Goal: Task Accomplishment & Management: Manage account settings

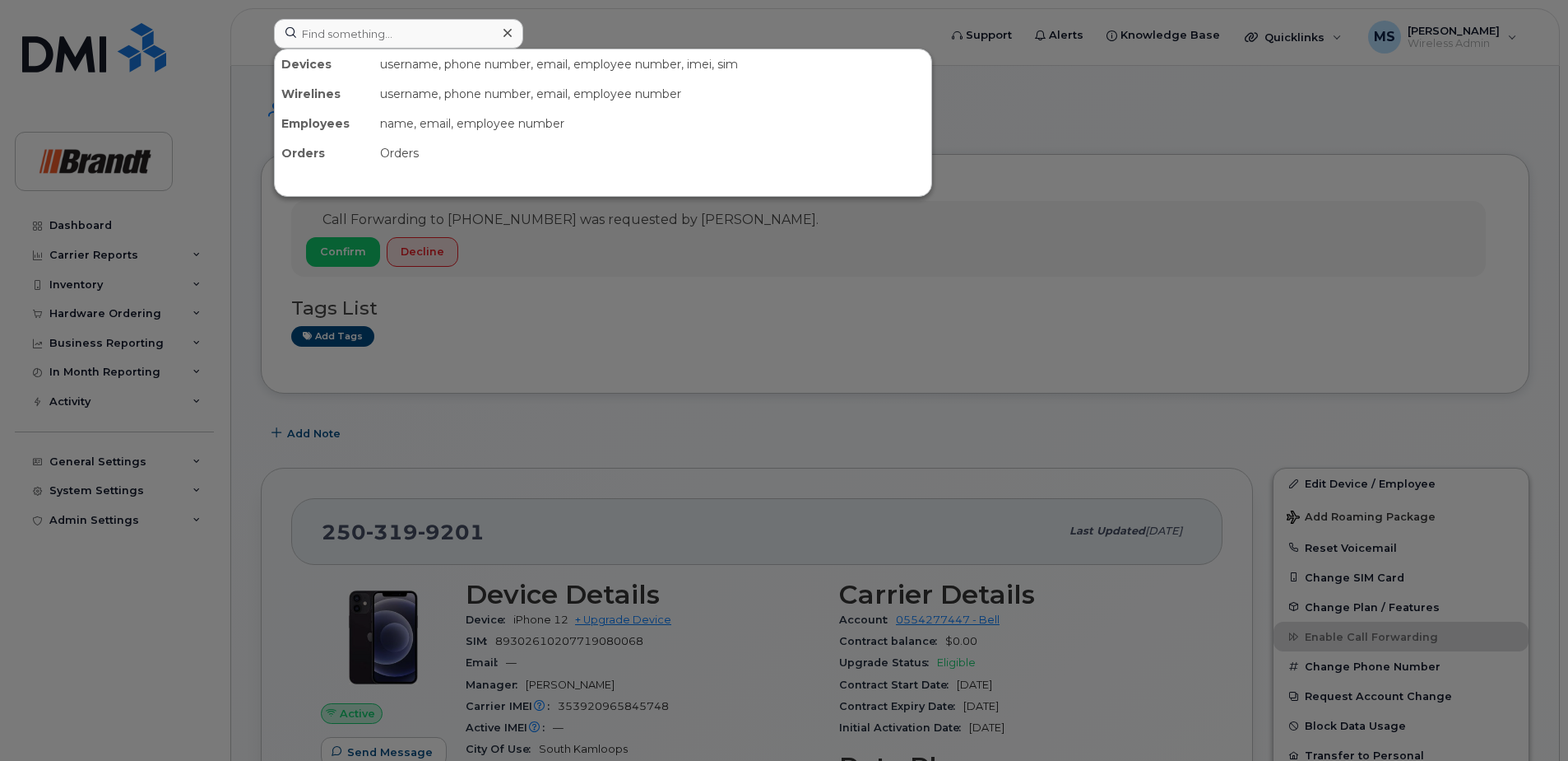
scroll to position [1071, 0]
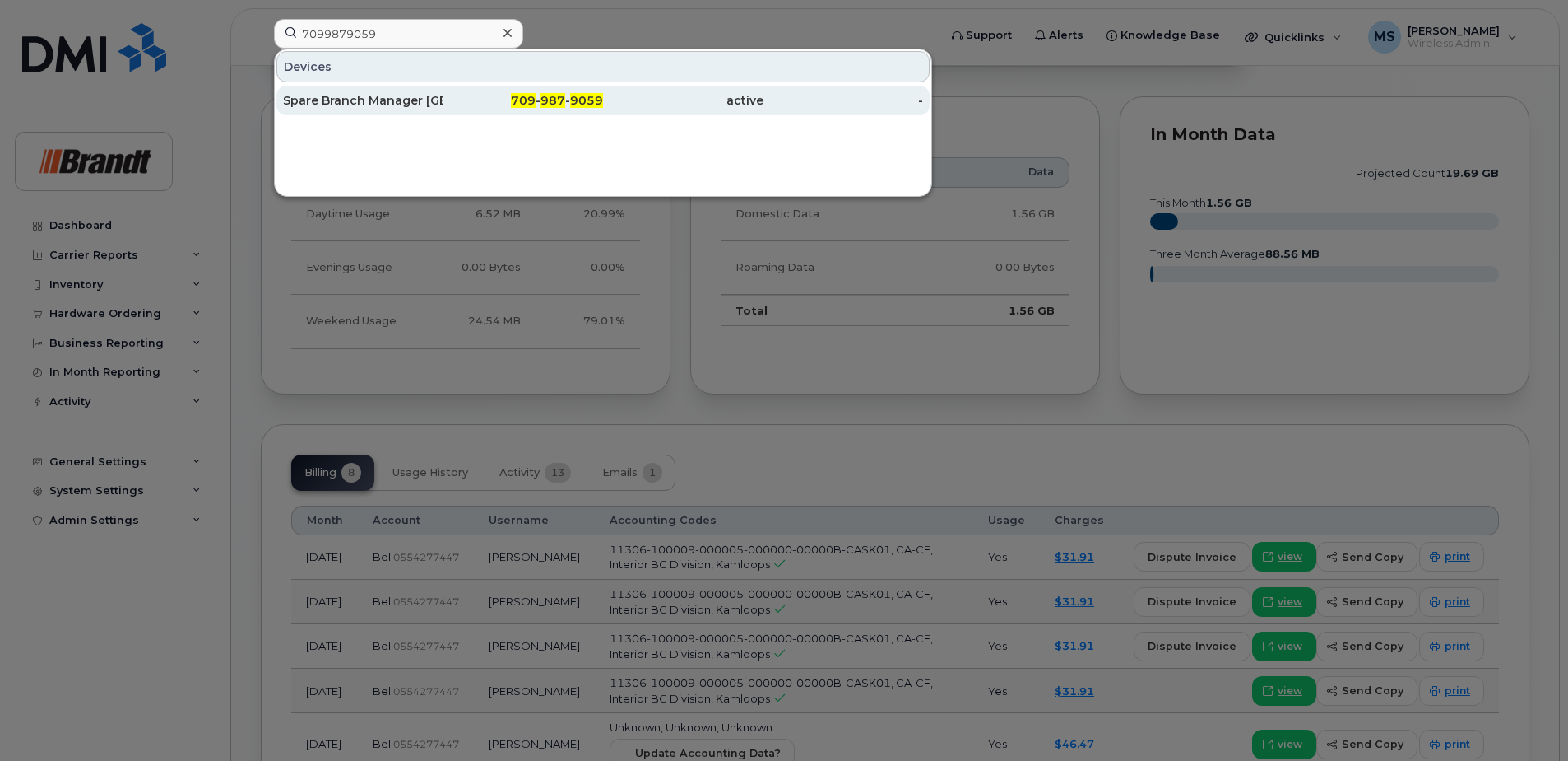
type input "7099879059"
click at [564, 101] on span "987" at bounding box center [553, 101] width 25 height 15
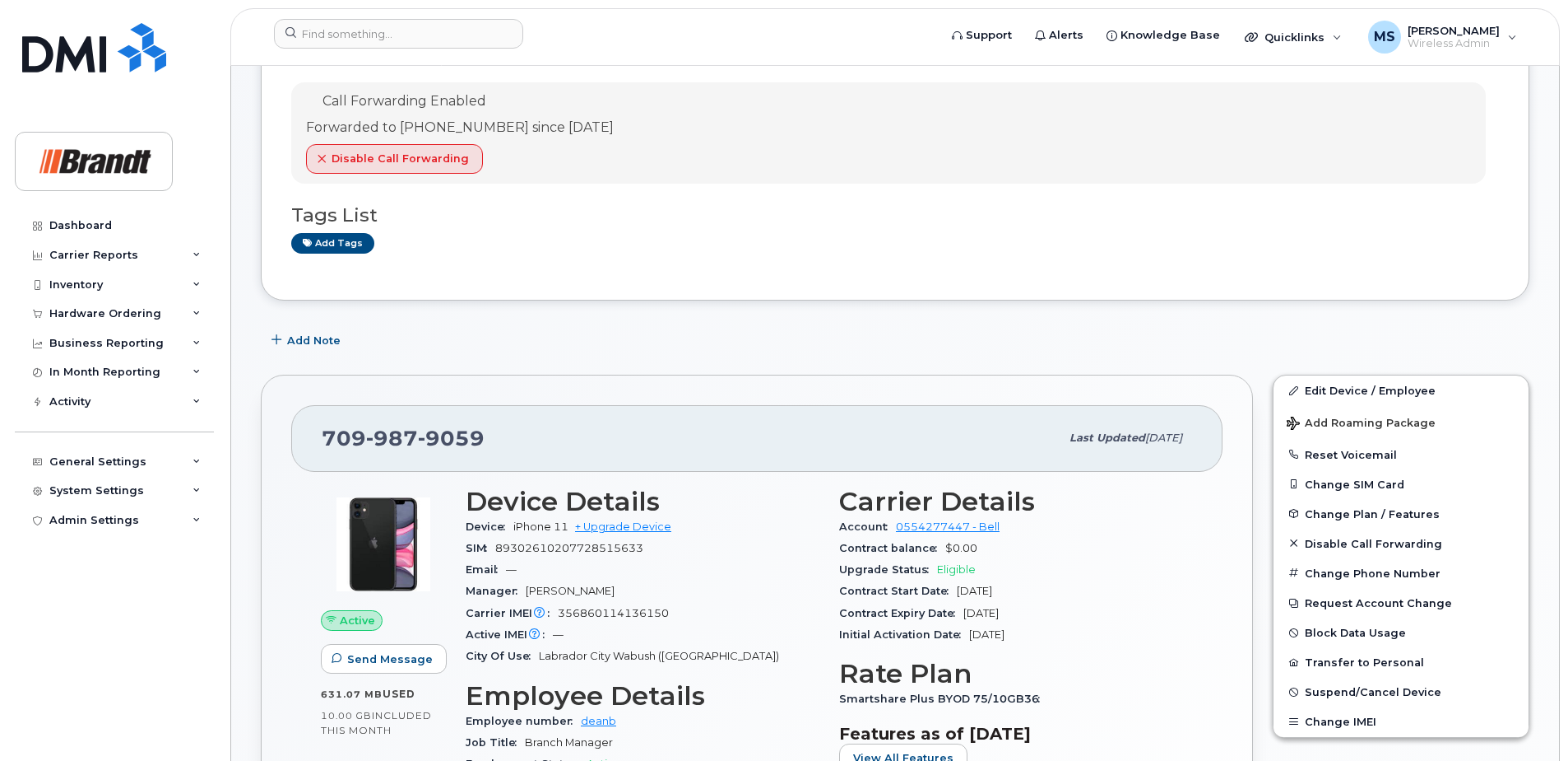
scroll to position [247, 0]
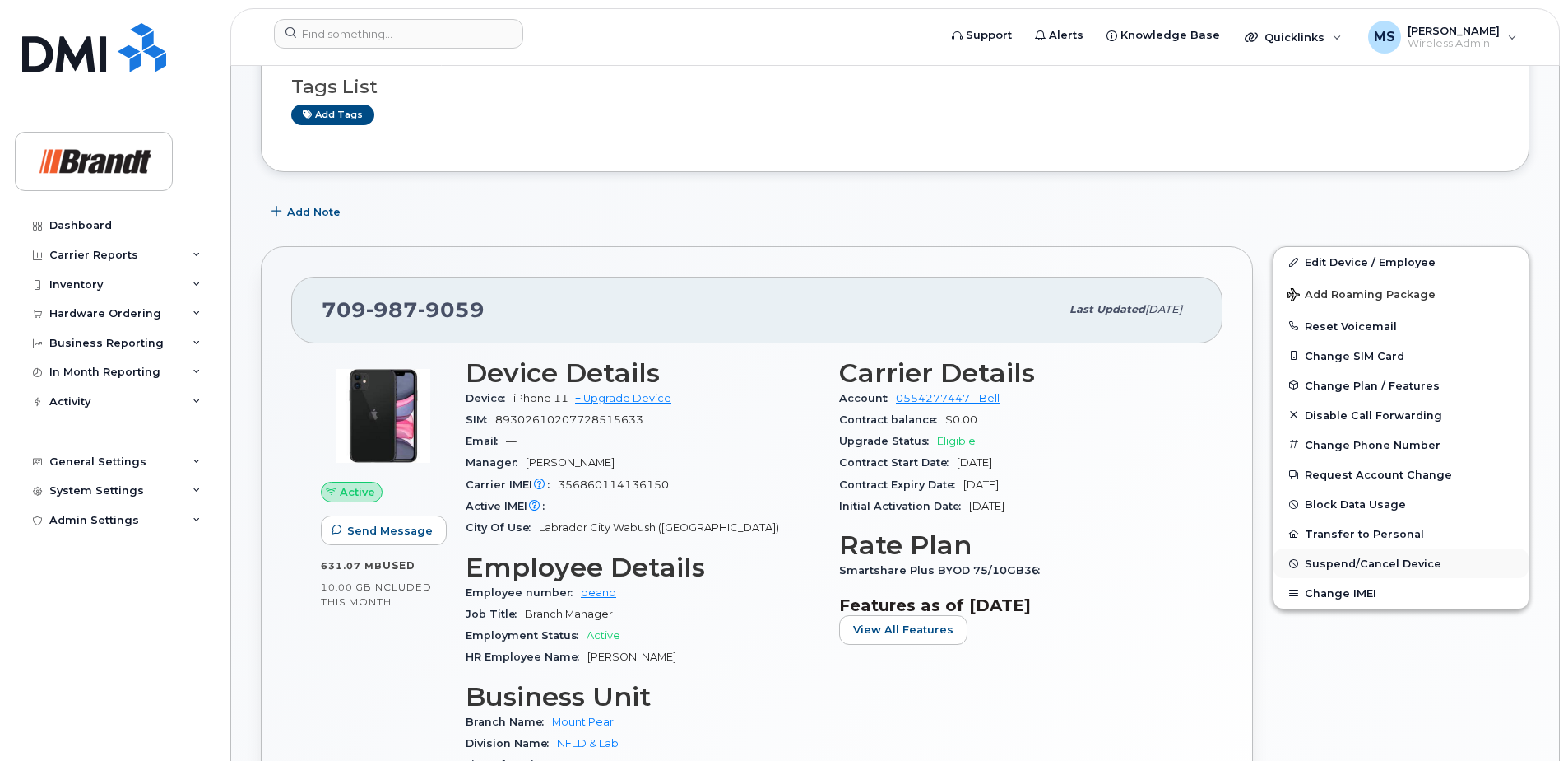
click at [1323, 564] on span "Suspend/Cancel Device" at bounding box center [1373, 564] width 136 height 13
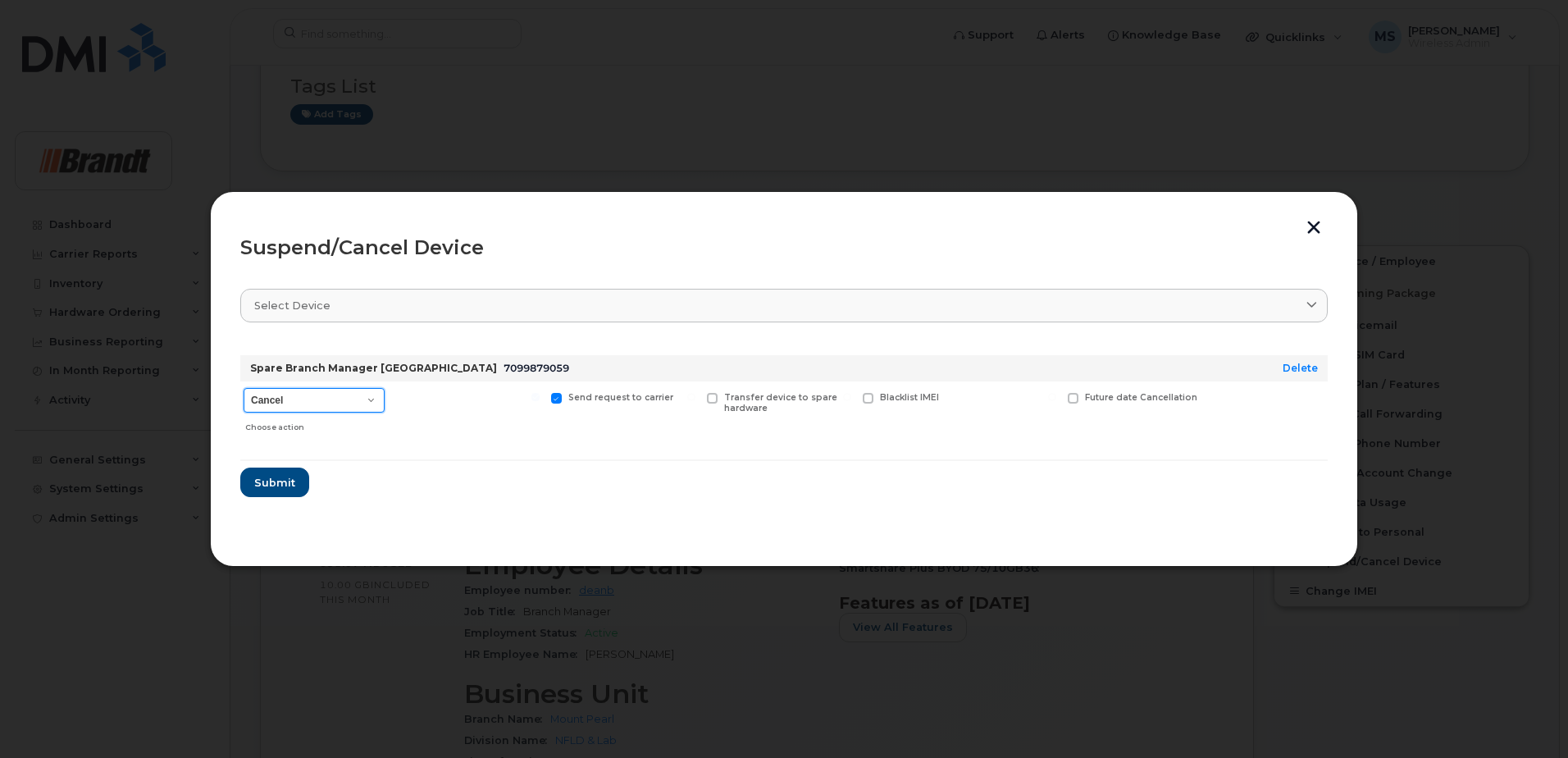
click at [310, 392] on select "Cancel Suspend - Extend Suspension Suspend - Reduced Rate Suspend - Full Rate S…" at bounding box center [314, 400] width 141 height 25
select select "[object Object]"
click at [243, 388] on select "Cancel Suspend - Extend Suspension Suspend - Reduced Rate Suspend - Full Rate S…" at bounding box center [314, 400] width 141 height 25
click at [434, 404] on span "Available for new activations/redeployments" at bounding box center [474, 402] width 123 height 21
click at [384, 401] on input "Available for new activations/redeployments" at bounding box center [379, 396] width 8 height 8
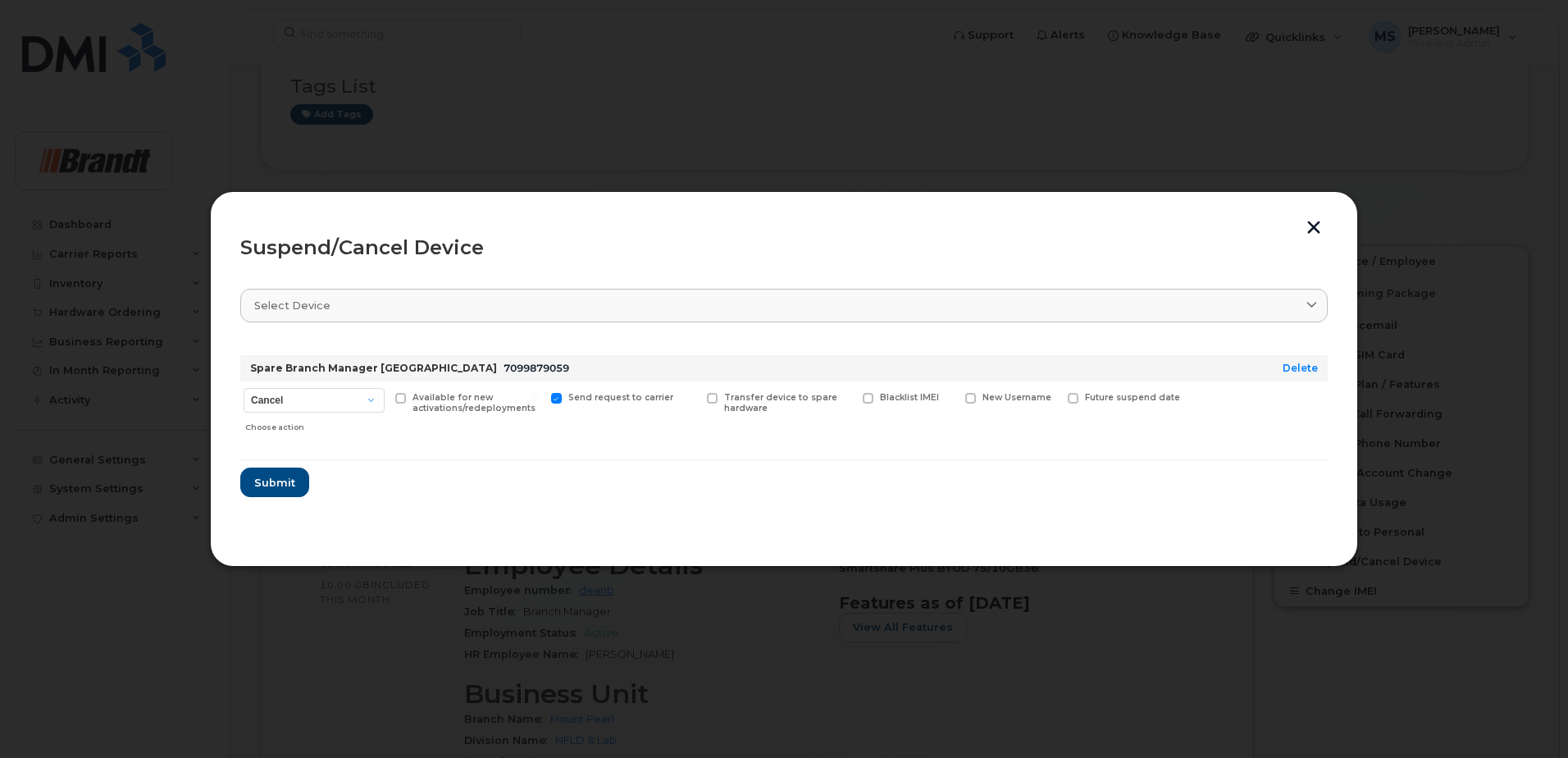
checkbox input "true"
drag, startPoint x: 883, startPoint y: 397, endPoint x: 853, endPoint y: 400, distance: 30.1
click at [884, 397] on span "Blacklist IMEI" at bounding box center [909, 397] width 59 height 11
click at [851, 397] on input "Blacklist IMEI" at bounding box center [847, 396] width 8 height 8
checkbox input "true"
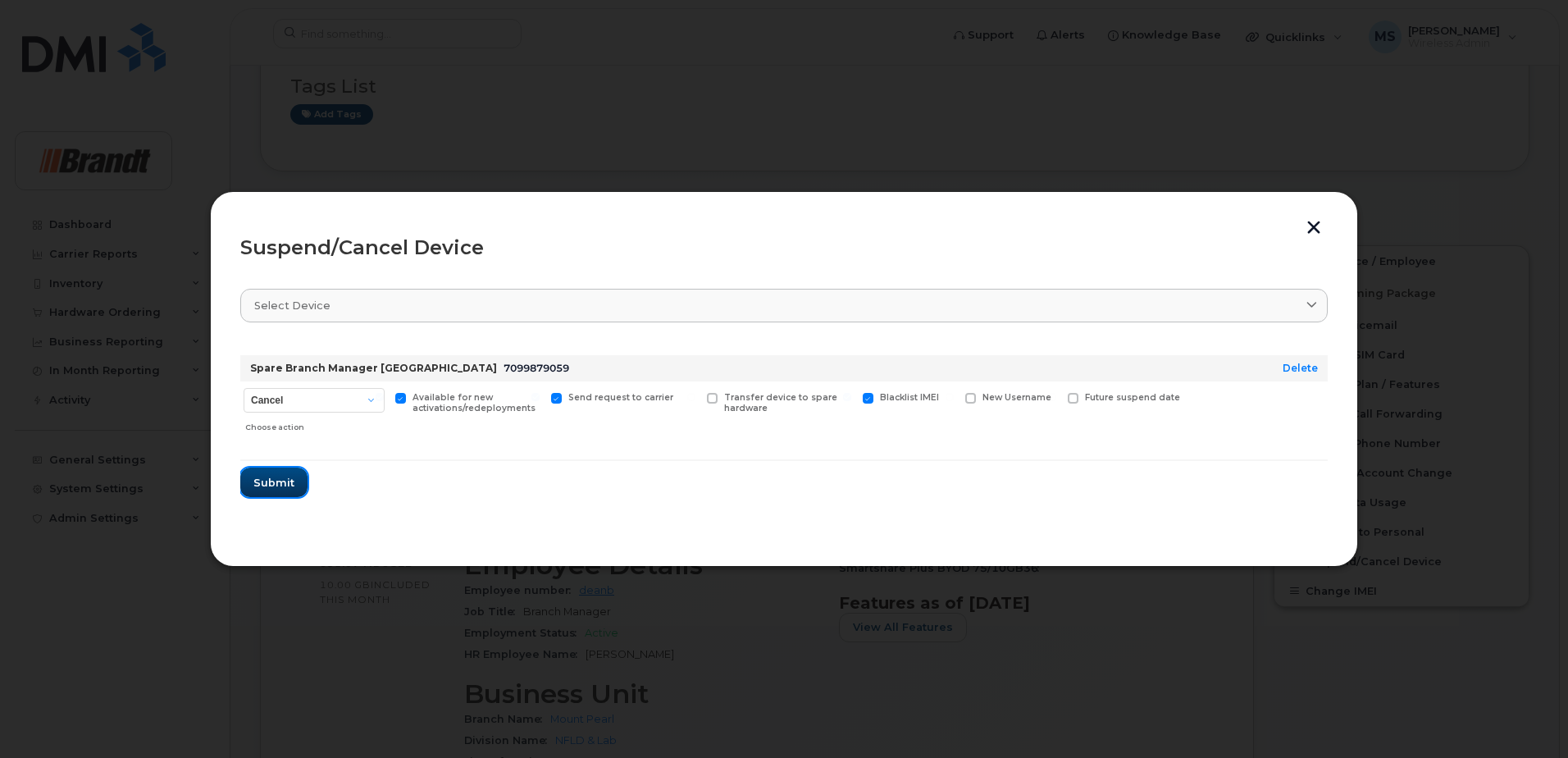
click at [284, 486] on span "Submit" at bounding box center [274, 482] width 41 height 15
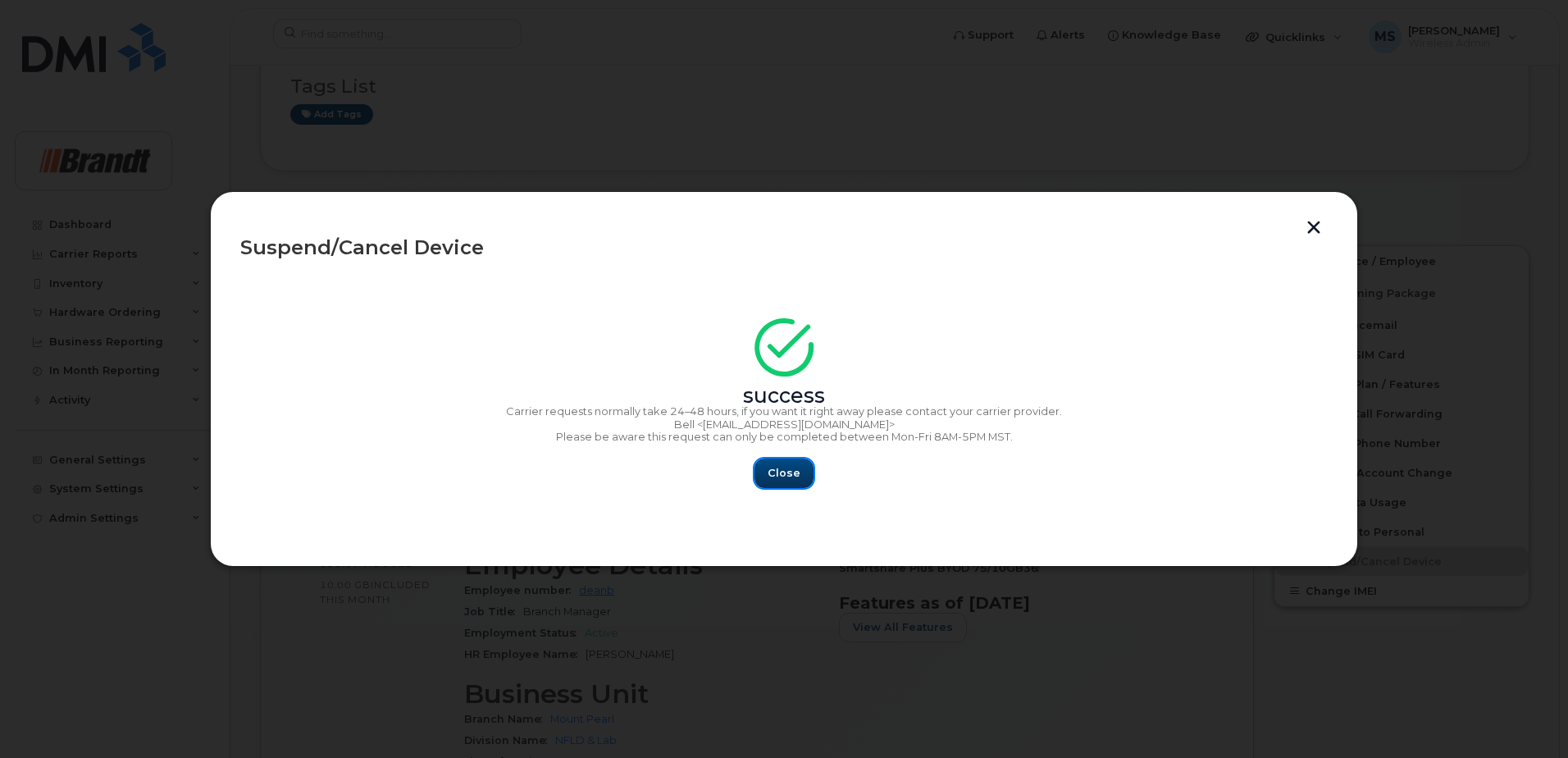
click at [803, 467] on button "Close" at bounding box center [784, 473] width 59 height 29
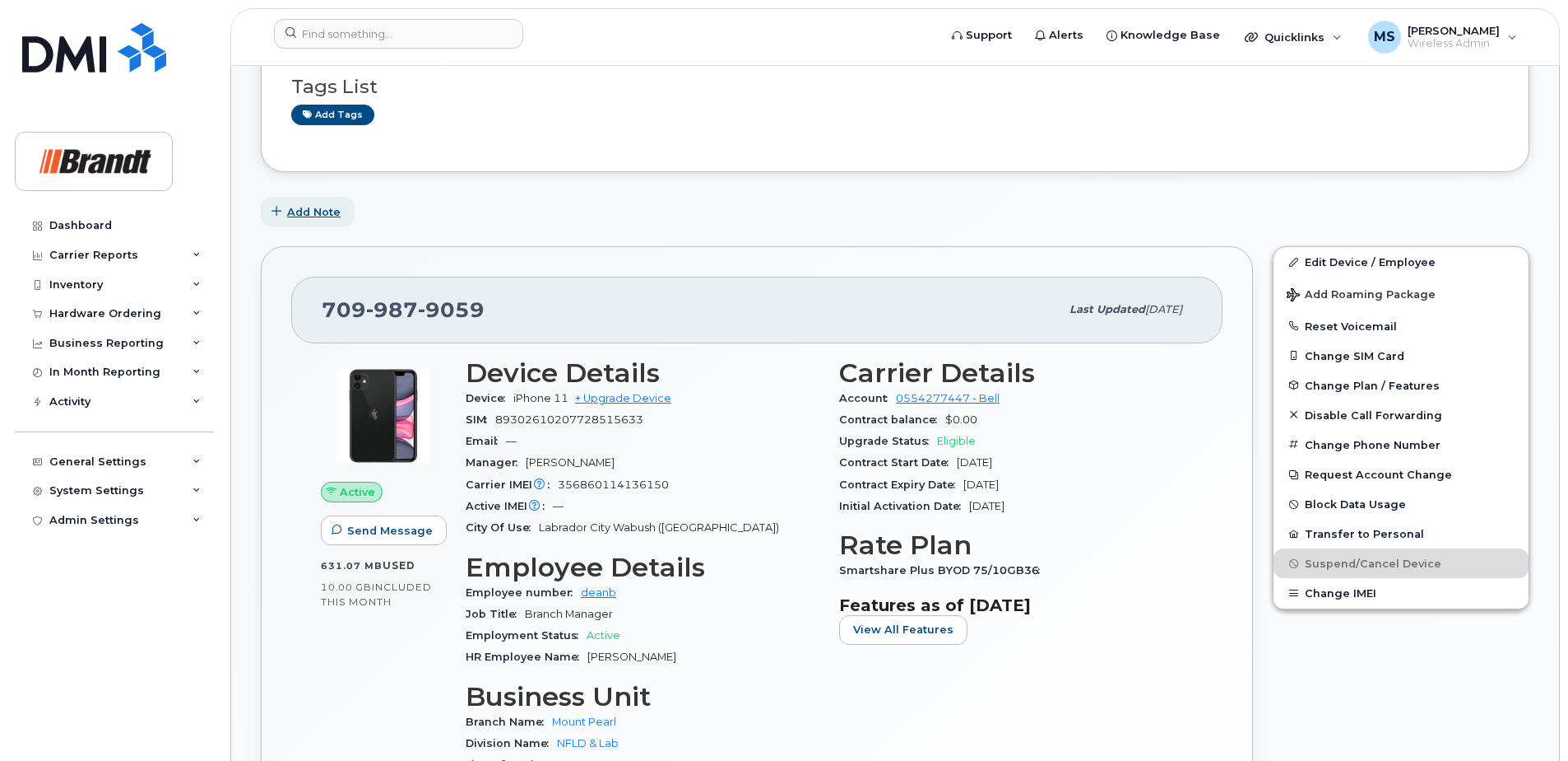
click at [315, 208] on span "Add Note" at bounding box center [314, 211] width 54 height 15
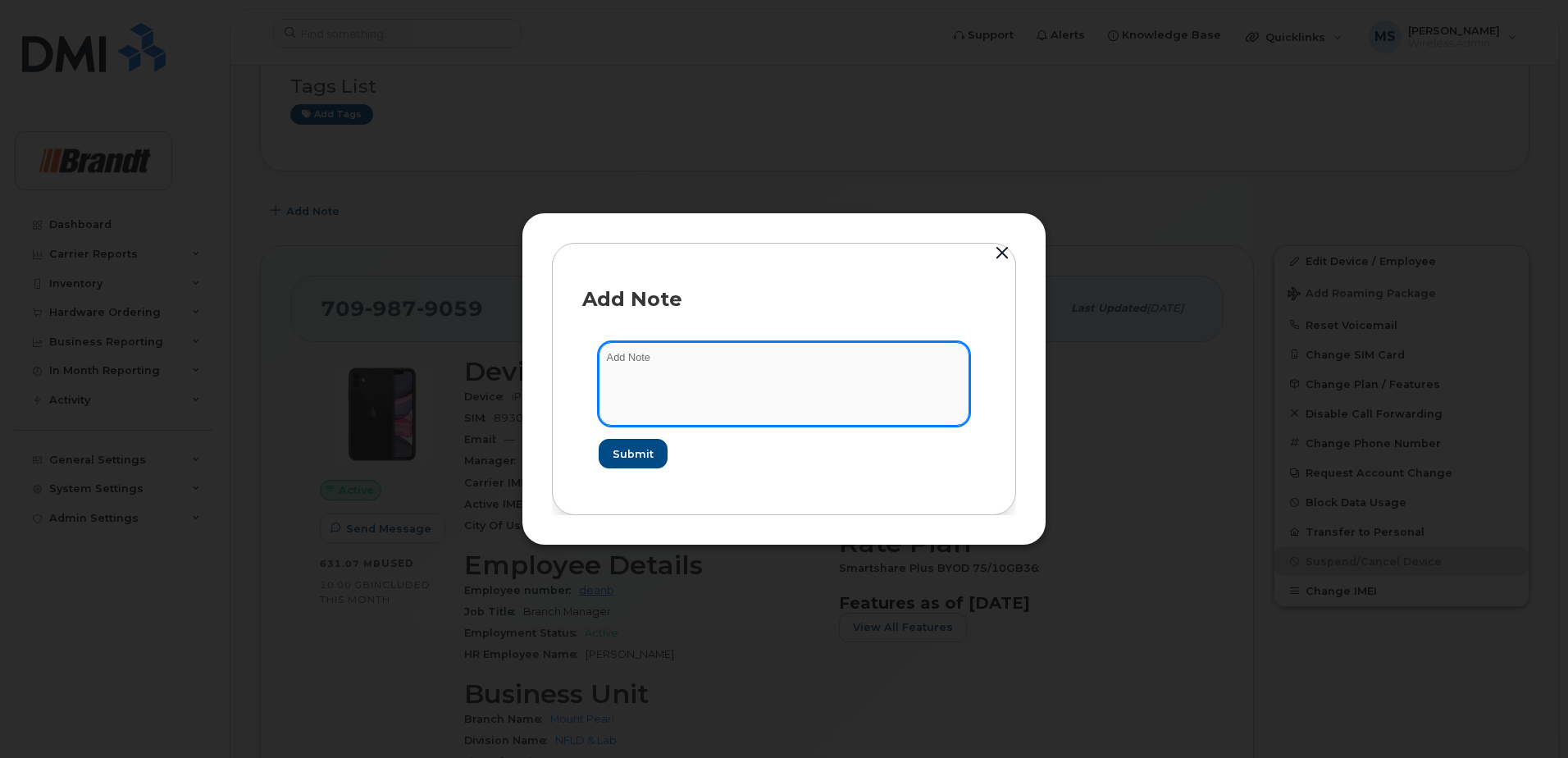
click at [653, 371] on textarea at bounding box center [784, 384] width 371 height 84
type textarea "Blacklisted as per Dallas 40436"
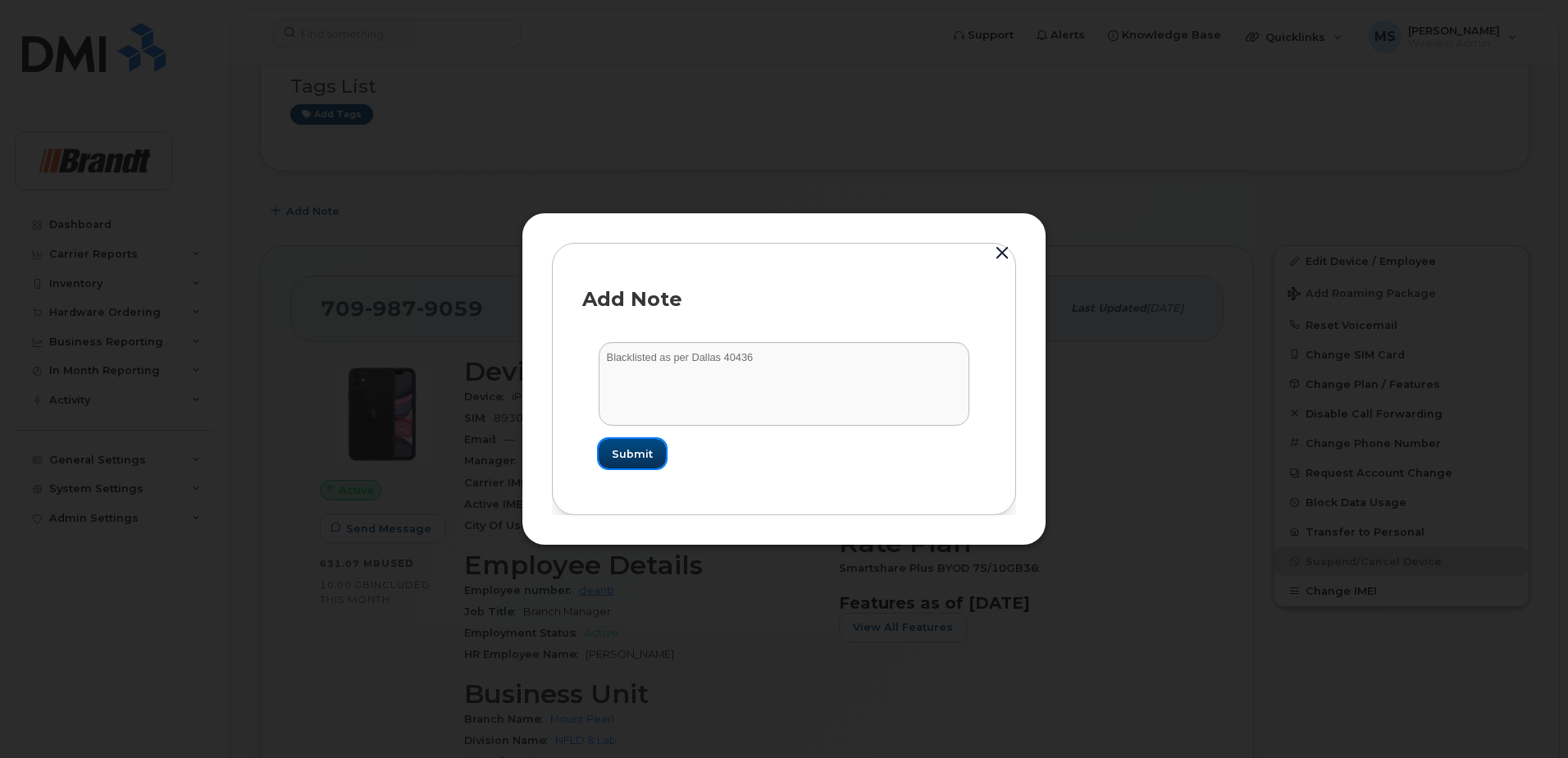
click at [643, 451] on span "Submit" at bounding box center [632, 453] width 41 height 15
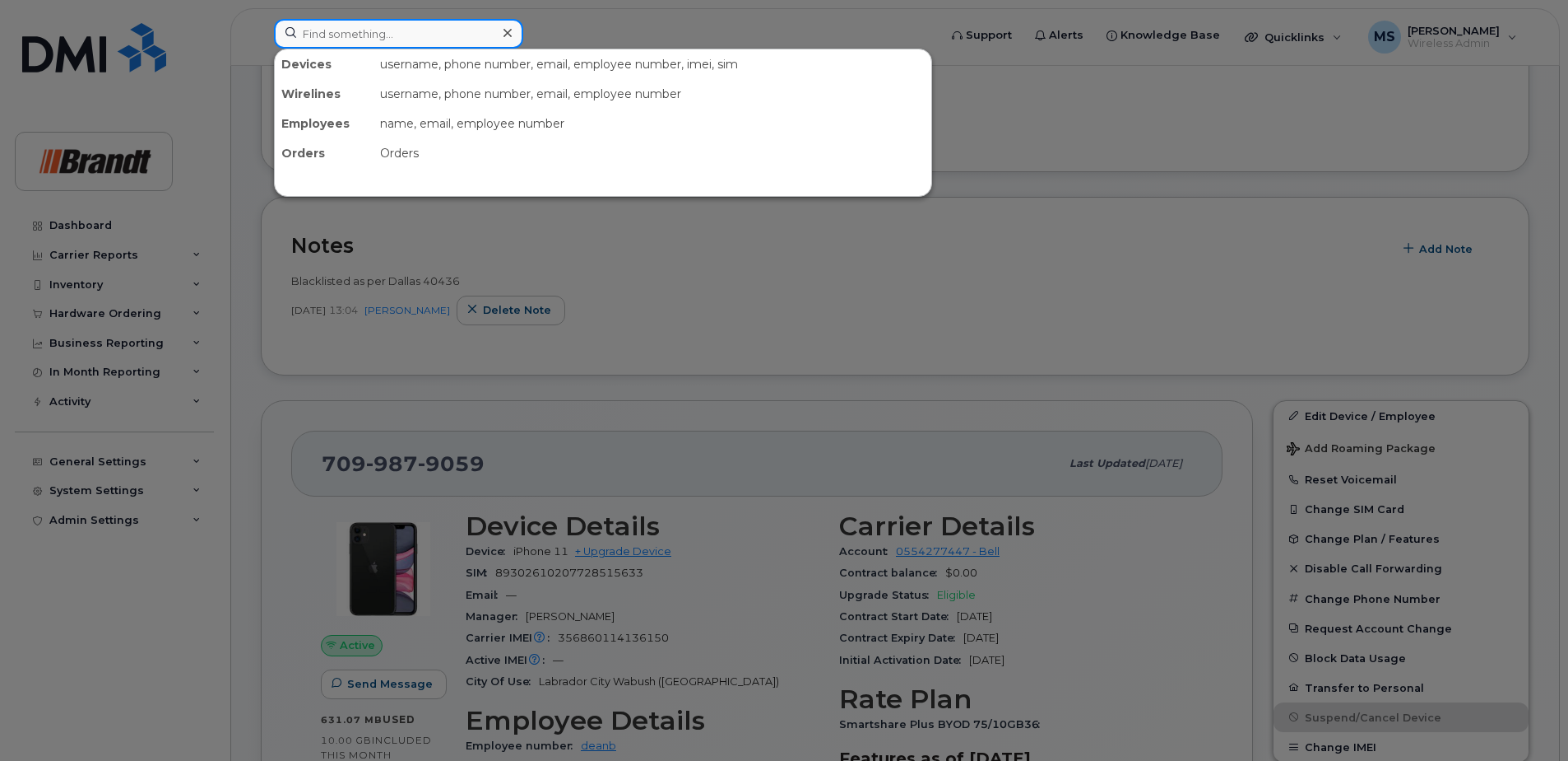
click at [426, 33] on input at bounding box center [398, 33] width 249 height 30
paste input "5194763719"
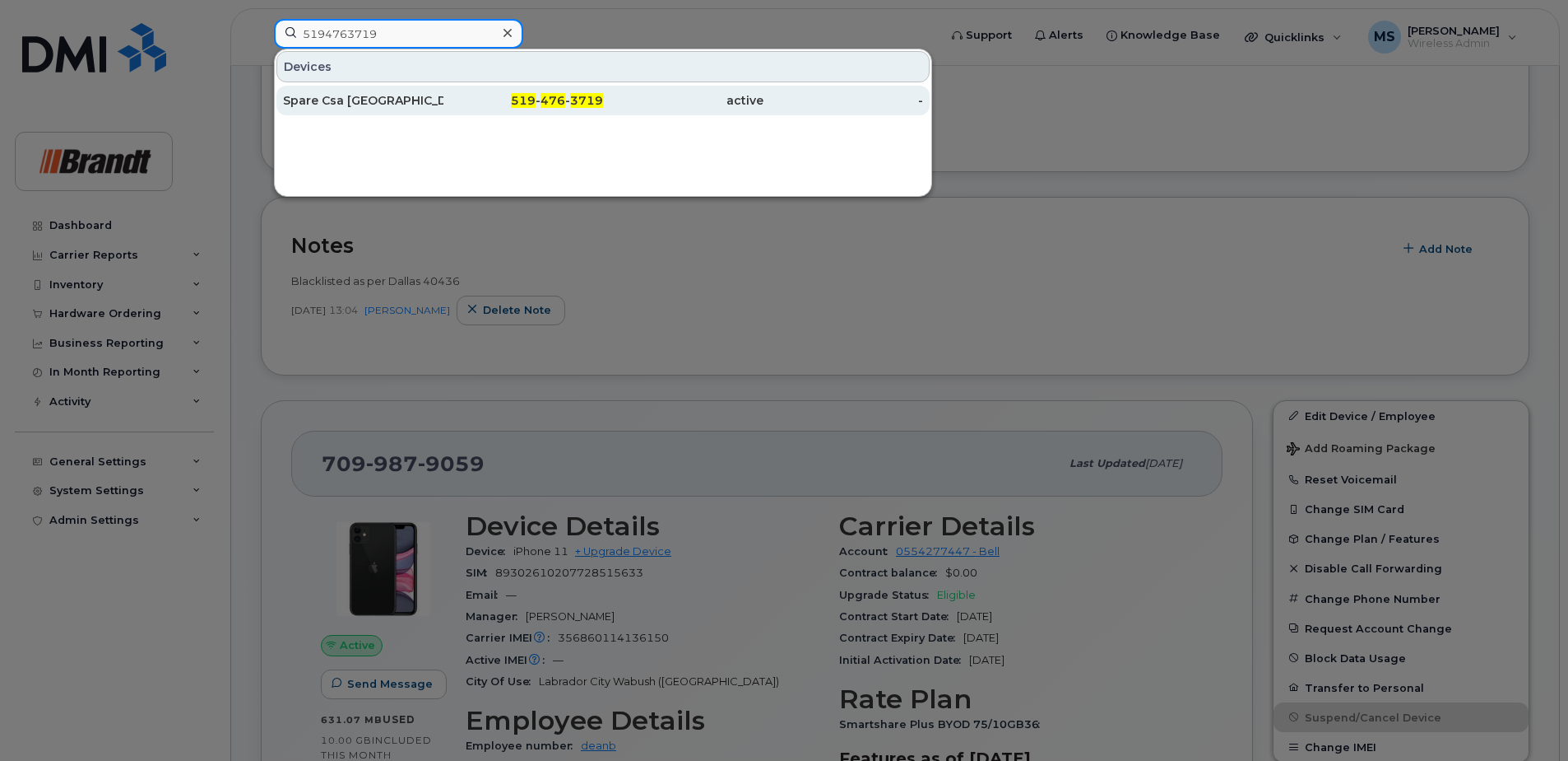
type input "5194763719"
click at [622, 105] on div "active" at bounding box center [683, 101] width 161 height 16
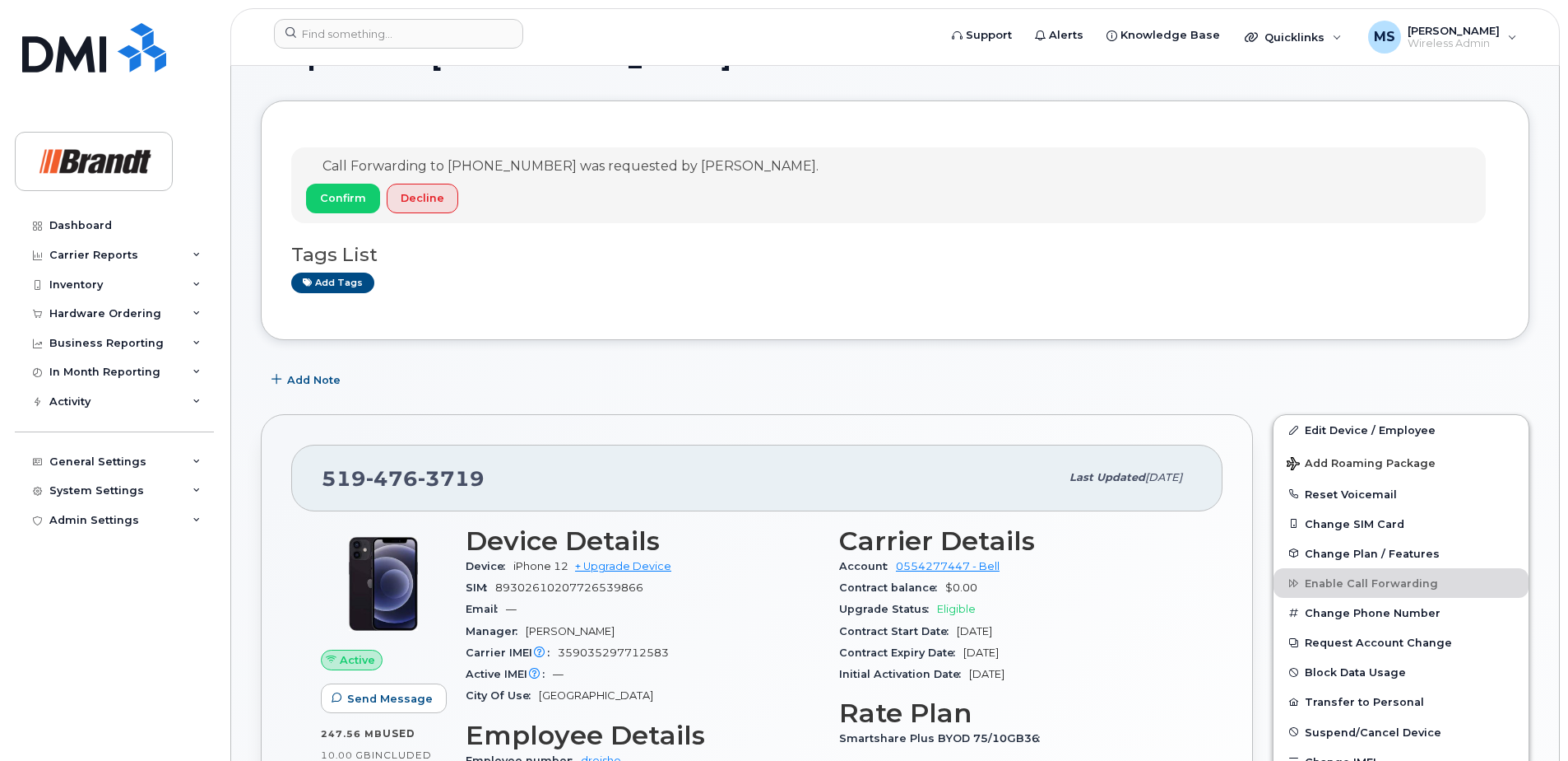
scroll to position [83, 0]
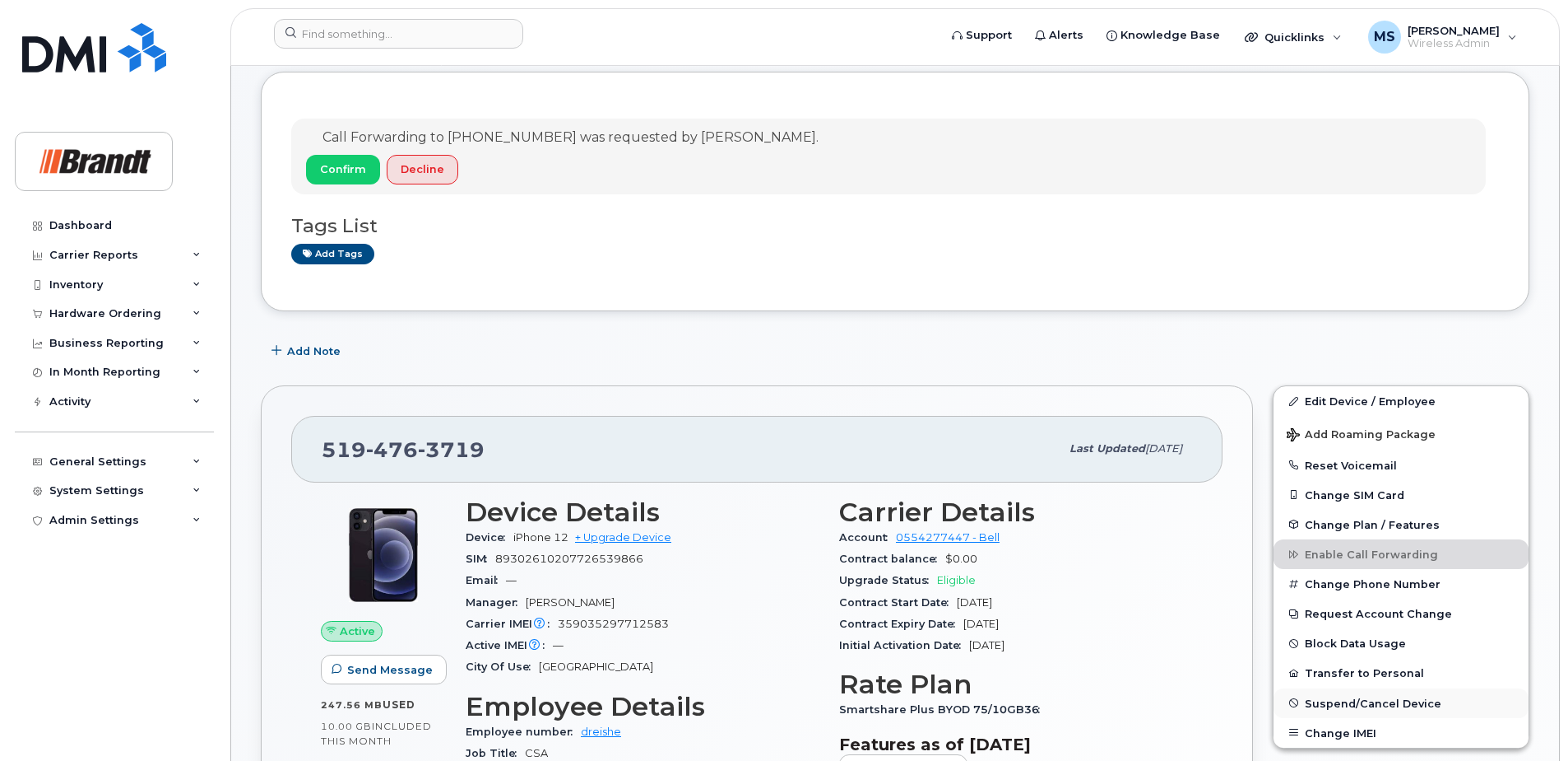
click at [1337, 699] on span "Suspend/Cancel Device" at bounding box center [1373, 703] width 136 height 13
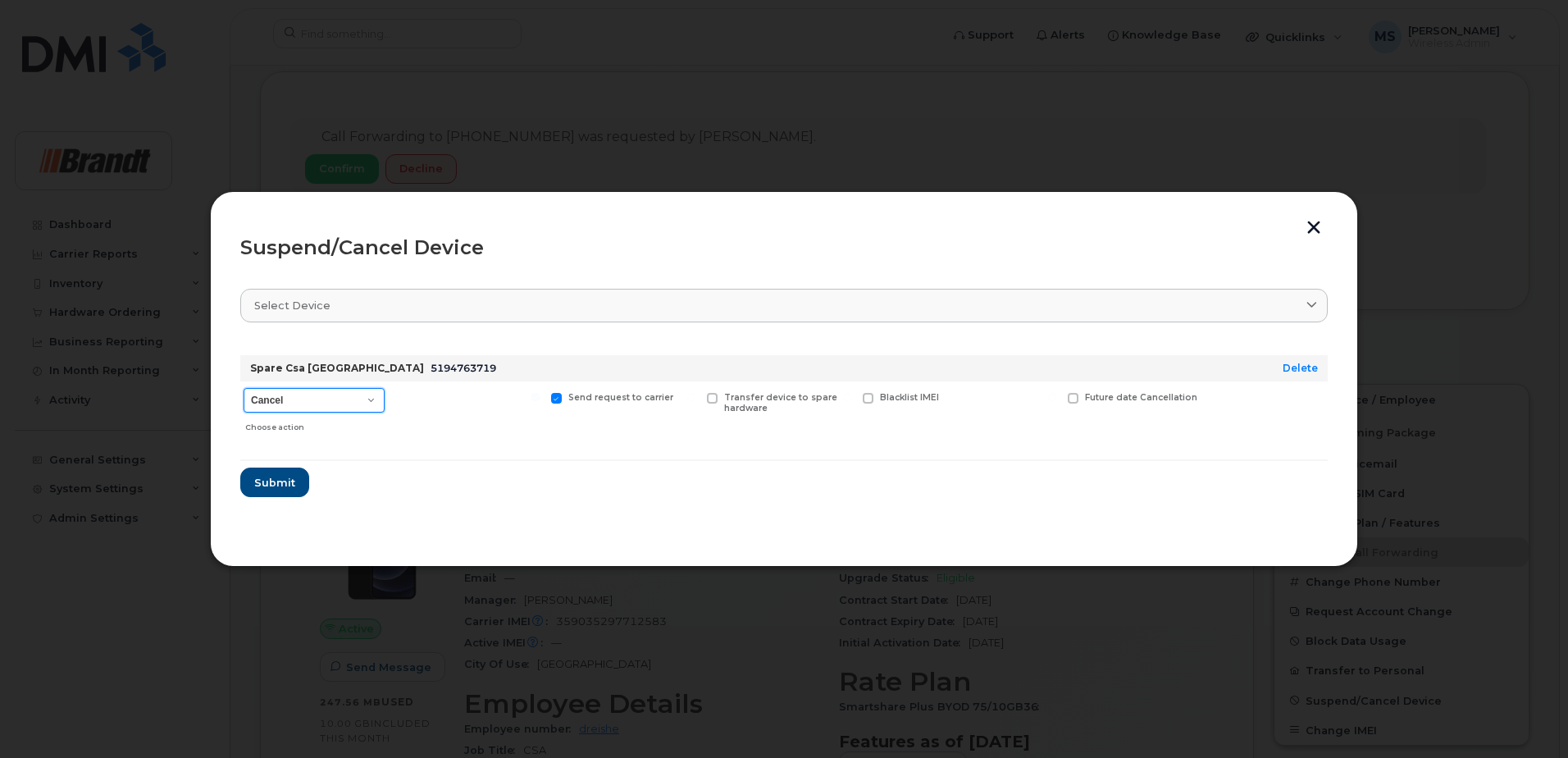
click at [287, 392] on select "Cancel Suspend - Extend Suspension Suspend - Reduced Rate Suspend - Full Rate S…" at bounding box center [314, 400] width 141 height 25
select select "[object Object]"
click at [243, 388] on select "Cancel Suspend - Extend Suspension Suspend - Reduced Rate Suspend - Full Rate S…" at bounding box center [314, 400] width 141 height 25
click at [471, 410] on span "Available for new activations/redeployments" at bounding box center [474, 402] width 123 height 21
click at [384, 401] on input "Available for new activations/redeployments" at bounding box center [379, 396] width 8 height 8
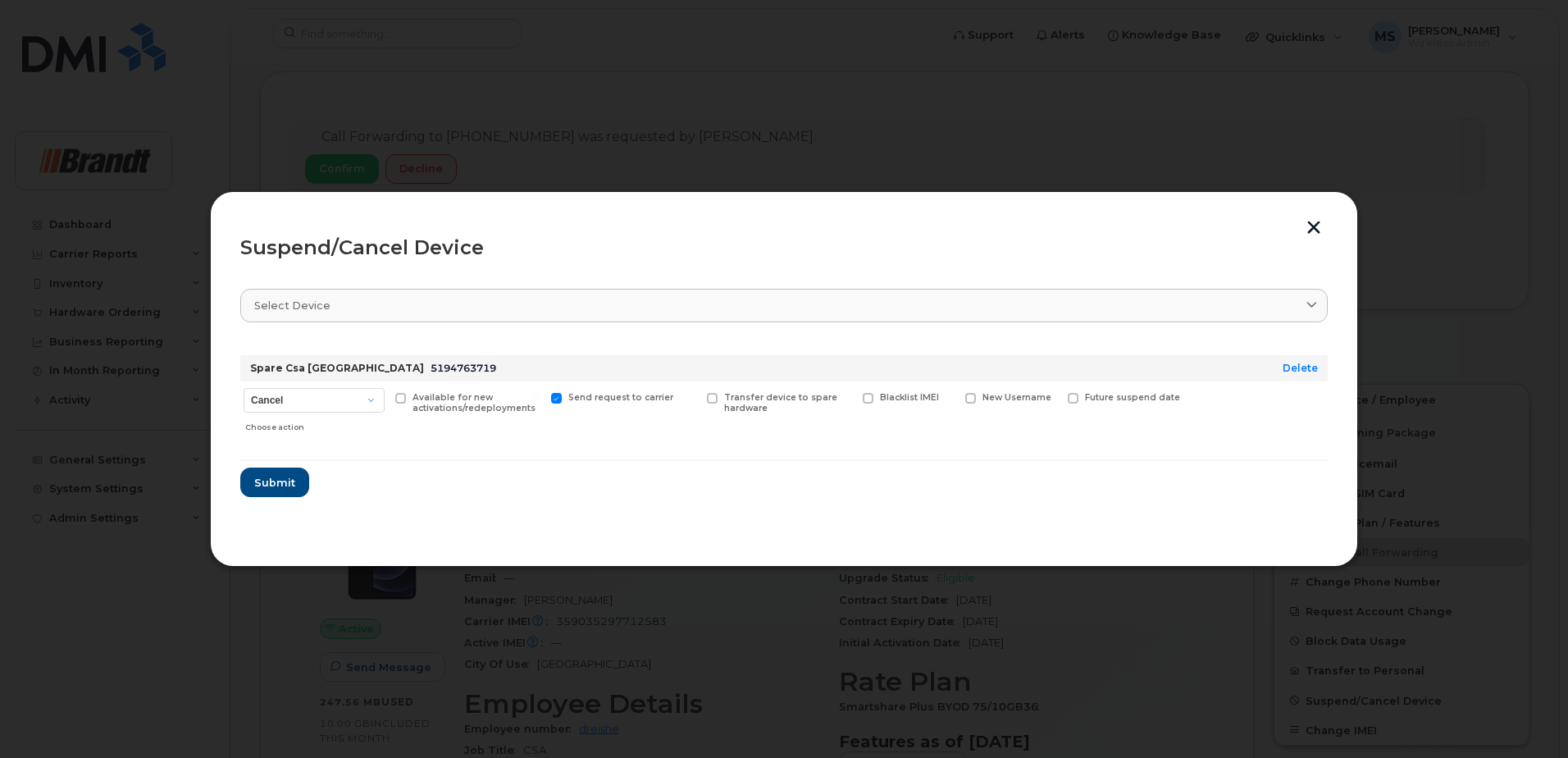
checkbox input "true"
click at [878, 392] on label "Blacklist IMEI" at bounding box center [900, 398] width 76 height 11
click at [851, 392] on input "Blacklist IMEI" at bounding box center [847, 396] width 8 height 8
checkbox input "true"
click at [287, 484] on span "Submit" at bounding box center [274, 482] width 41 height 15
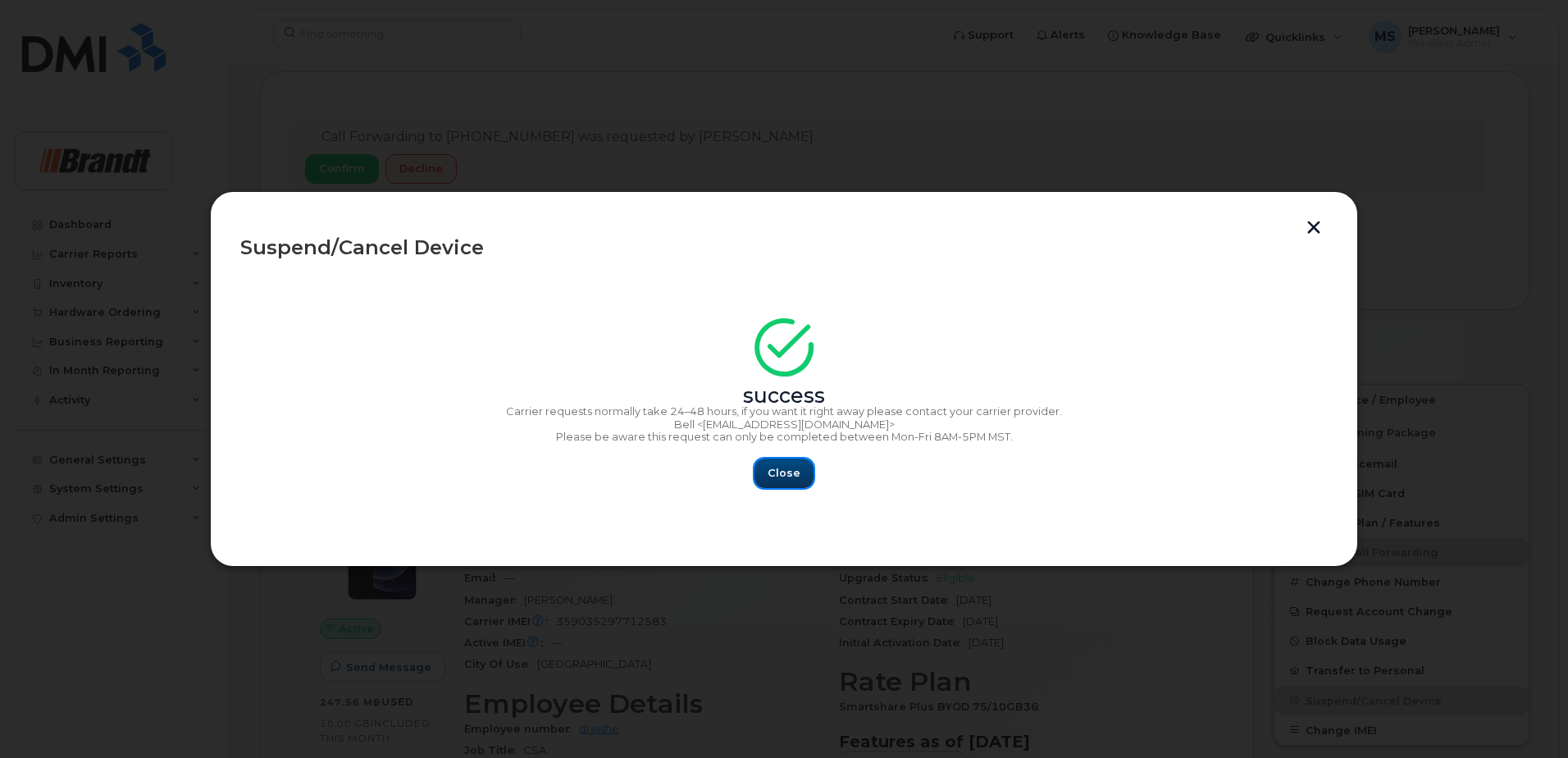
click at [790, 480] on span "Close" at bounding box center [784, 472] width 33 height 15
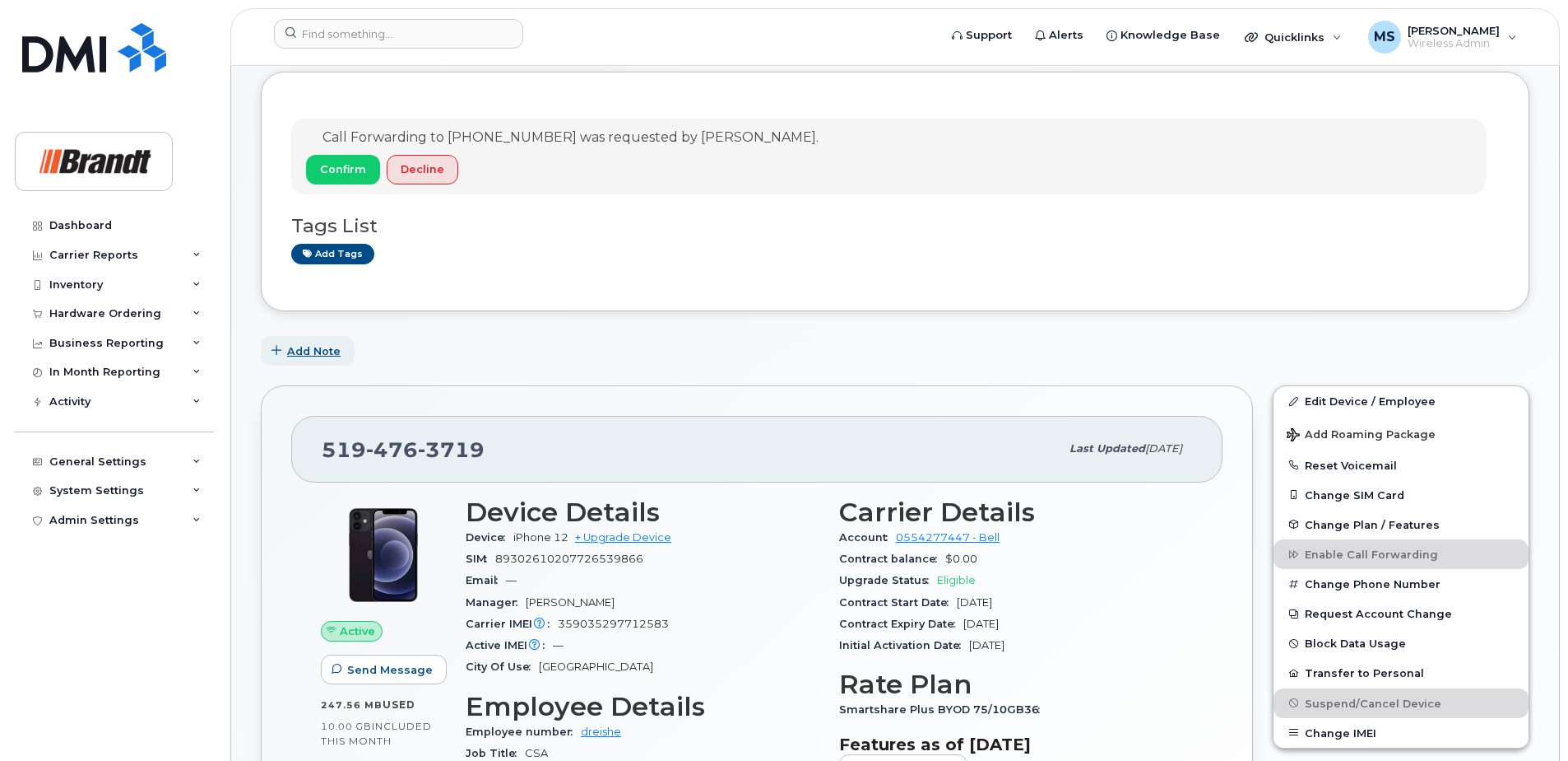
click at [317, 346] on span "Add Note" at bounding box center [314, 351] width 54 height 15
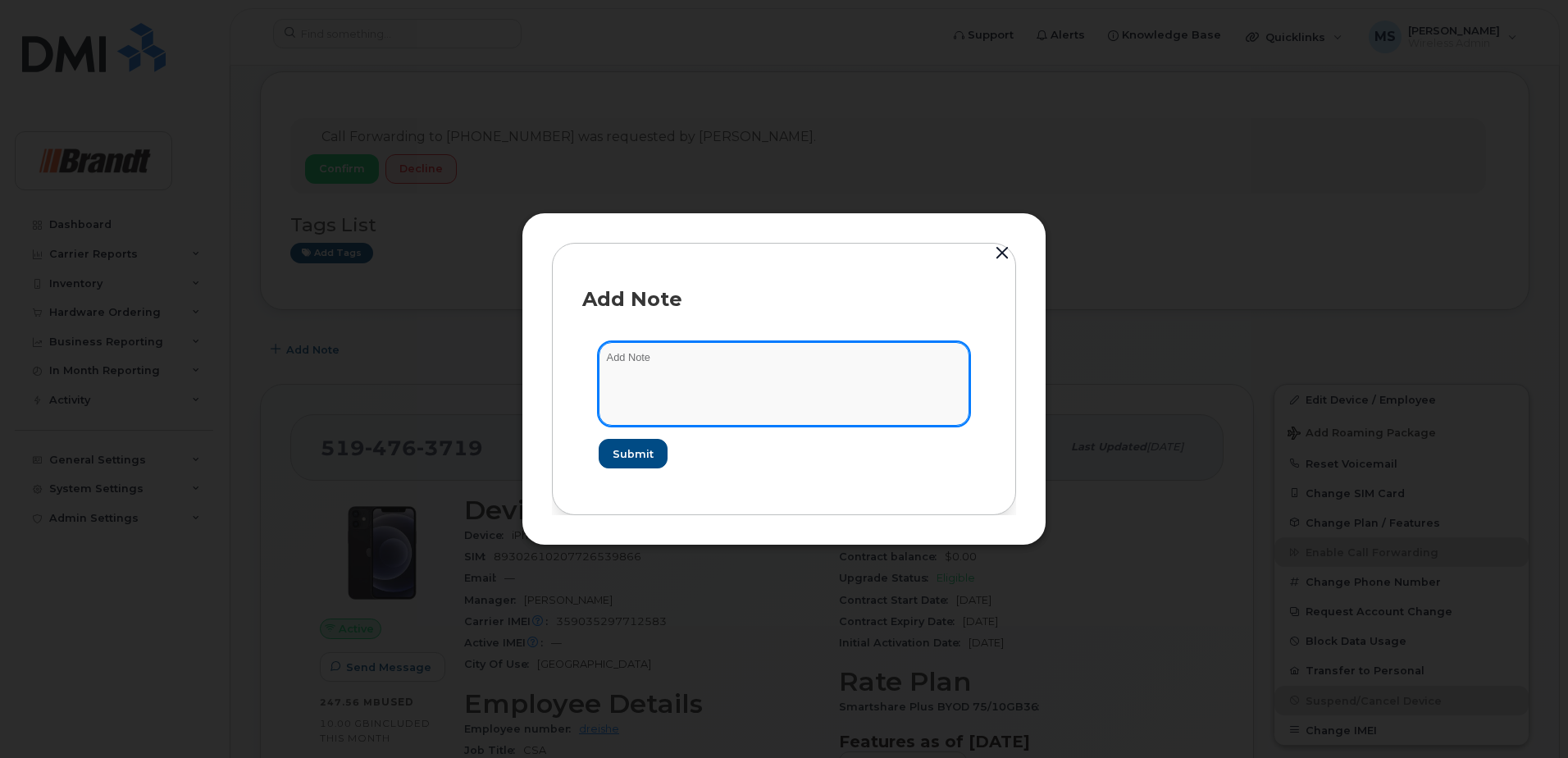
click at [670, 376] on textarea at bounding box center [784, 384] width 371 height 84
type textarea "Blacklisted as per Dallas - 40617"
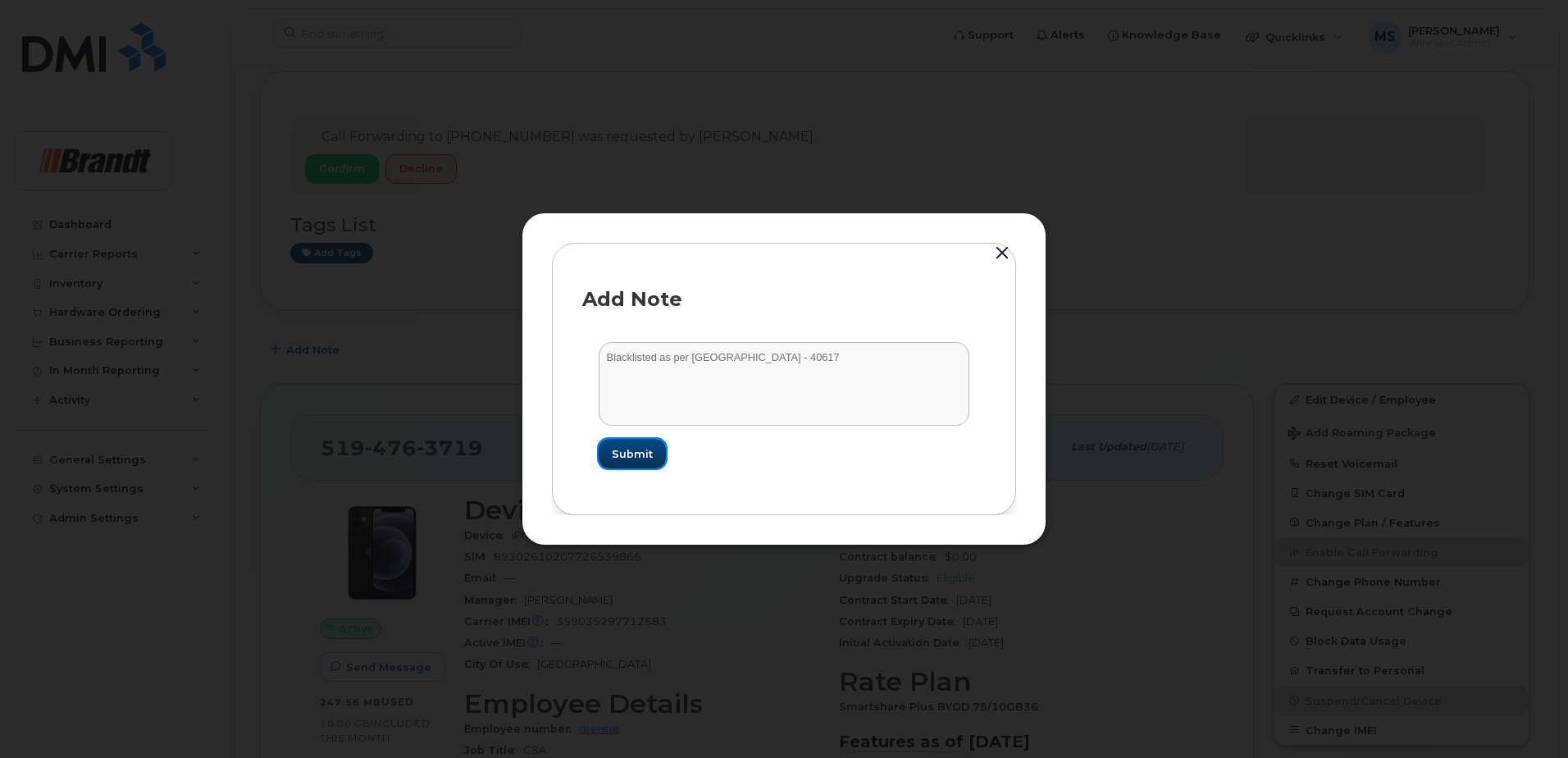
click at [643, 461] on button "Submit" at bounding box center [632, 453] width 67 height 29
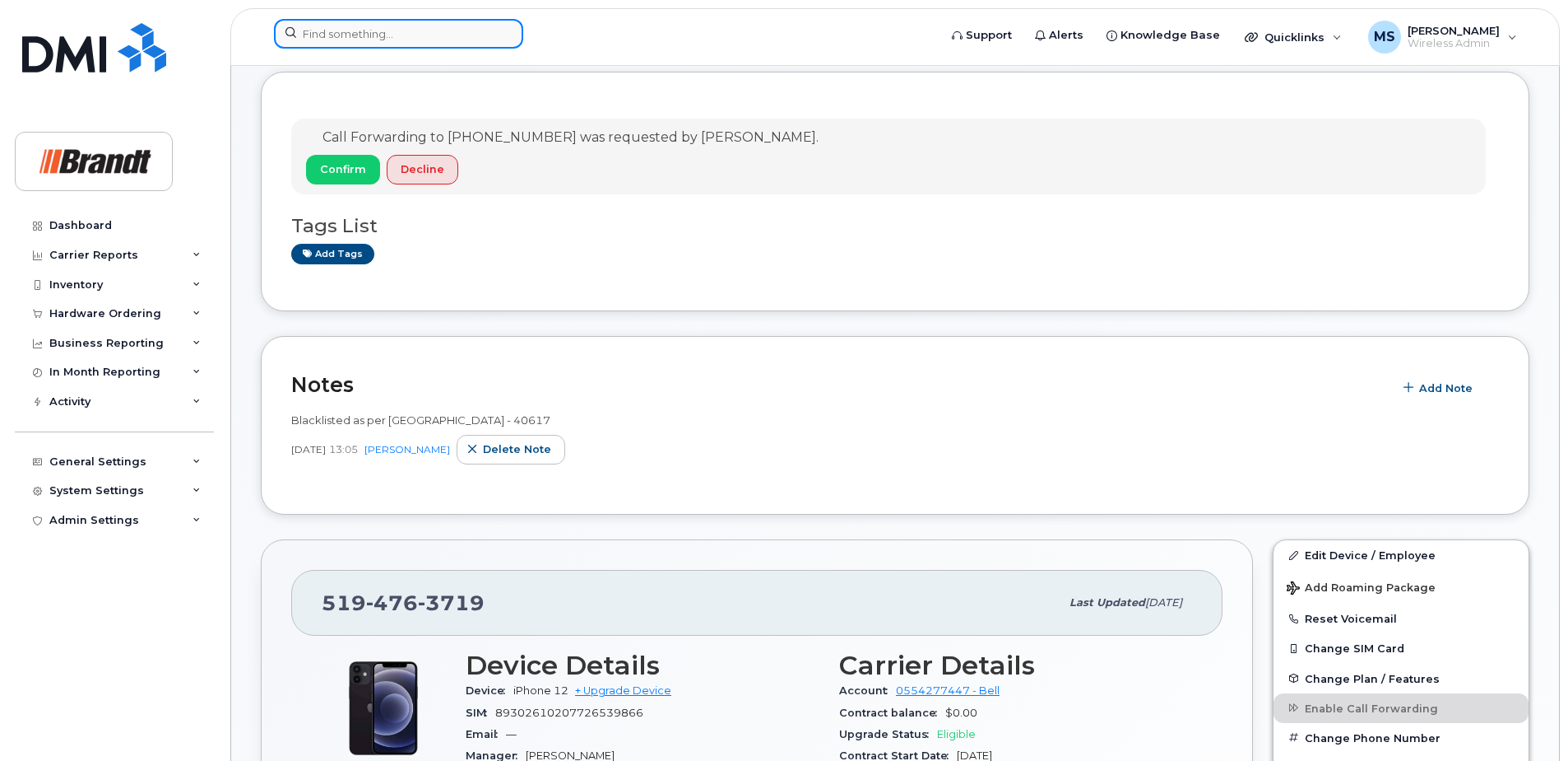
click at [380, 24] on input at bounding box center [398, 33] width 249 height 30
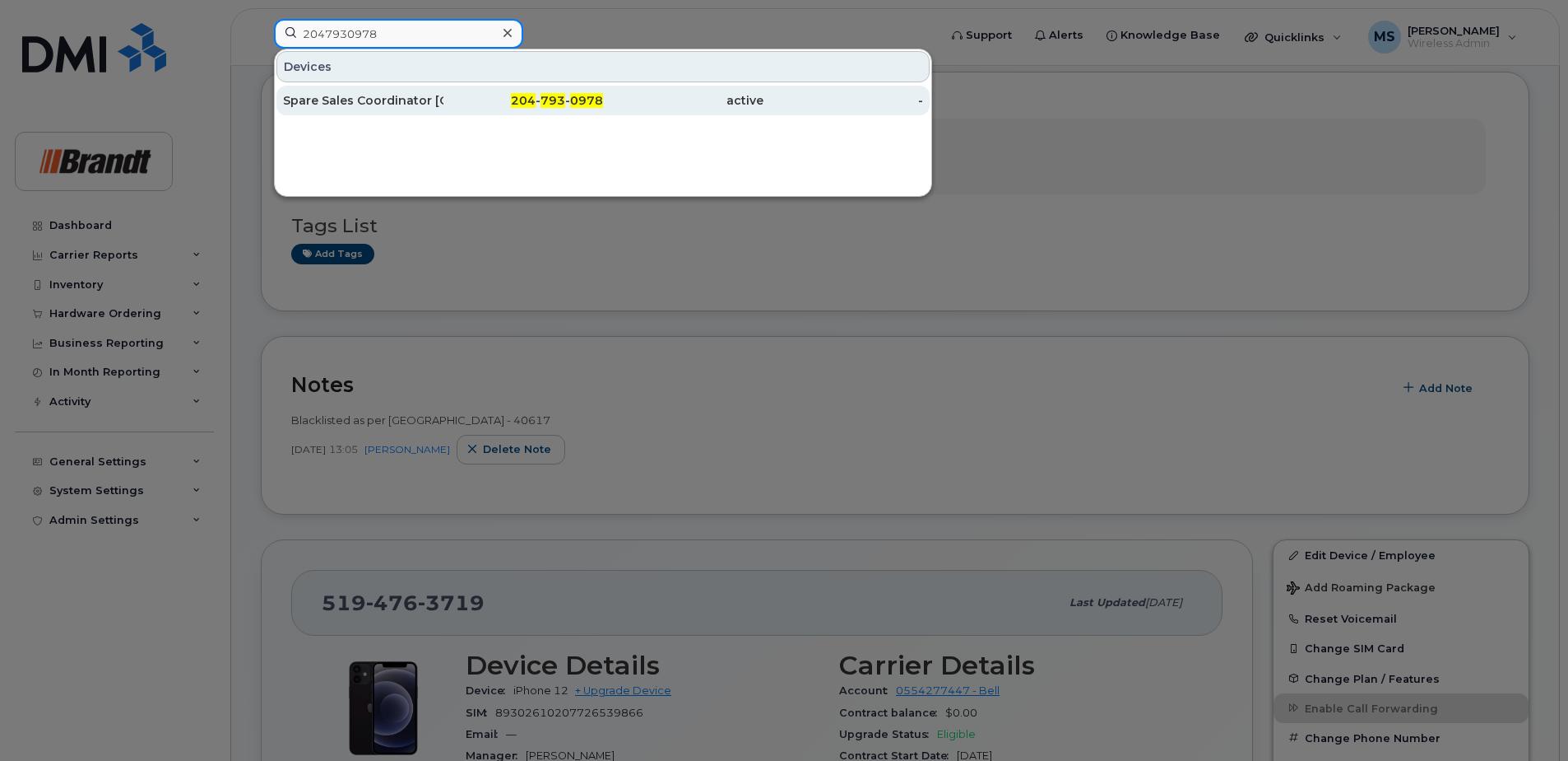
type input "2047930978"
click at [529, 101] on span "204" at bounding box center [524, 101] width 25 height 15
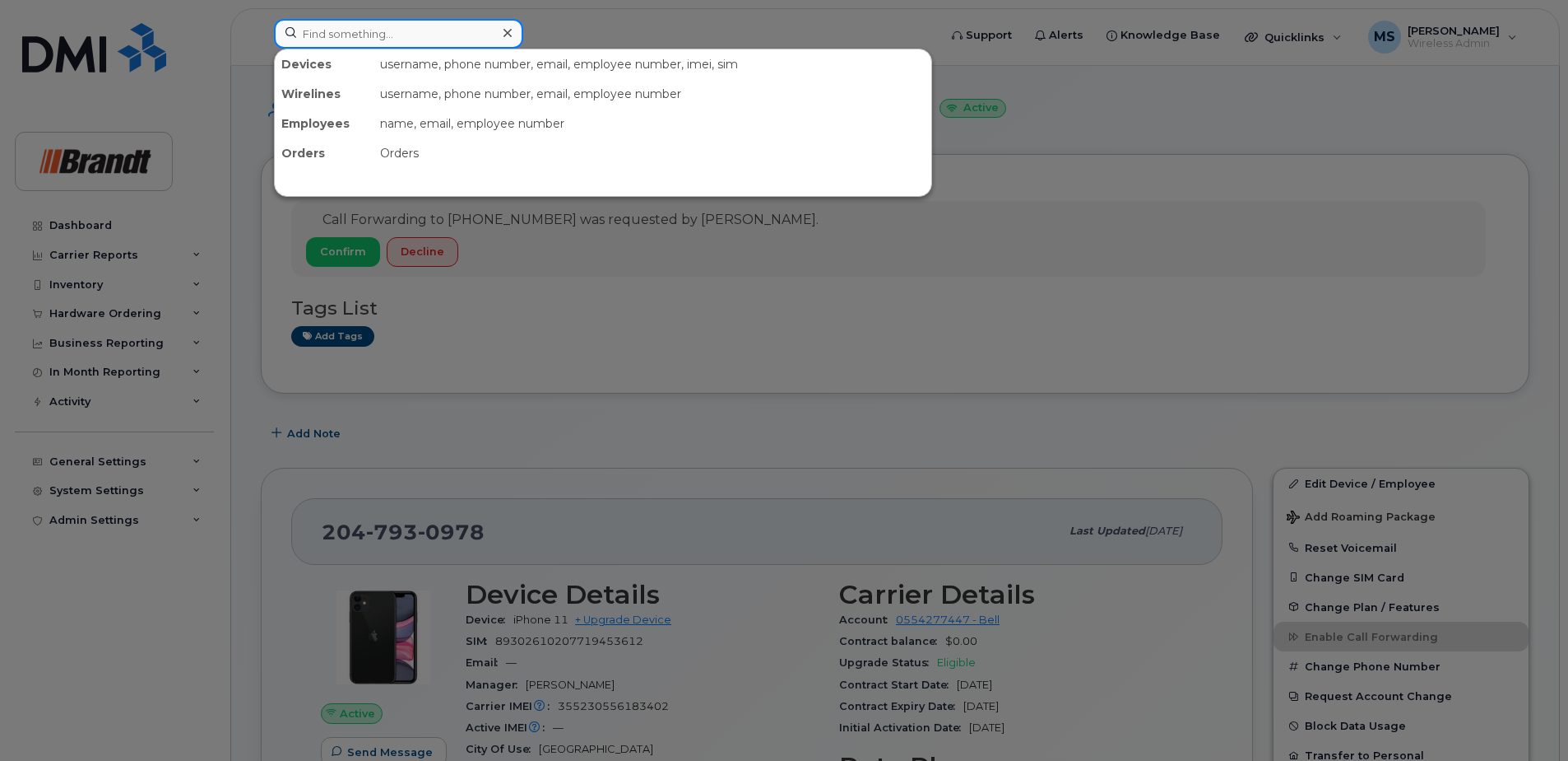
click at [470, 31] on input at bounding box center [398, 33] width 249 height 30
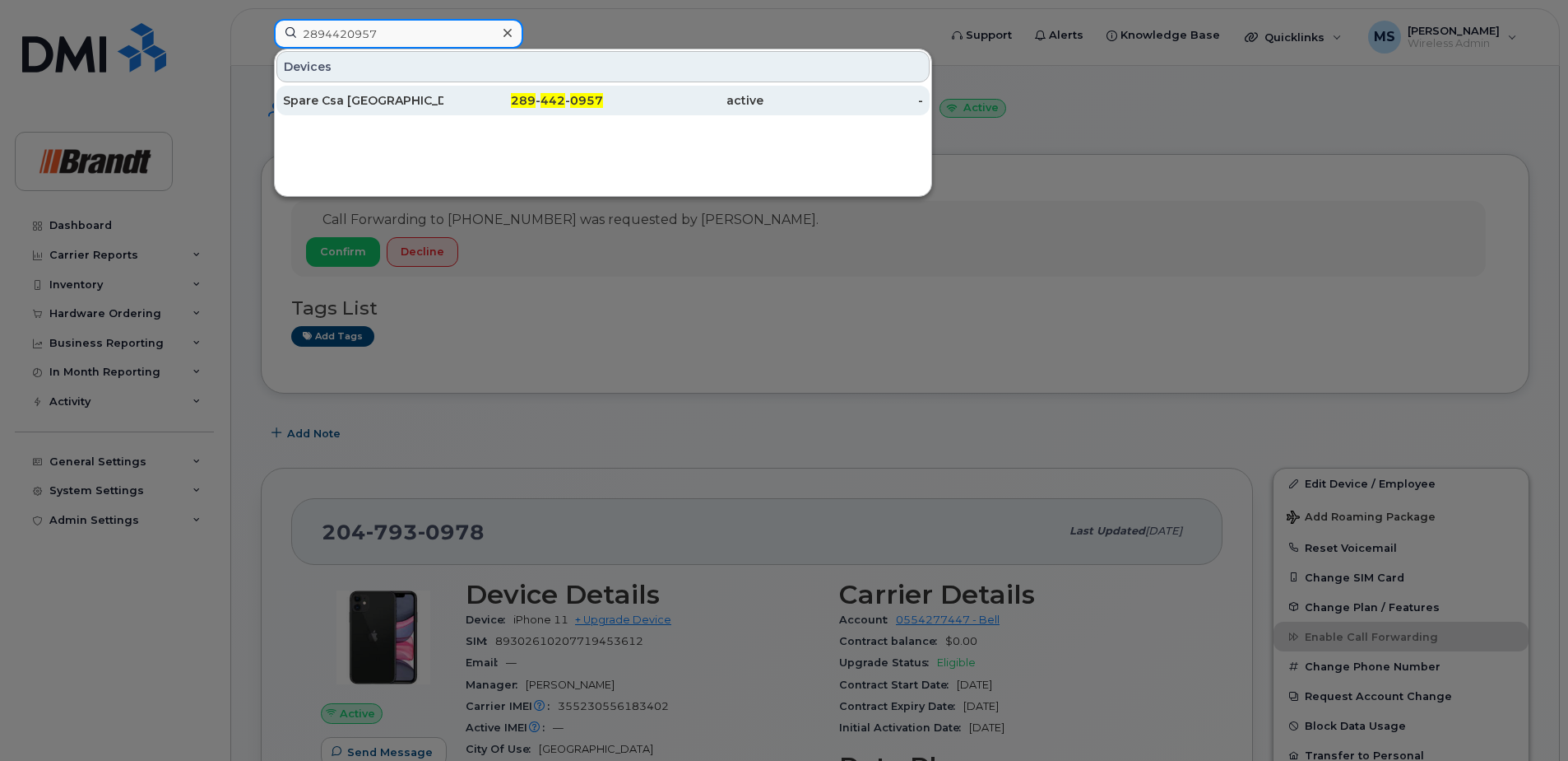
type input "2894420957"
click at [584, 96] on span "0957" at bounding box center [587, 101] width 33 height 15
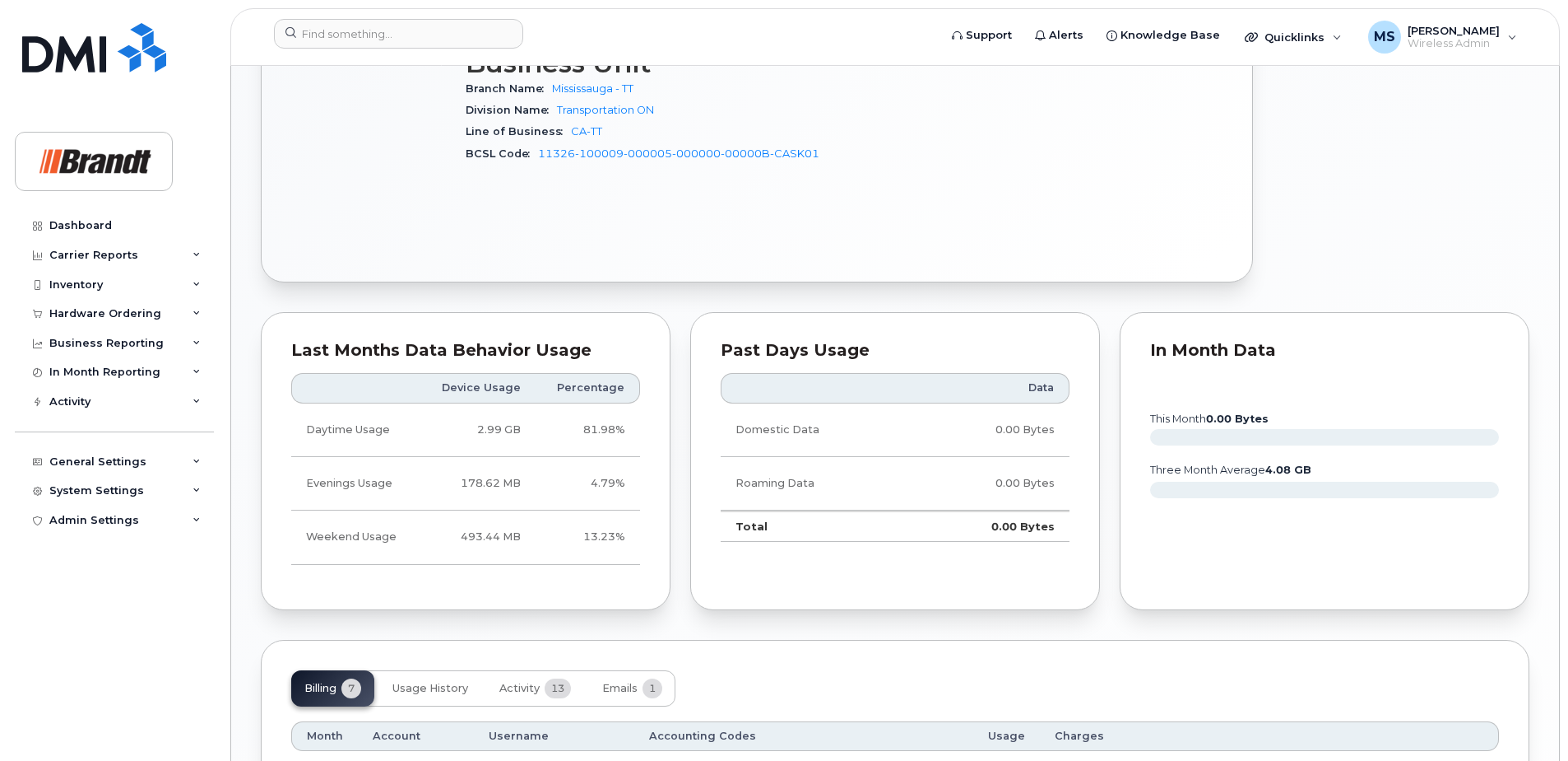
scroll to position [1152, 0]
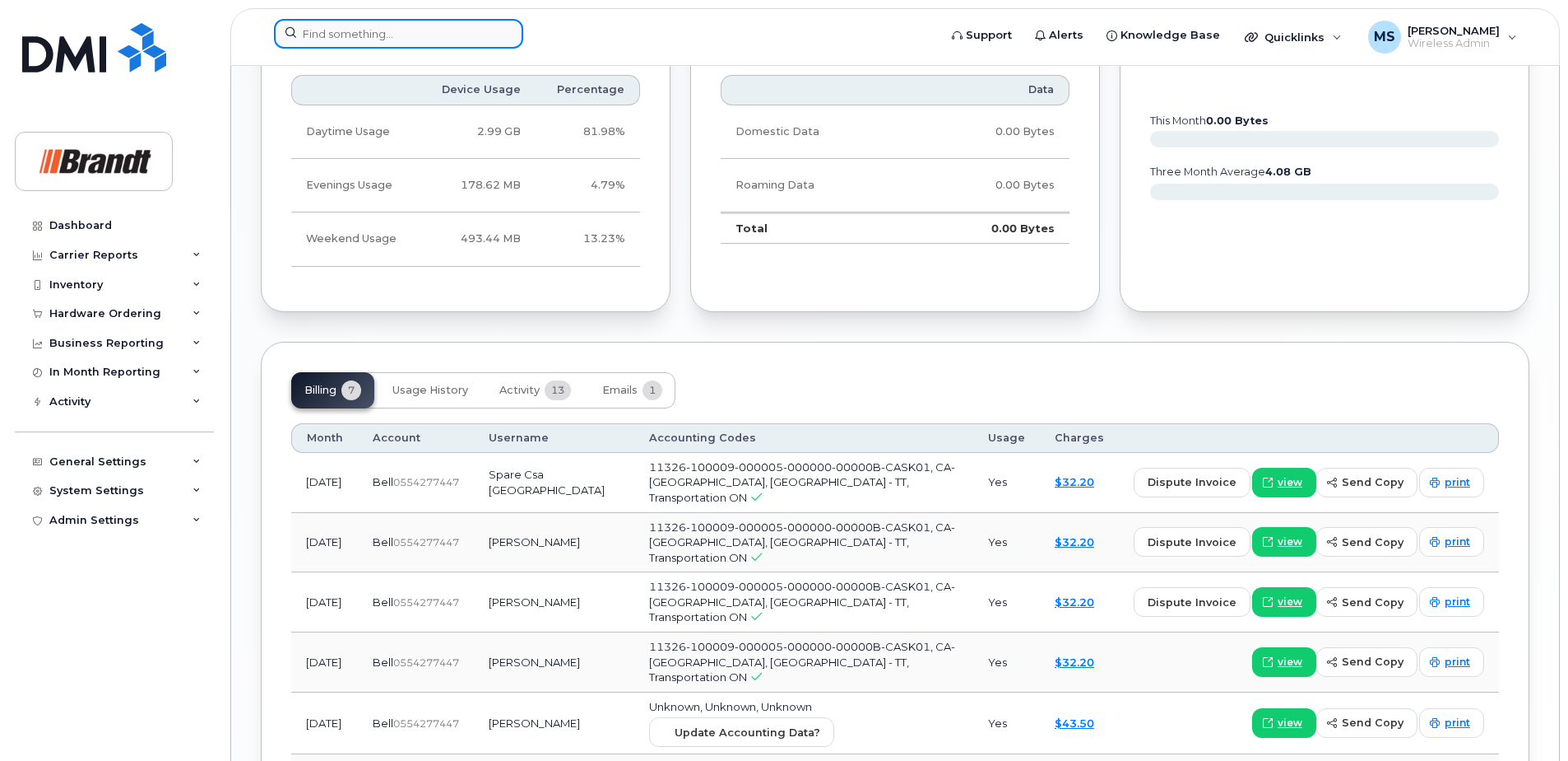
click at [356, 38] on input at bounding box center [398, 33] width 249 height 30
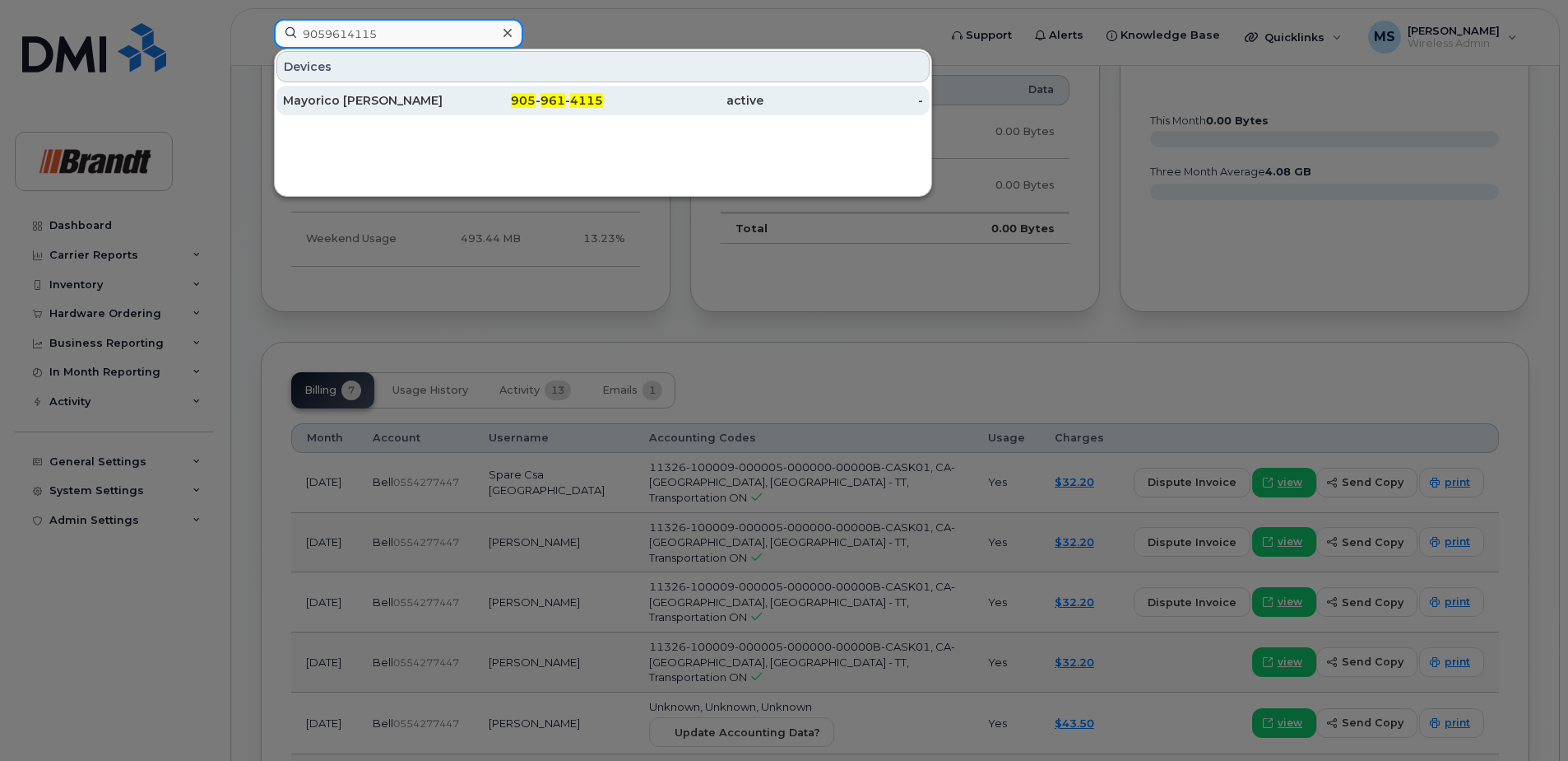
type input "9059614115"
click at [589, 104] on span "4115" at bounding box center [587, 101] width 33 height 15
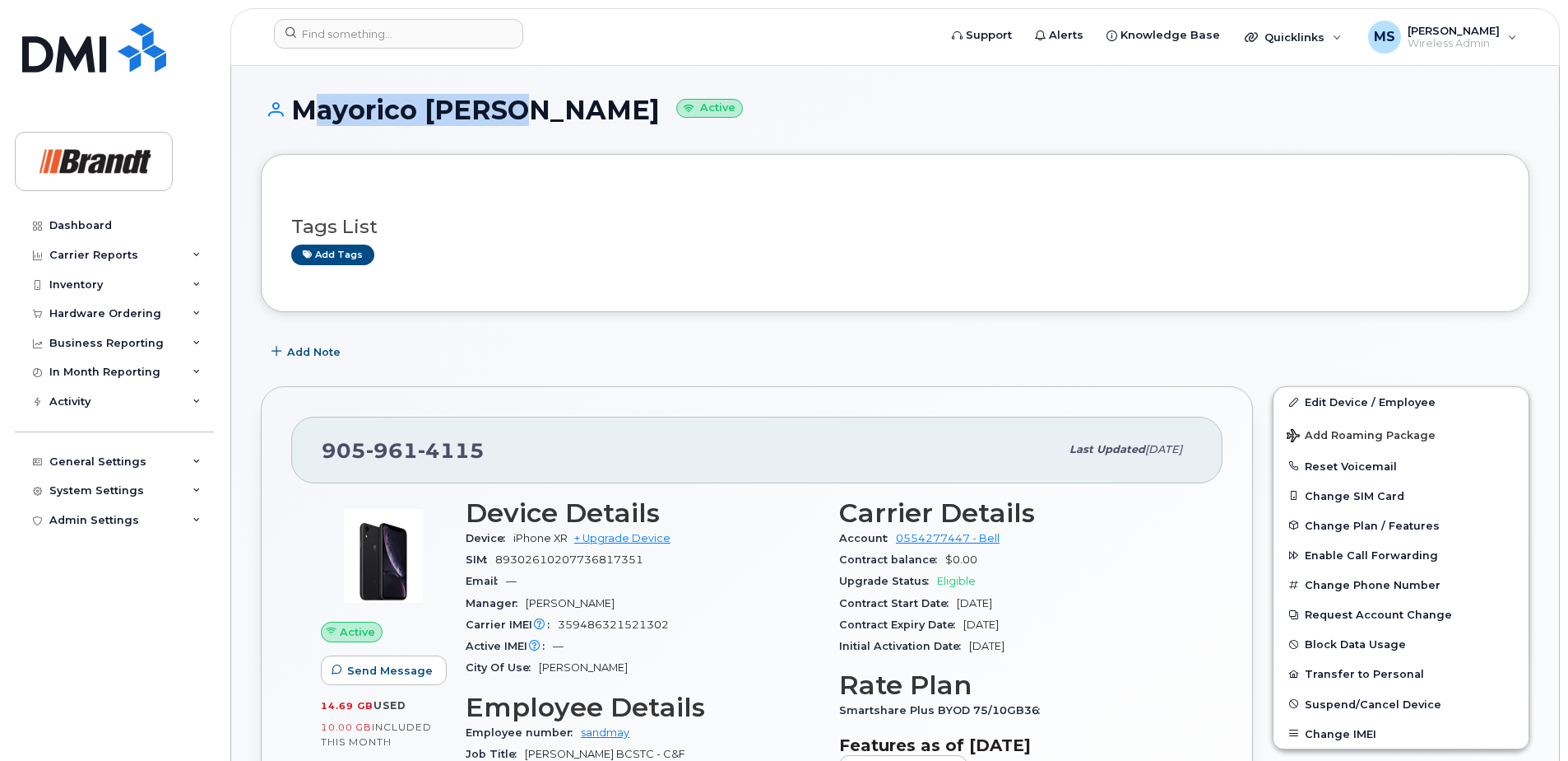
drag, startPoint x: 505, startPoint y: 109, endPoint x: 292, endPoint y: 113, distance: 213.0
click at [292, 113] on h1 "Mayorico Sandi Active" at bounding box center [895, 109] width 1269 height 29
drag, startPoint x: 292, startPoint y: 113, endPoint x: 324, endPoint y: 113, distance: 32.0
copy h1 "Mayorico Sandi"
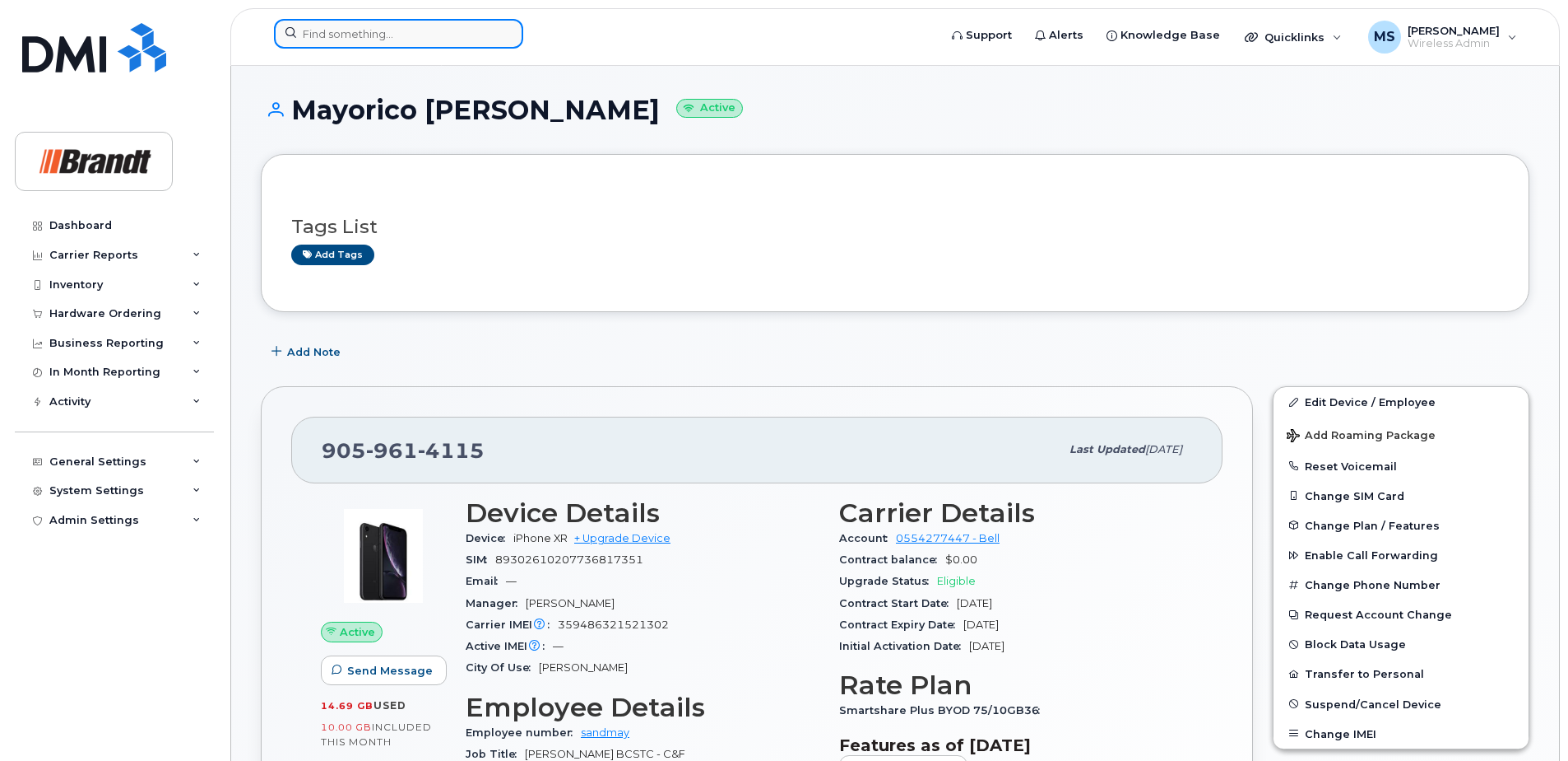
click at [467, 29] on input at bounding box center [398, 33] width 249 height 30
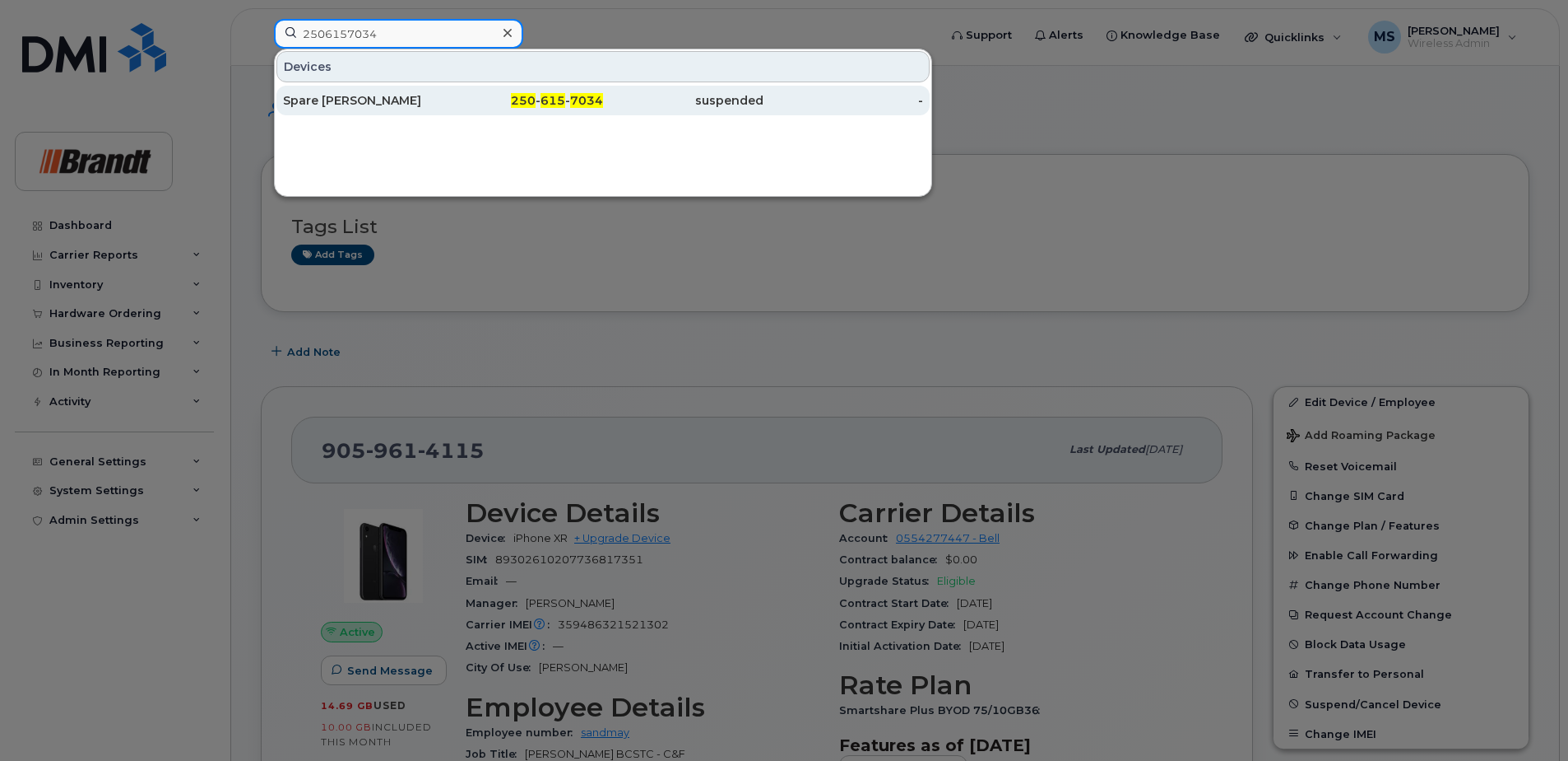
type input "2506157034"
click at [599, 110] on div "250 - 615 - 7034" at bounding box center [523, 100] width 161 height 30
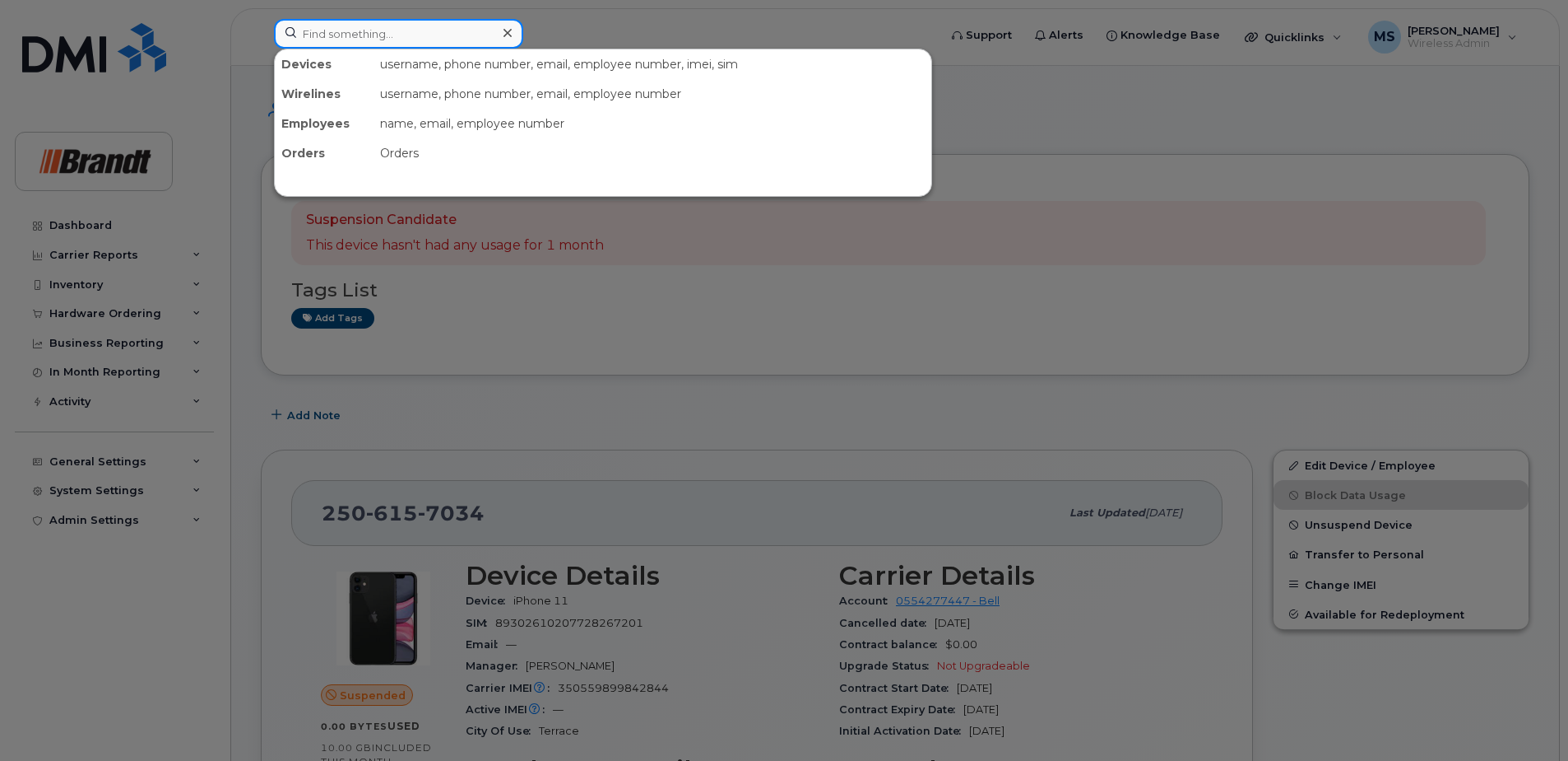
paste input "3068210508"
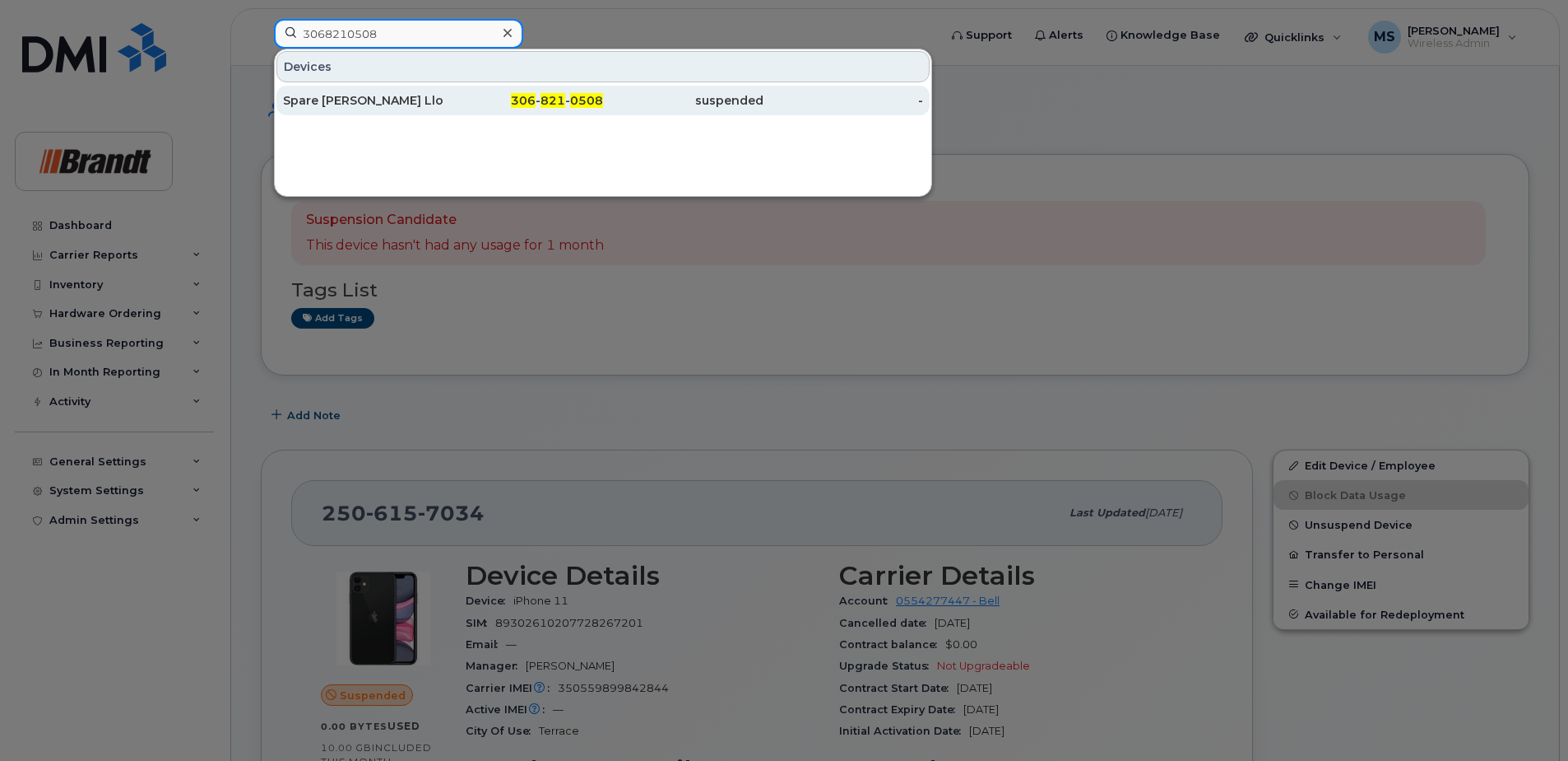
type input "3068210508"
click at [463, 99] on div "306 - 821 - 0508" at bounding box center [523, 101] width 161 height 16
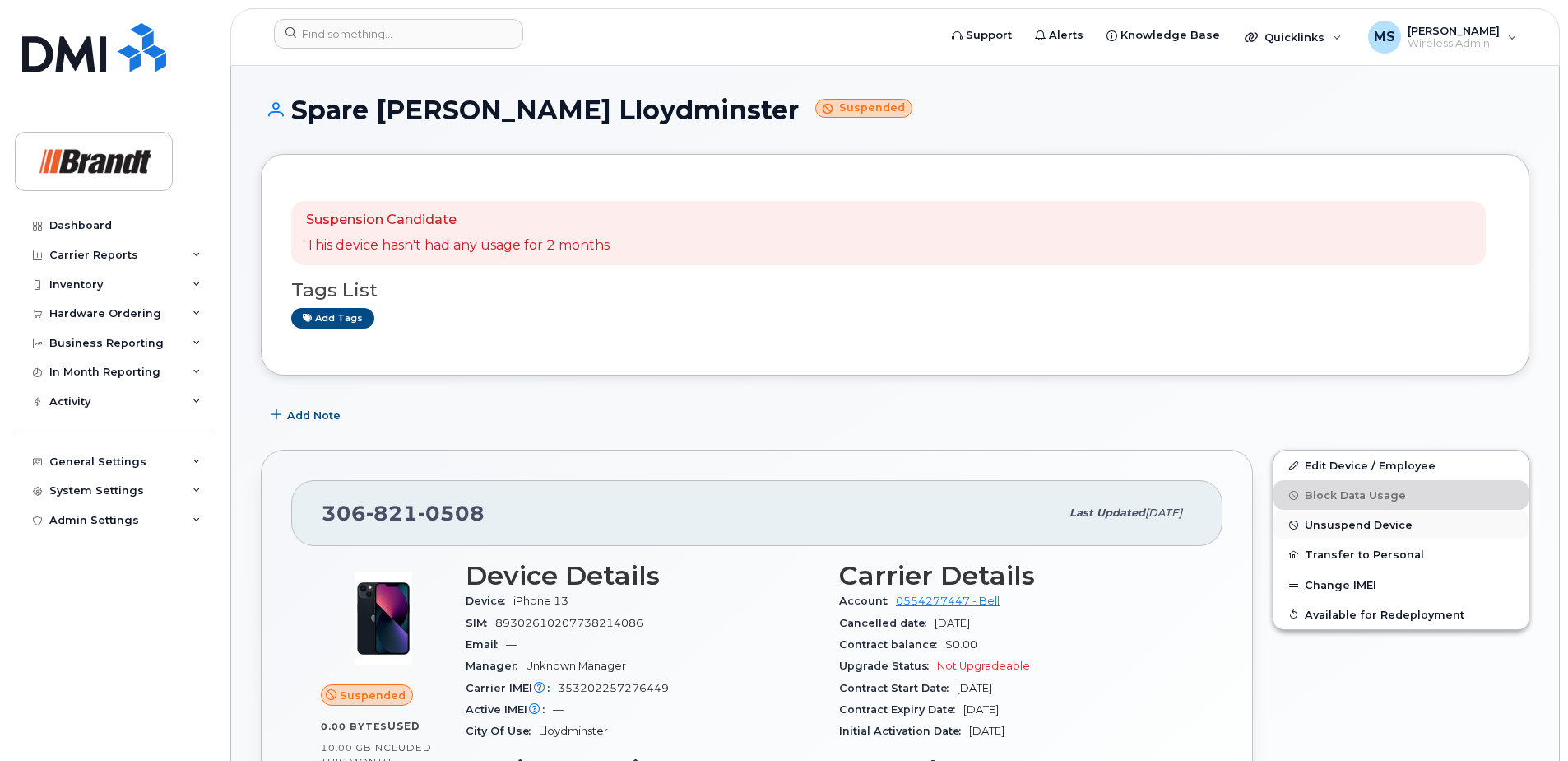
click at [1338, 524] on span "Unsuspend Device" at bounding box center [1359, 525] width 108 height 13
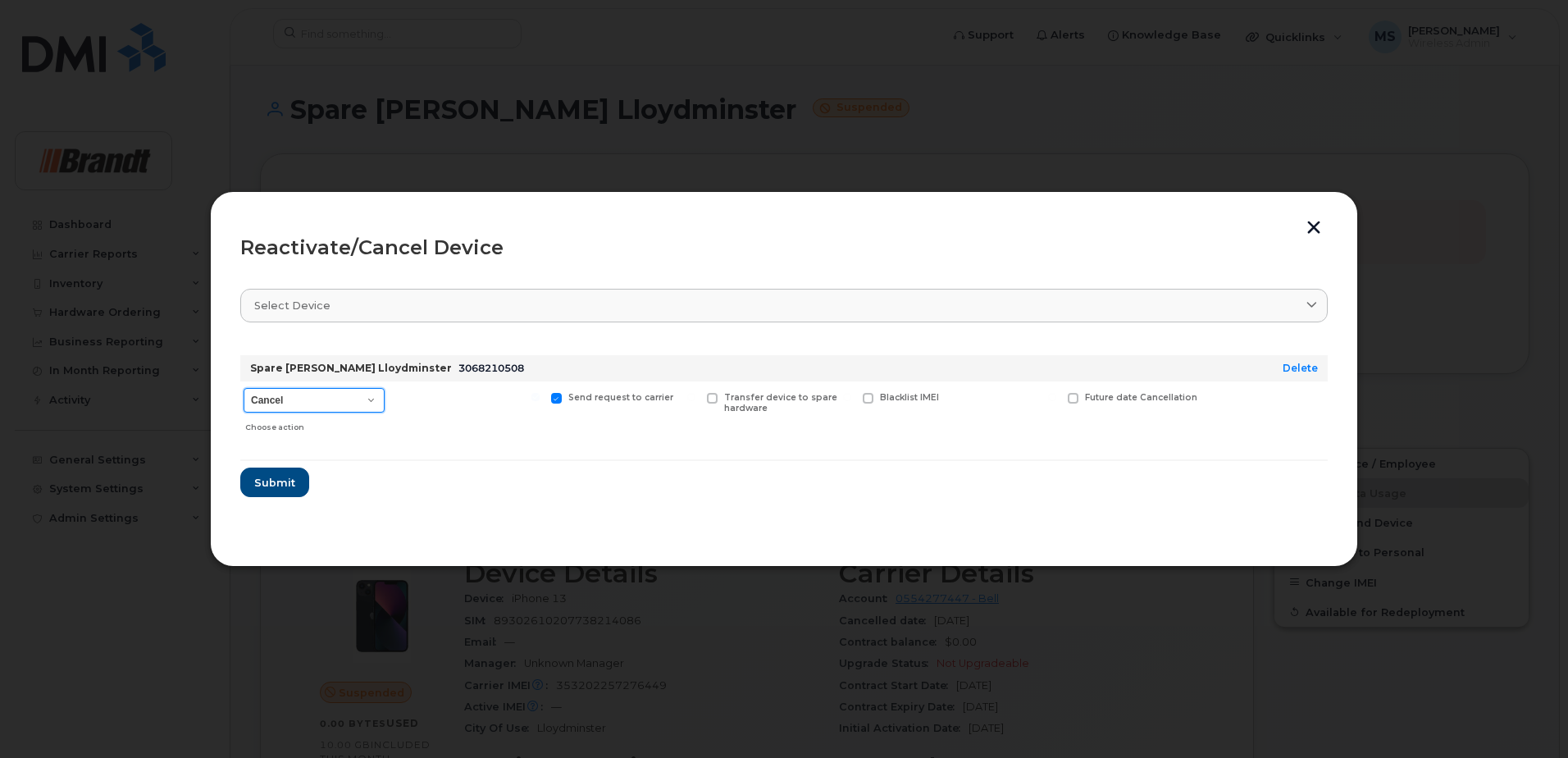
click at [323, 400] on select "Cancel Suspend - Extend Suspension Reactivate" at bounding box center [314, 400] width 141 height 25
select select "[object Object]"
click at [243, 388] on select "Cancel Suspend - Extend Suspension Reactivate" at bounding box center [314, 400] width 141 height 25
click at [286, 488] on span "Submit" at bounding box center [274, 482] width 41 height 15
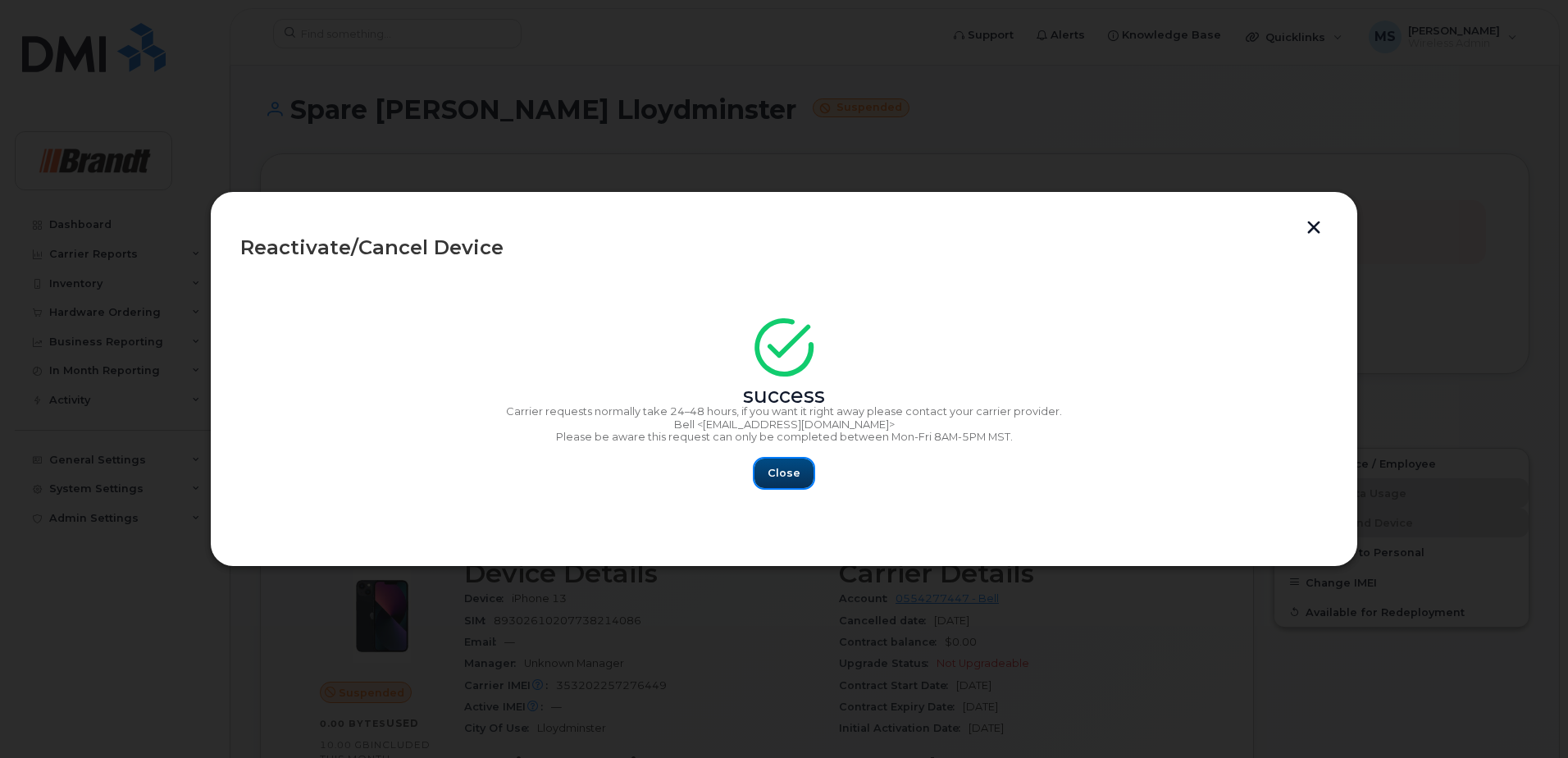
click at [771, 477] on span "Close" at bounding box center [784, 472] width 33 height 15
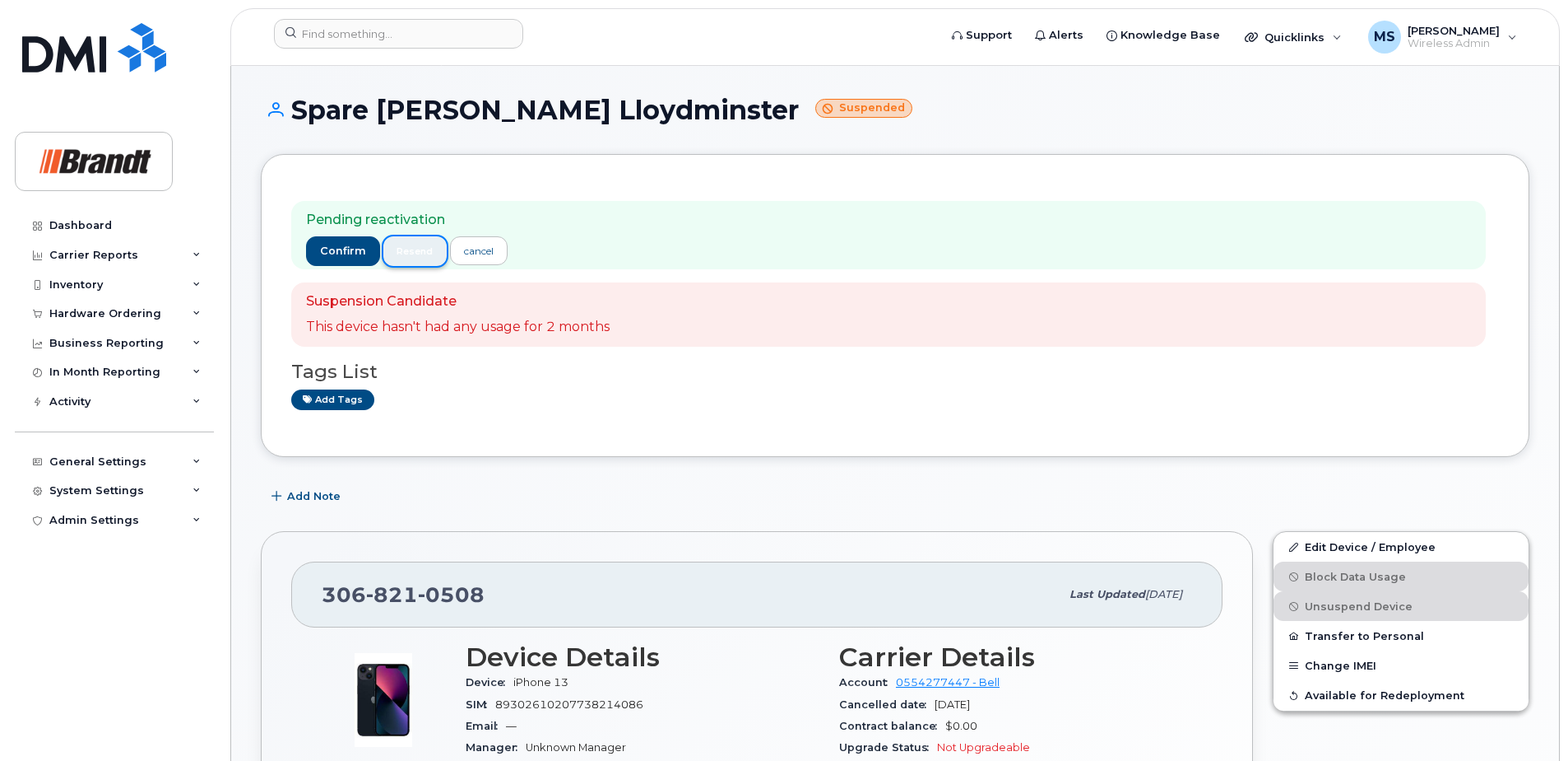
click at [426, 253] on span "resend" at bounding box center [414, 250] width 36 height 13
click at [413, 245] on span "resend" at bounding box center [414, 250] width 36 height 13
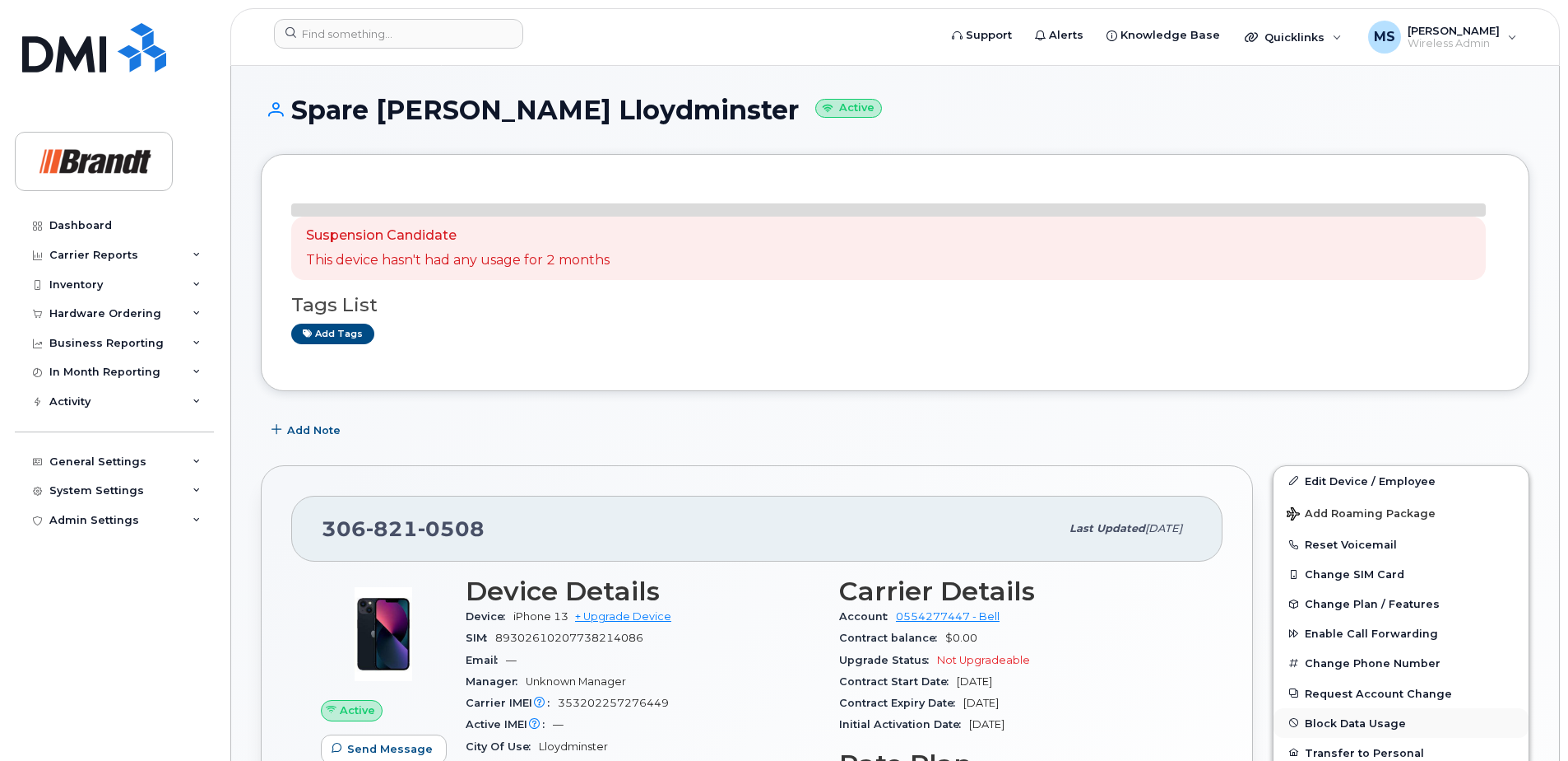
click at [1350, 714] on button "Block Data Usage" at bounding box center [1401, 722] width 255 height 30
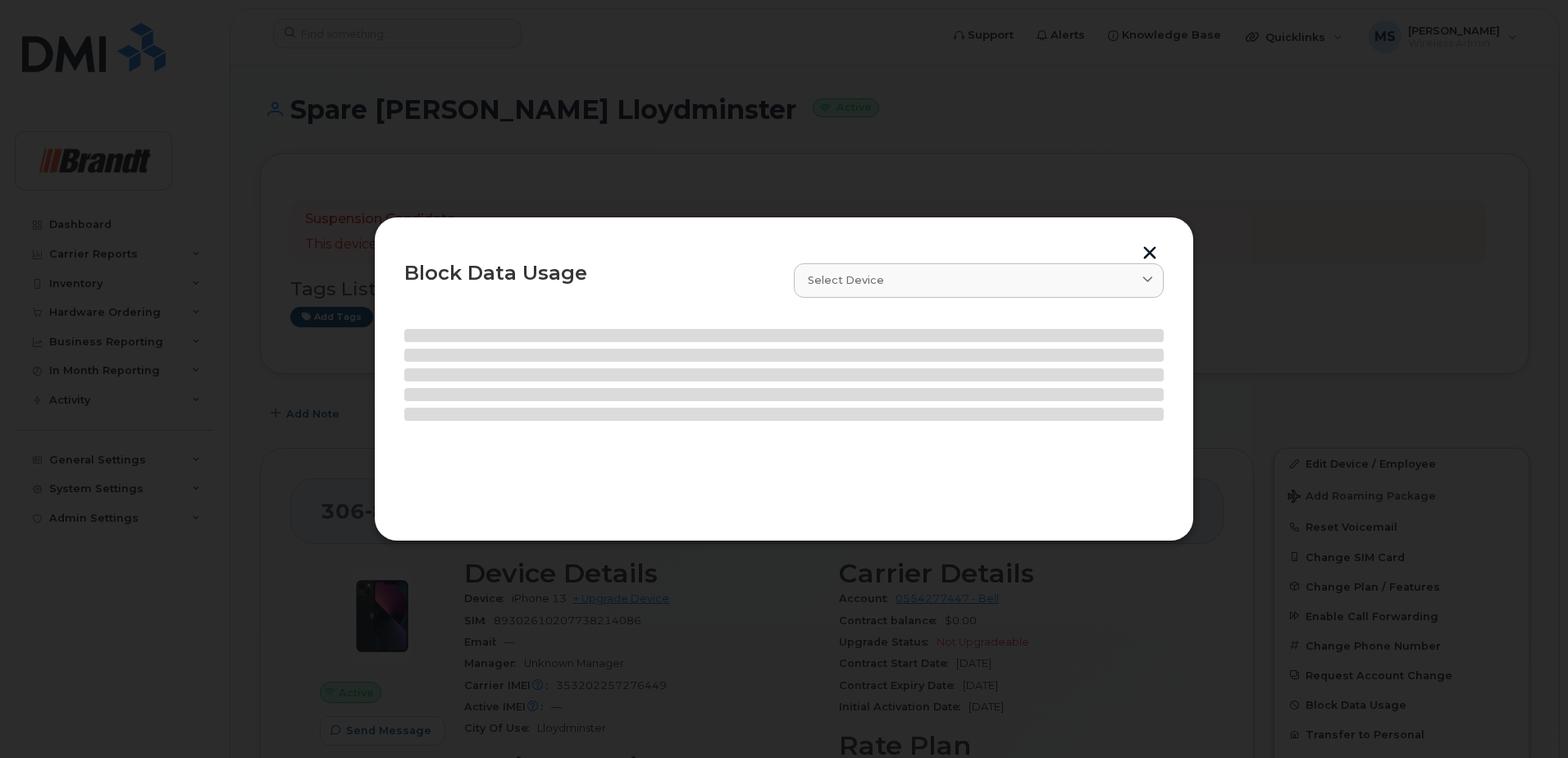
select select
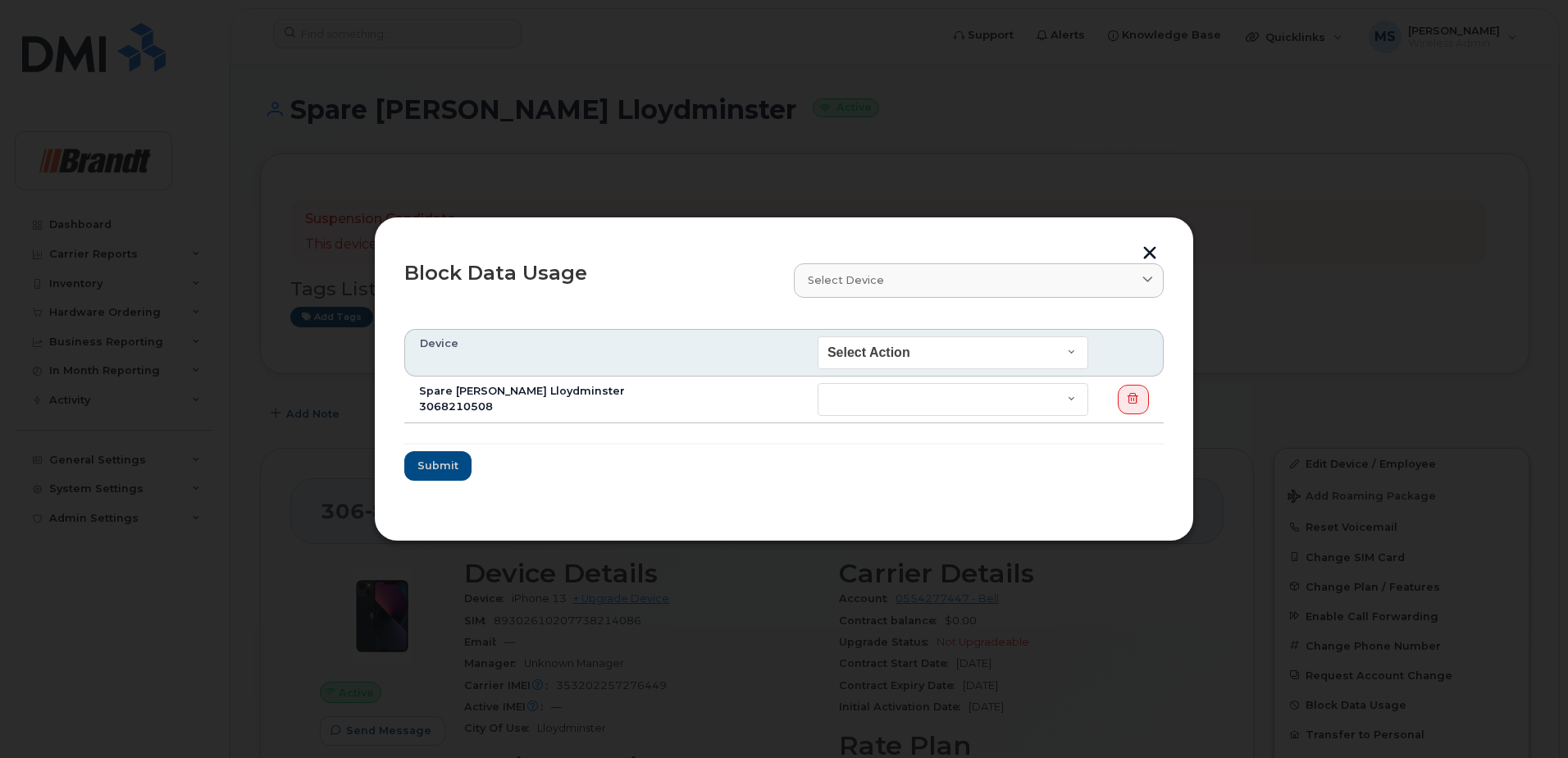
click at [1155, 246] on button "button" at bounding box center [1150, 254] width 25 height 17
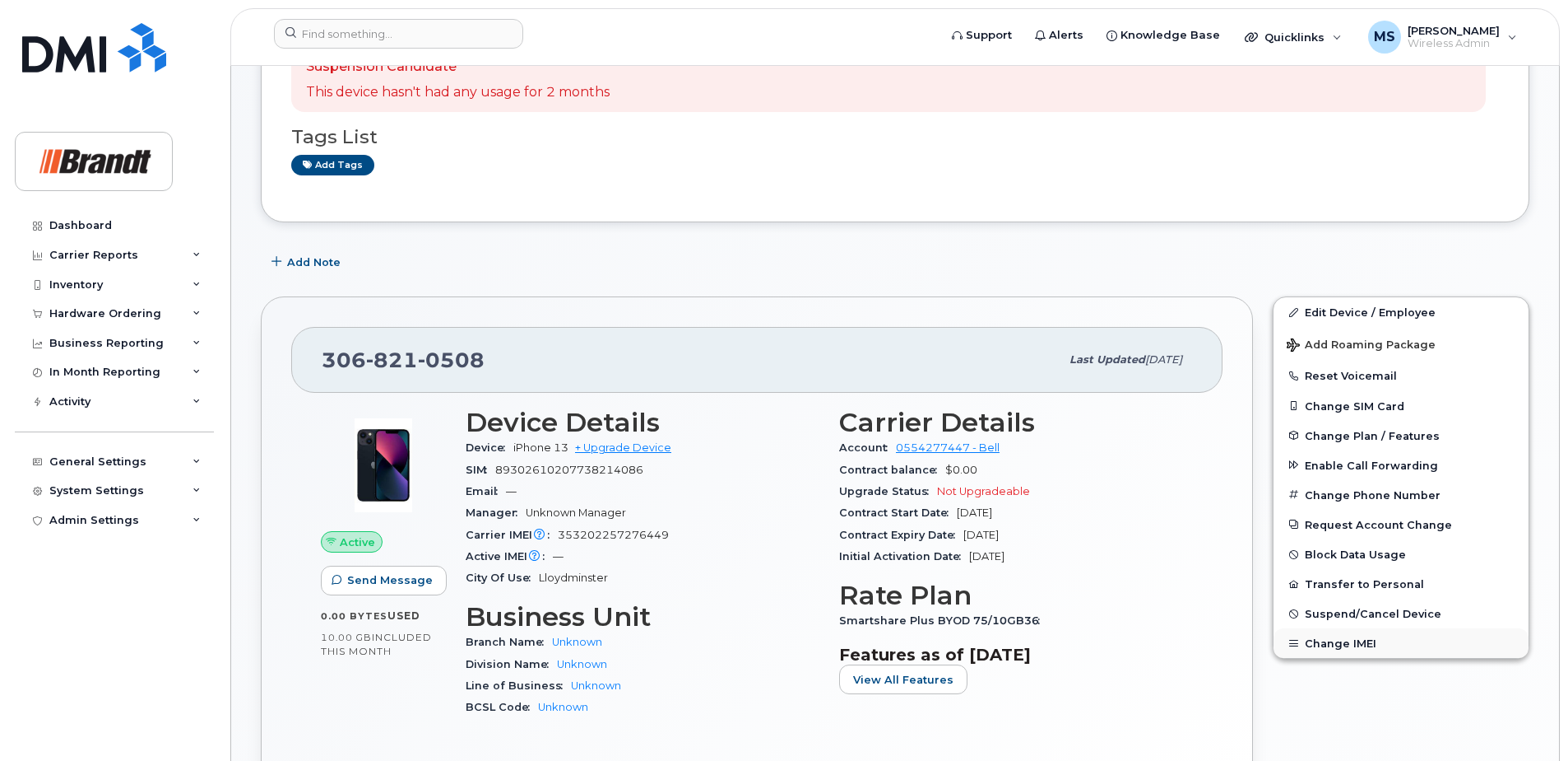
scroll to position [164, 0]
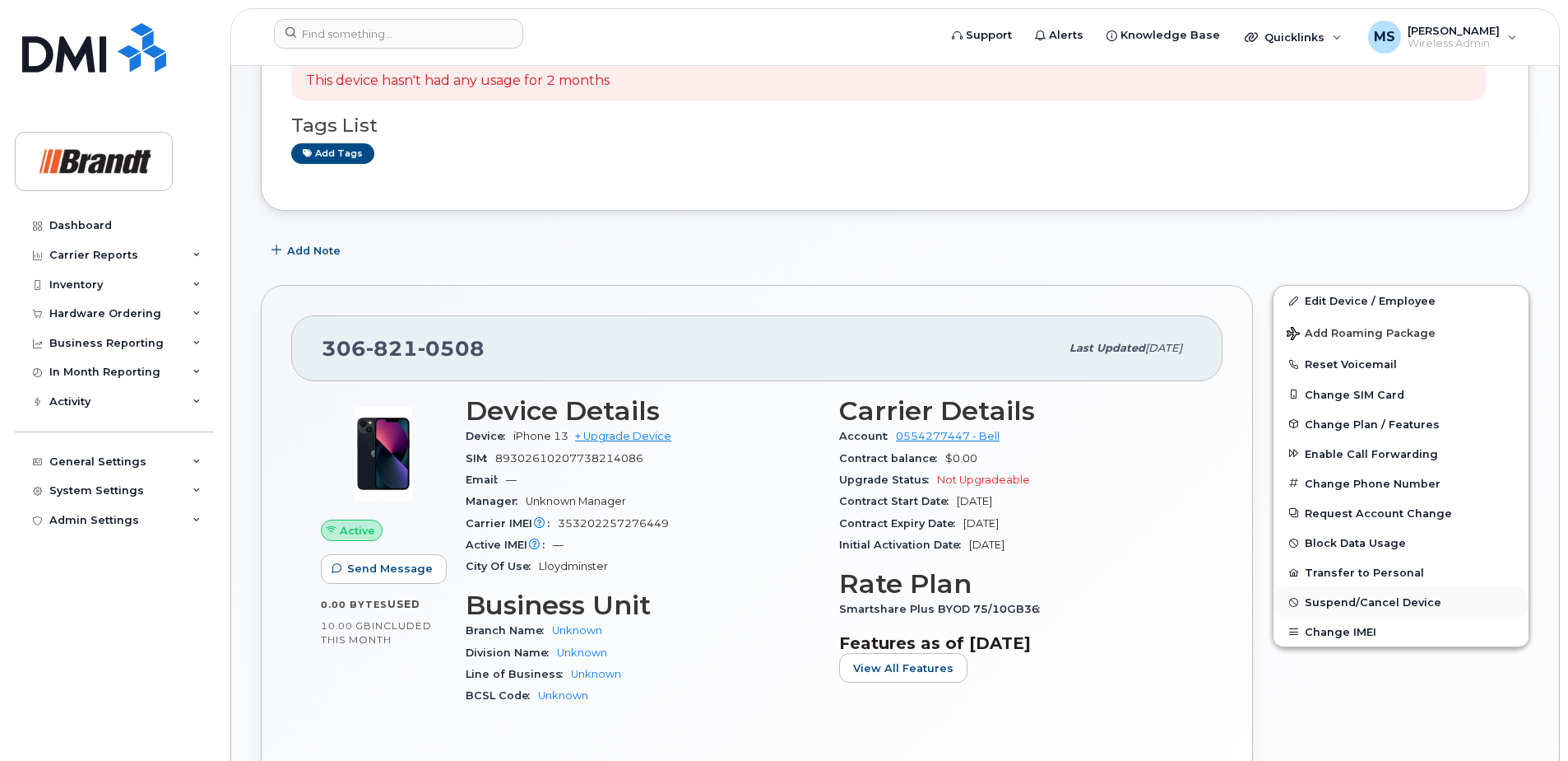
click at [1372, 599] on span "Suspend/Cancel Device" at bounding box center [1373, 602] width 136 height 13
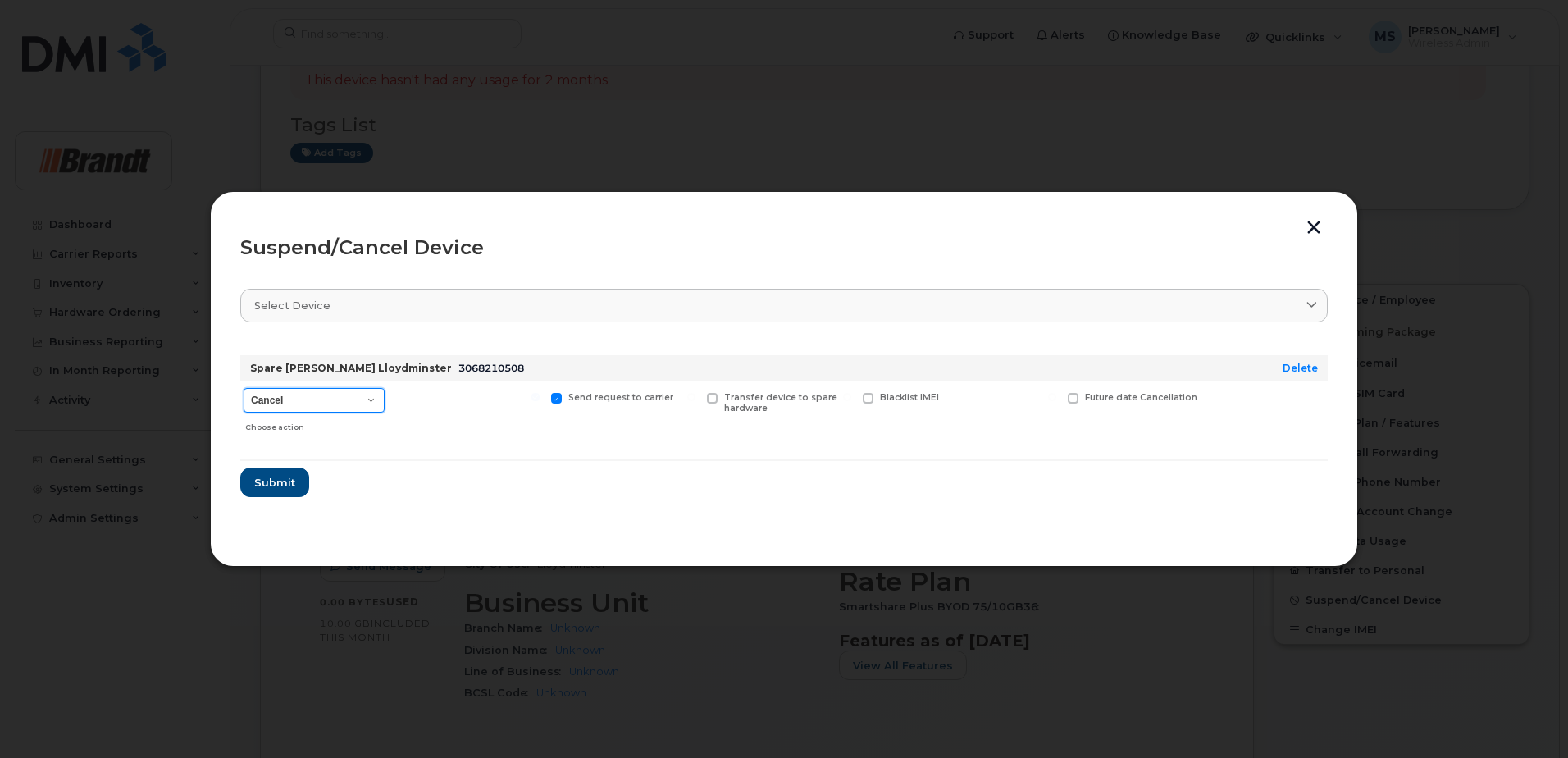
click at [302, 400] on select "Cancel Suspend - Extend Suspension Suspend - Reduced Rate Suspend - Full Rate S…" at bounding box center [314, 400] width 141 height 25
select select "[object Object]"
click at [243, 388] on select "Cancel Suspend - Extend Suspension Suspend - Reduced Rate Suspend - Full Rate S…" at bounding box center [314, 400] width 141 height 25
click at [439, 406] on span "Available for new activations/redeployments" at bounding box center [474, 402] width 123 height 21
click at [384, 401] on input "Available for new activations/redeployments" at bounding box center [379, 396] width 8 height 8
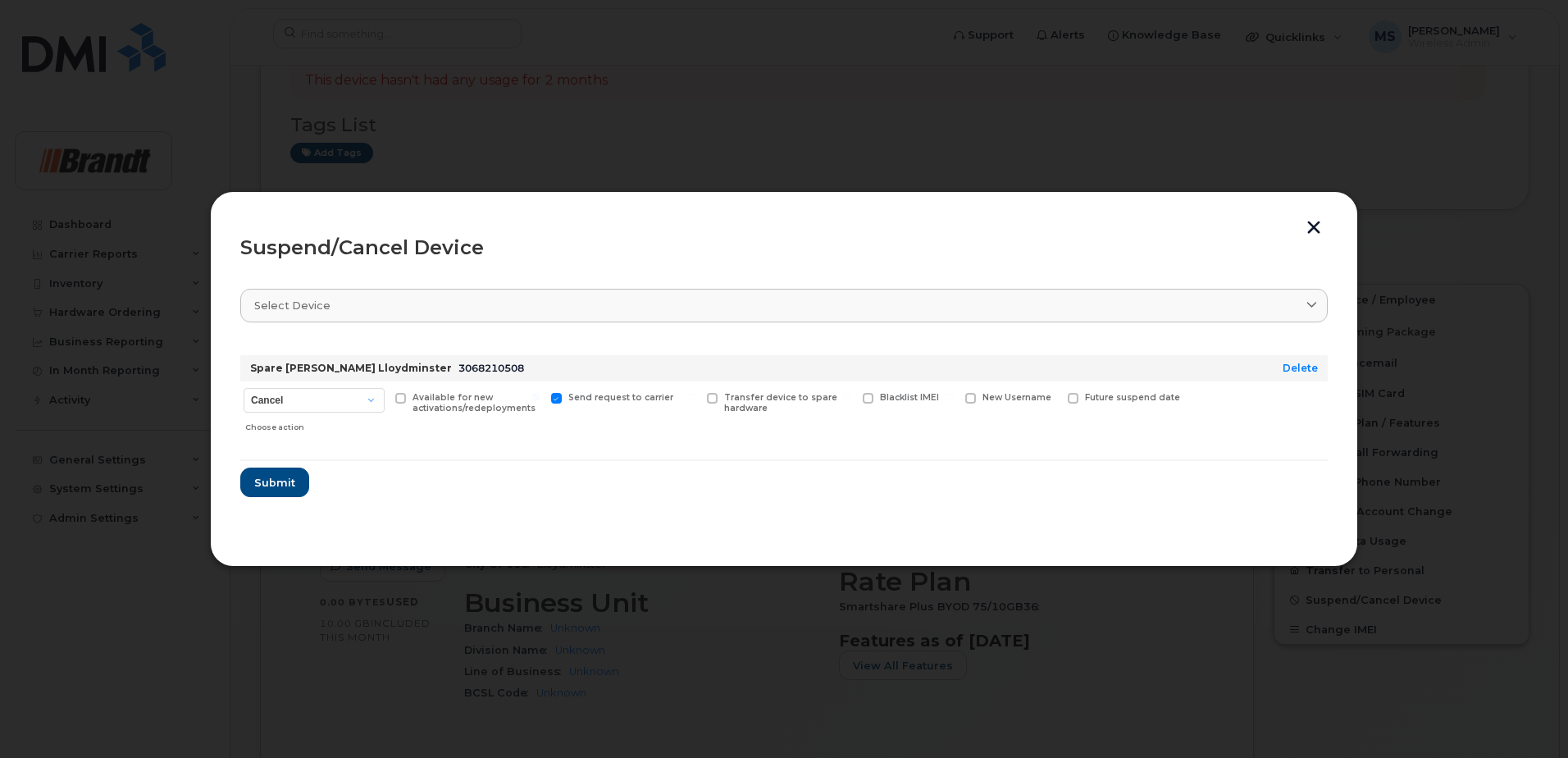
checkbox input "true"
click at [902, 392] on span "Blacklist IMEI" at bounding box center [909, 397] width 59 height 11
click at [851, 392] on input "Blacklist IMEI" at bounding box center [847, 396] width 8 height 8
checkbox input "true"
click at [283, 483] on span "Submit" at bounding box center [274, 482] width 41 height 15
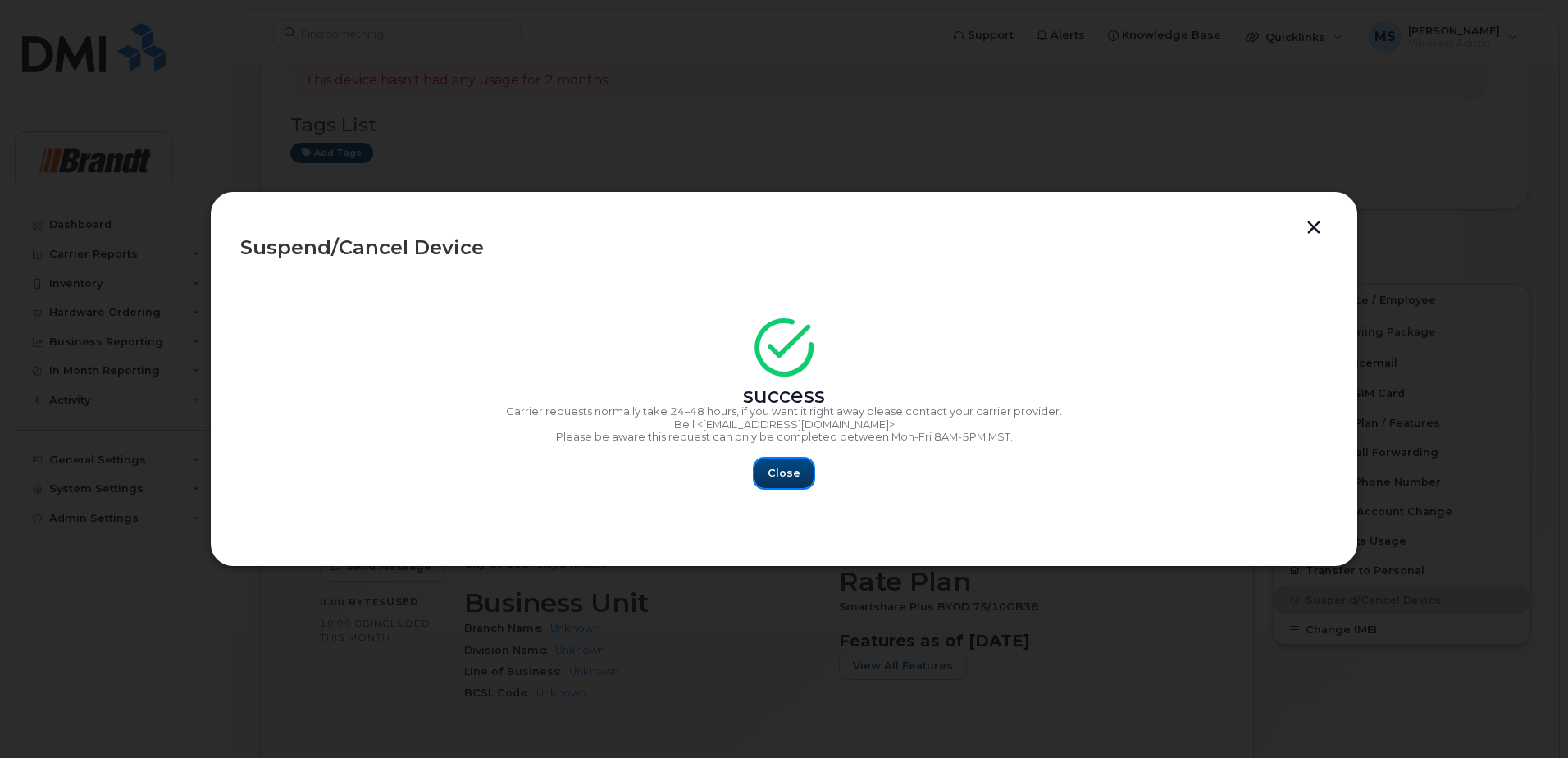
click at [784, 478] on span "Close" at bounding box center [784, 472] width 33 height 15
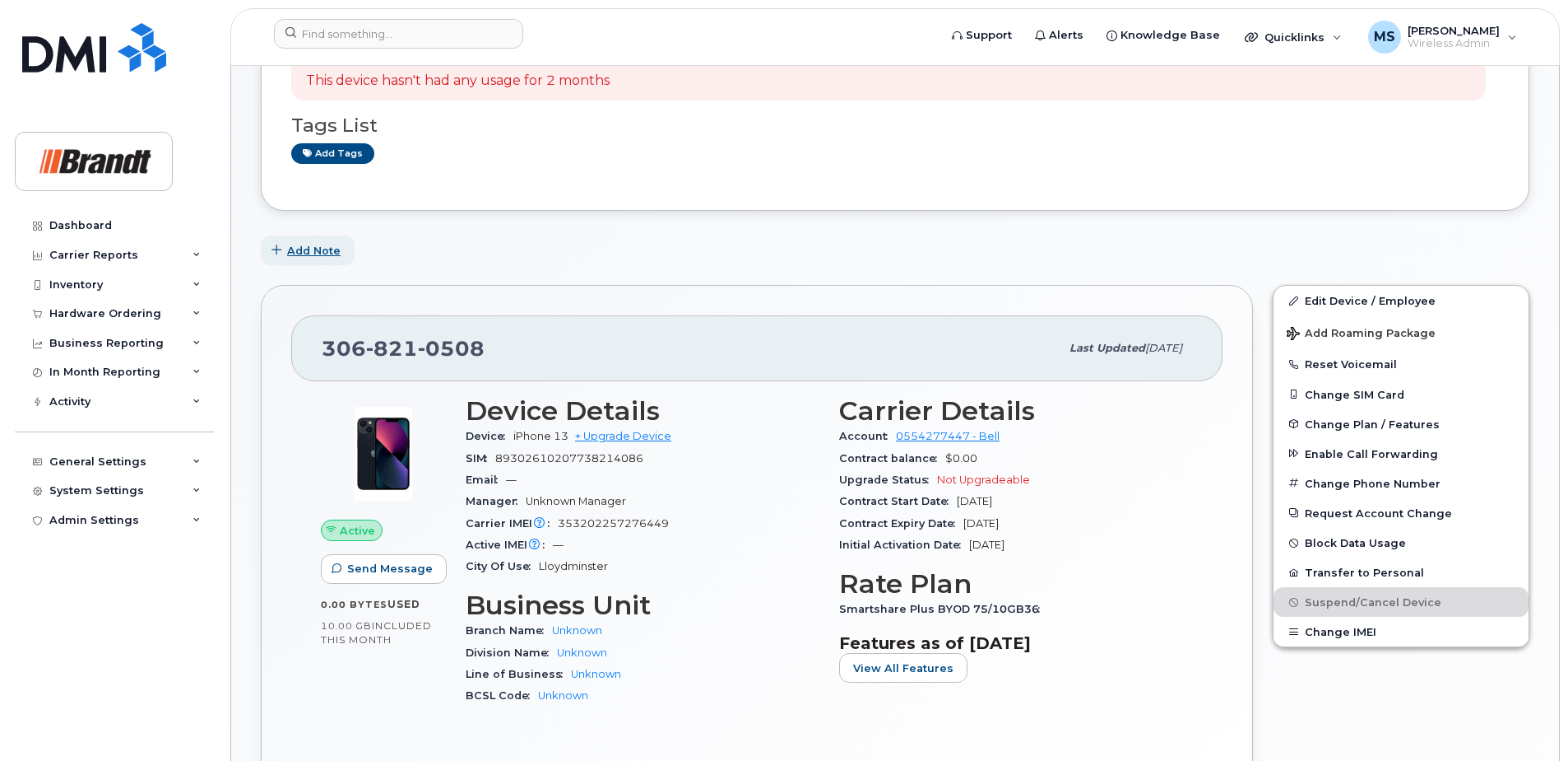
click at [308, 249] on span "Add Note" at bounding box center [314, 250] width 54 height 15
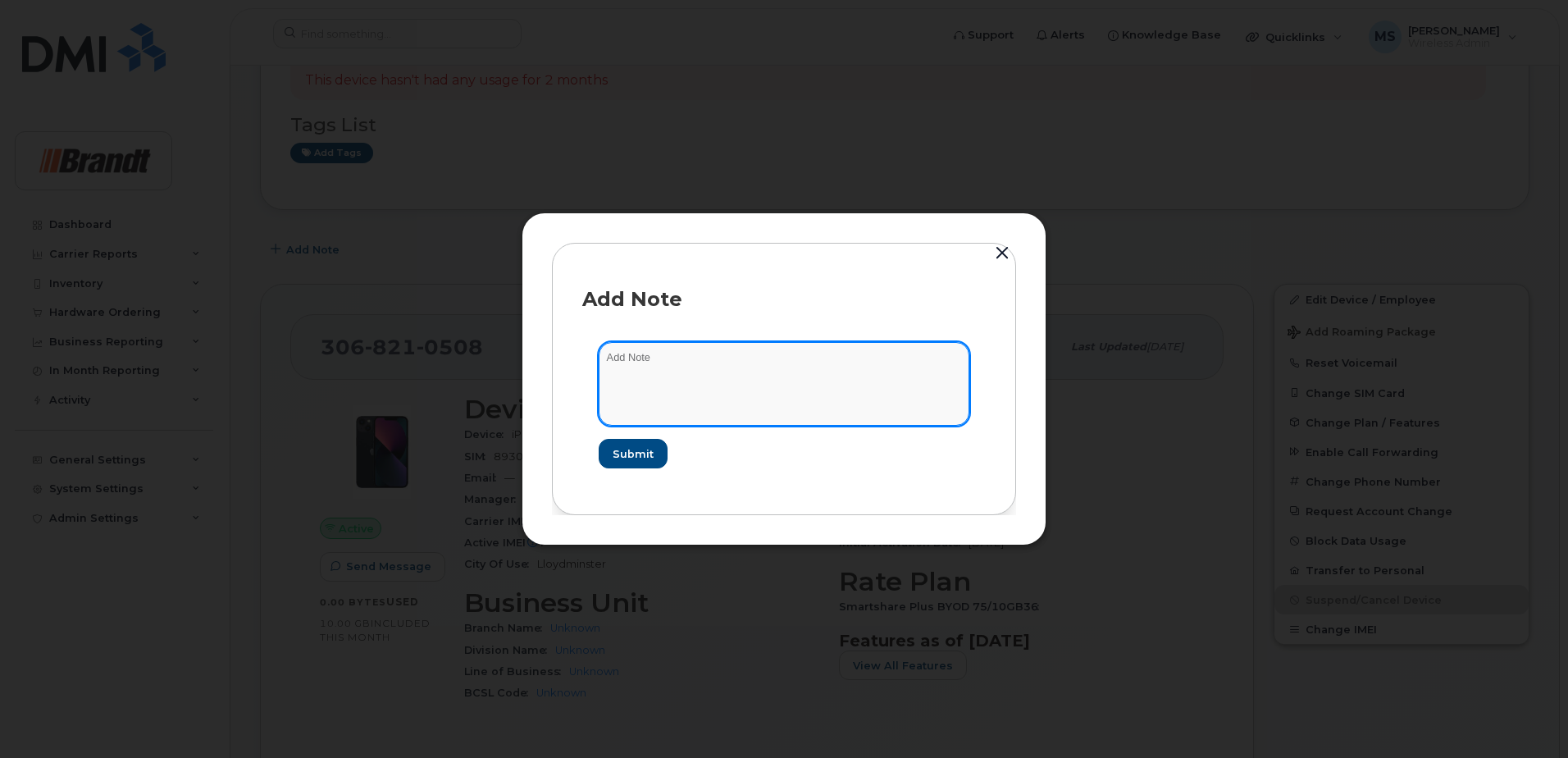
click at [695, 376] on textarea at bounding box center [784, 384] width 371 height 84
type textarea "Blacklisted as per Dallas 41756"
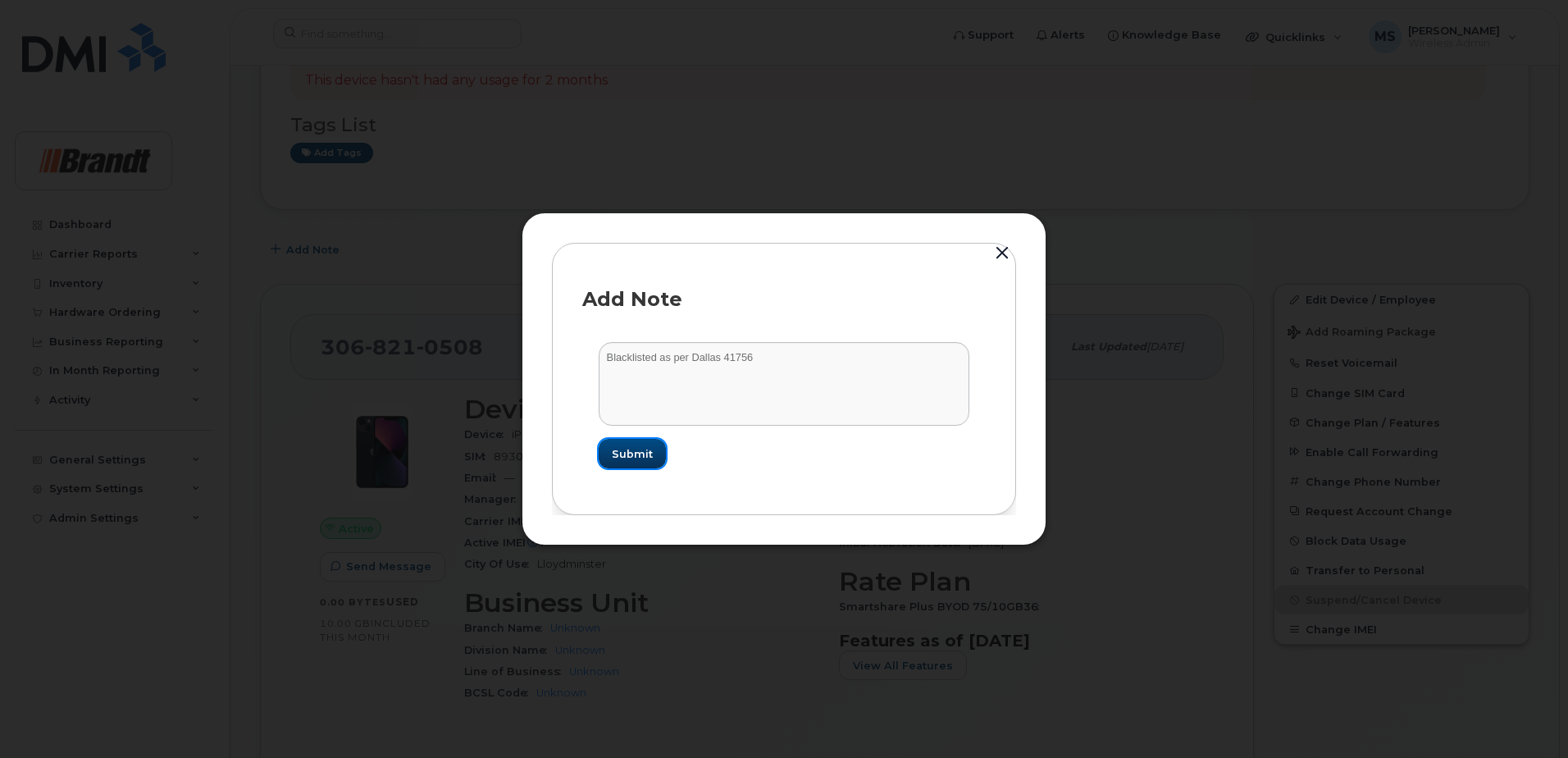
click at [639, 452] on span "Submit" at bounding box center [632, 453] width 41 height 15
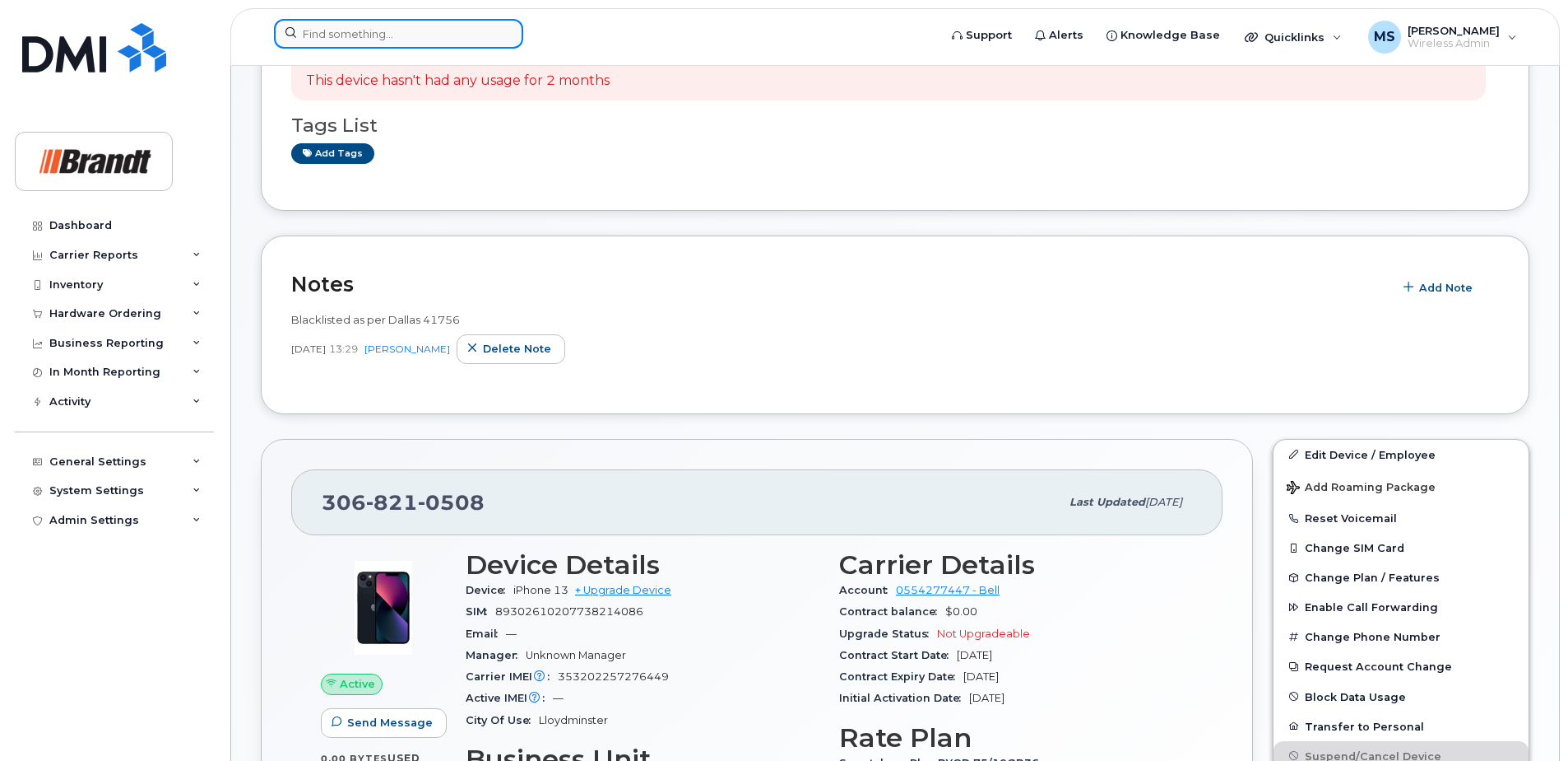
click at [409, 48] on input at bounding box center [398, 33] width 249 height 30
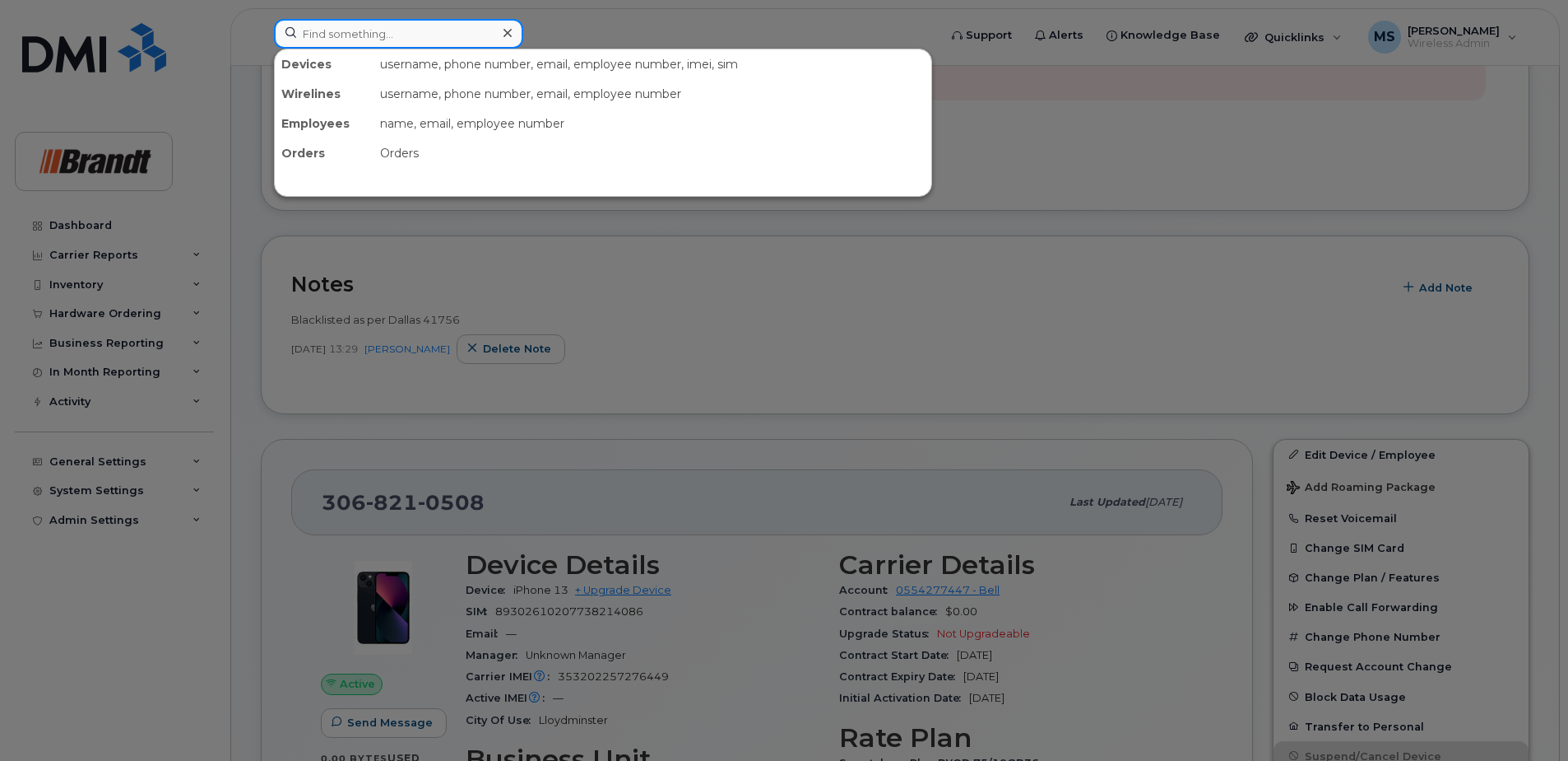
paste input "7052794981"
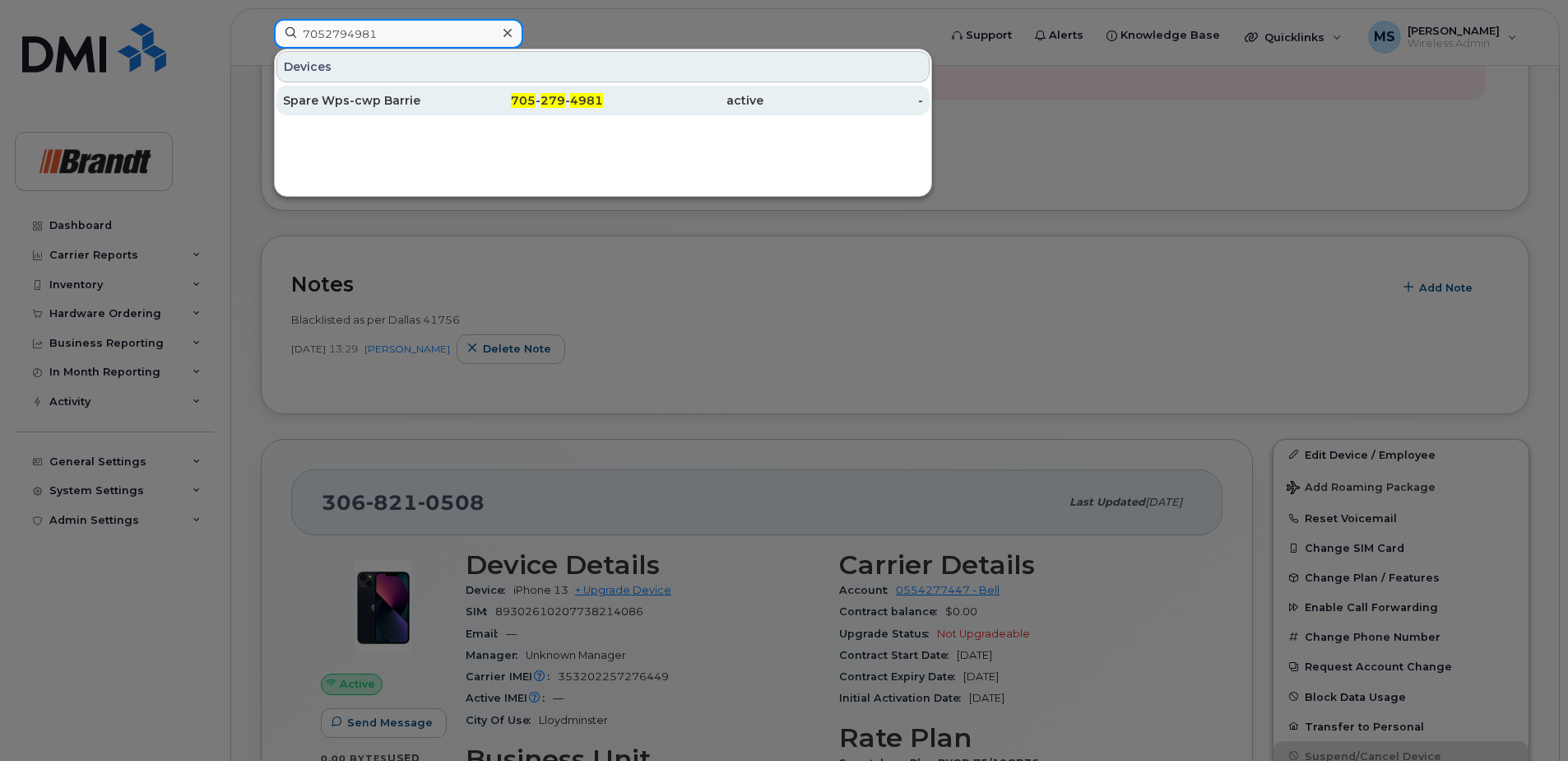
type input "7052794981"
click at [529, 99] on span "705" at bounding box center [524, 101] width 25 height 15
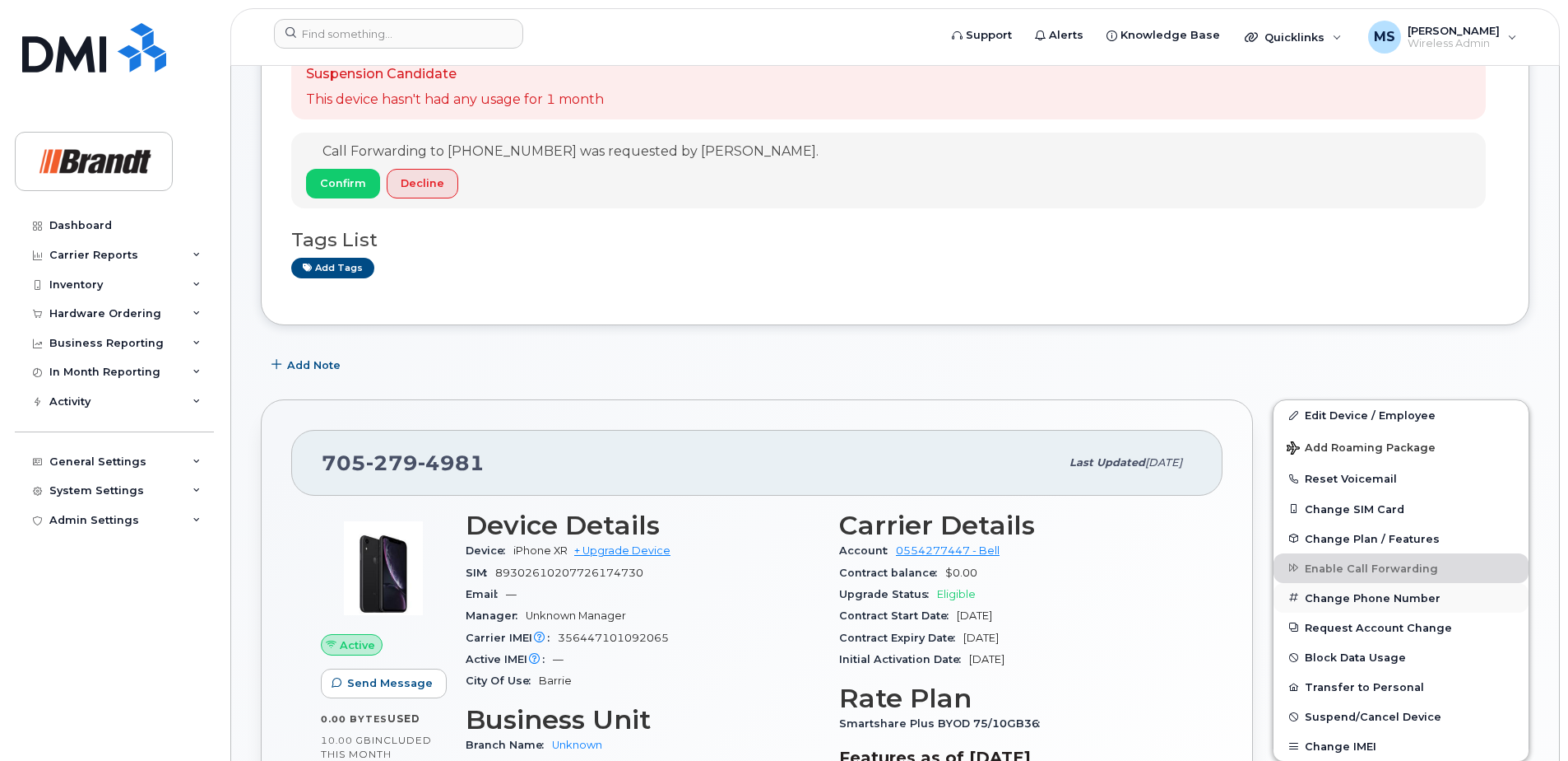
scroll to position [164, 0]
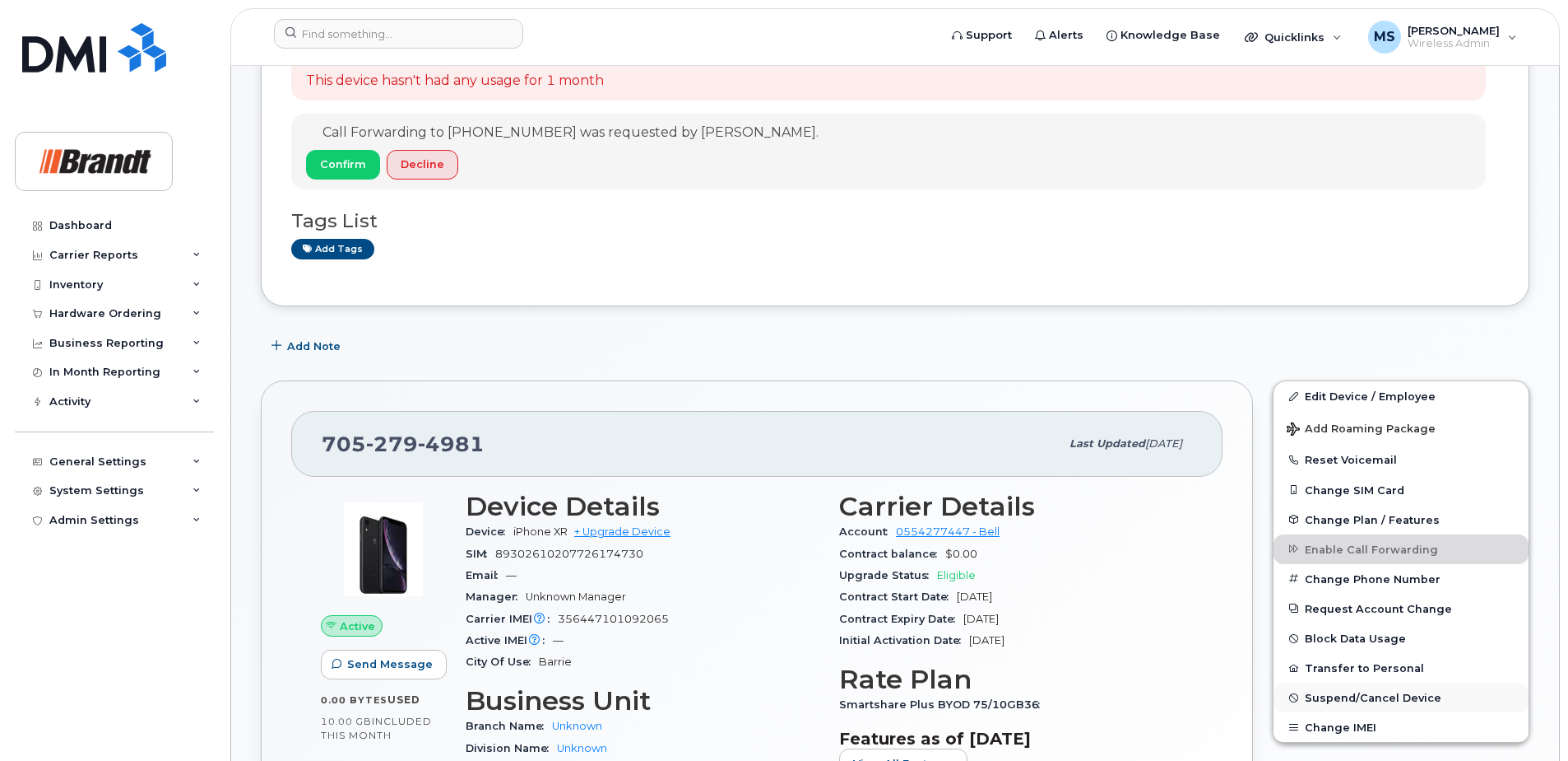
click at [1337, 689] on button "Suspend/Cancel Device" at bounding box center [1401, 696] width 255 height 30
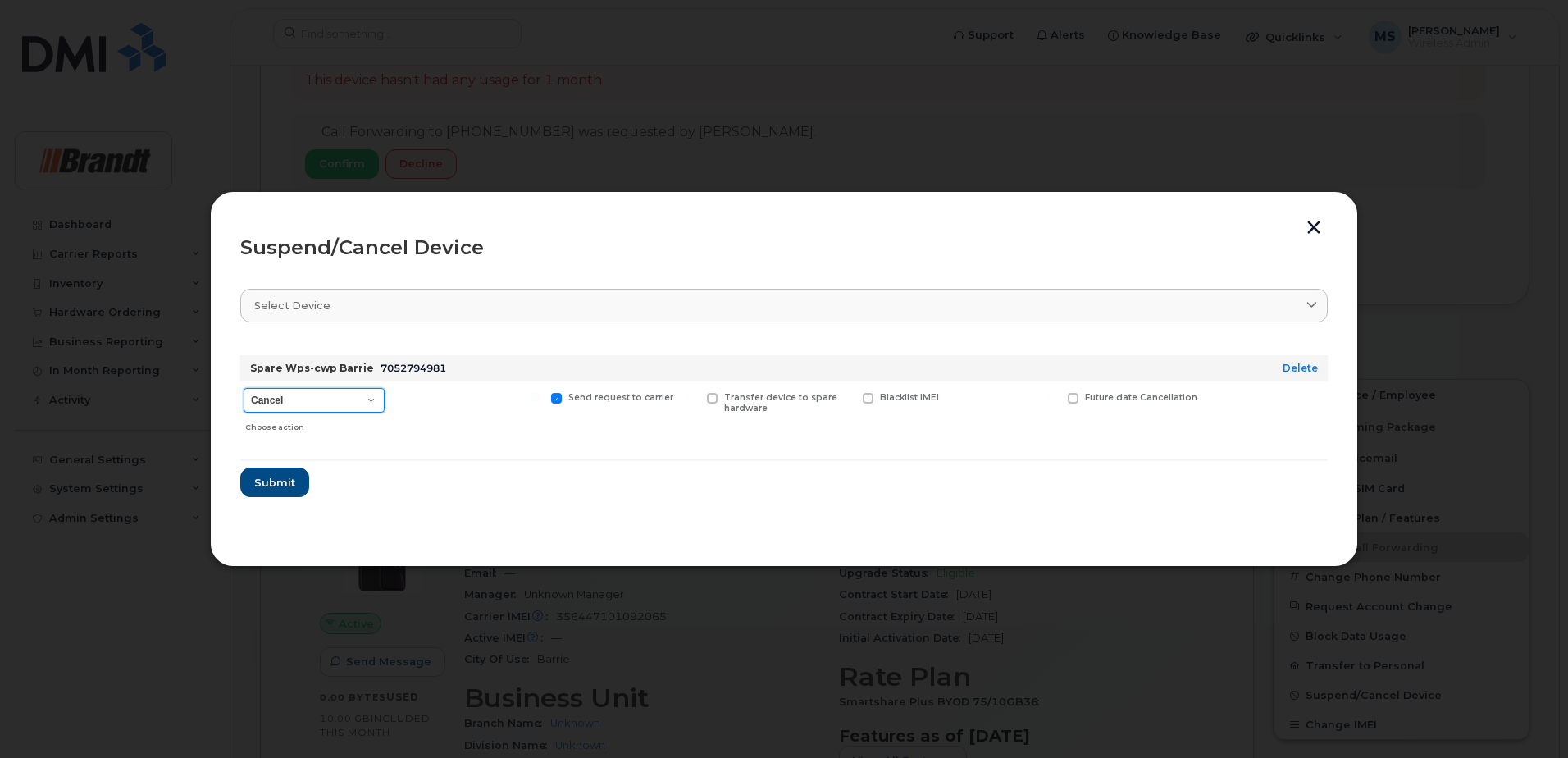
click at [320, 392] on select "Cancel Suspend - Extend Suspension Suspend - Reduced Rate Suspend - Full Rate S…" at bounding box center [314, 400] width 141 height 25
select select "[object Object]"
click at [243, 388] on select "Cancel Suspend - Extend Suspension Suspend - Reduced Rate Suspend - Full Rate S…" at bounding box center [314, 400] width 141 height 25
click at [433, 409] on span "Available for new activations/redeployments" at bounding box center [474, 402] width 123 height 21
click at [909, 392] on span "Blacklist IMEI" at bounding box center [909, 397] width 59 height 11
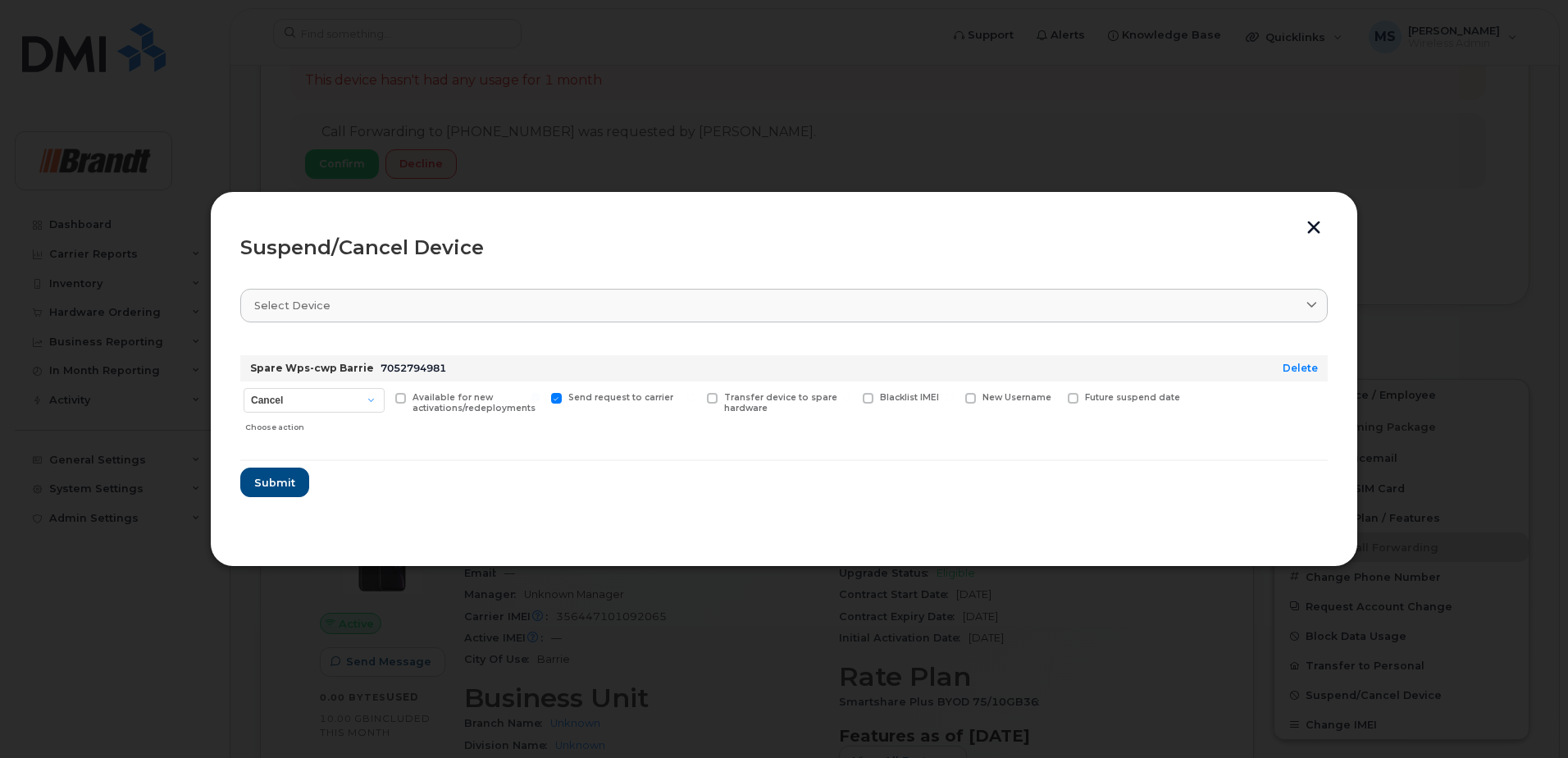
click at [851, 392] on input "Blacklist IMEI" at bounding box center [847, 396] width 8 height 8
checkbox input "true"
click at [468, 400] on span "Available for new activations/redeployments" at bounding box center [474, 402] width 123 height 21
click at [384, 400] on input "Available for new activations/redeployments" at bounding box center [379, 396] width 8 height 8
checkbox input "true"
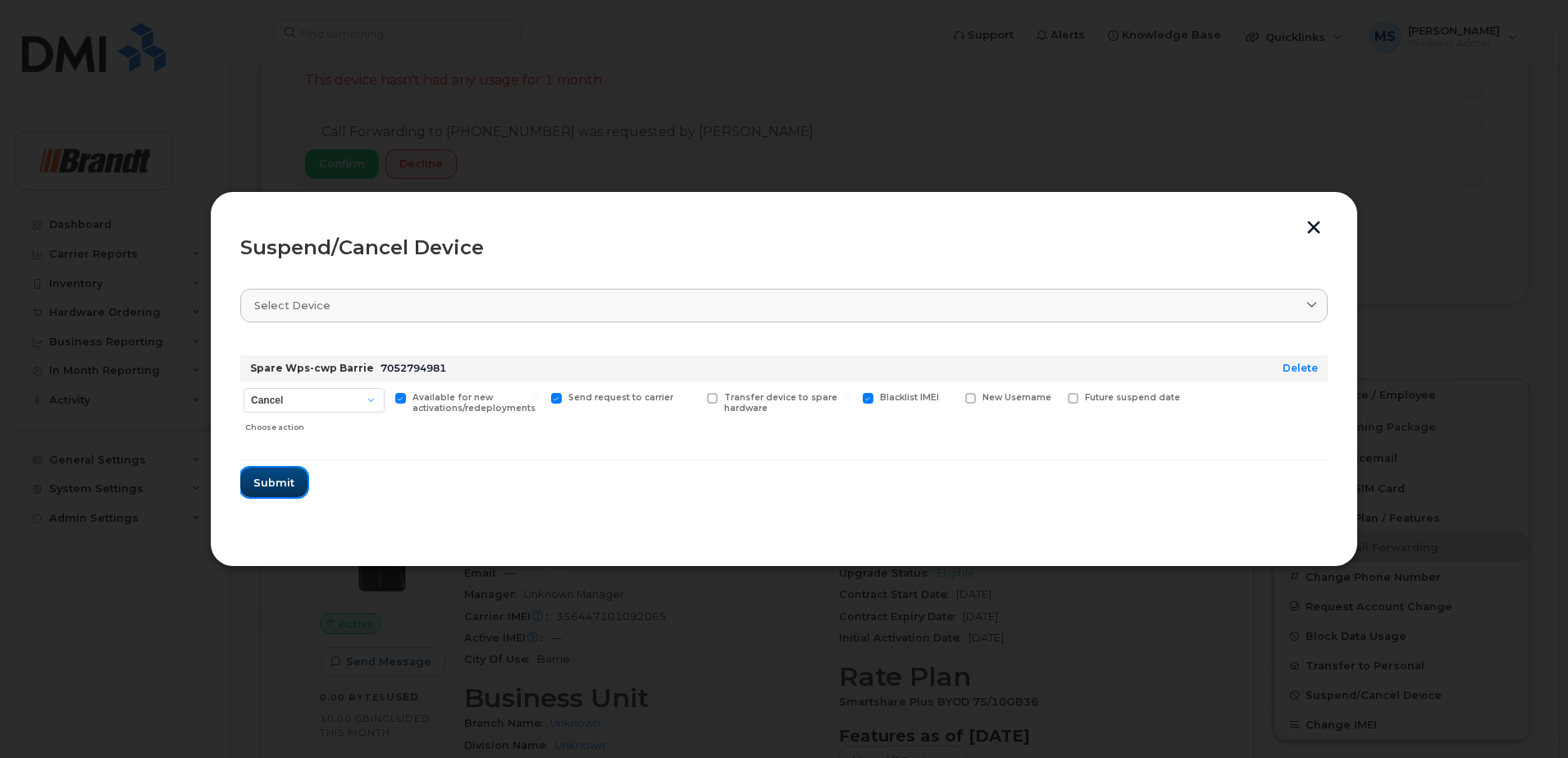
click at [277, 482] on span "Submit" at bounding box center [274, 482] width 41 height 15
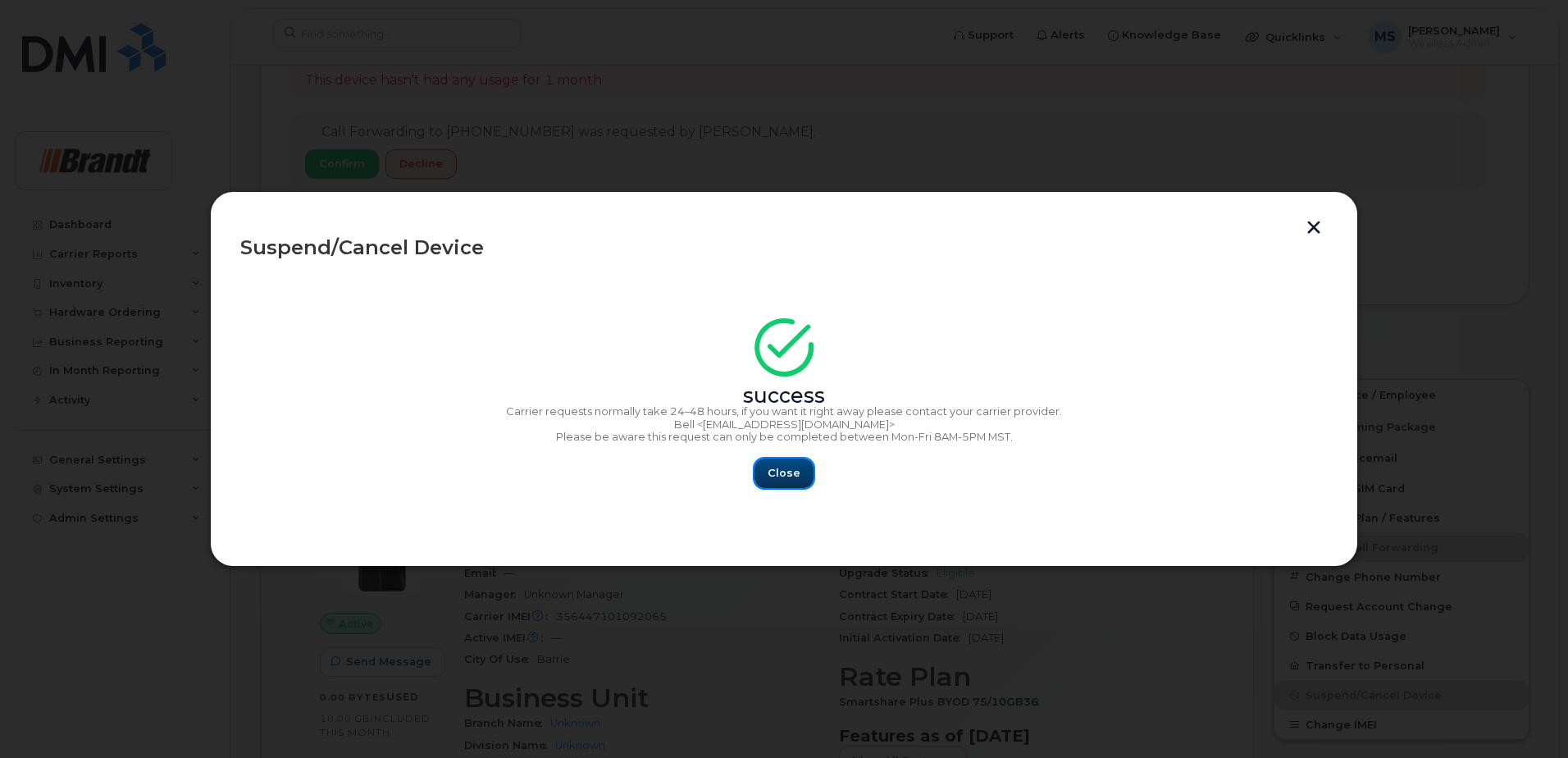
click at [790, 469] on span "Close" at bounding box center [784, 472] width 33 height 15
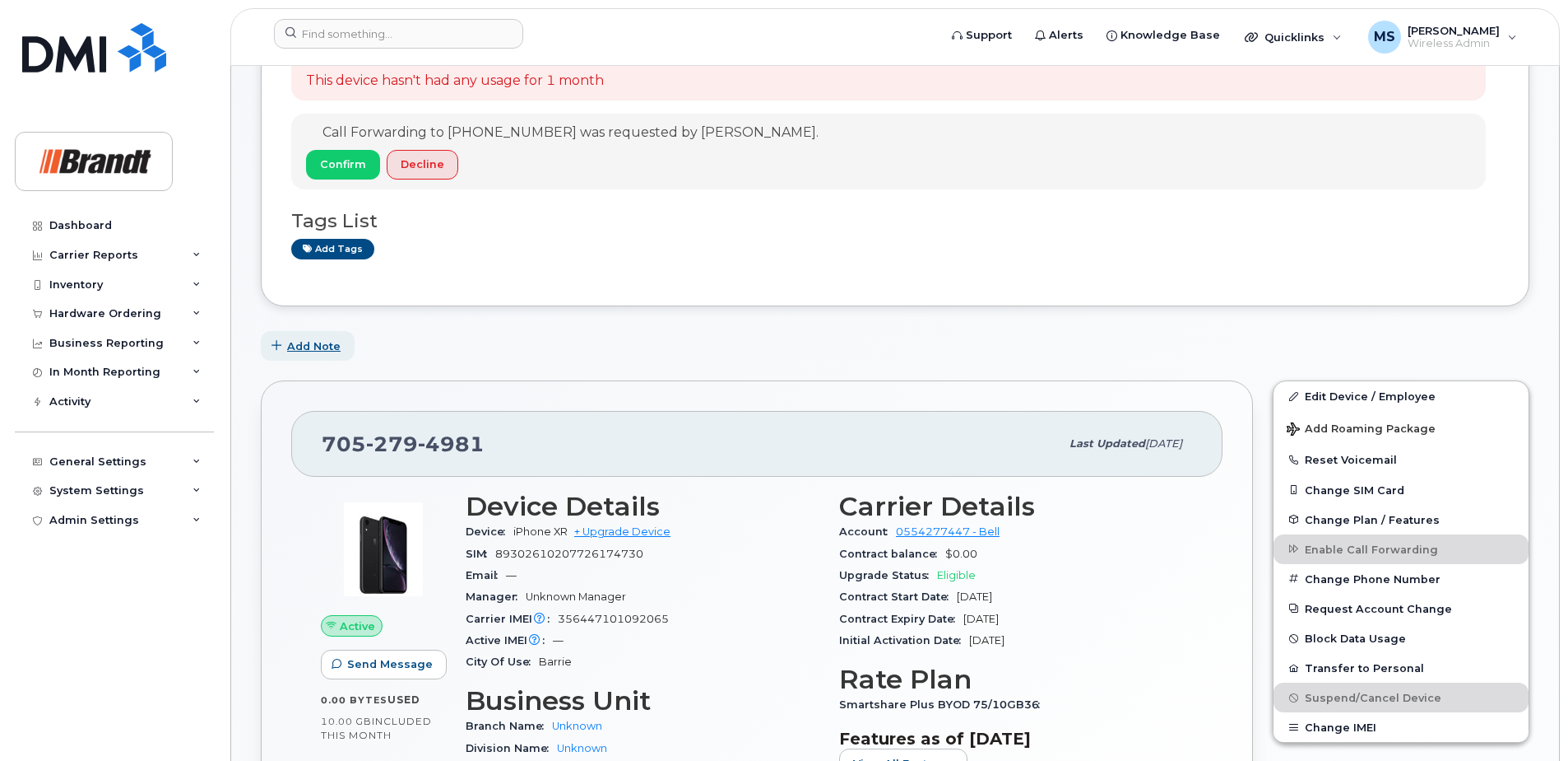
click at [315, 348] on span "Add Note" at bounding box center [314, 346] width 54 height 15
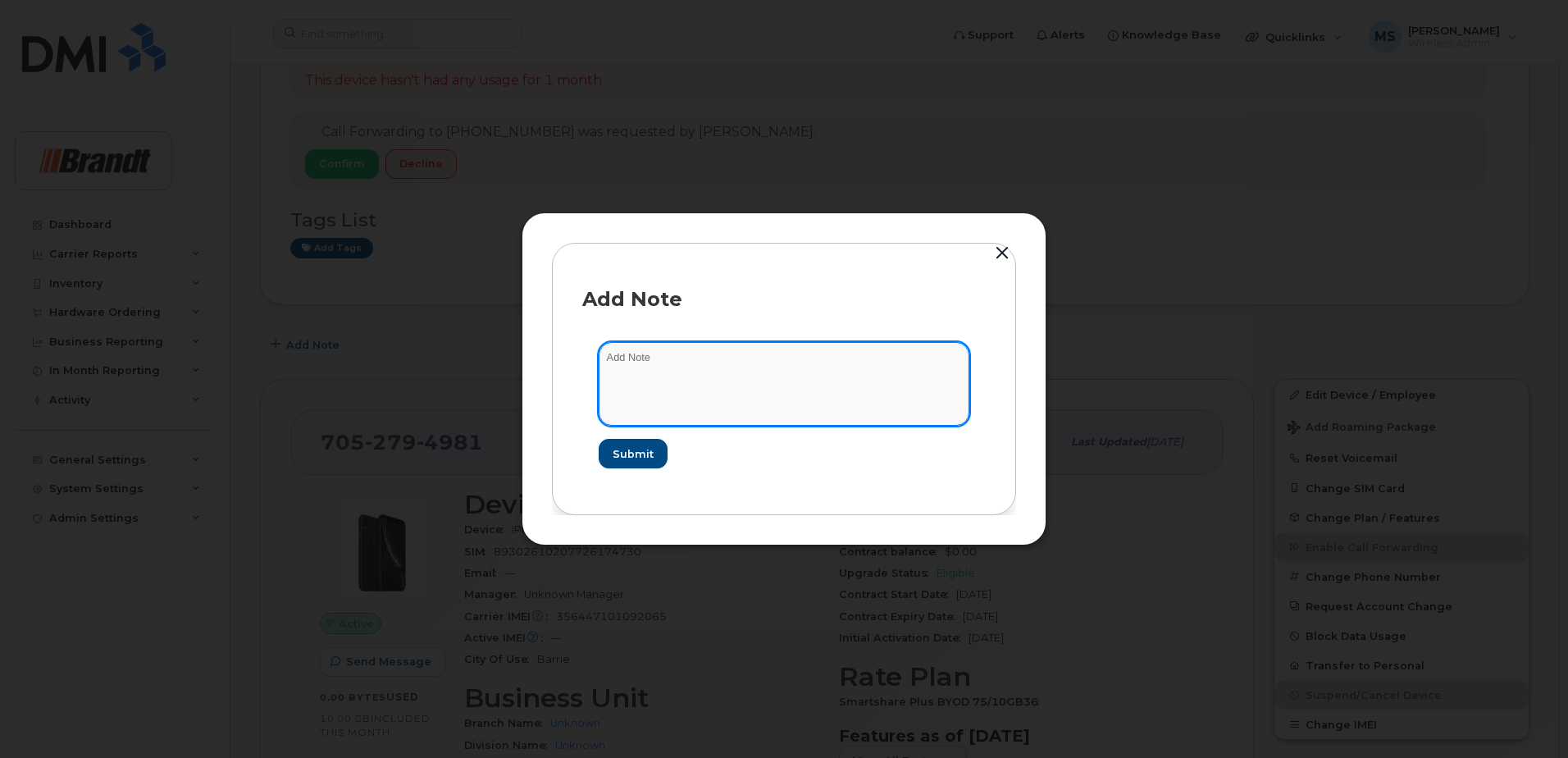
click at [732, 367] on textarea at bounding box center [784, 384] width 371 height 84
type textarea "Blacklisted as per [GEOGRAPHIC_DATA] 41827"
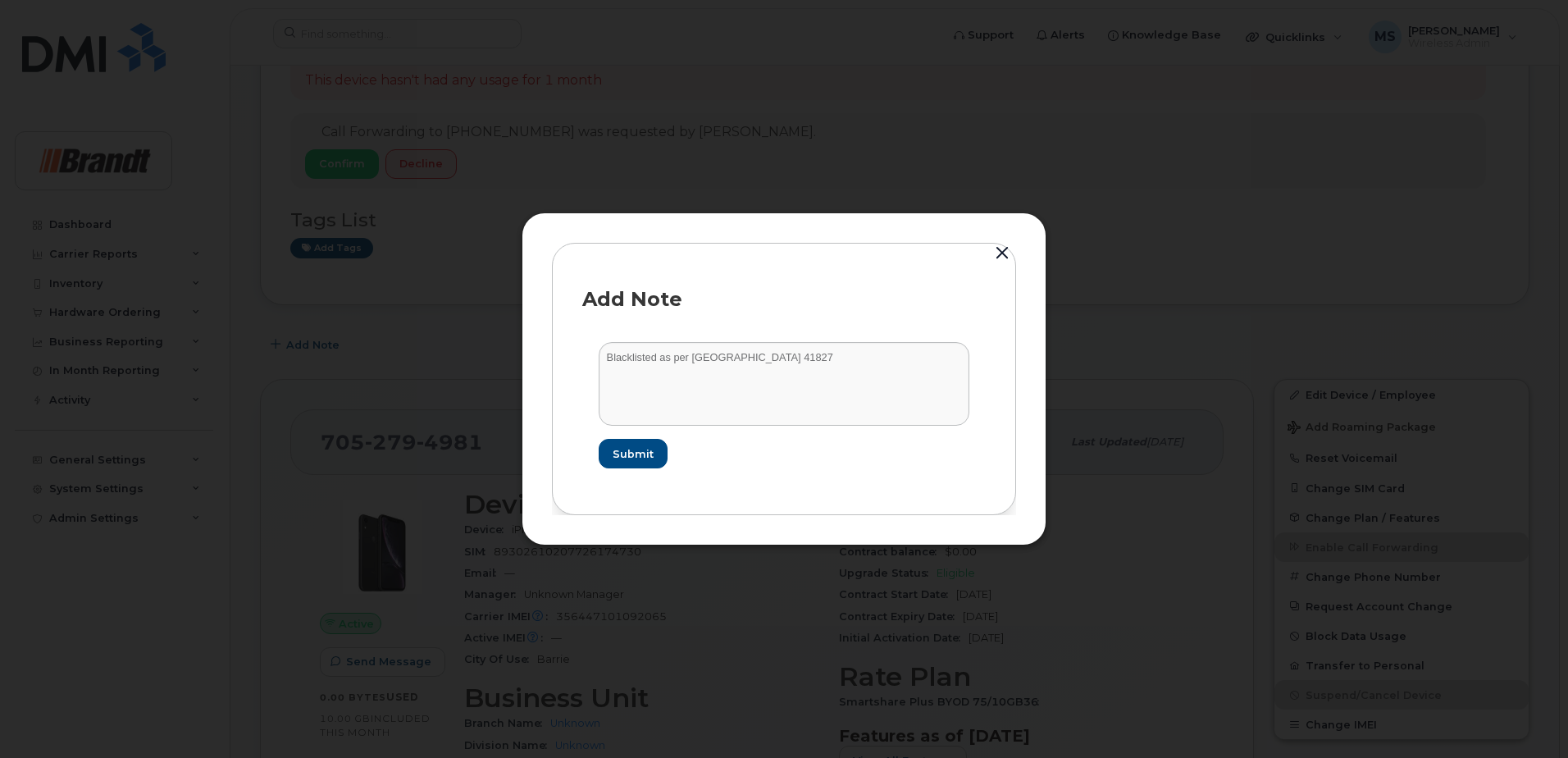
click at [626, 435] on form "Blacklisted as per Dallas 41827 Submit" at bounding box center [783, 405] width 403 height 159
click at [631, 442] on button "Submit" at bounding box center [632, 453] width 67 height 29
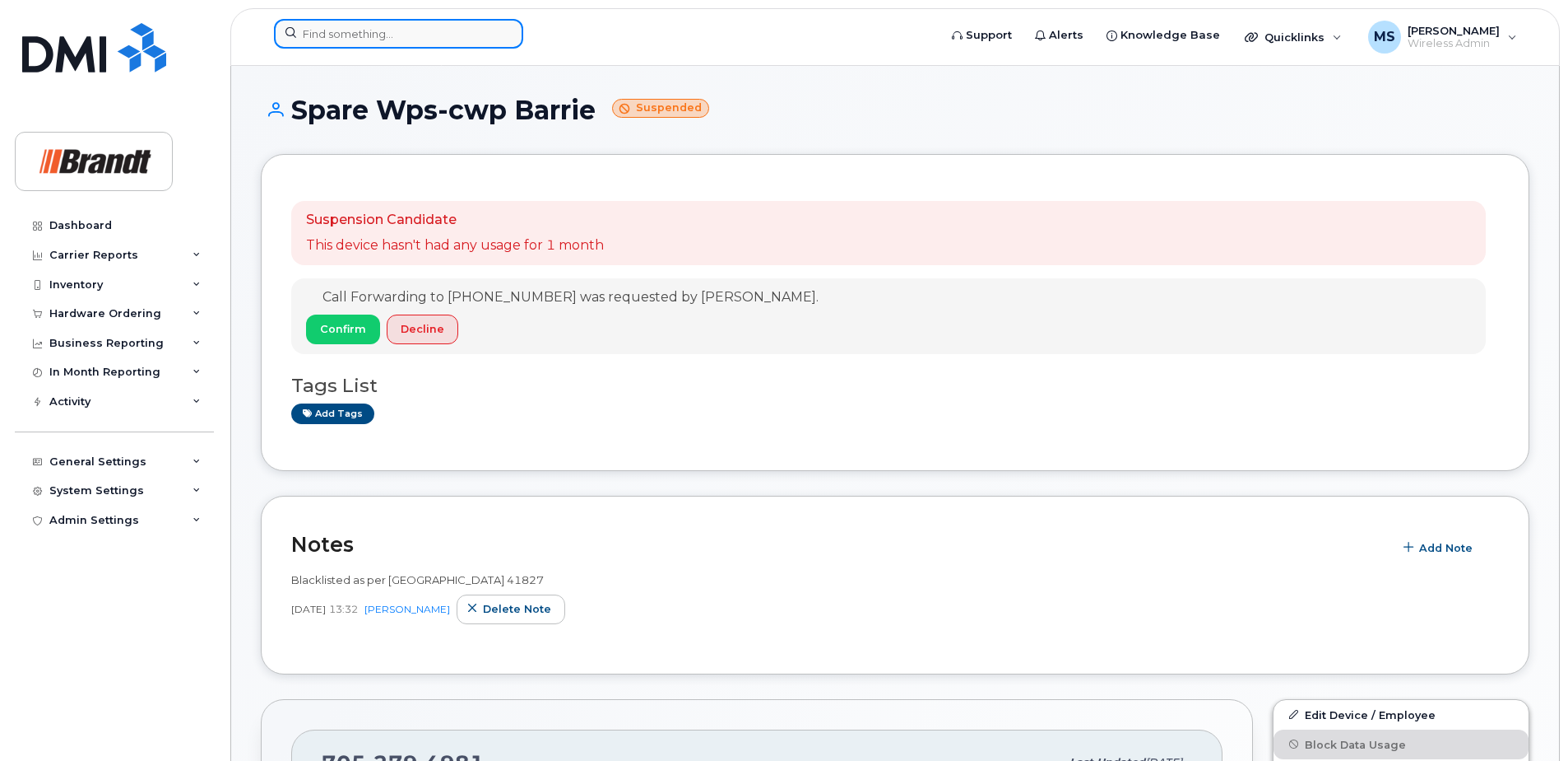
click at [416, 25] on input at bounding box center [398, 33] width 249 height 30
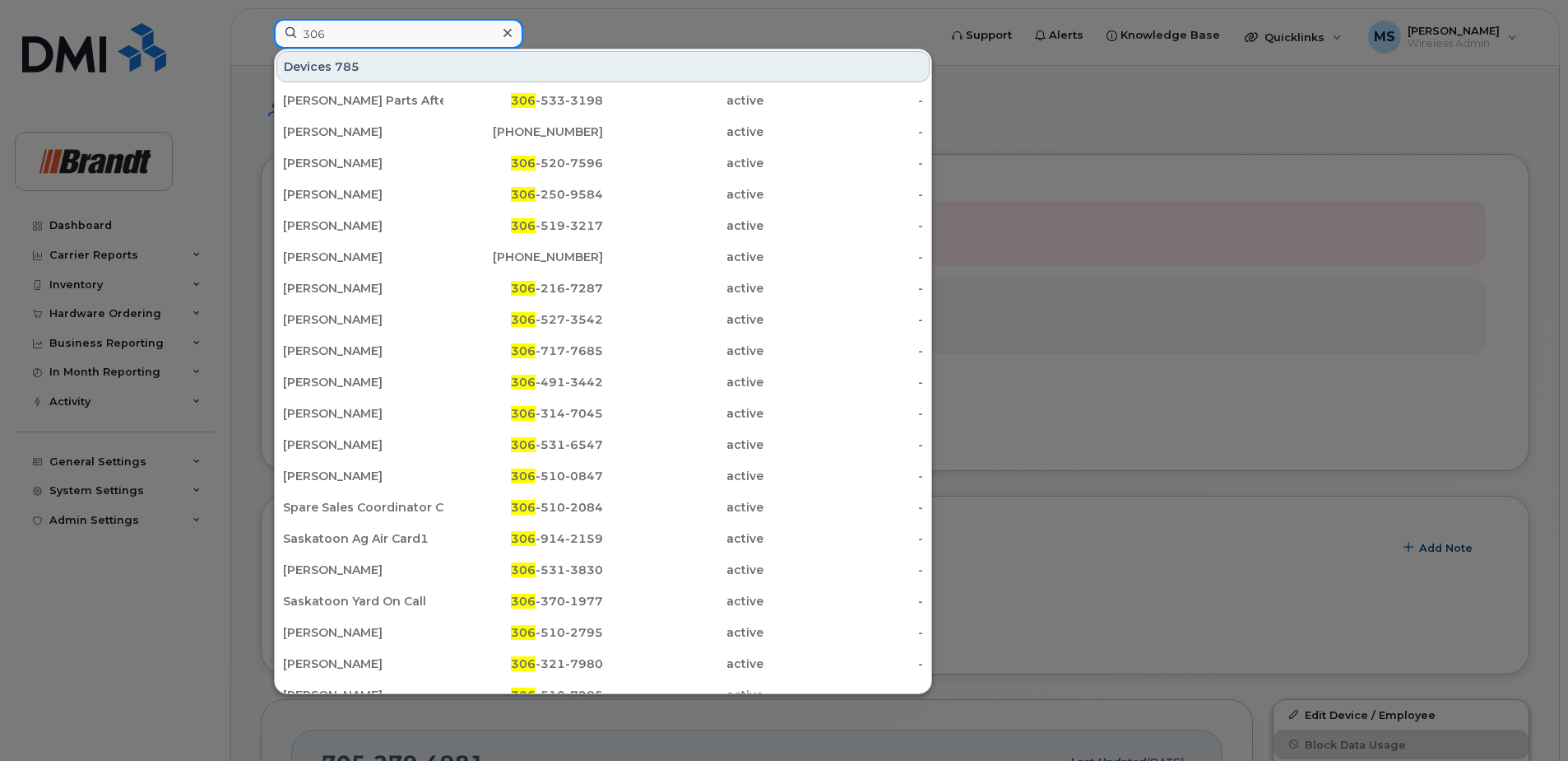
drag, startPoint x: 377, startPoint y: 35, endPoint x: 254, endPoint y: 33, distance: 123.0
click at [261, 33] on div "306 Devices 785 Regina Parts After Hours 306 -533-3198 active - Andrew Comchi 4…" at bounding box center [601, 37] width 680 height 36
paste input "5391376"
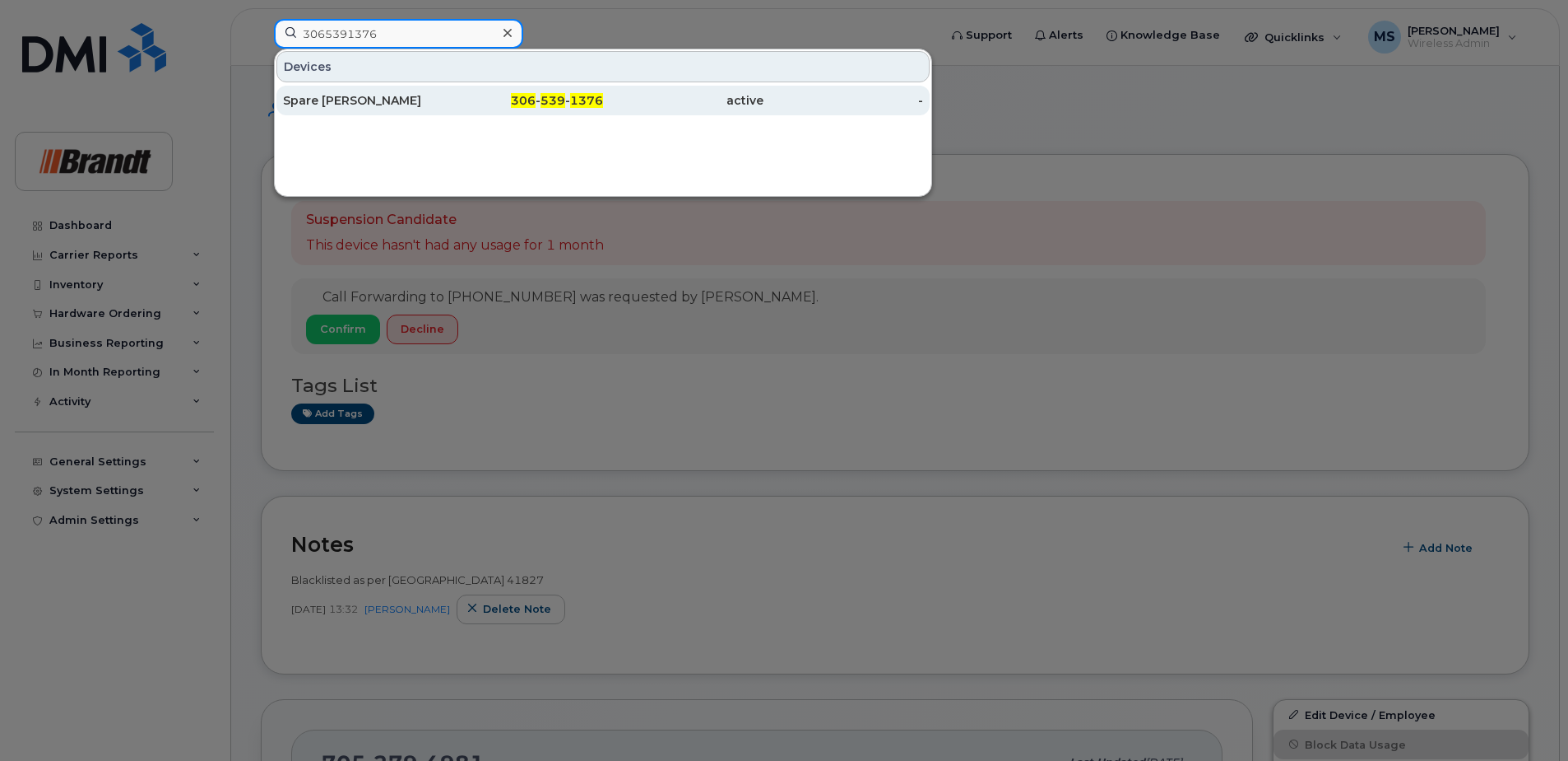
type input "3065391376"
click at [388, 101] on div "Spare [PERSON_NAME]" at bounding box center [363, 101] width 161 height 16
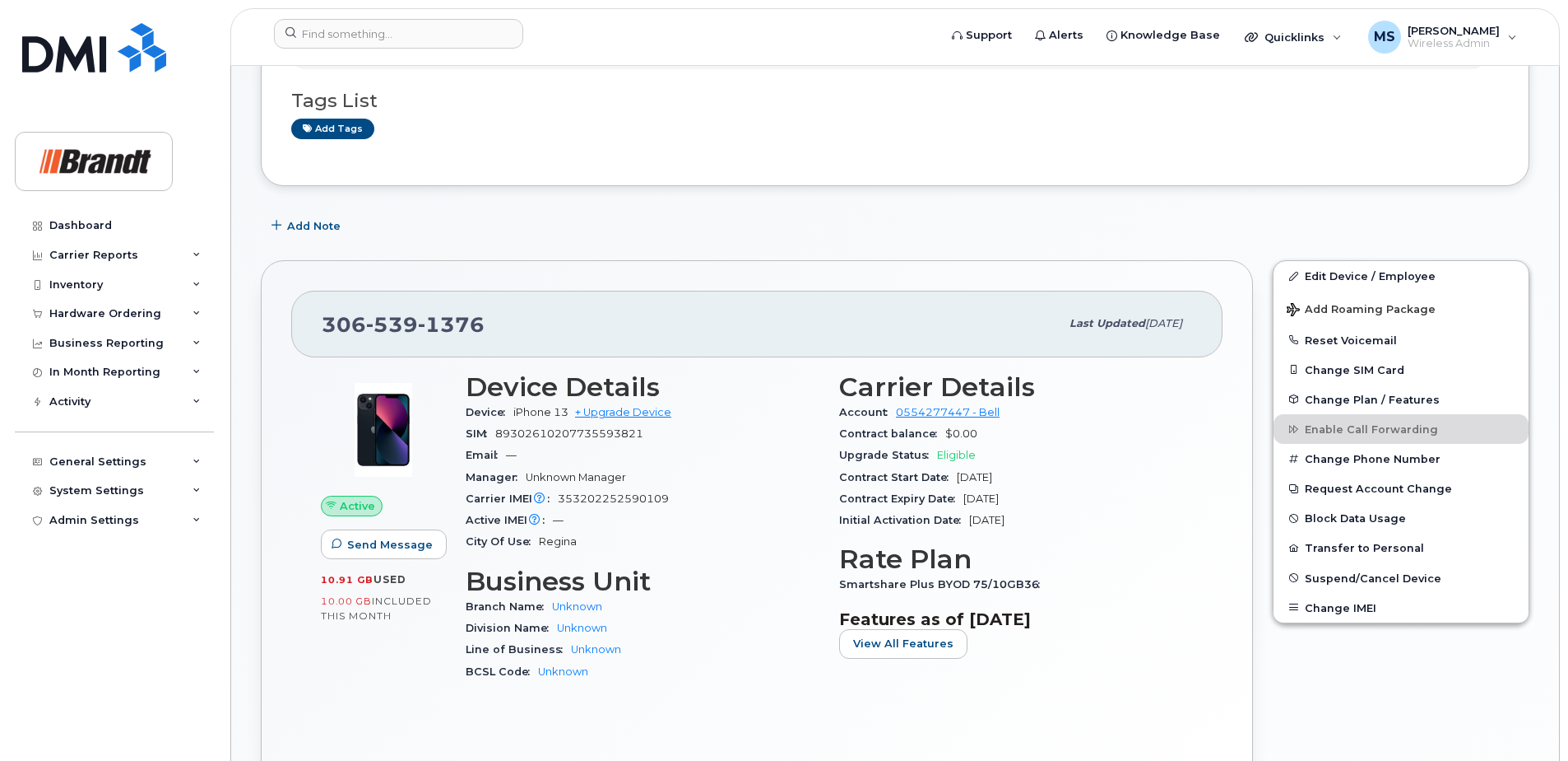
scroll to position [247, 0]
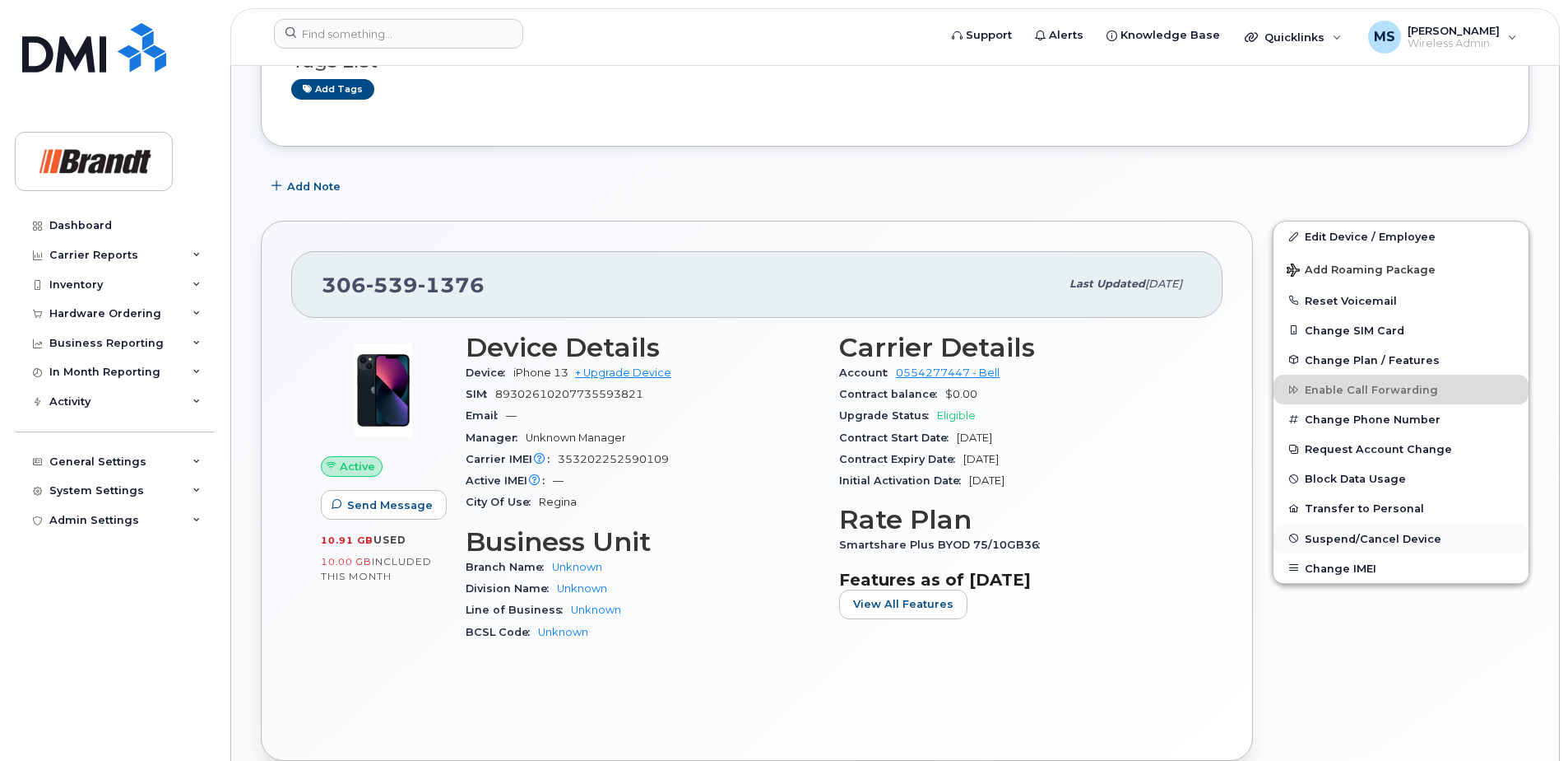
click at [1358, 536] on span "Suspend/Cancel Device" at bounding box center [1373, 538] width 136 height 13
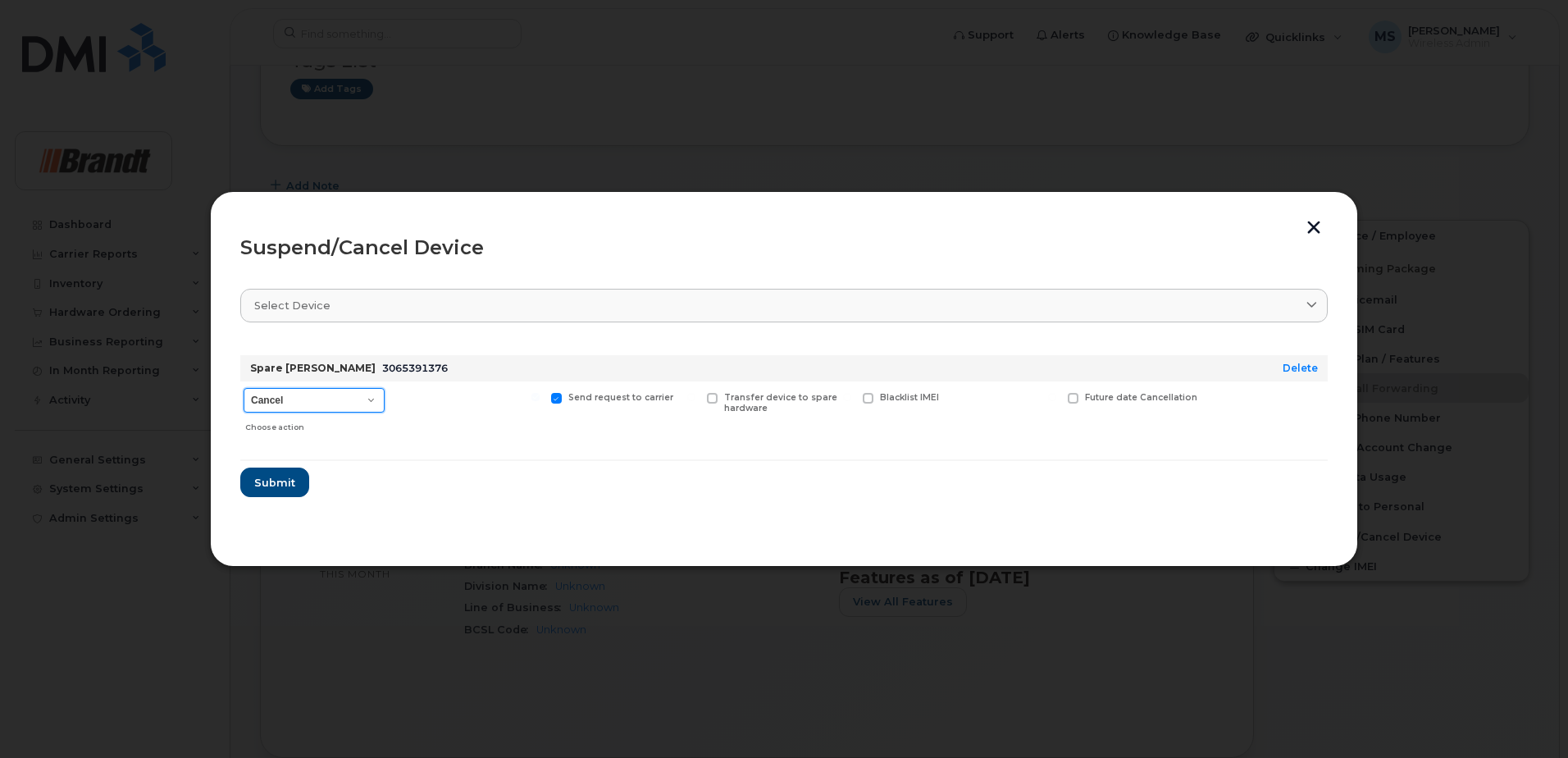
click at [333, 396] on select "Cancel Suspend - Extend Suspension Suspend - Reduced Rate Suspend - Full Rate S…" at bounding box center [314, 400] width 141 height 25
select select "[object Object]"
click at [243, 388] on select "Cancel Suspend - Extend Suspension Suspend - Reduced Rate Suspend - Full Rate S…" at bounding box center [314, 400] width 141 height 25
click at [434, 406] on span "Available for new activations/redeployments" at bounding box center [474, 402] width 123 height 21
click at [384, 401] on input "Available for new activations/redeployments" at bounding box center [379, 396] width 8 height 8
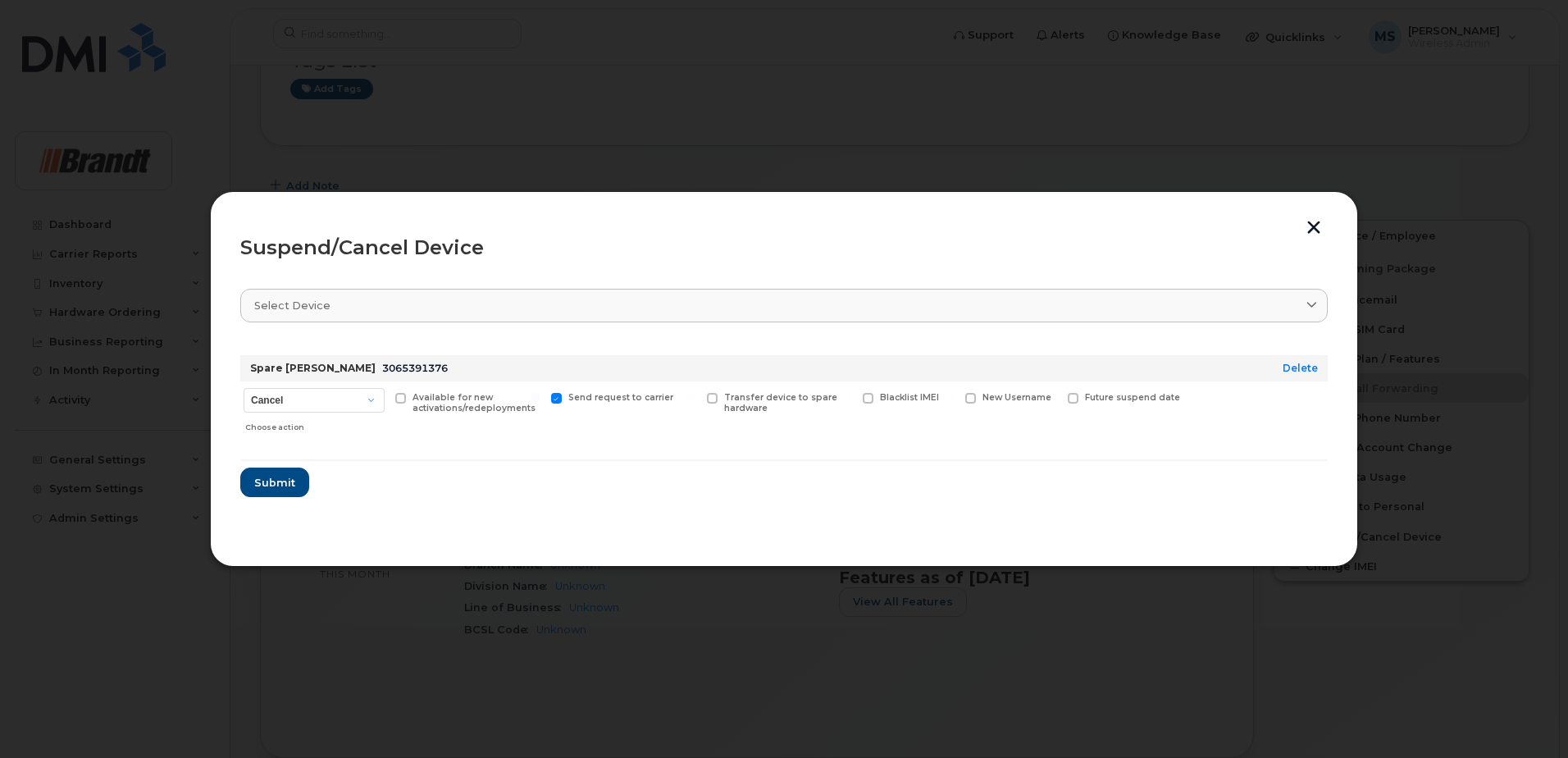
checkbox input "true"
click at [920, 399] on span "Blacklist IMEI" at bounding box center [909, 397] width 59 height 11
click at [851, 399] on input "Blacklist IMEI" at bounding box center [847, 396] width 8 height 8
checkbox input "true"
click at [267, 489] on span "Submit" at bounding box center [274, 482] width 41 height 15
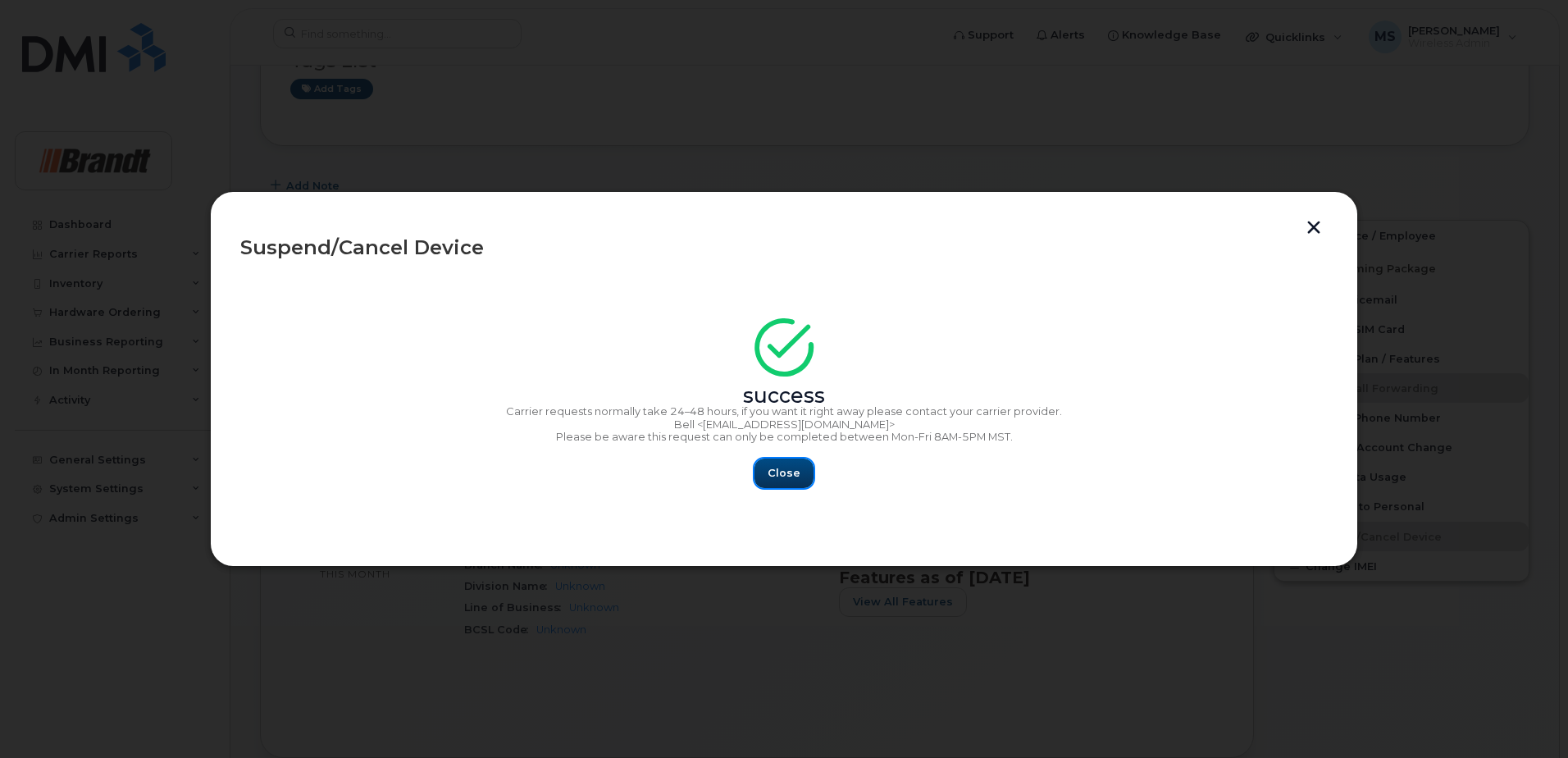
click at [796, 464] on button "Close" at bounding box center [784, 473] width 59 height 29
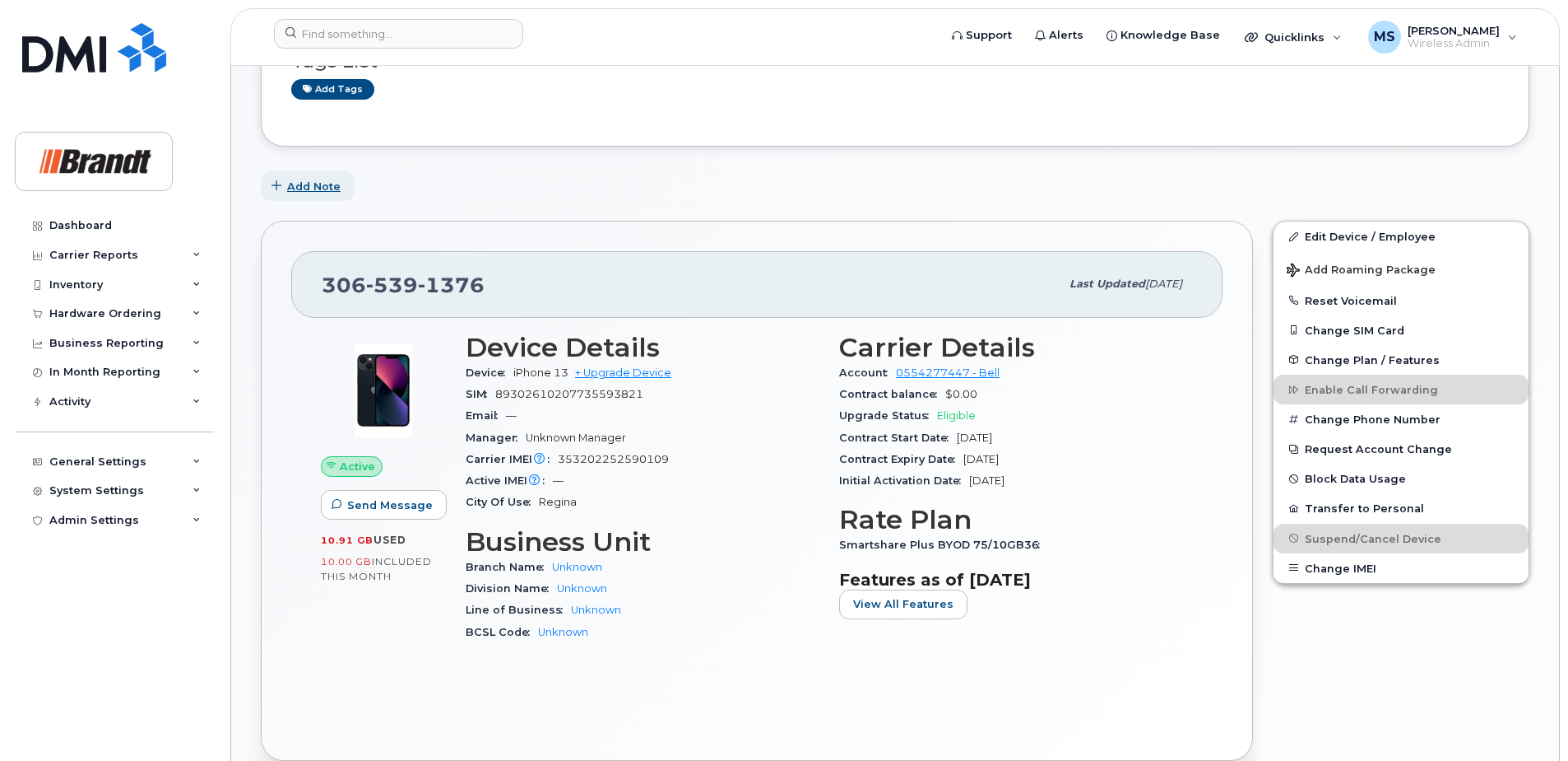
click at [312, 189] on span "Add Note" at bounding box center [314, 186] width 54 height 15
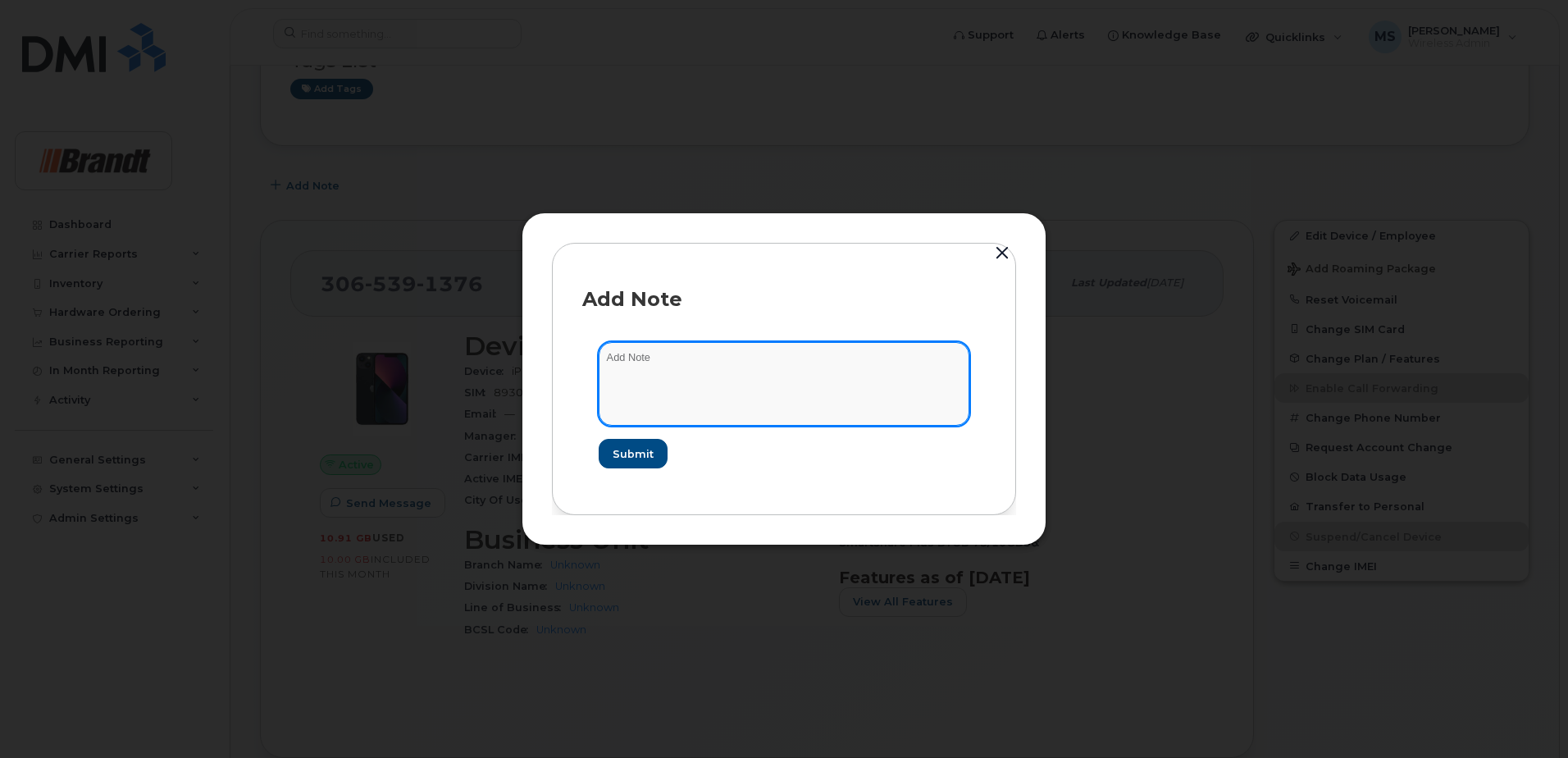
click at [688, 383] on textarea at bounding box center [784, 384] width 371 height 84
type textarea "Blacklisted as per [GEOGRAPHIC_DATA] 44982"
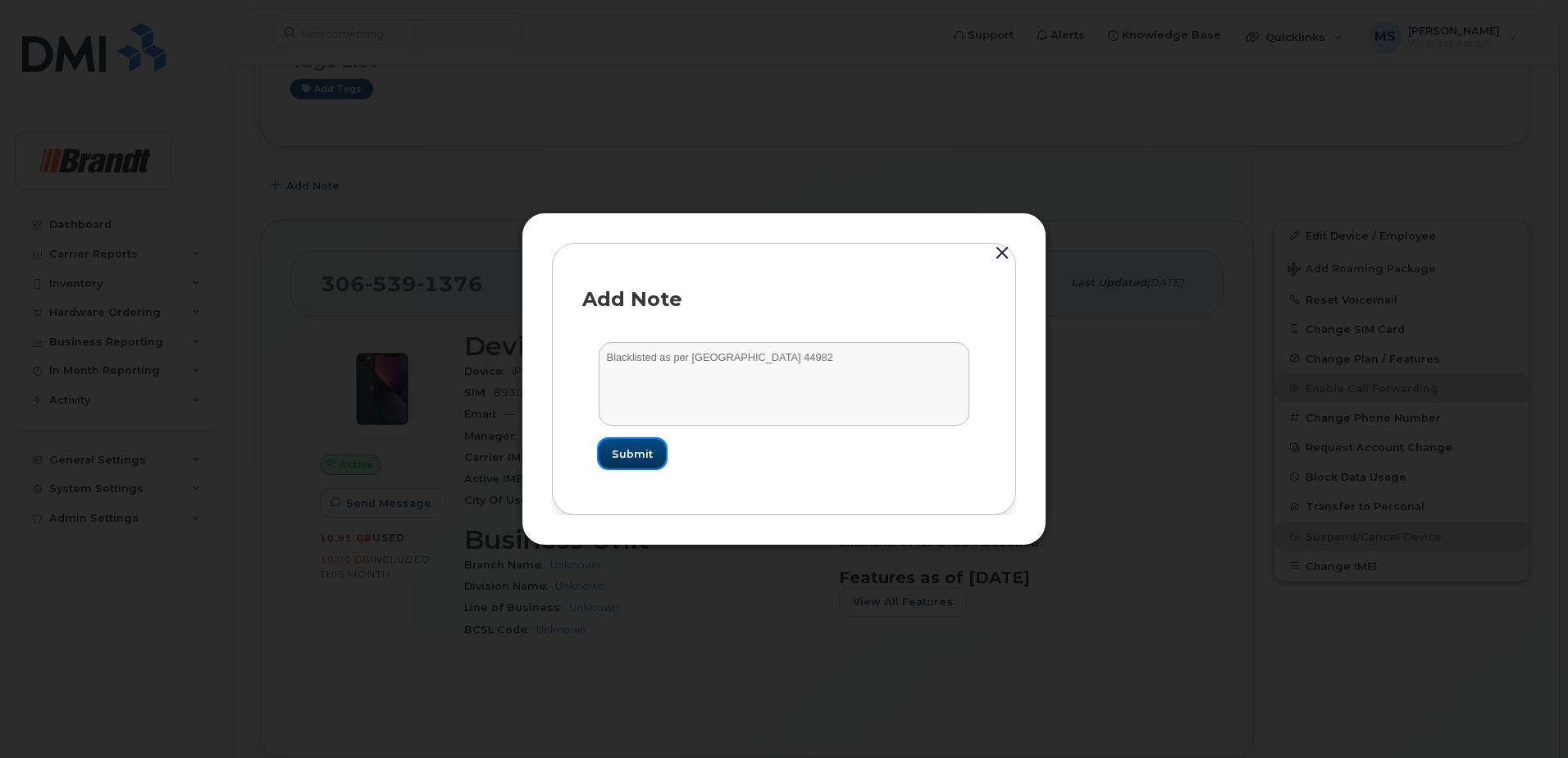
click at [652, 458] on button "Submit" at bounding box center [632, 453] width 67 height 29
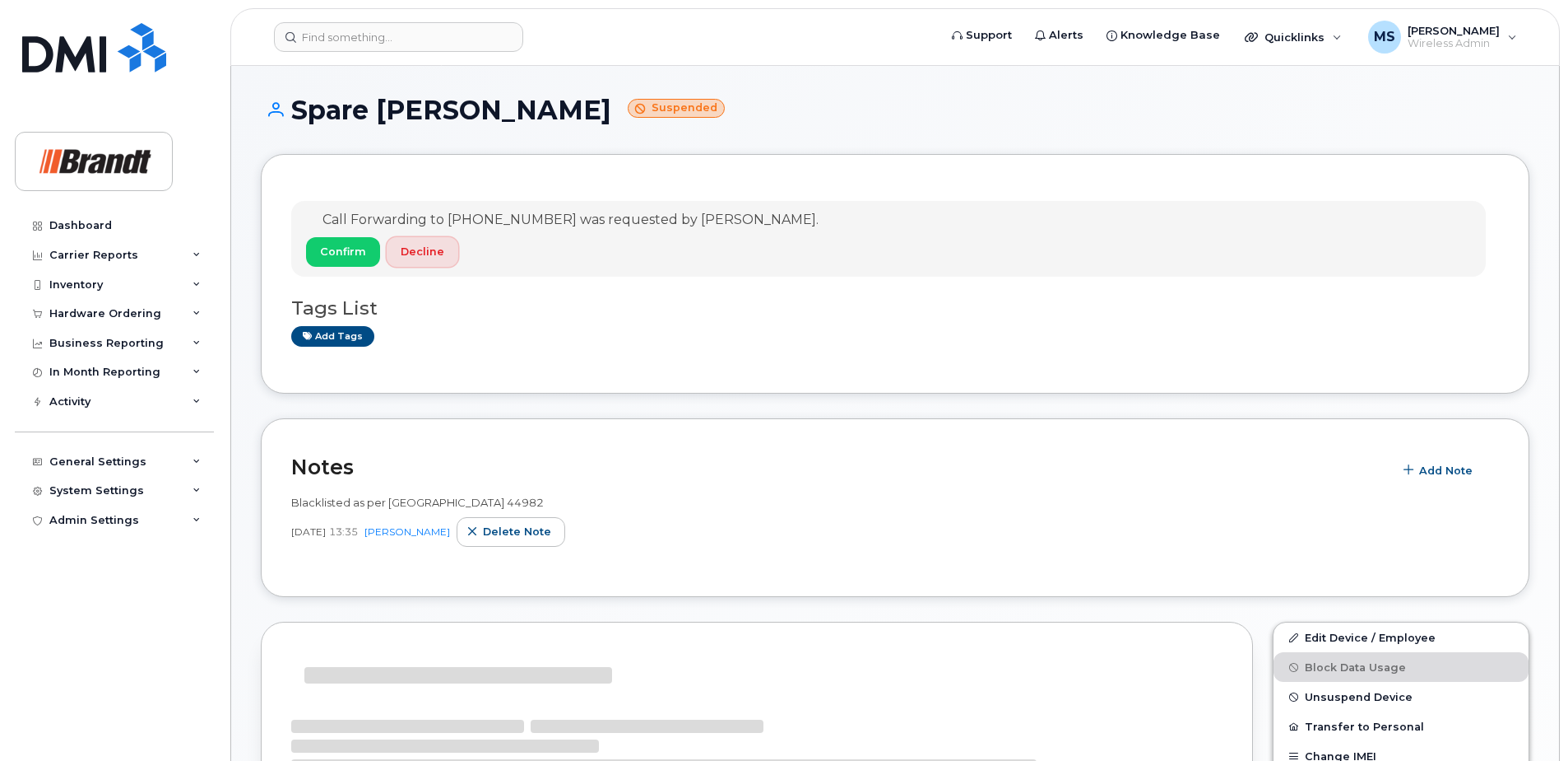
click at [440, 258] on span "Decline" at bounding box center [422, 251] width 44 height 15
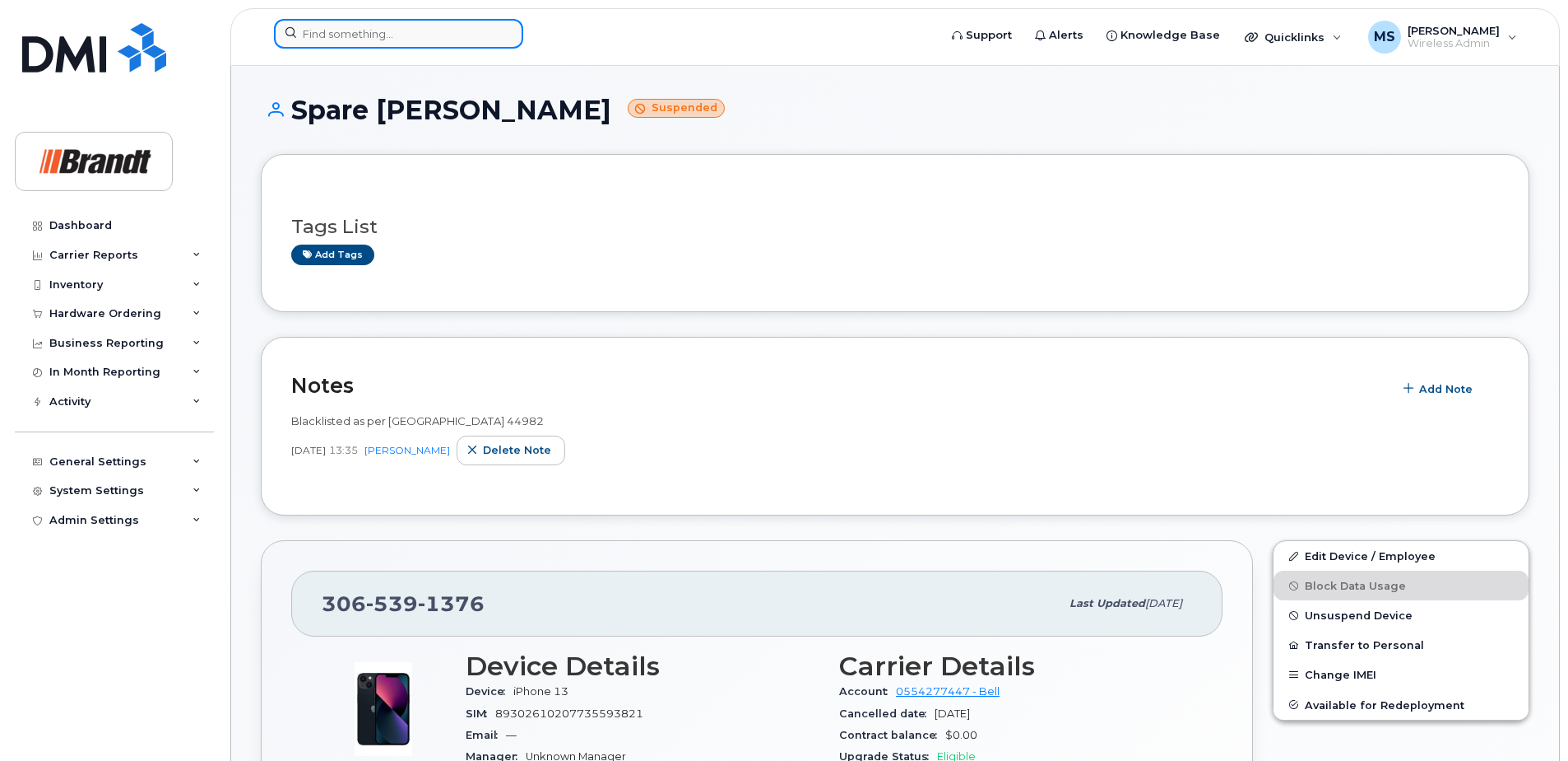
click at [483, 27] on input at bounding box center [398, 33] width 249 height 30
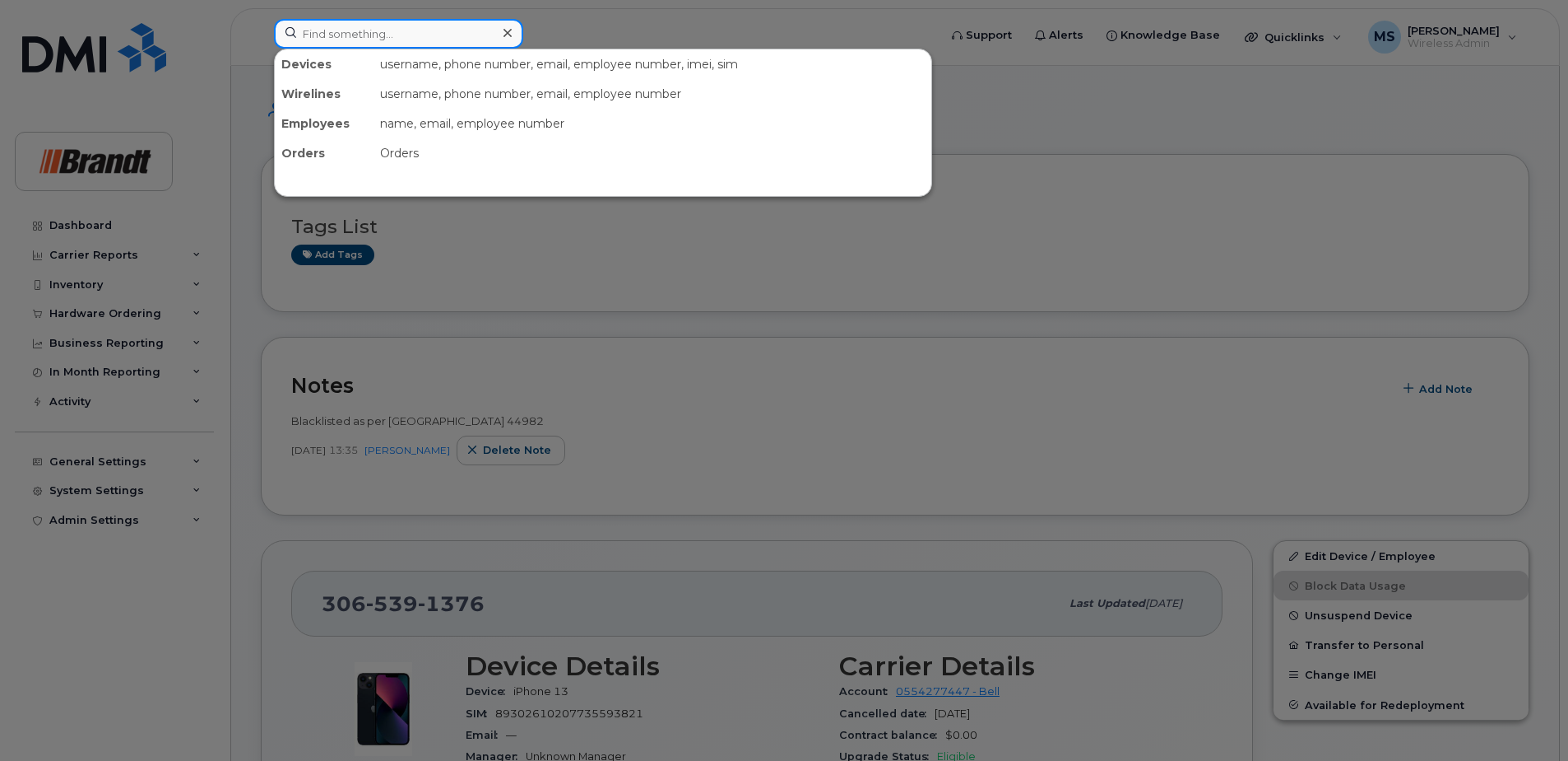
paste input "9057417352"
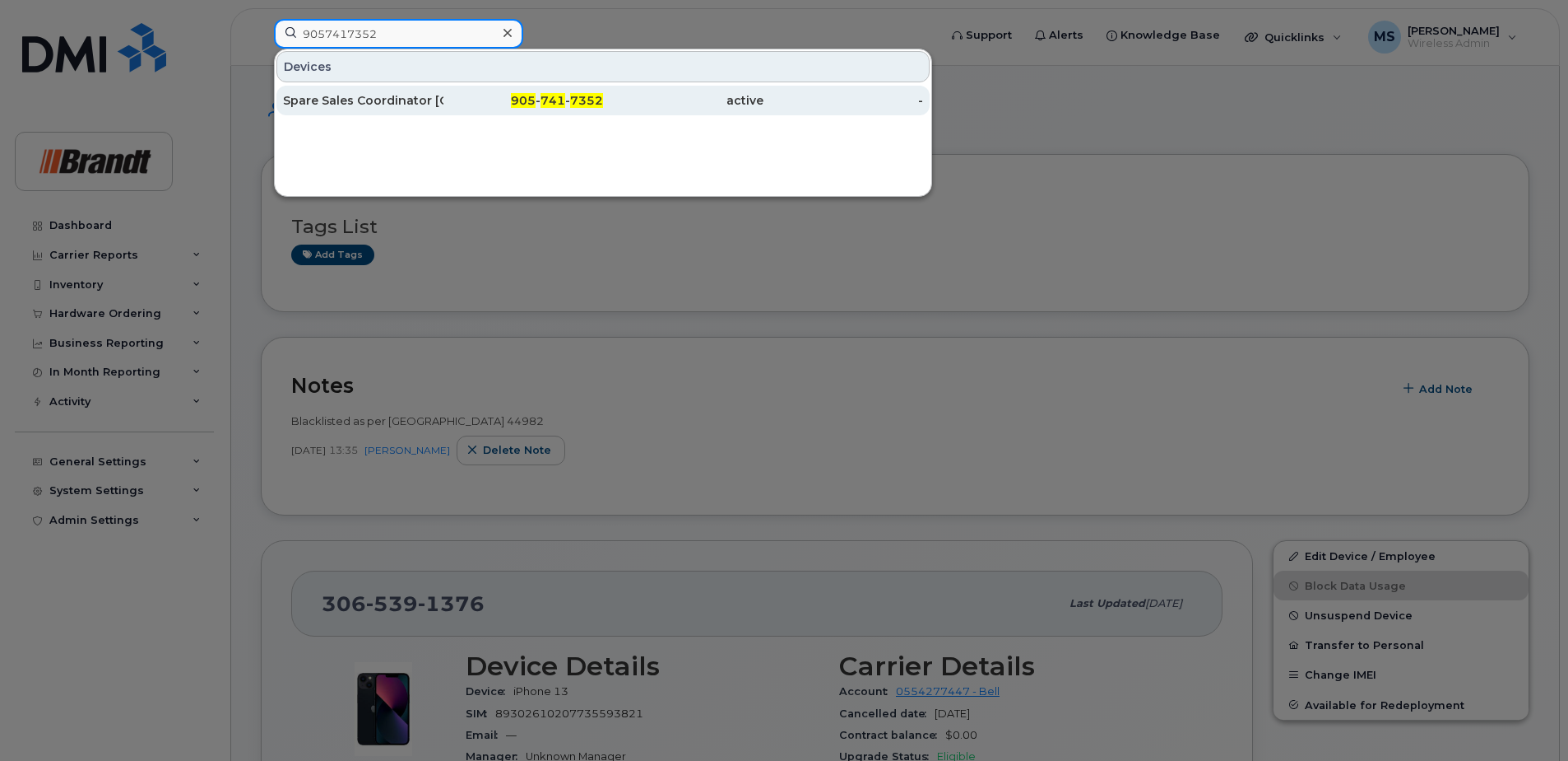
type input "9057417352"
click at [369, 102] on div "Spare Sales Coordinator [GEOGRAPHIC_DATA]" at bounding box center [363, 101] width 161 height 16
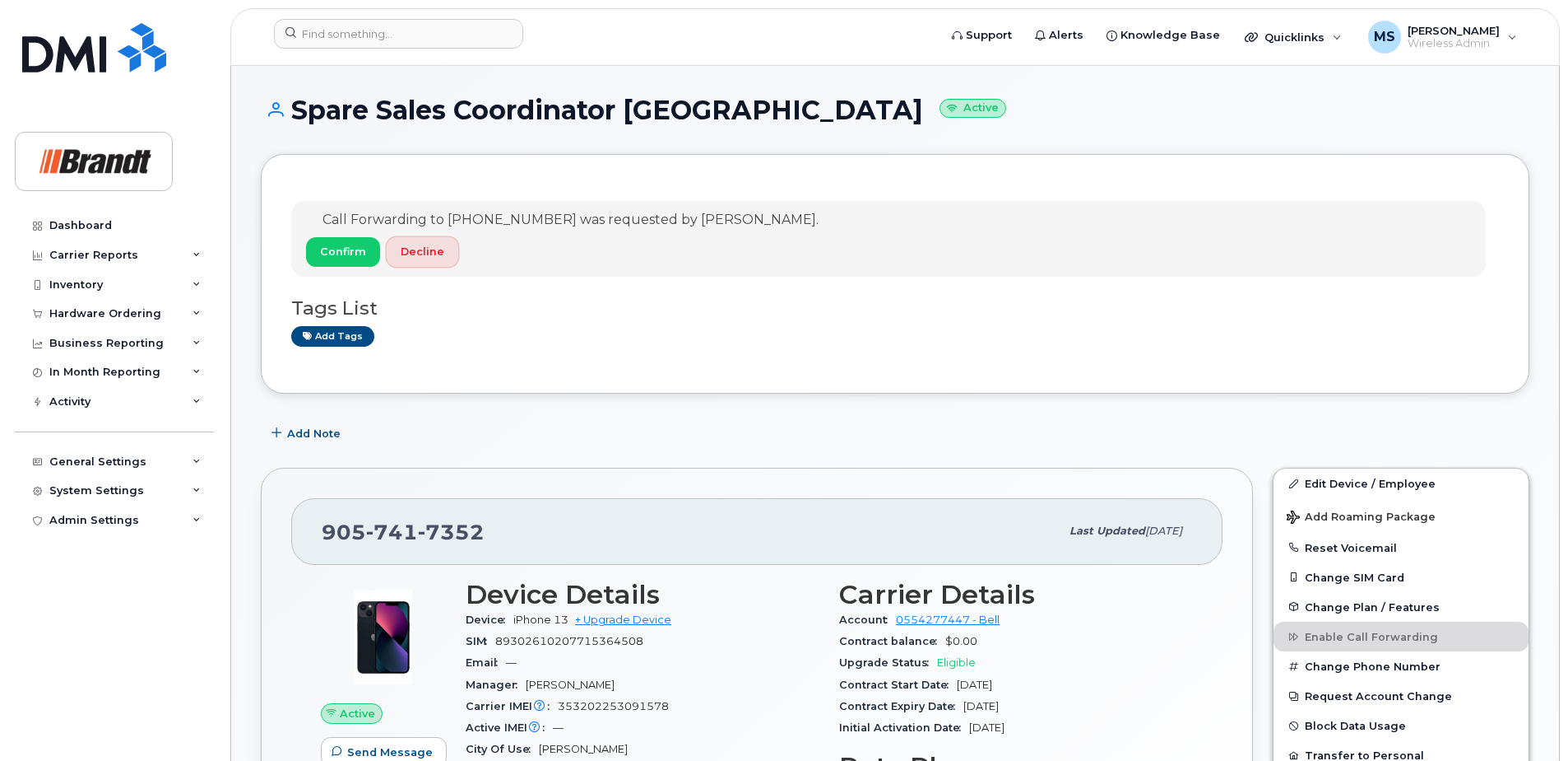
click at [422, 257] on span "Decline" at bounding box center [422, 251] width 44 height 15
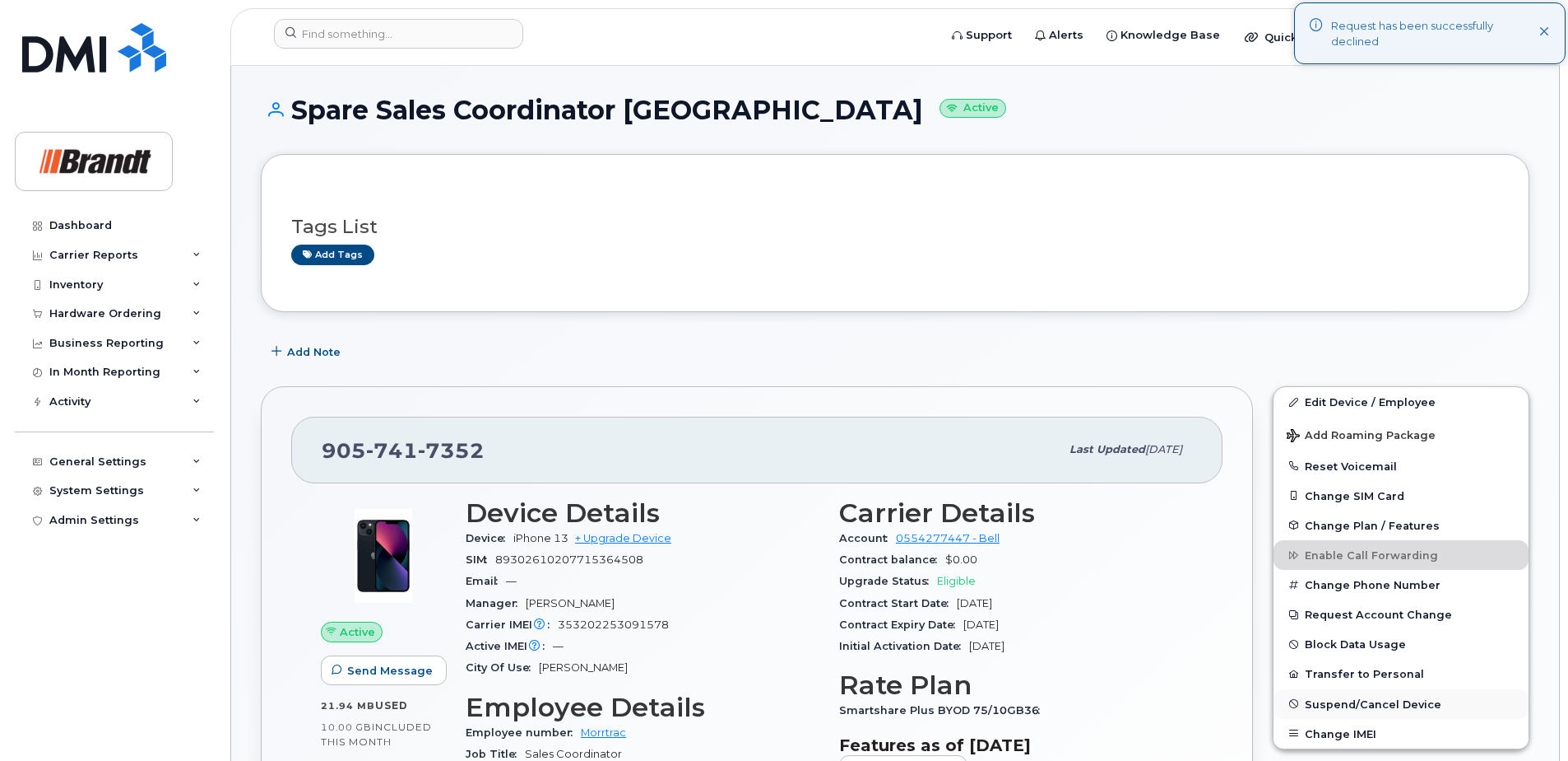
click at [1342, 699] on span "Suspend/Cancel Device" at bounding box center [1373, 704] width 136 height 13
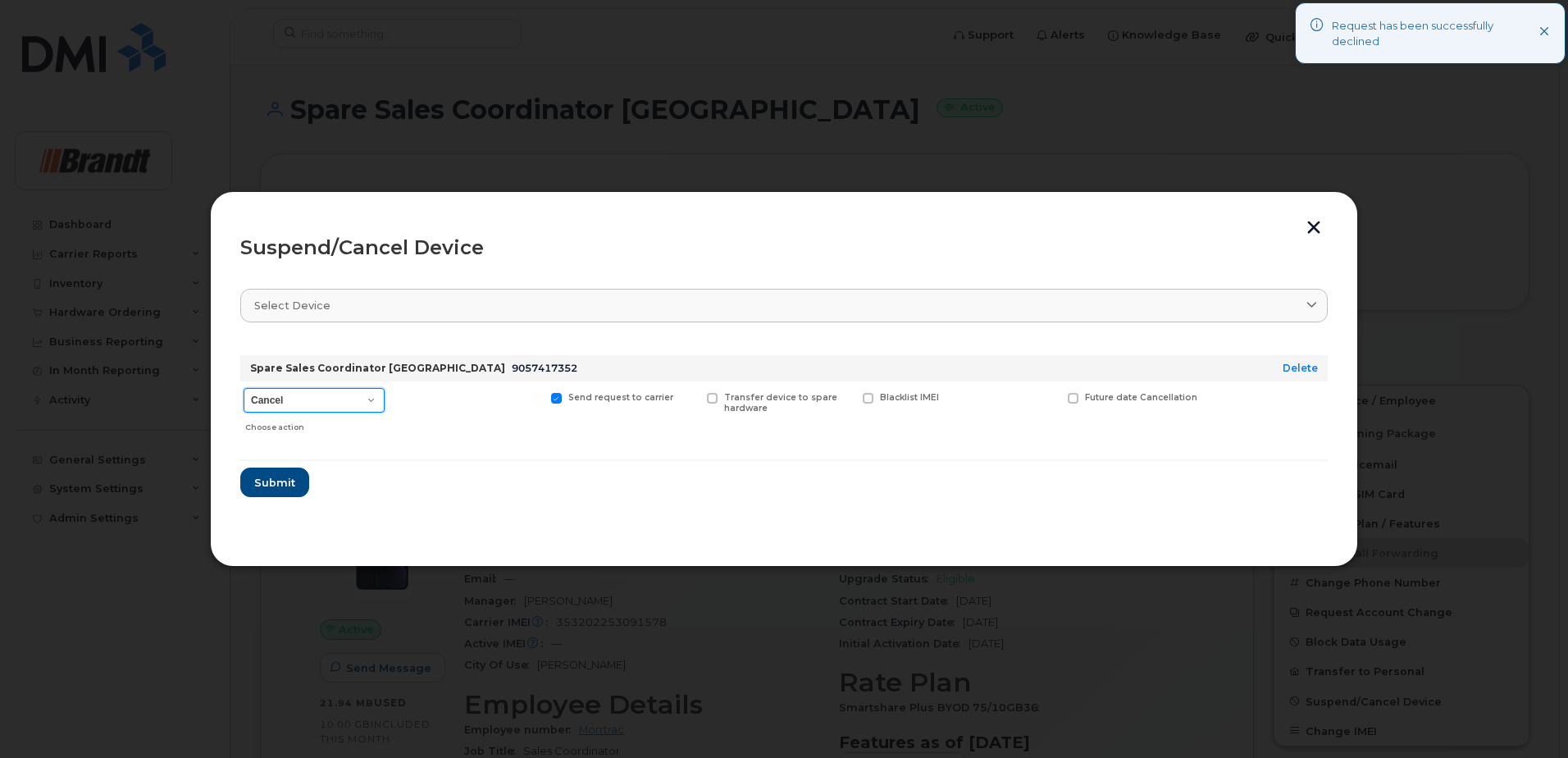
click at [350, 392] on select "Cancel Suspend - Extend Suspension Suspend - Reduced Rate Suspend - Full Rate S…" at bounding box center [314, 400] width 141 height 25
select select "[object Object]"
click at [243, 388] on select "Cancel Suspend - Extend Suspension Suspend - Reduced Rate Suspend - Full Rate S…" at bounding box center [314, 400] width 141 height 25
click at [434, 414] on div "Available for new activations/redeployments" at bounding box center [468, 410] width 152 height 58
click at [470, 399] on span "Available for new activations/redeployments" at bounding box center [474, 402] width 123 height 21
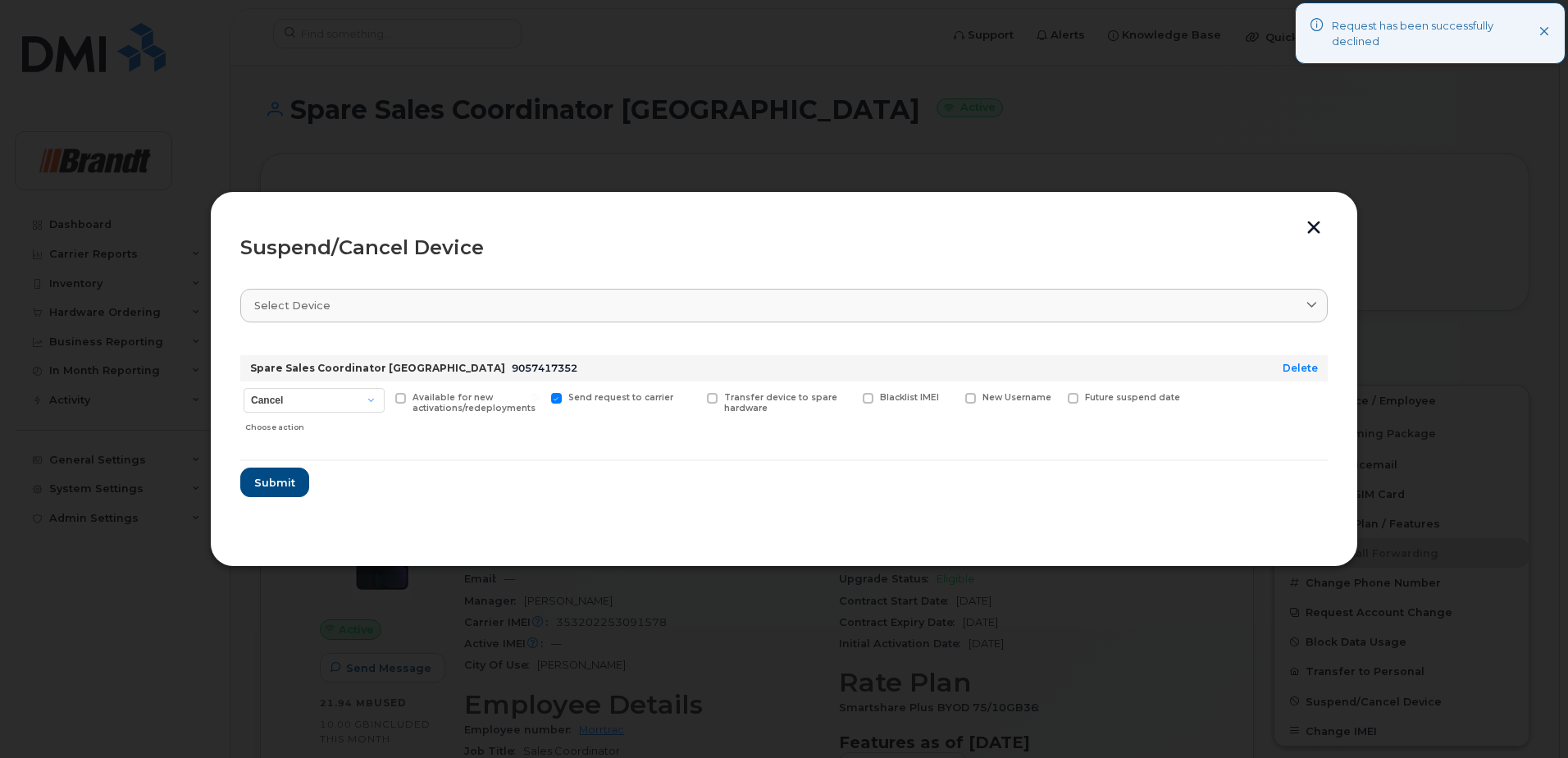
click at [384, 399] on input "Available for new activations/redeployments" at bounding box center [379, 396] width 8 height 8
checkbox input "true"
click at [894, 392] on span "Blacklist IMEI" at bounding box center [909, 397] width 59 height 11
click at [851, 392] on input "Blacklist IMEI" at bounding box center [847, 396] width 8 height 8
checkbox input "true"
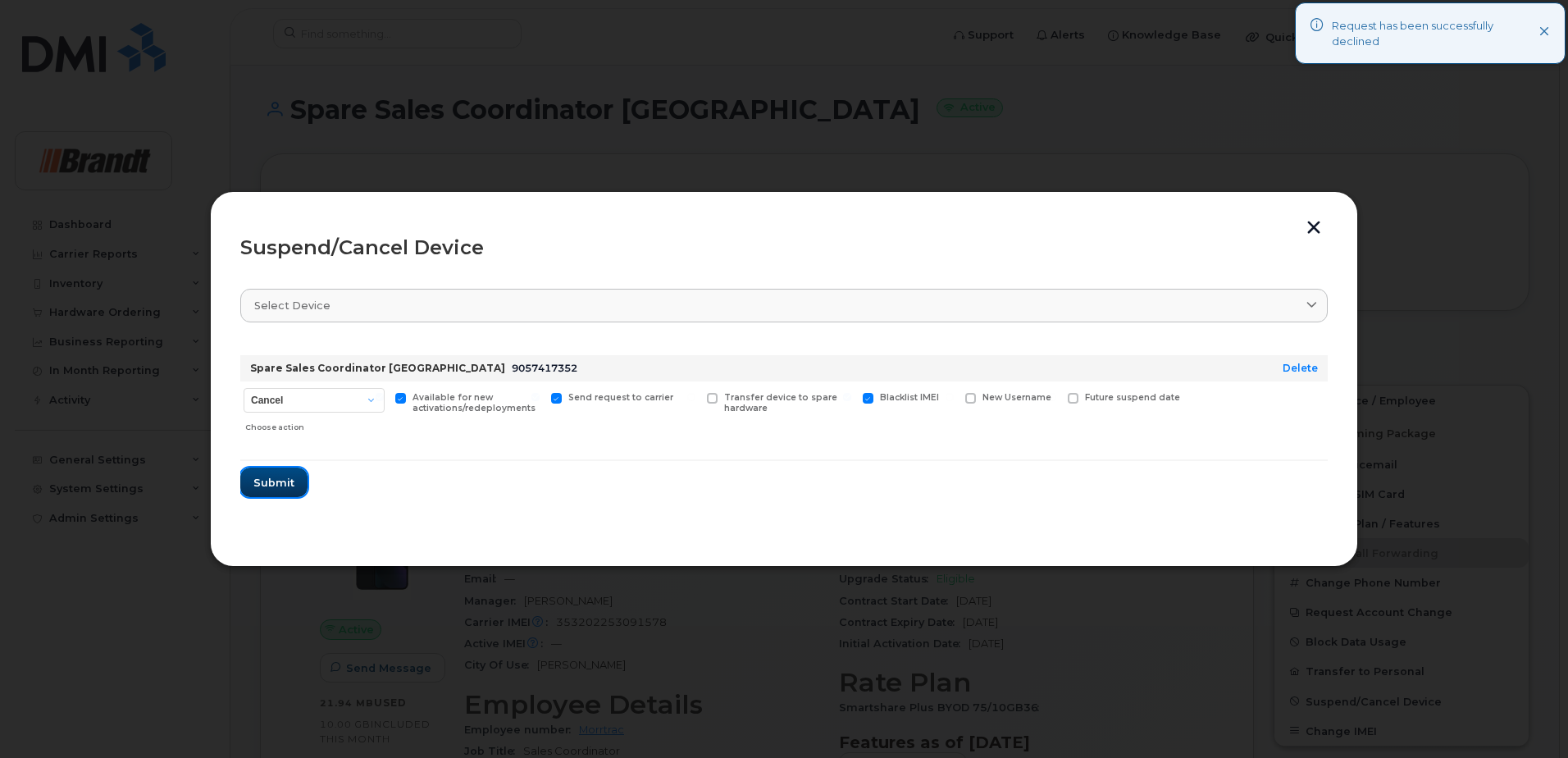
click at [257, 481] on span "Submit" at bounding box center [274, 482] width 41 height 15
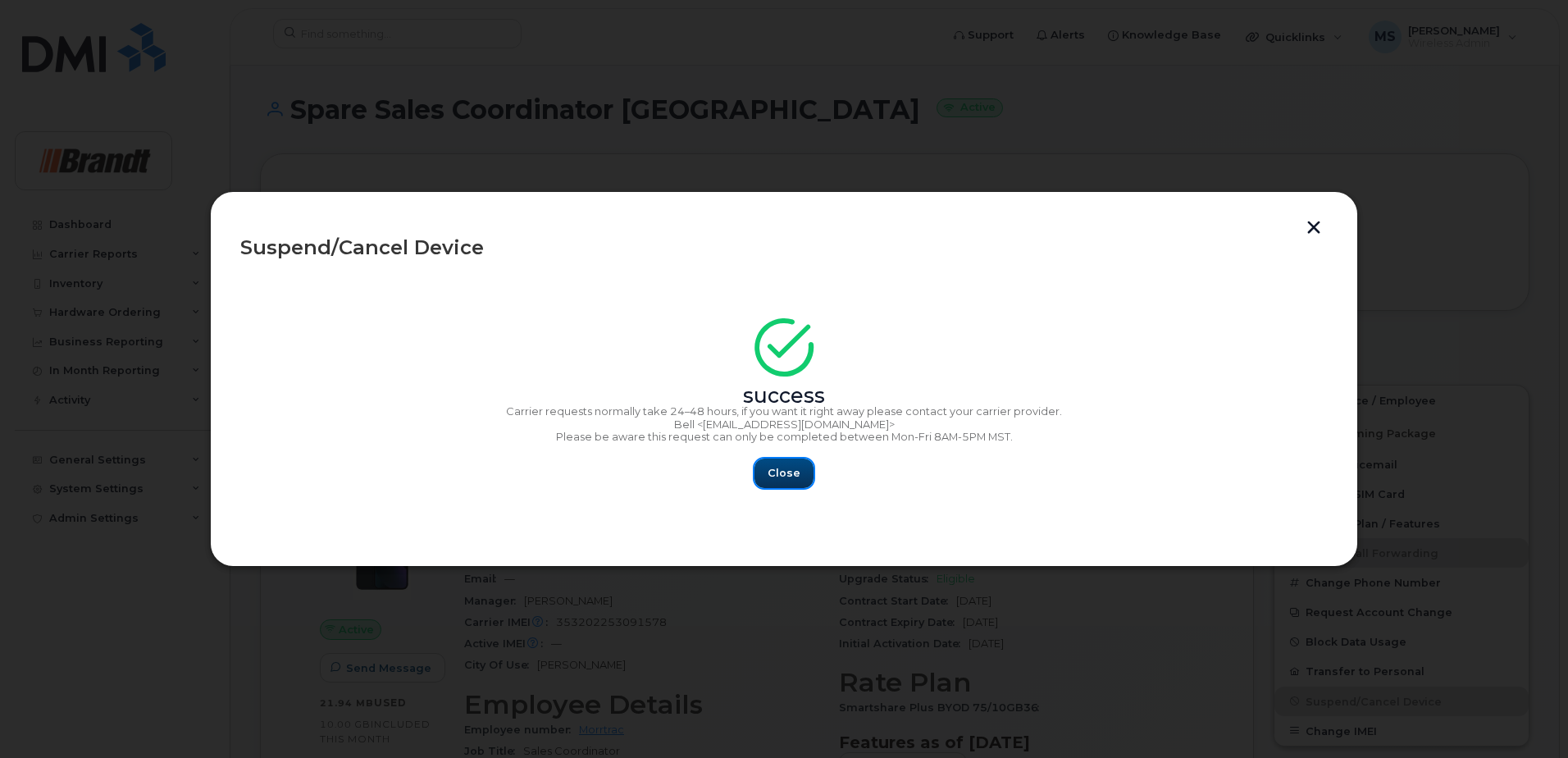
click at [785, 470] on span "Close" at bounding box center [784, 472] width 33 height 15
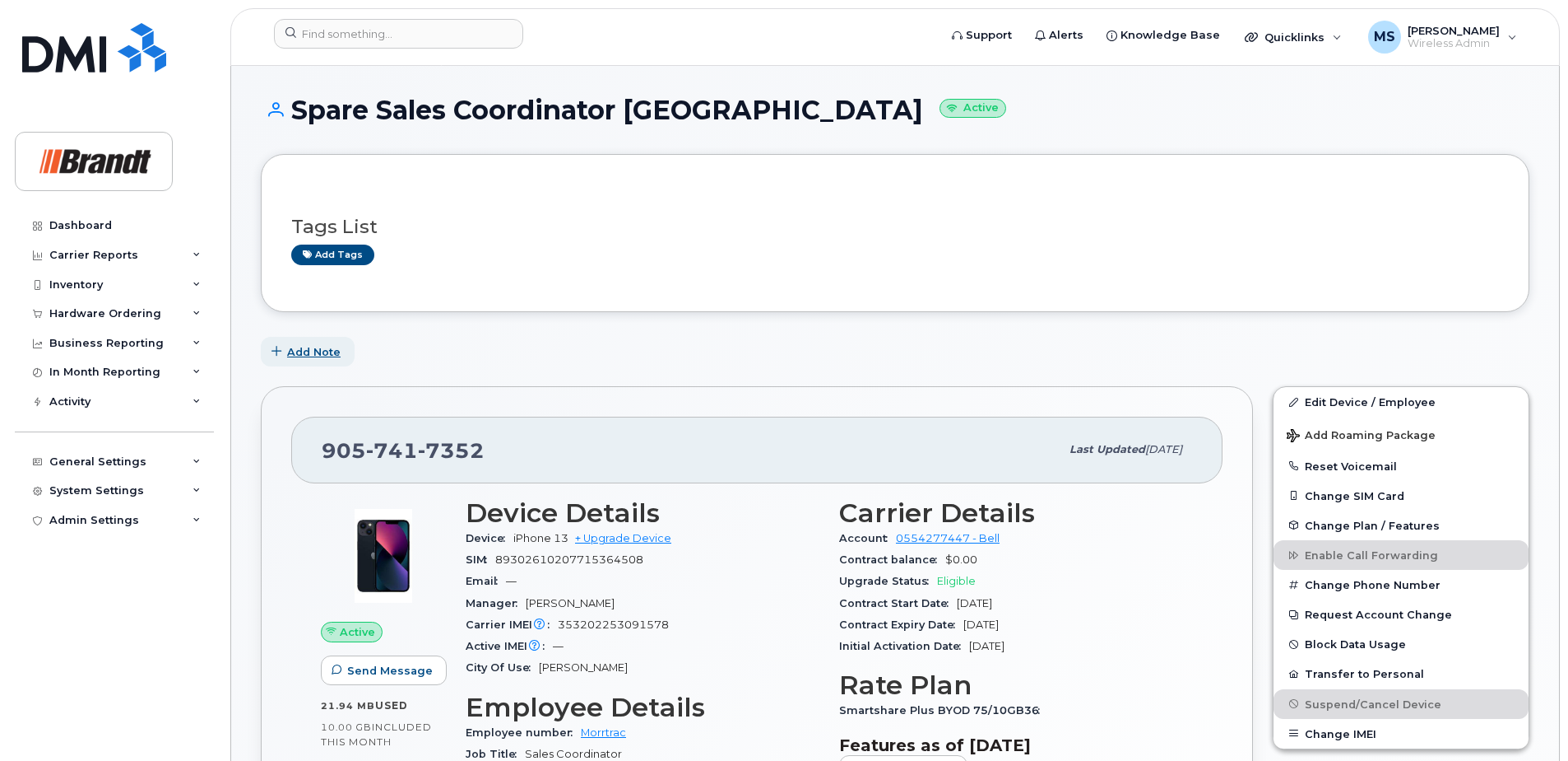
click at [301, 360] on span "Add Note" at bounding box center [314, 351] width 54 height 15
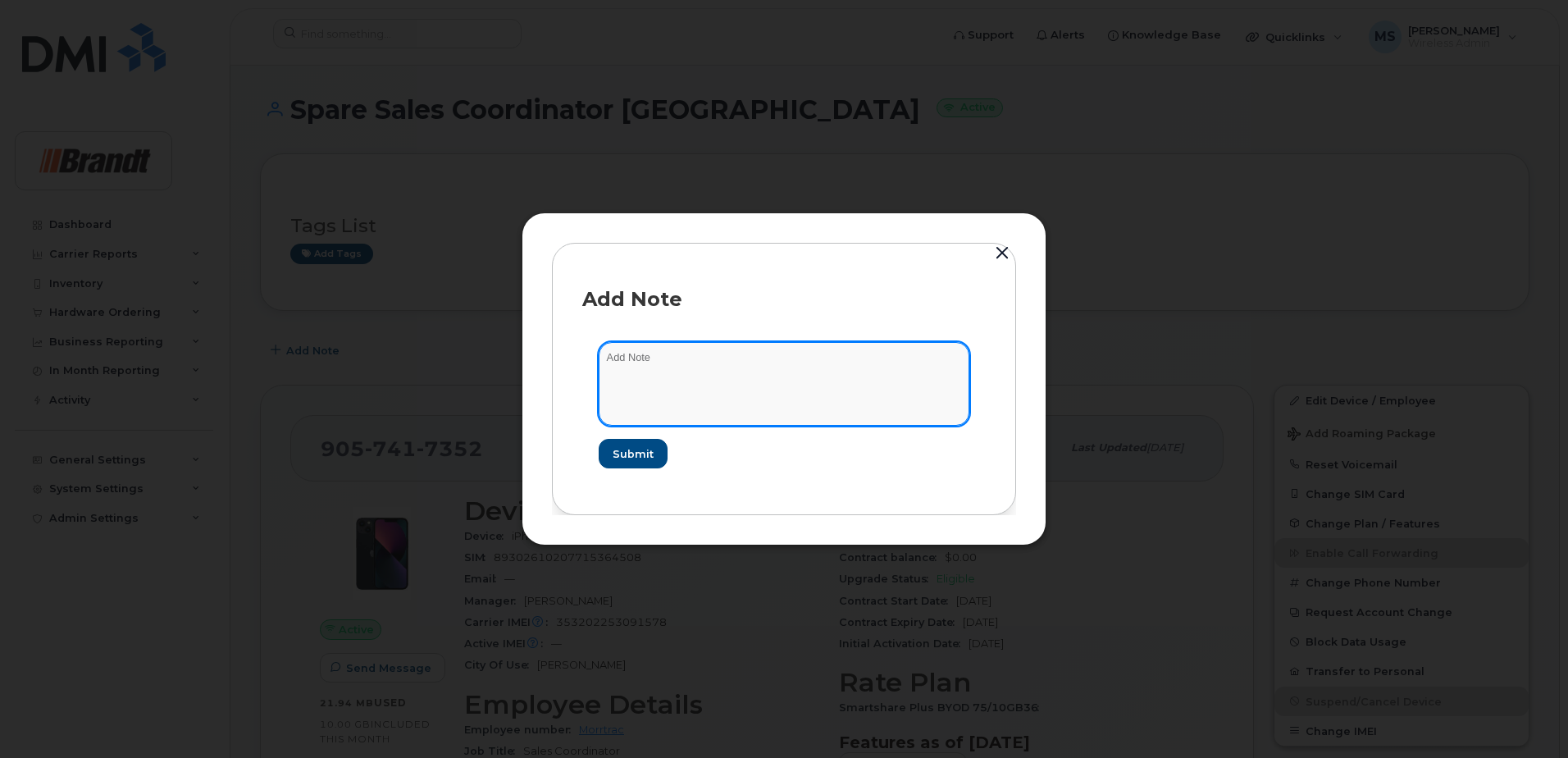
click at [678, 399] on textarea at bounding box center [784, 384] width 371 height 84
type textarea "Backlisted as per Dallas 45046"
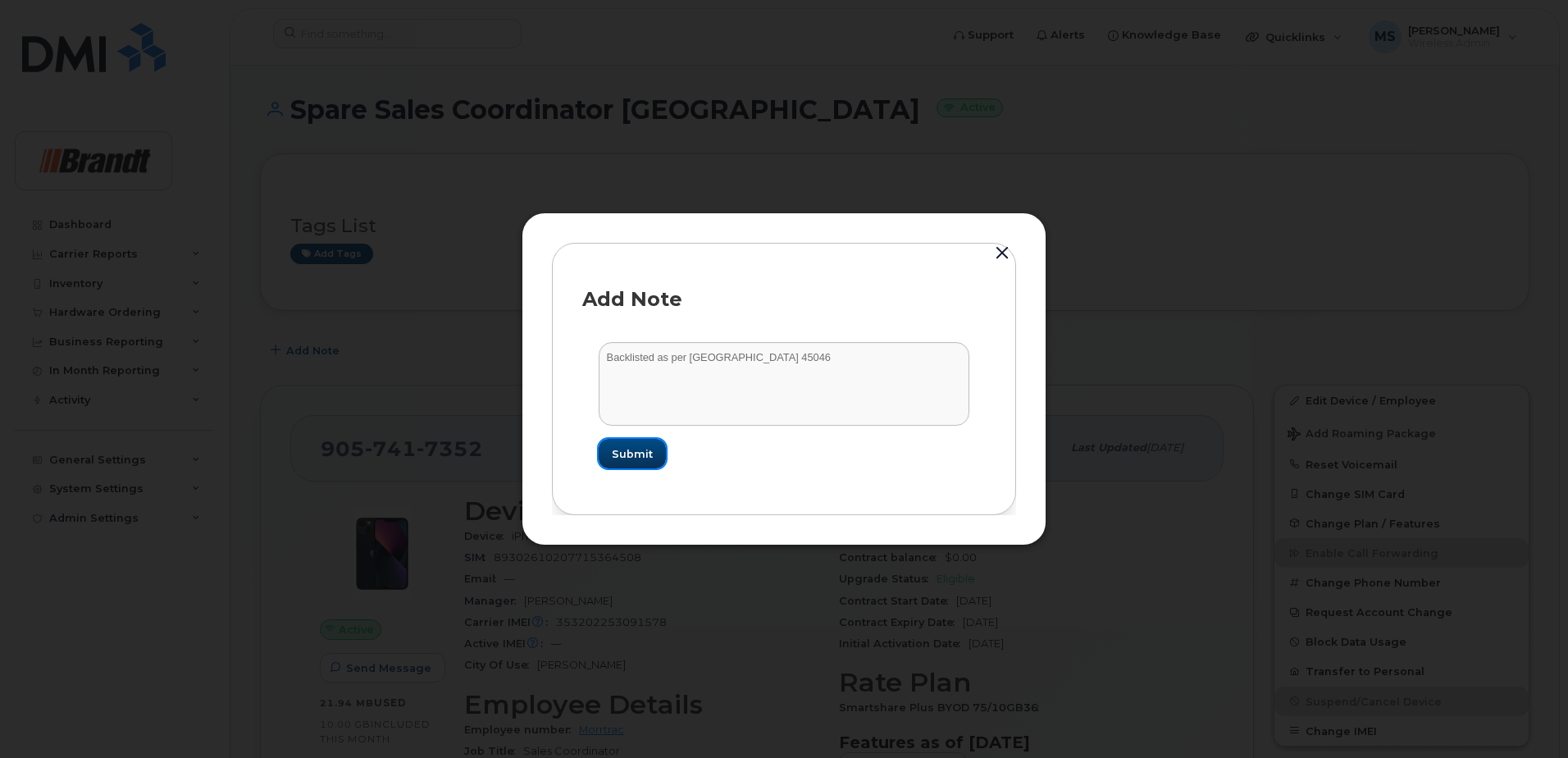
click at [652, 451] on button "Submit" at bounding box center [632, 453] width 67 height 29
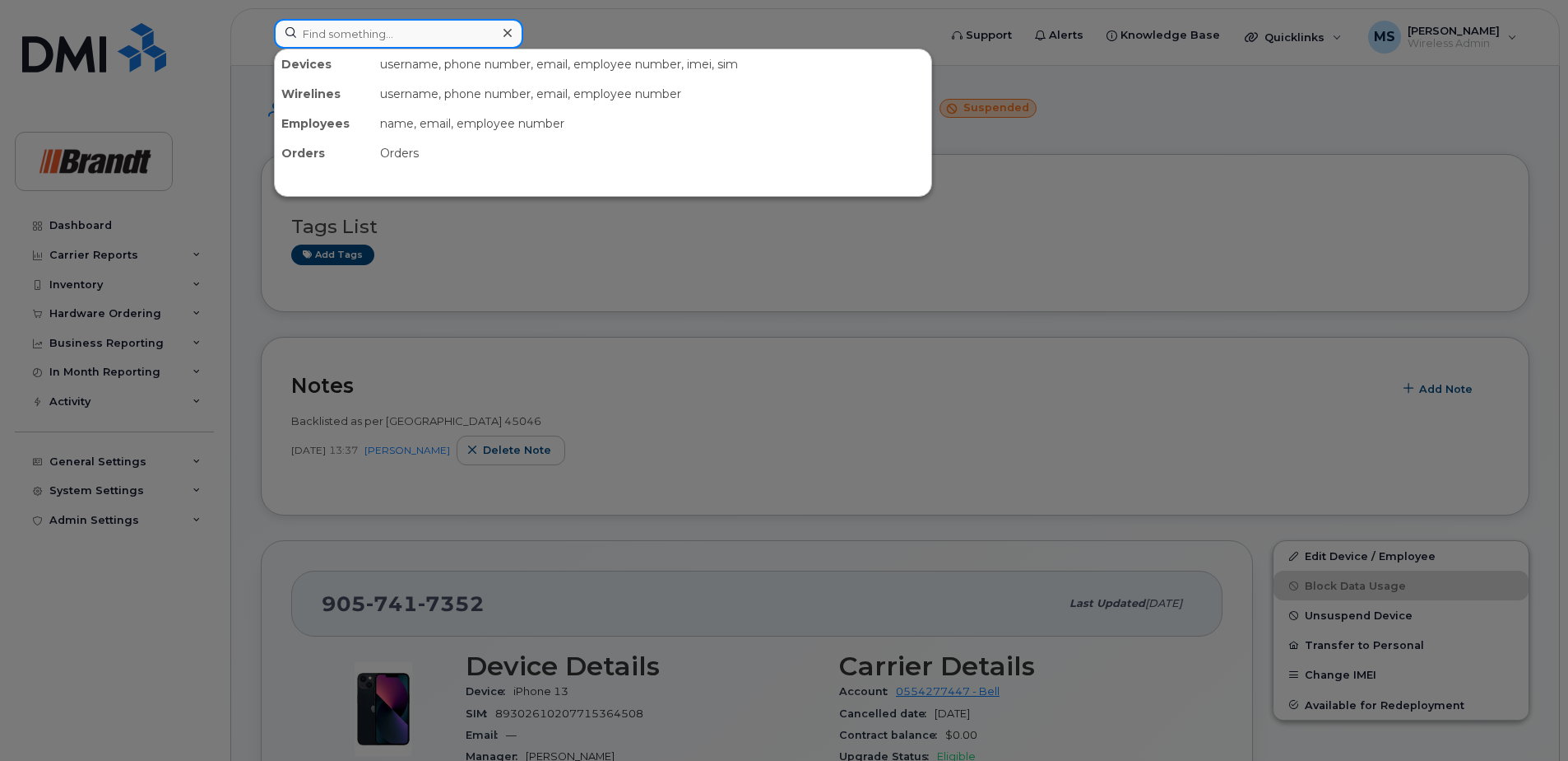
click at [463, 46] on input at bounding box center [398, 33] width 249 height 30
paste input "7052797411"
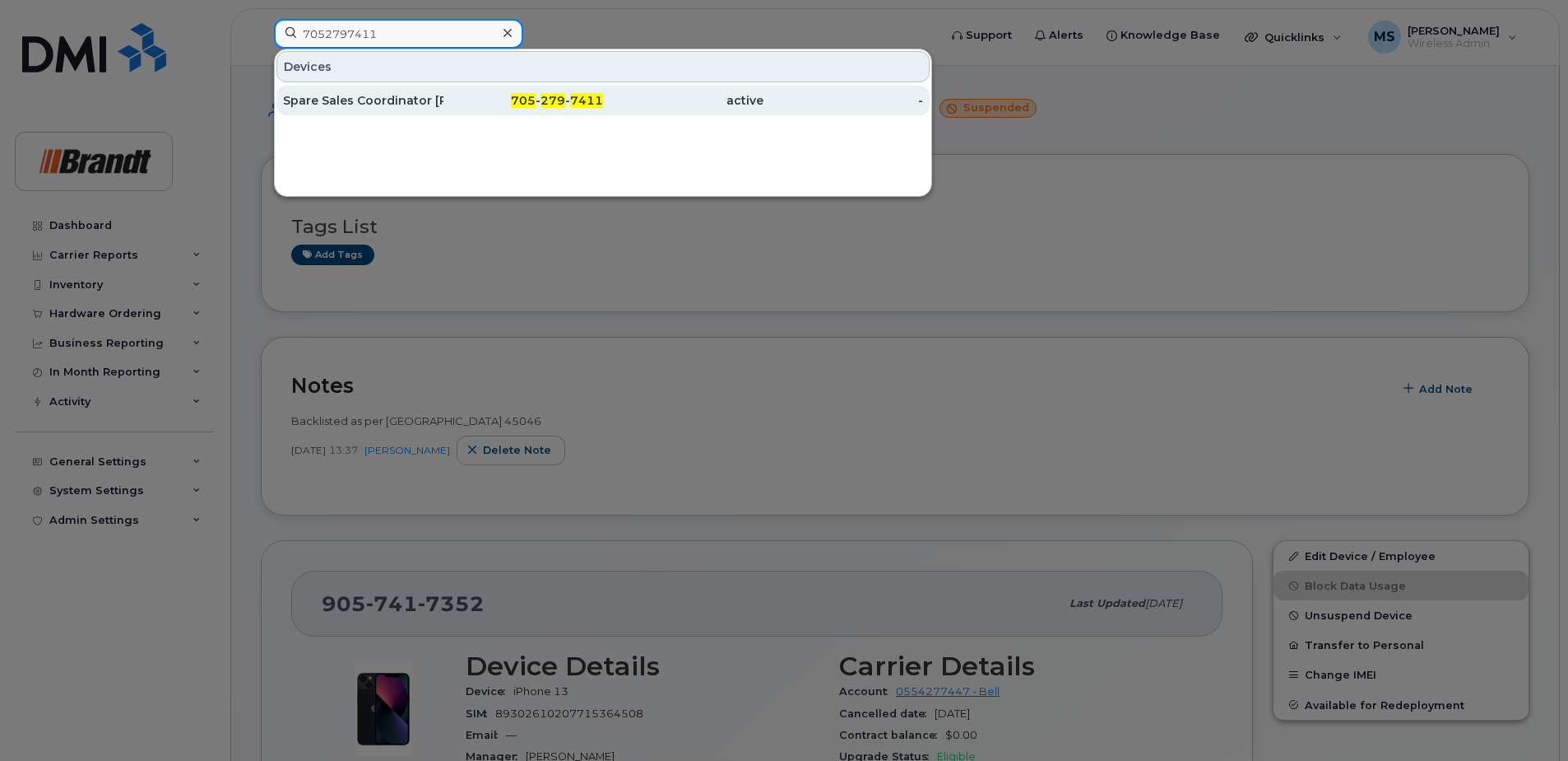
type input "7052797411"
click at [594, 104] on span "7411" at bounding box center [587, 101] width 33 height 15
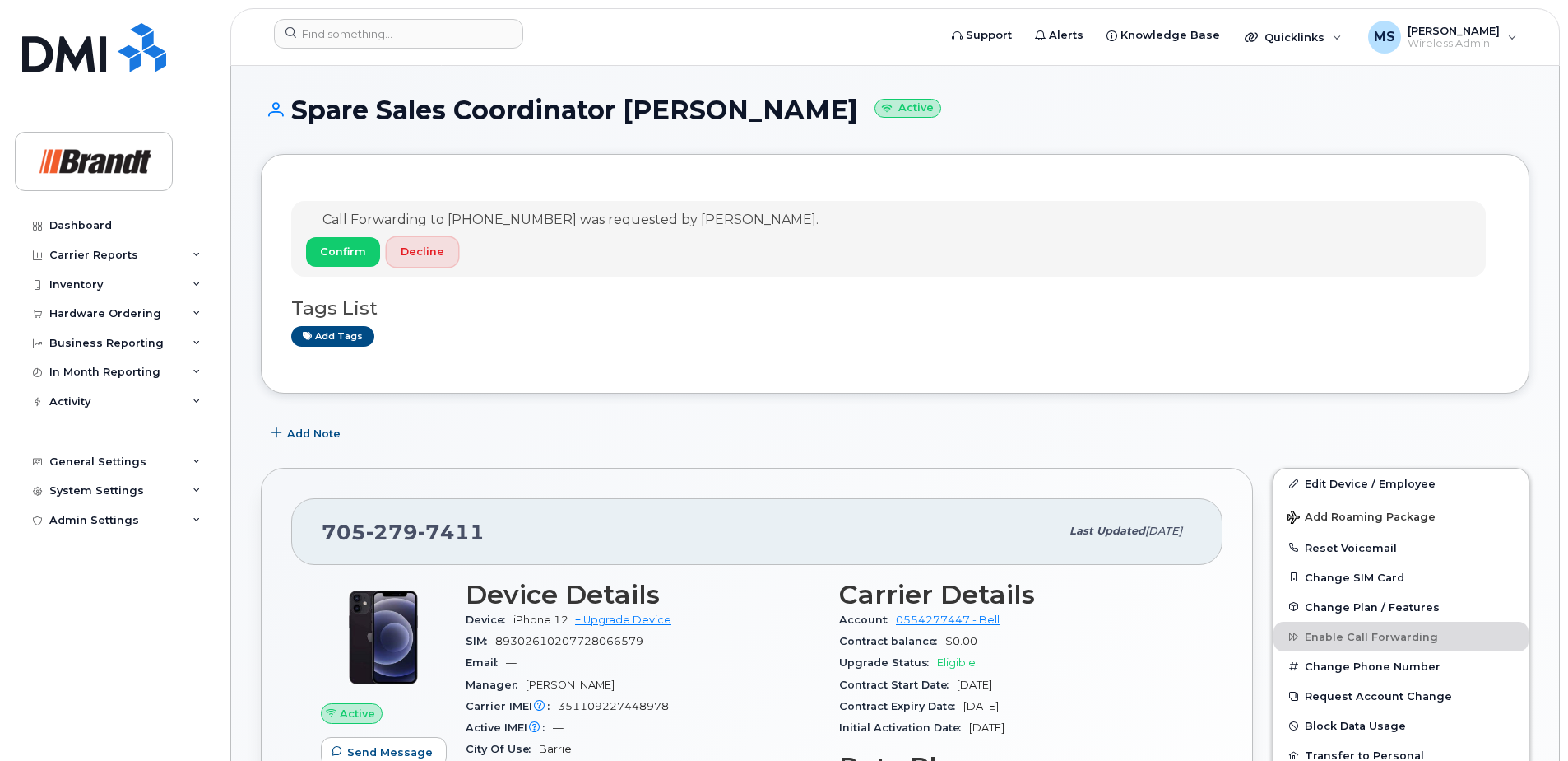
click at [403, 258] on span "Decline" at bounding box center [422, 251] width 44 height 15
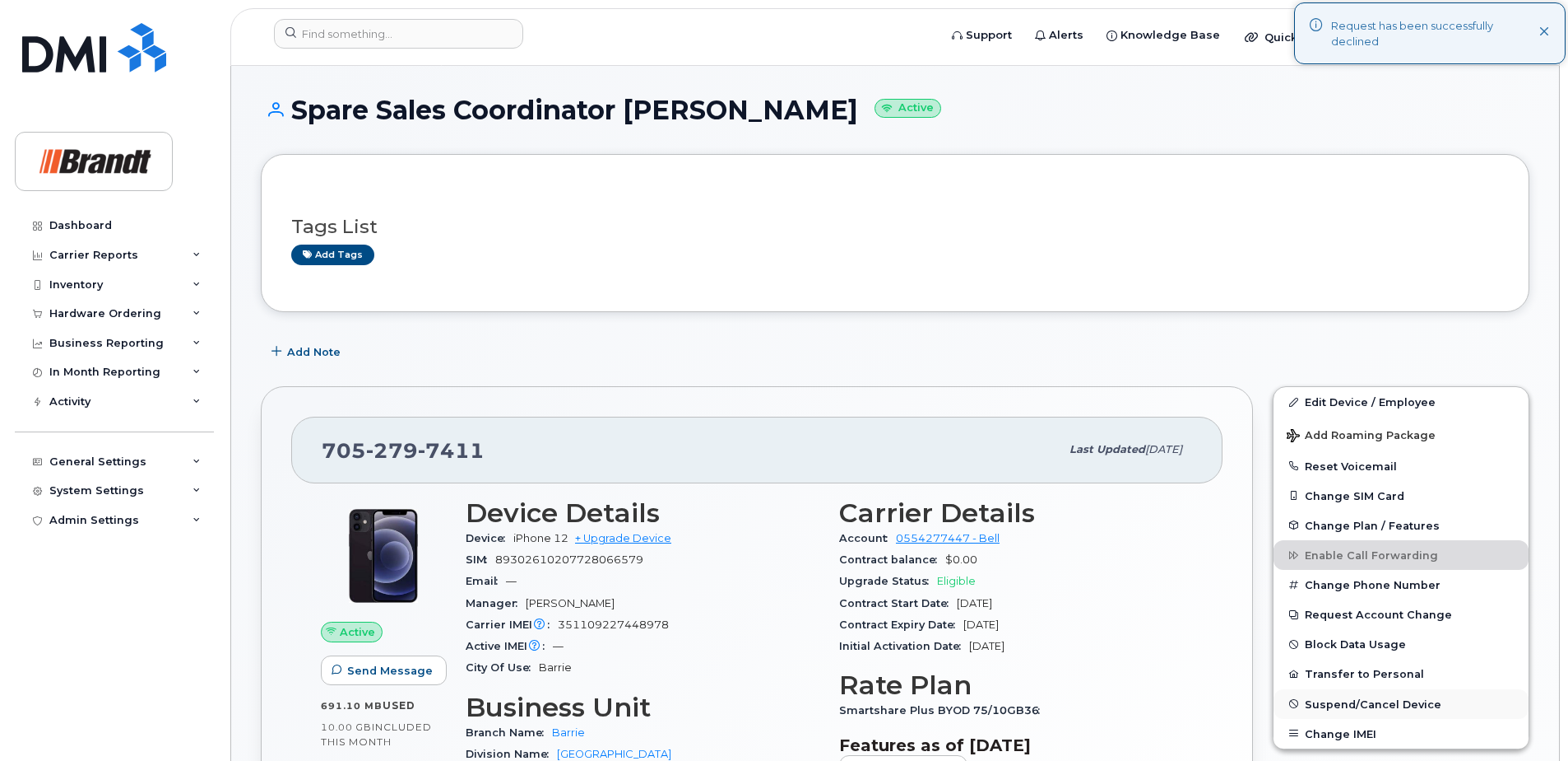
click at [1371, 702] on span "Suspend/Cancel Device" at bounding box center [1373, 704] width 136 height 13
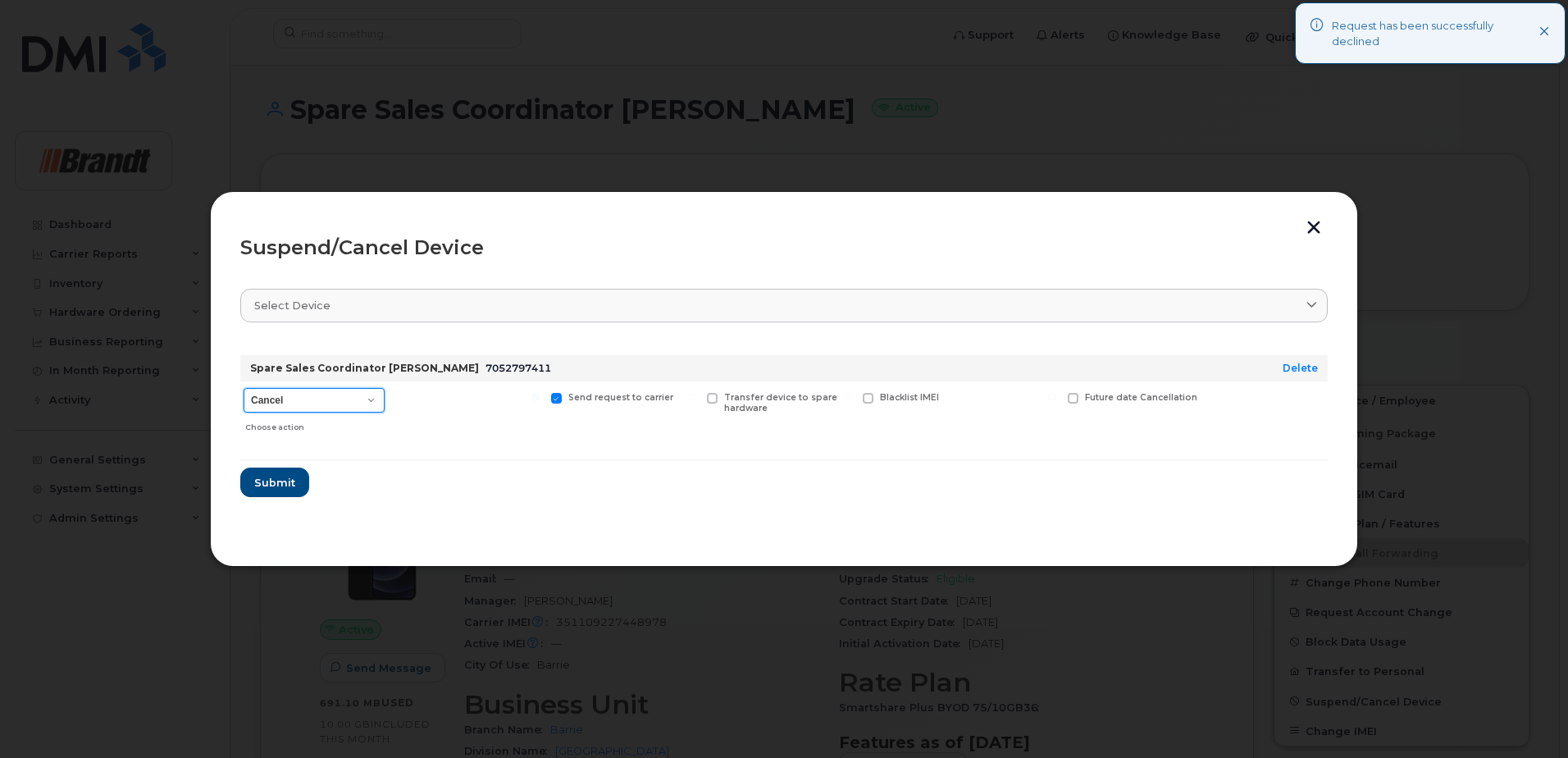
click at [289, 389] on select "Cancel Suspend - Extend Suspension Suspend - Reduced Rate Suspend - Full Rate S…" at bounding box center [314, 400] width 141 height 25
select select "[object Object]"
click at [243, 388] on select "Cancel Suspend - Extend Suspension Suspend - Reduced Rate Suspend - Full Rate S…" at bounding box center [314, 400] width 141 height 25
click at [441, 399] on span "Available for new activations/redeployments" at bounding box center [474, 402] width 123 height 21
click at [384, 399] on input "Available for new activations/redeployments" at bounding box center [379, 396] width 8 height 8
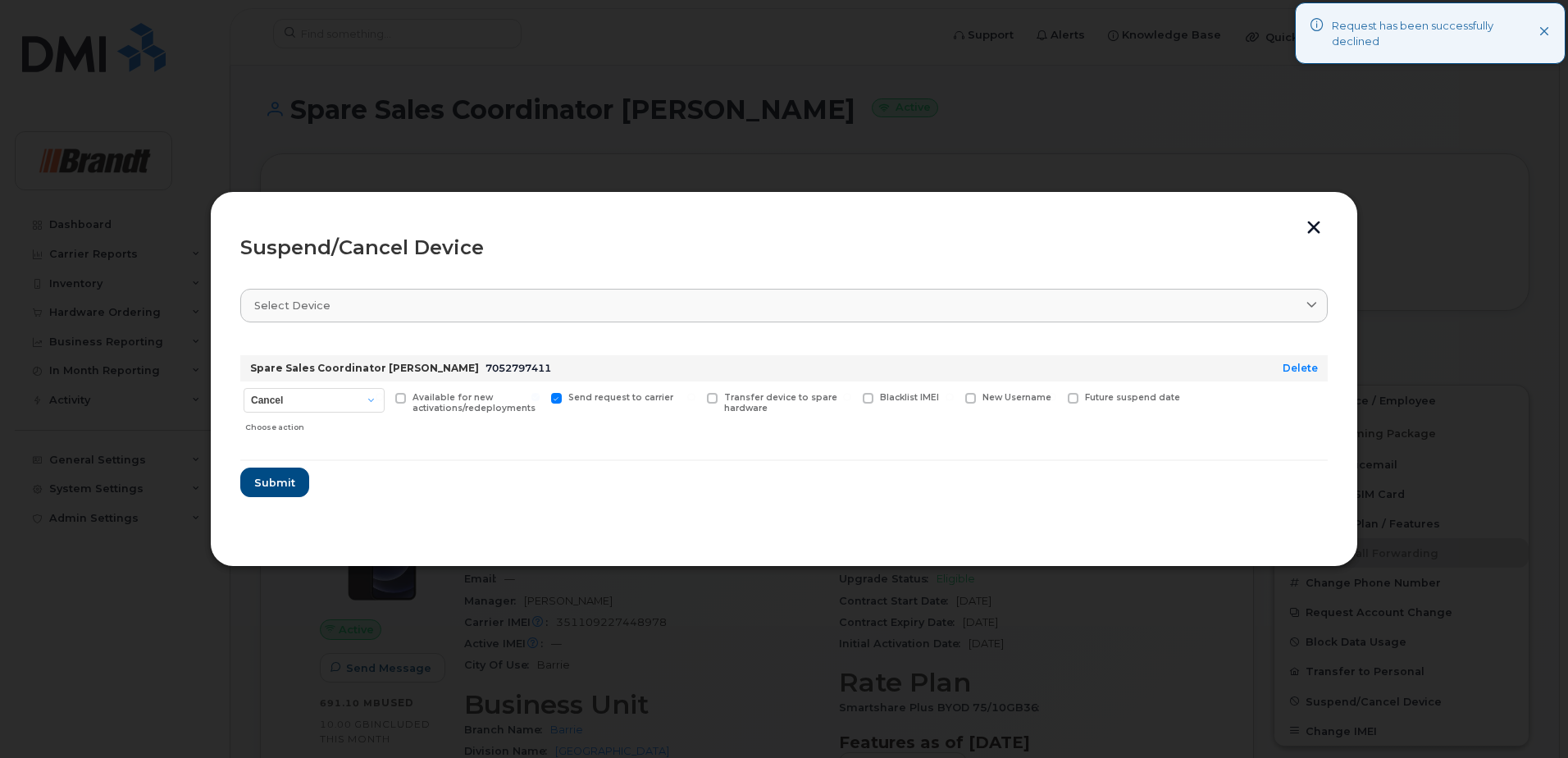
checkbox input "true"
click at [894, 395] on span "Blacklist IMEI" at bounding box center [909, 397] width 59 height 11
click at [851, 395] on input "Blacklist IMEI" at bounding box center [847, 396] width 8 height 8
checkbox input "true"
click at [271, 485] on span "Submit" at bounding box center [274, 482] width 41 height 15
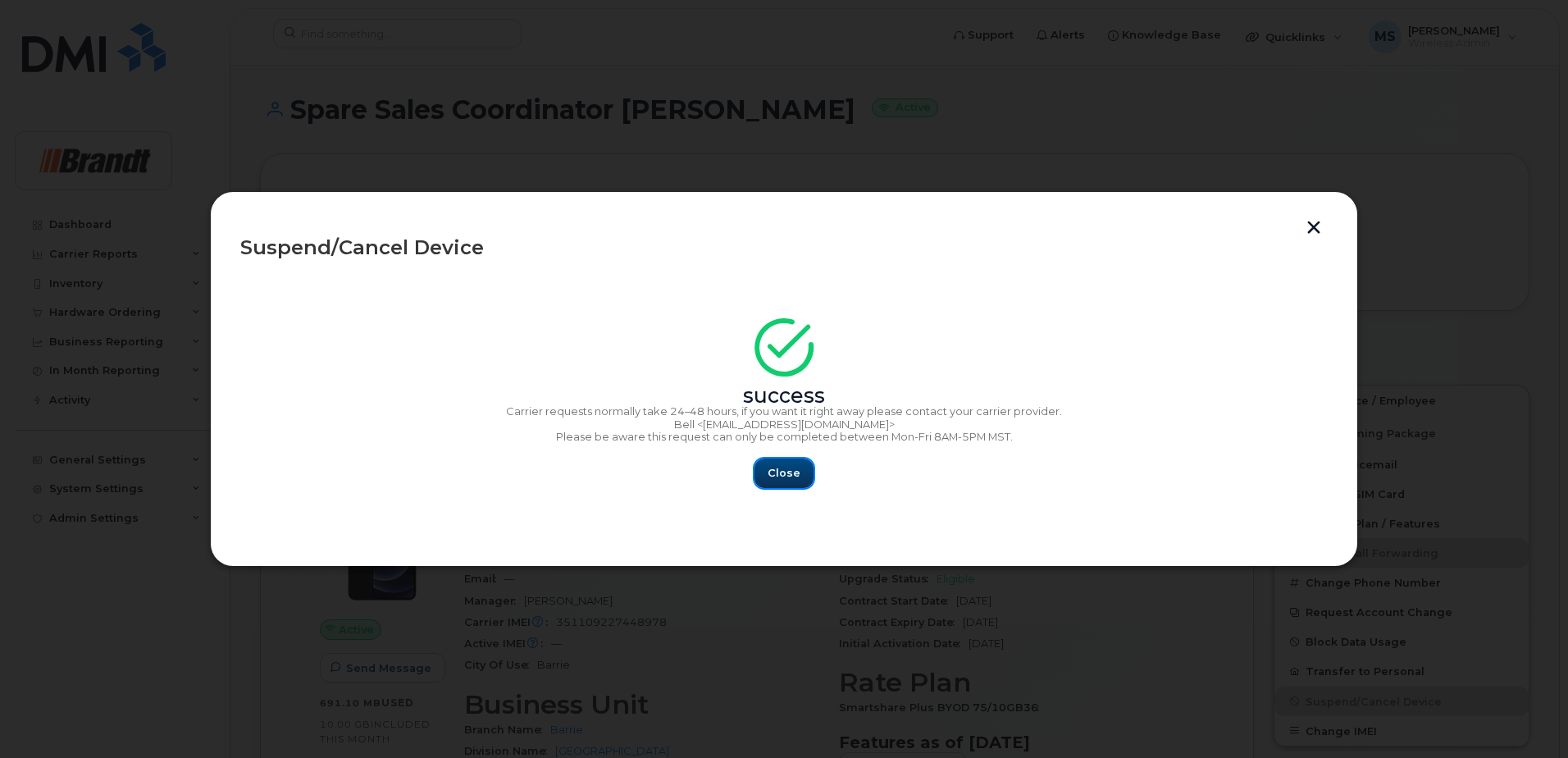
click at [761, 471] on button "Close" at bounding box center [784, 473] width 59 height 29
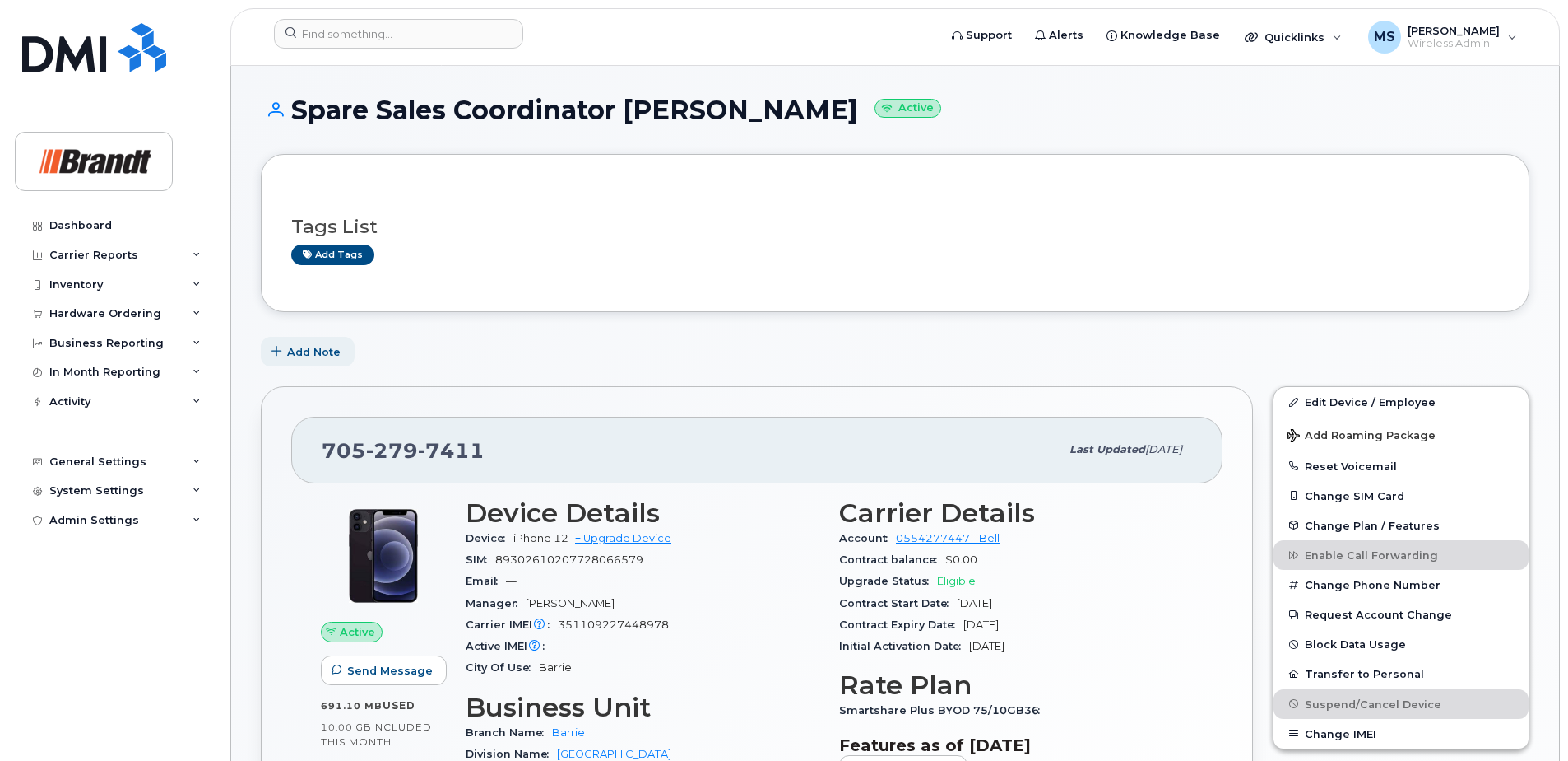
click at [327, 354] on span "Add Note" at bounding box center [314, 351] width 54 height 15
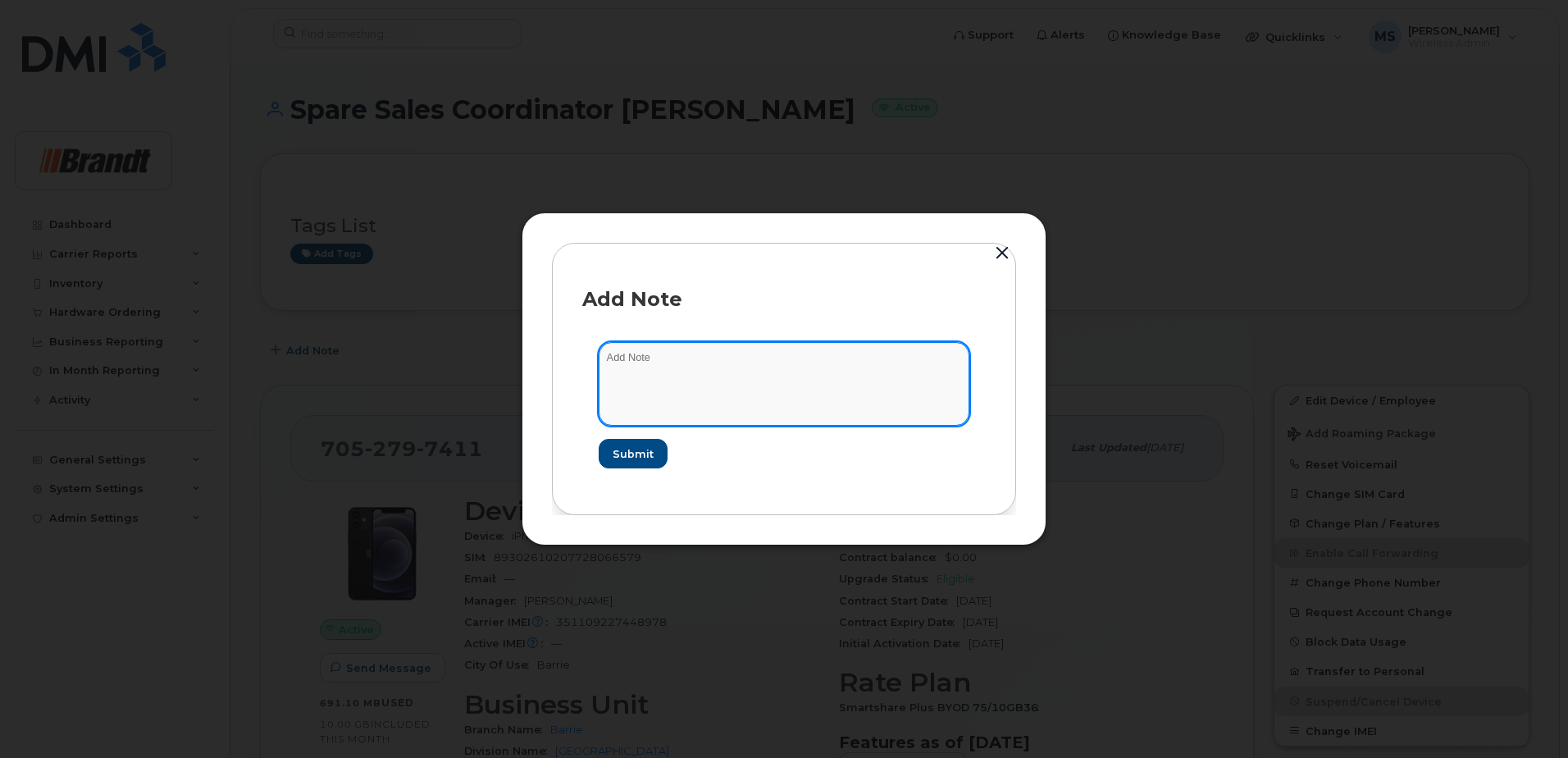
click at [702, 417] on textarea at bounding box center [784, 384] width 371 height 84
type textarea "Blacklisted as per Dallas 45747"
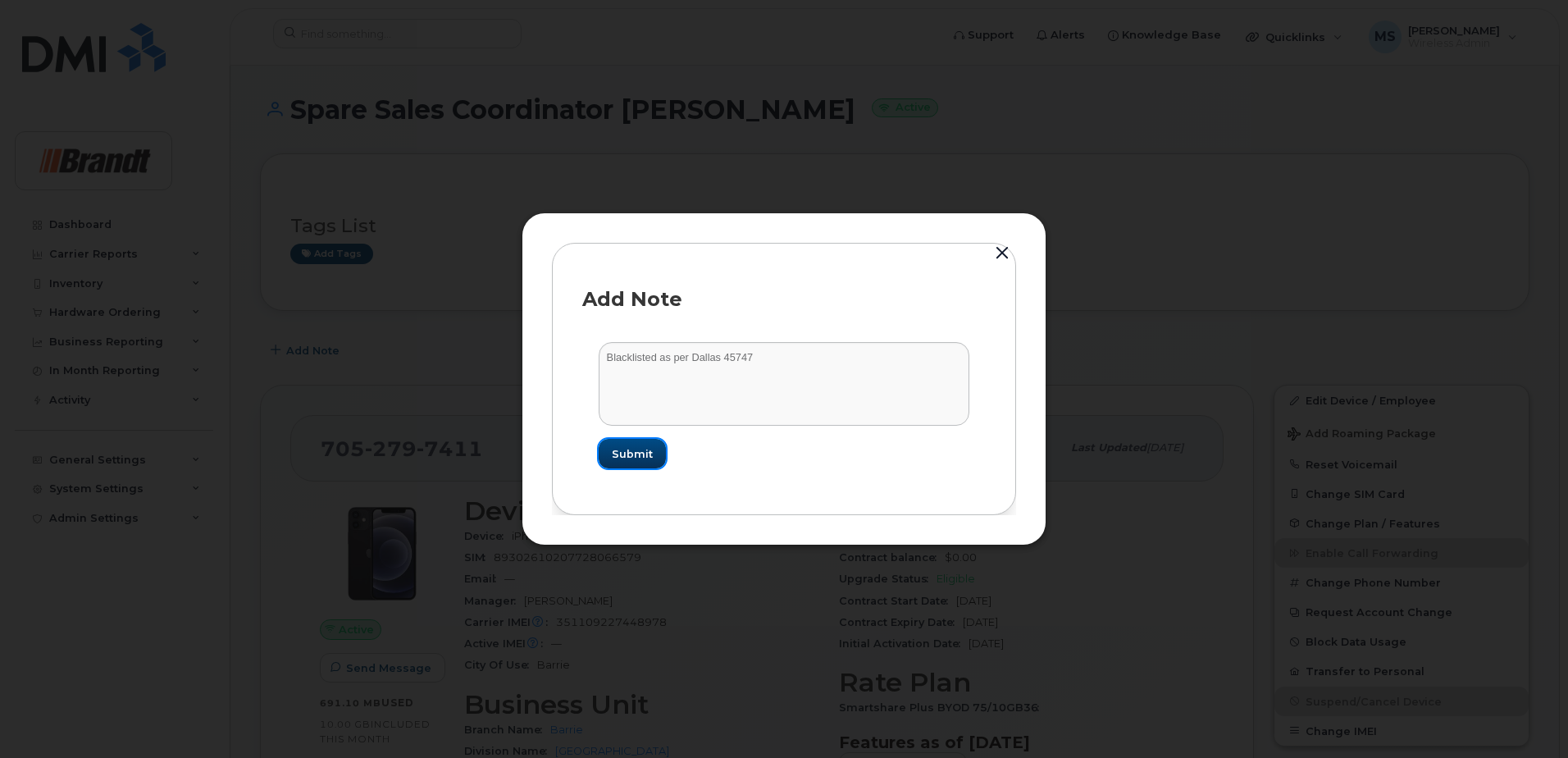
click at [639, 456] on span "Submit" at bounding box center [632, 453] width 41 height 15
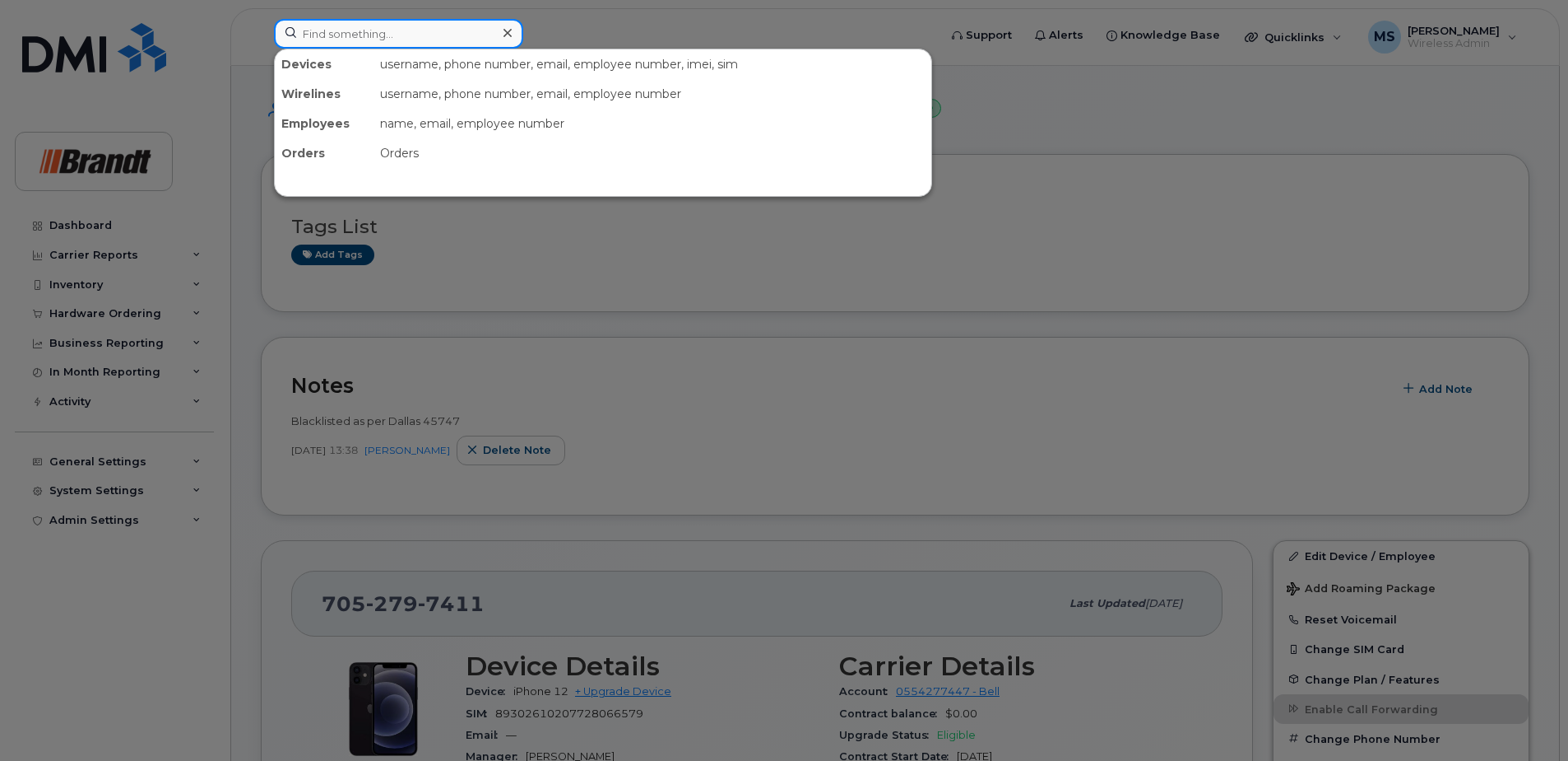
paste input "2507559787"
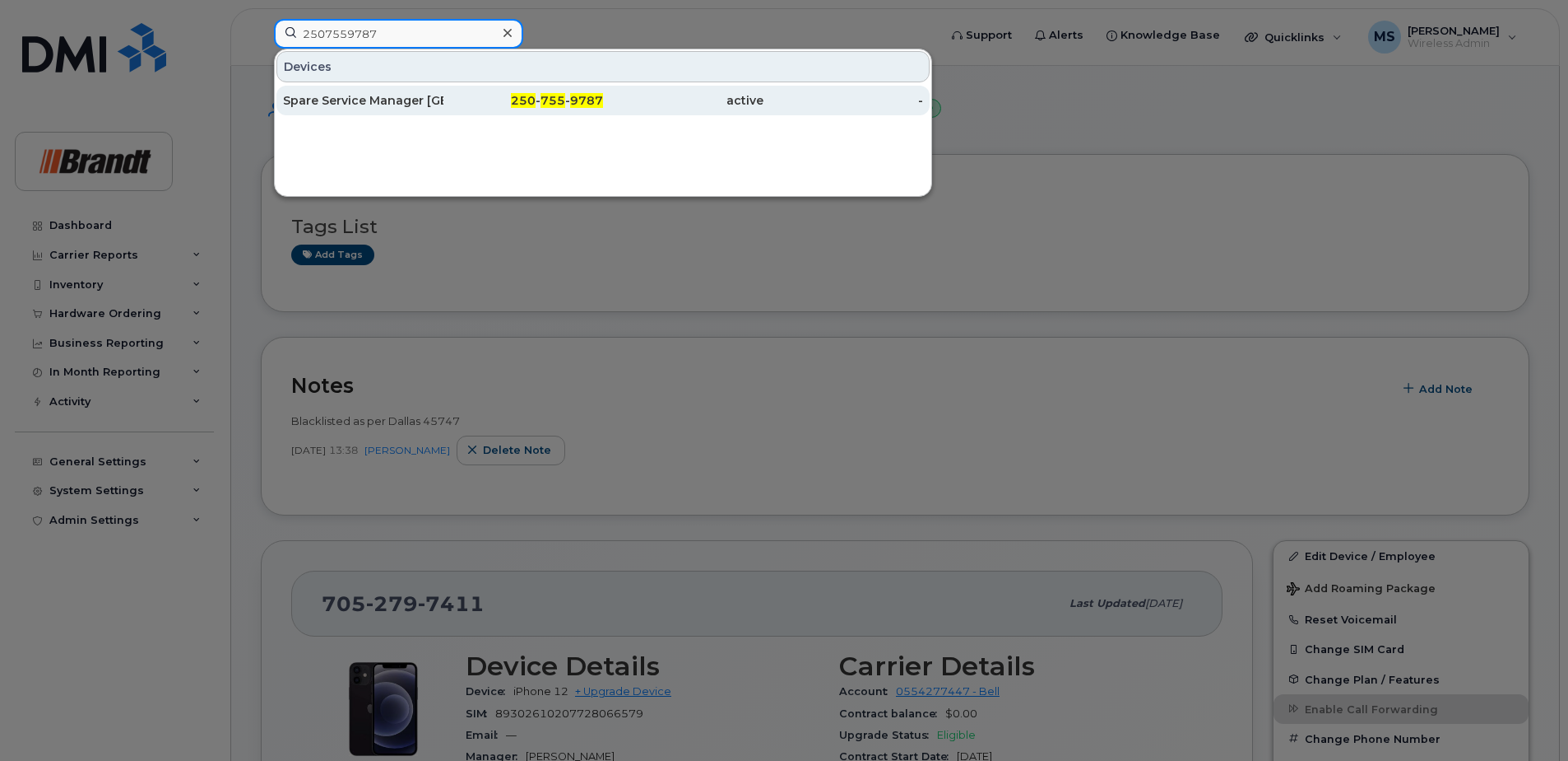
type input "2507559787"
click at [480, 107] on div "250 - 755 - 9787" at bounding box center [523, 101] width 161 height 16
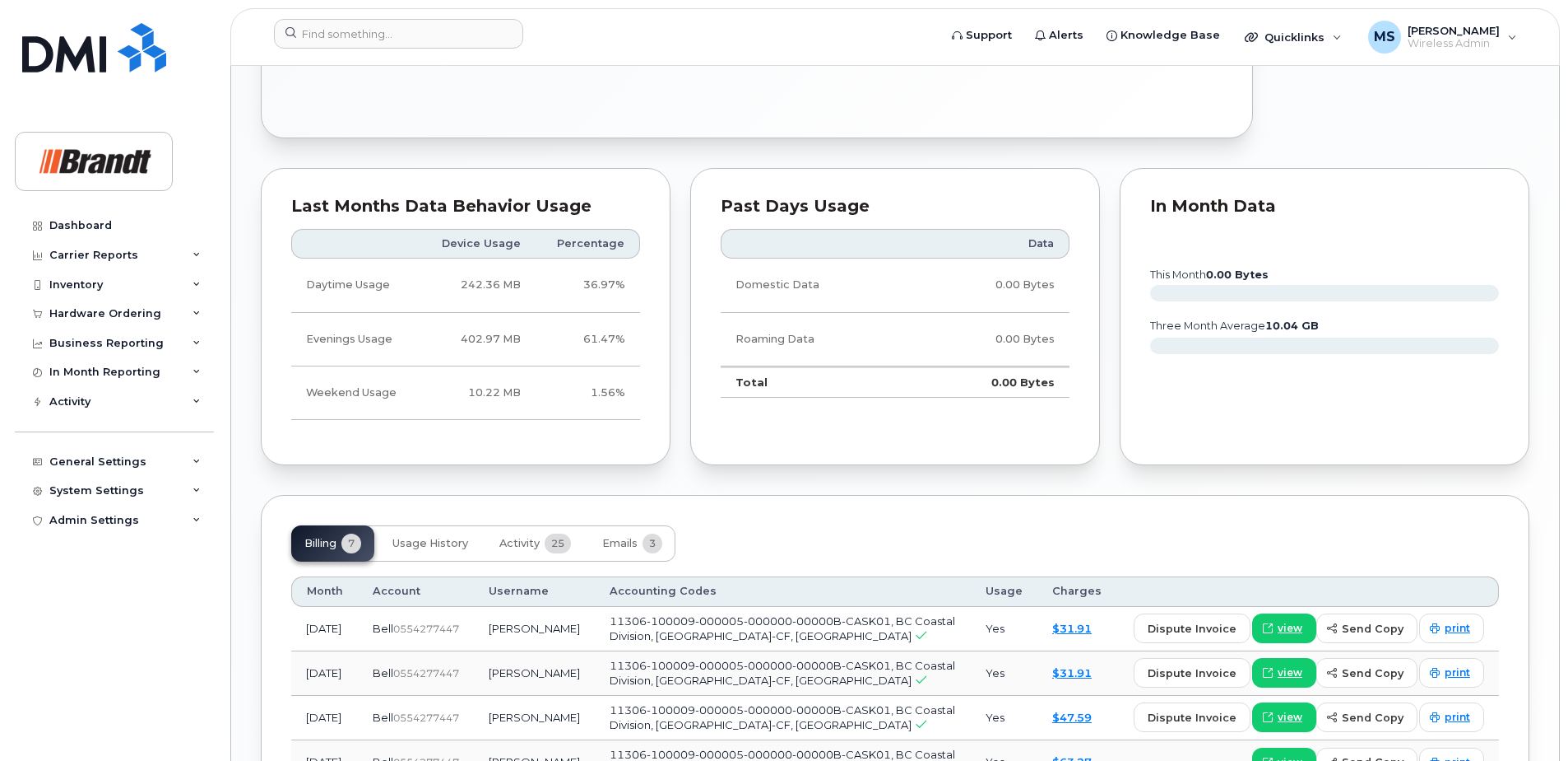
scroll to position [1071, 0]
click at [512, 543] on span "Activity" at bounding box center [519, 542] width 40 height 13
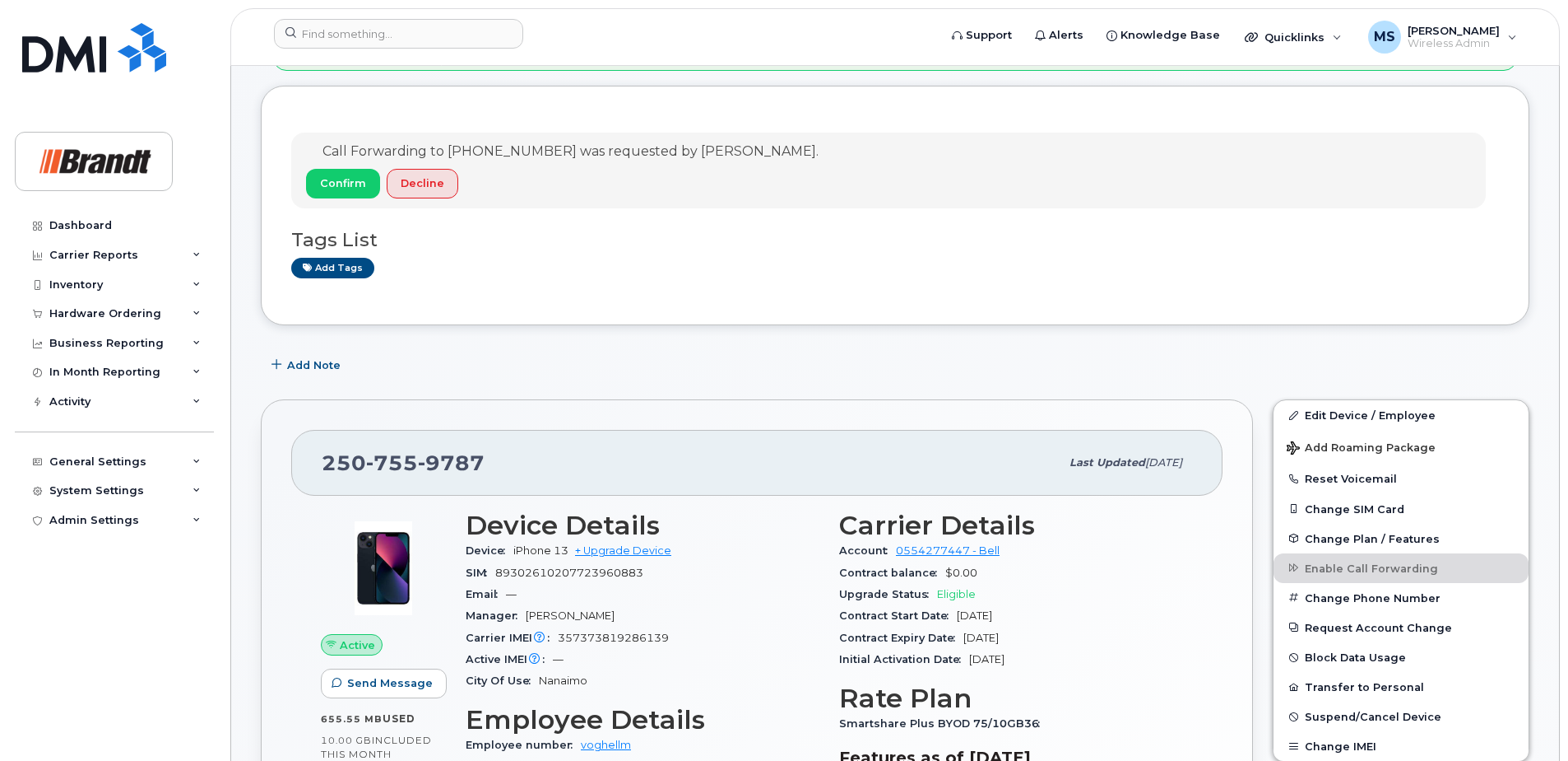
scroll to position [0, 0]
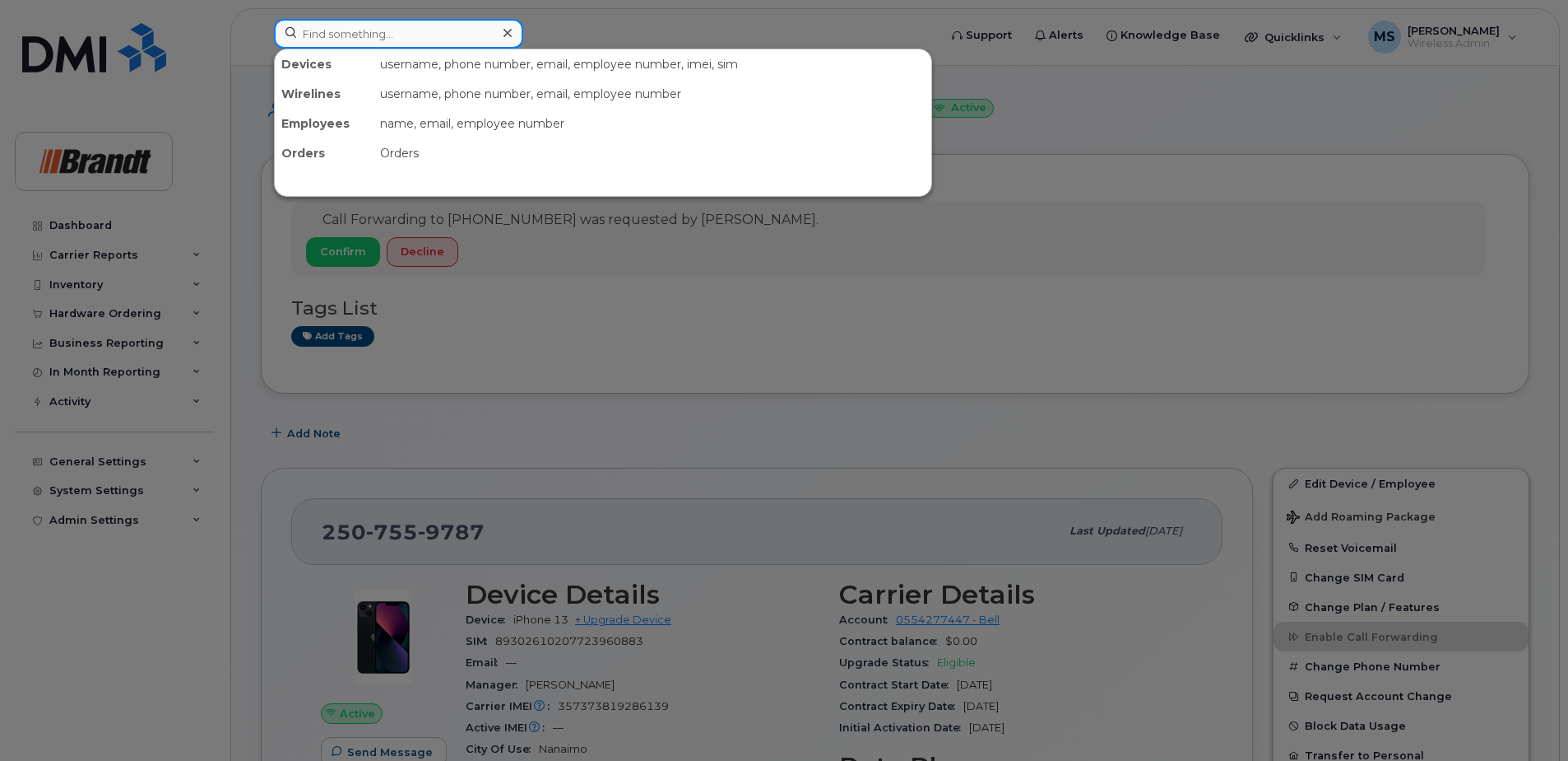
paste input "3065197237"
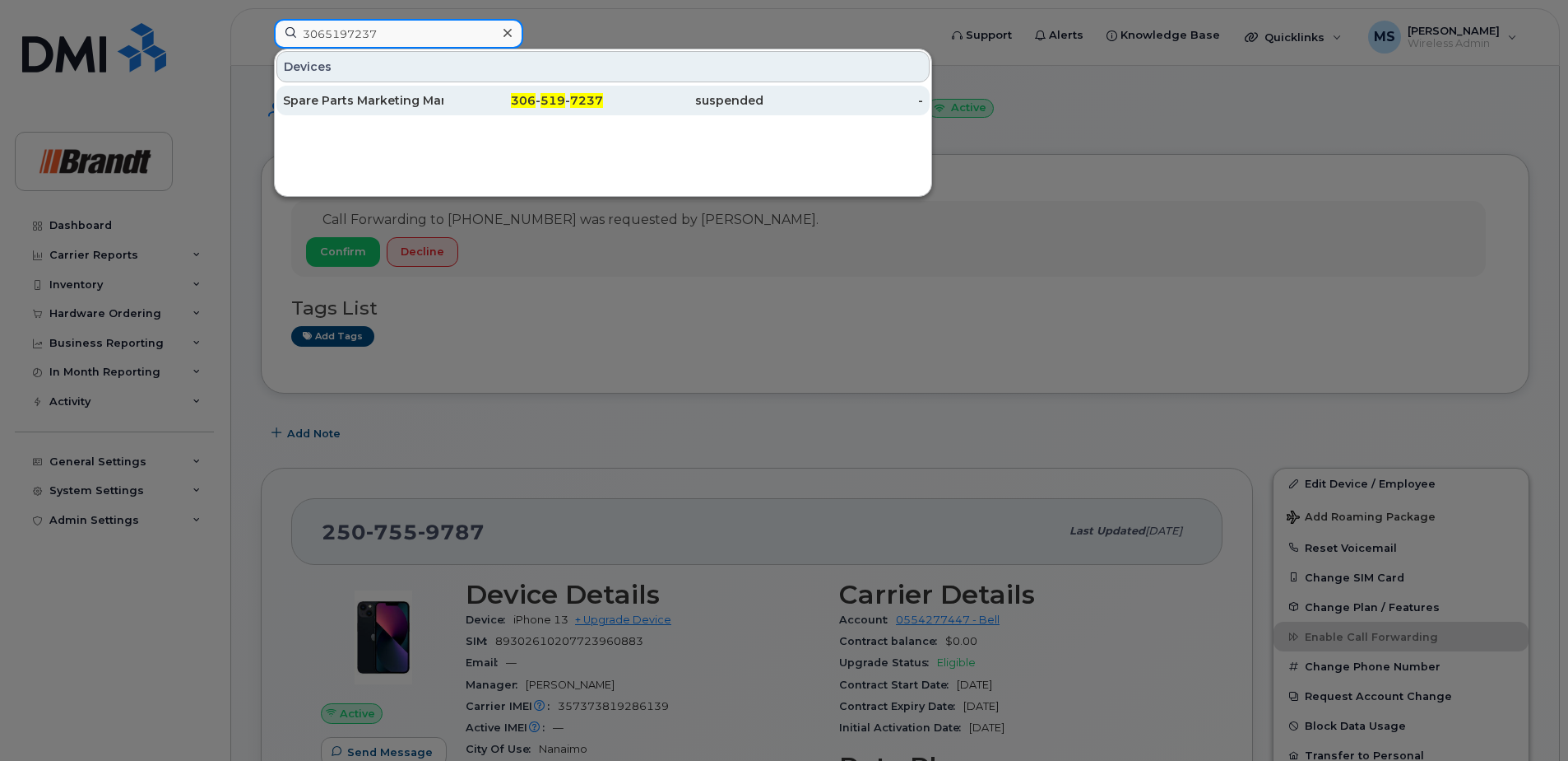
type input "3065197237"
click at [592, 104] on span "7237" at bounding box center [587, 101] width 33 height 15
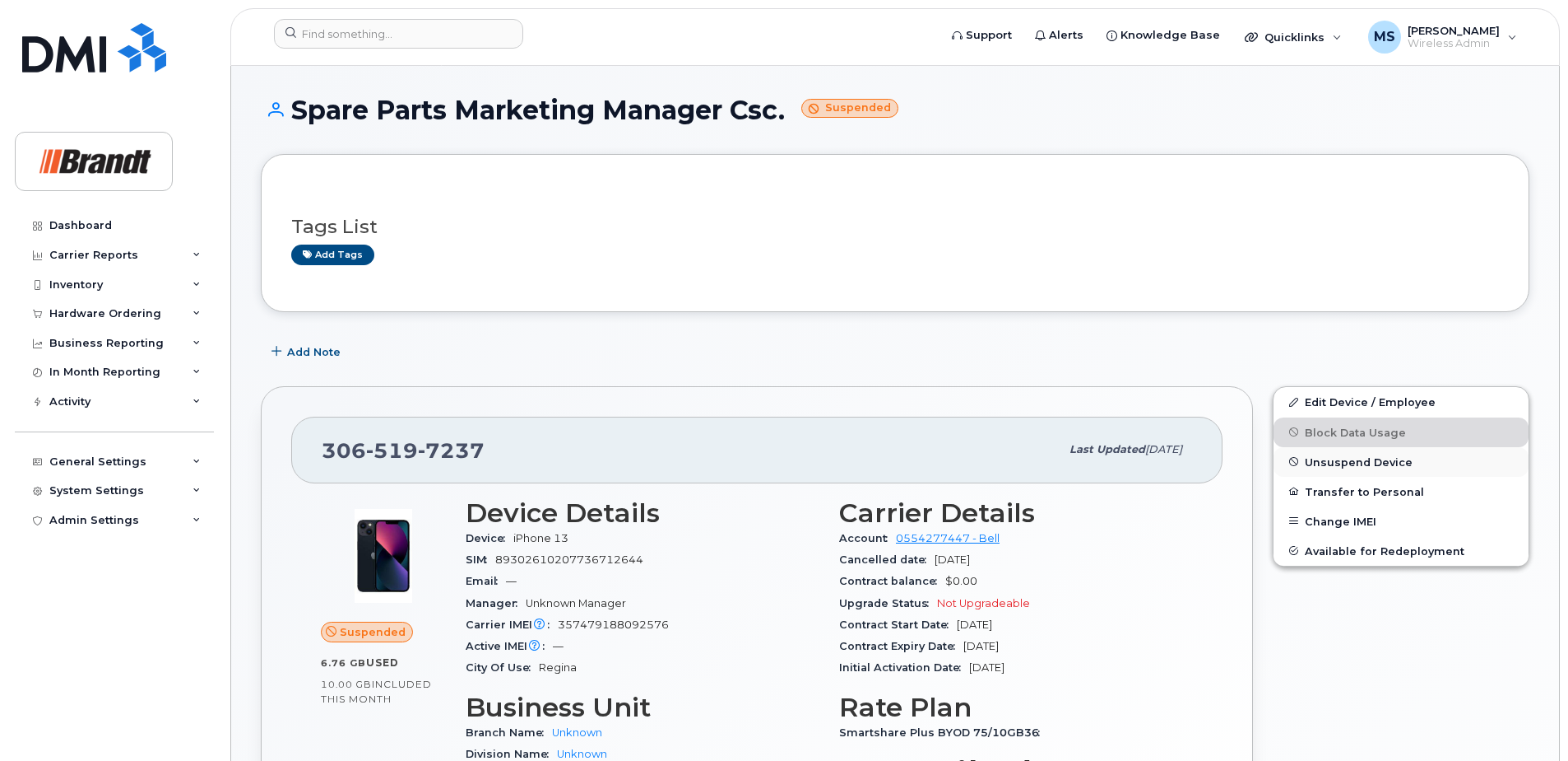
click at [1325, 456] on span "Unsuspend Device" at bounding box center [1359, 461] width 108 height 13
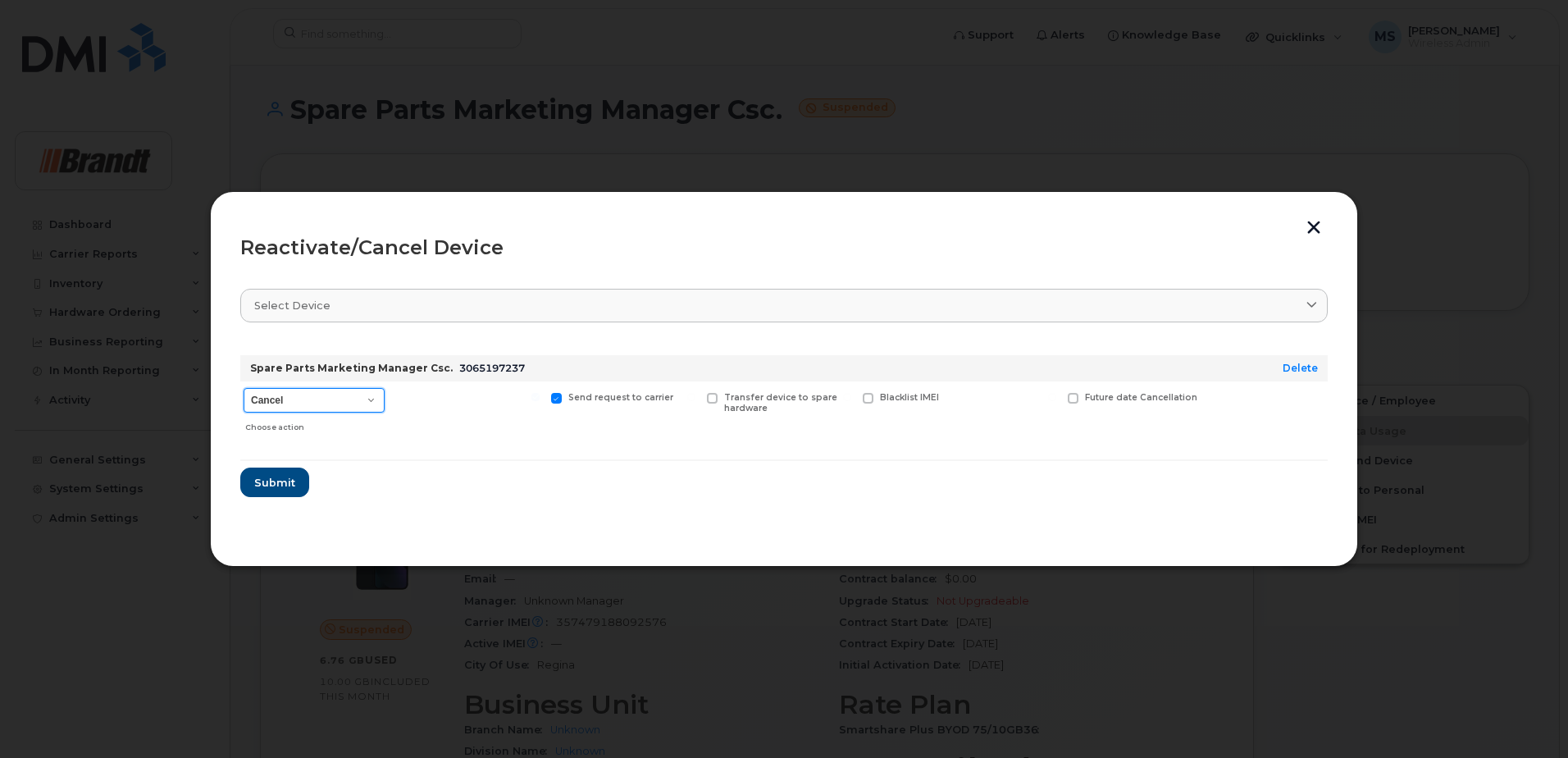
click at [322, 404] on select "Cancel Suspend - Extend Suspension Reactivate" at bounding box center [314, 400] width 141 height 25
select select "[object Object]"
click at [243, 388] on select "Cancel Suspend - Extend Suspension Reactivate" at bounding box center [314, 400] width 141 height 25
click at [279, 485] on span "Submit" at bounding box center [274, 482] width 41 height 15
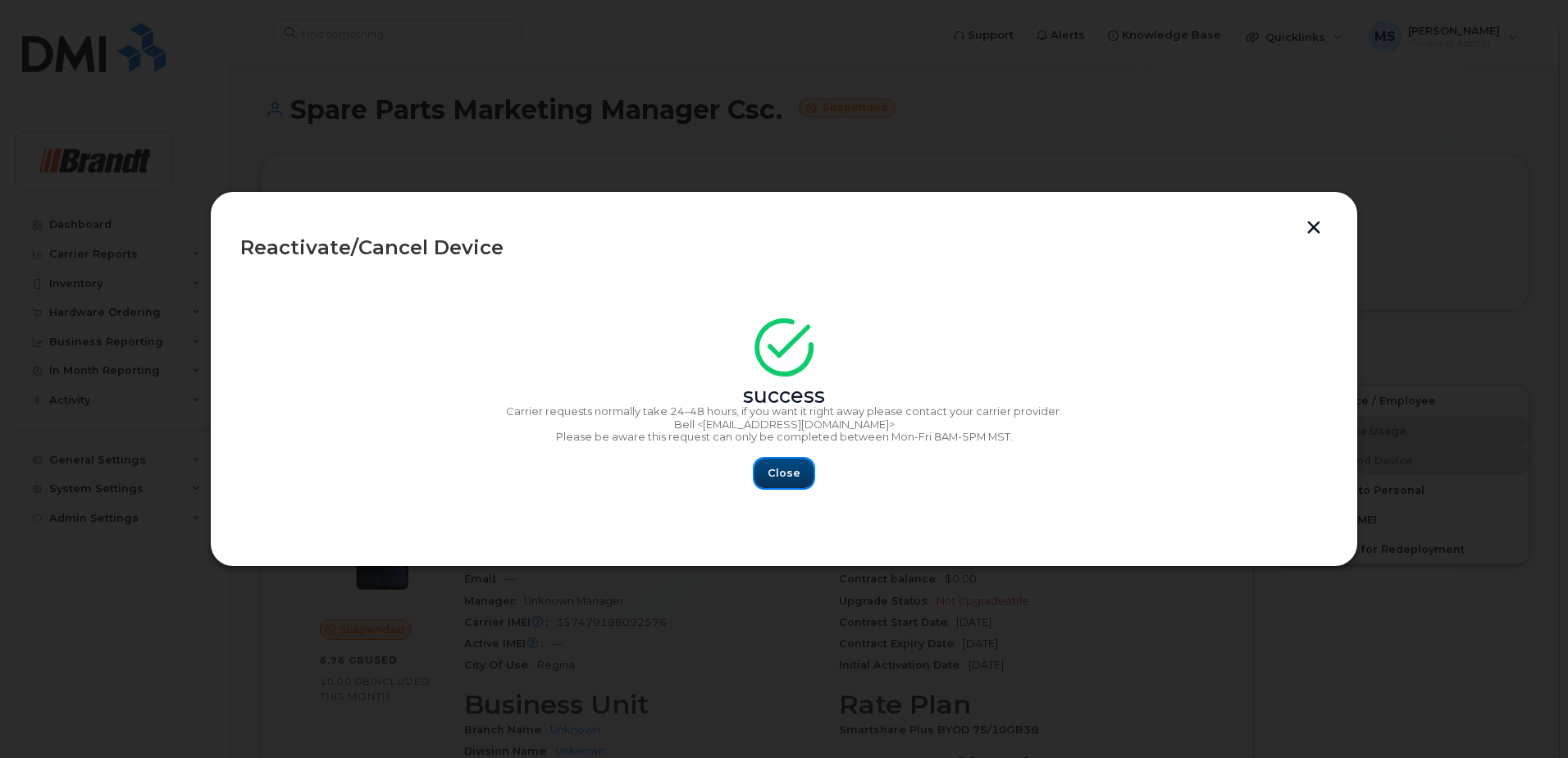
click at [779, 484] on button "Close" at bounding box center [784, 473] width 59 height 29
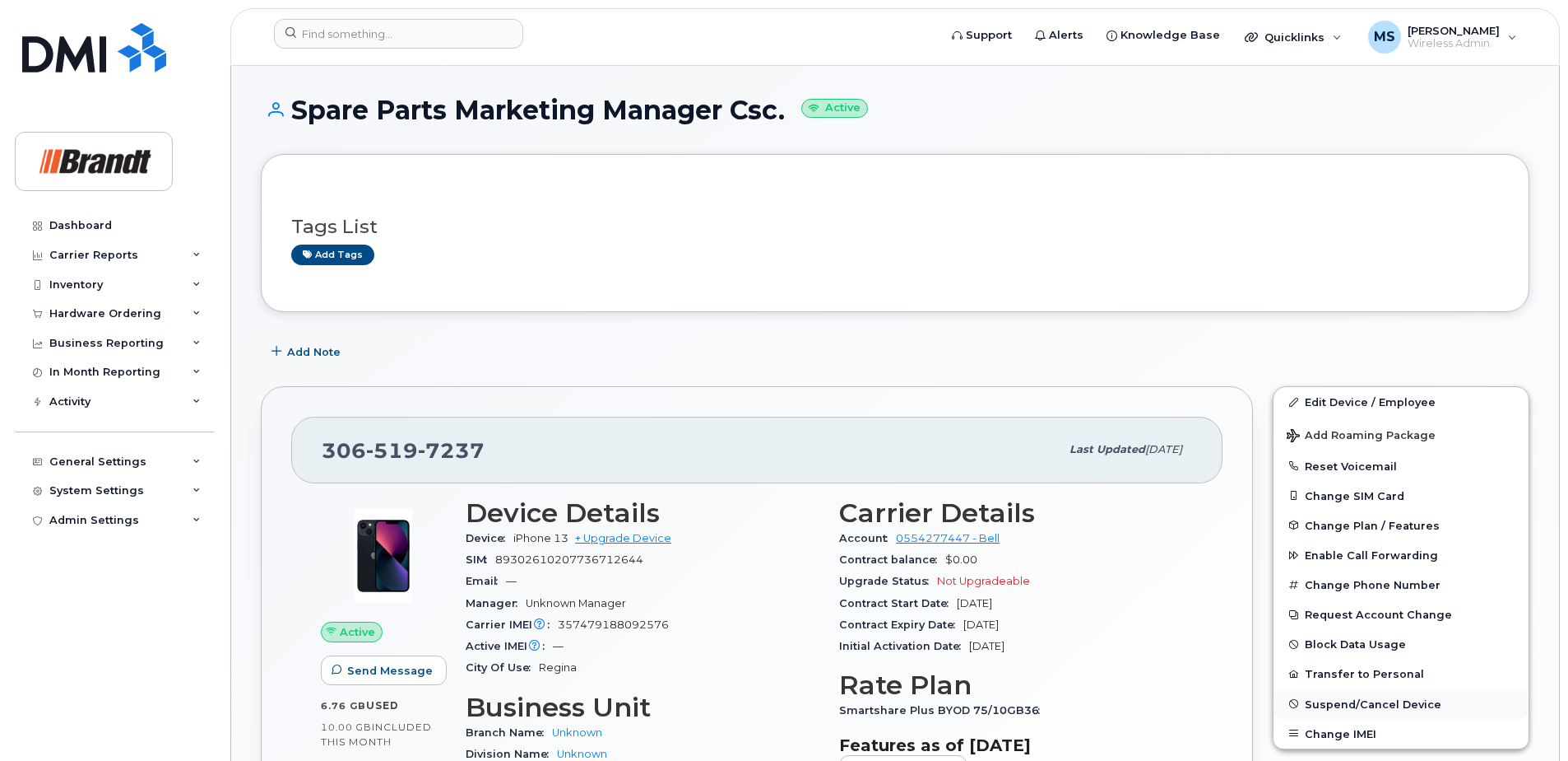
click at [1328, 702] on span "Suspend/Cancel Device" at bounding box center [1373, 704] width 136 height 13
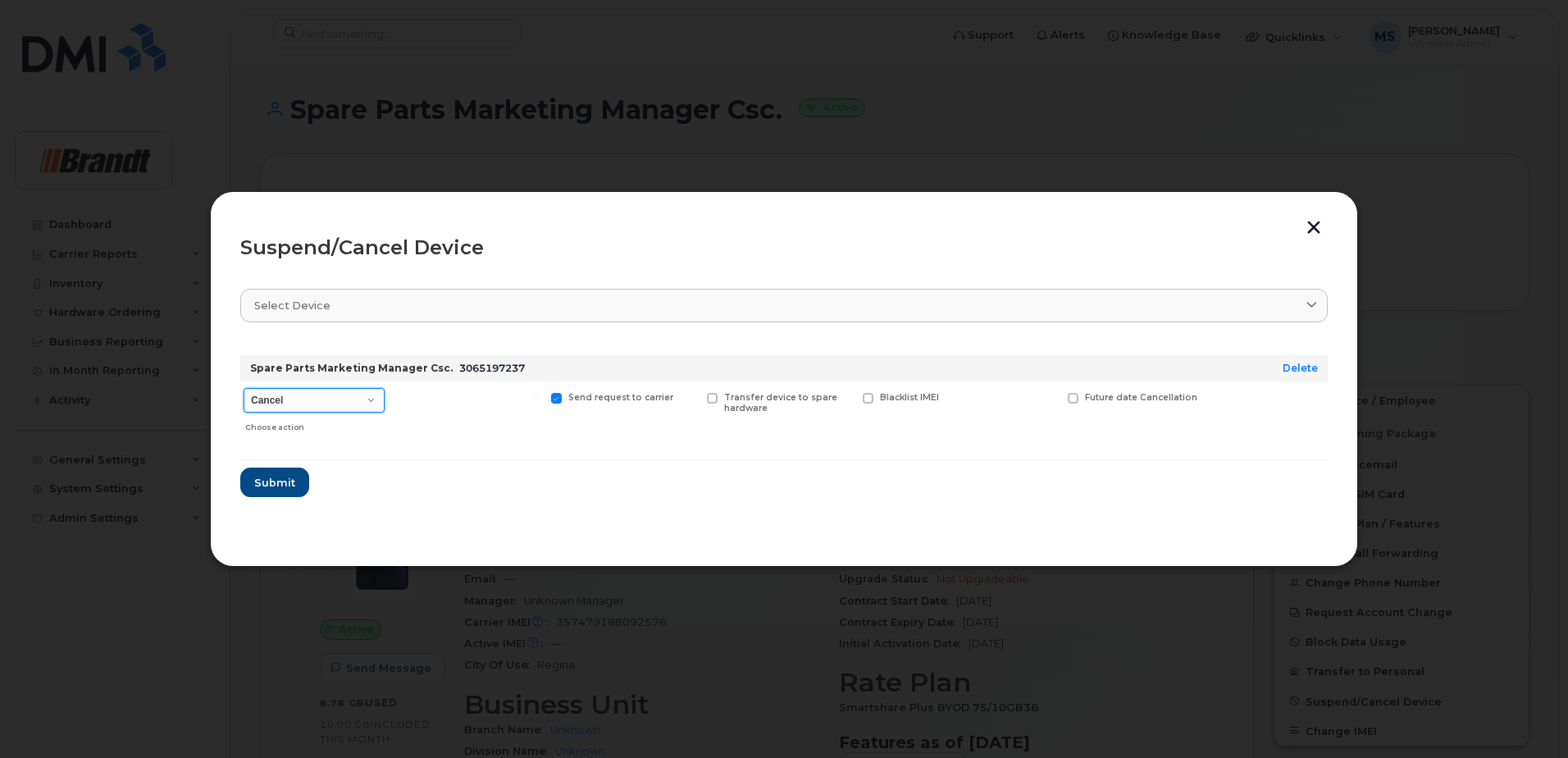
click at [270, 397] on select "Cancel Suspend - Extend Suspension Suspend - Reduced Rate Suspend - Full Rate S…" at bounding box center [314, 400] width 141 height 25
select select "[object Object]"
click at [243, 388] on select "Cancel Suspend - Extend Suspension Suspend - Reduced Rate Suspend - Full Rate S…" at bounding box center [314, 400] width 141 height 25
click at [439, 404] on span "Available for new activations/redeployments" at bounding box center [474, 402] width 123 height 21
click at [384, 401] on input "Available for new activations/redeployments" at bounding box center [379, 396] width 8 height 8
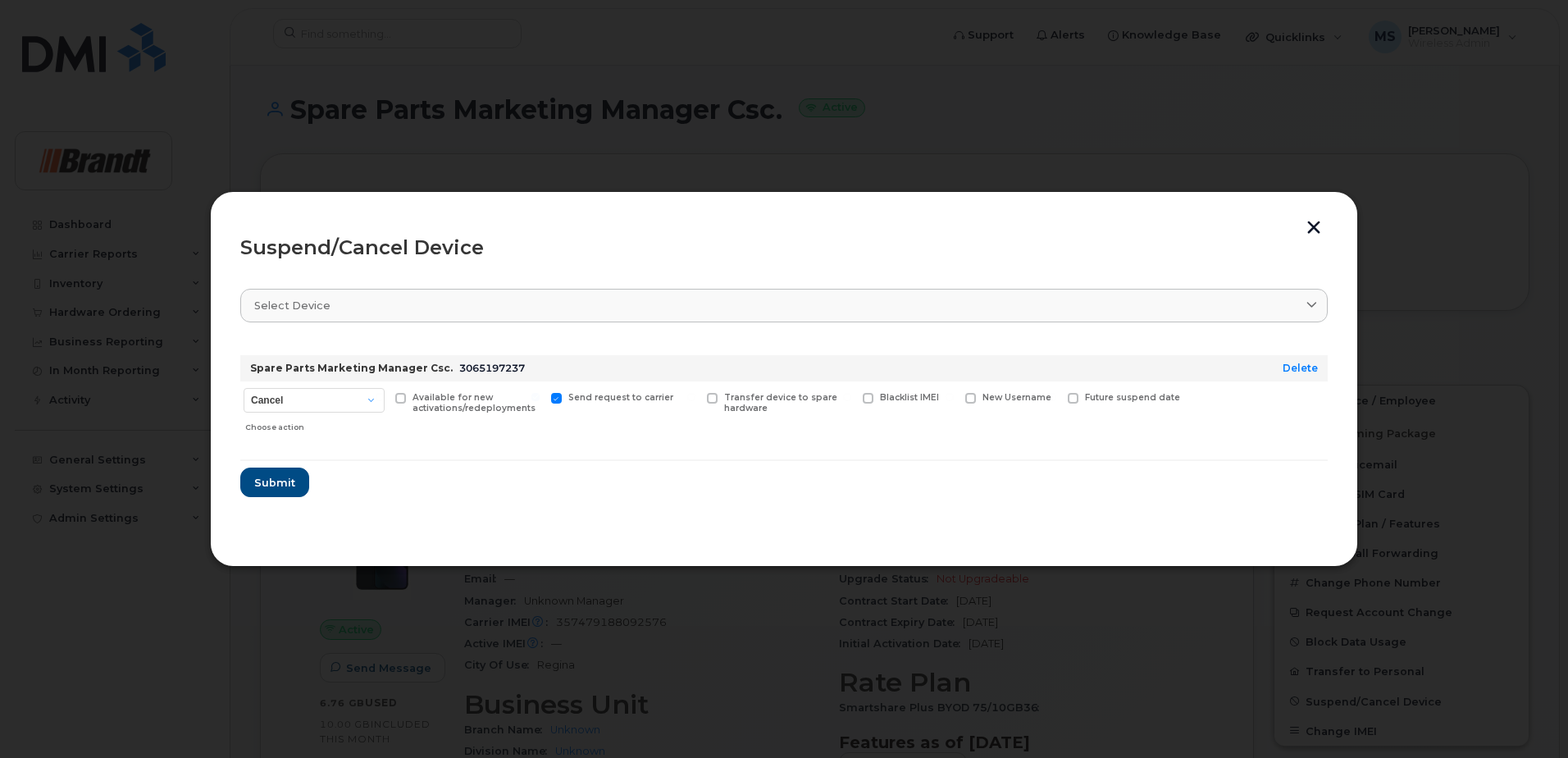
checkbox input "true"
click at [871, 394] on span at bounding box center [868, 398] width 11 height 11
click at [851, 394] on input "Blacklist IMEI" at bounding box center [847, 396] width 8 height 8
checkbox input "true"
click at [275, 481] on span "Submit" at bounding box center [274, 482] width 41 height 15
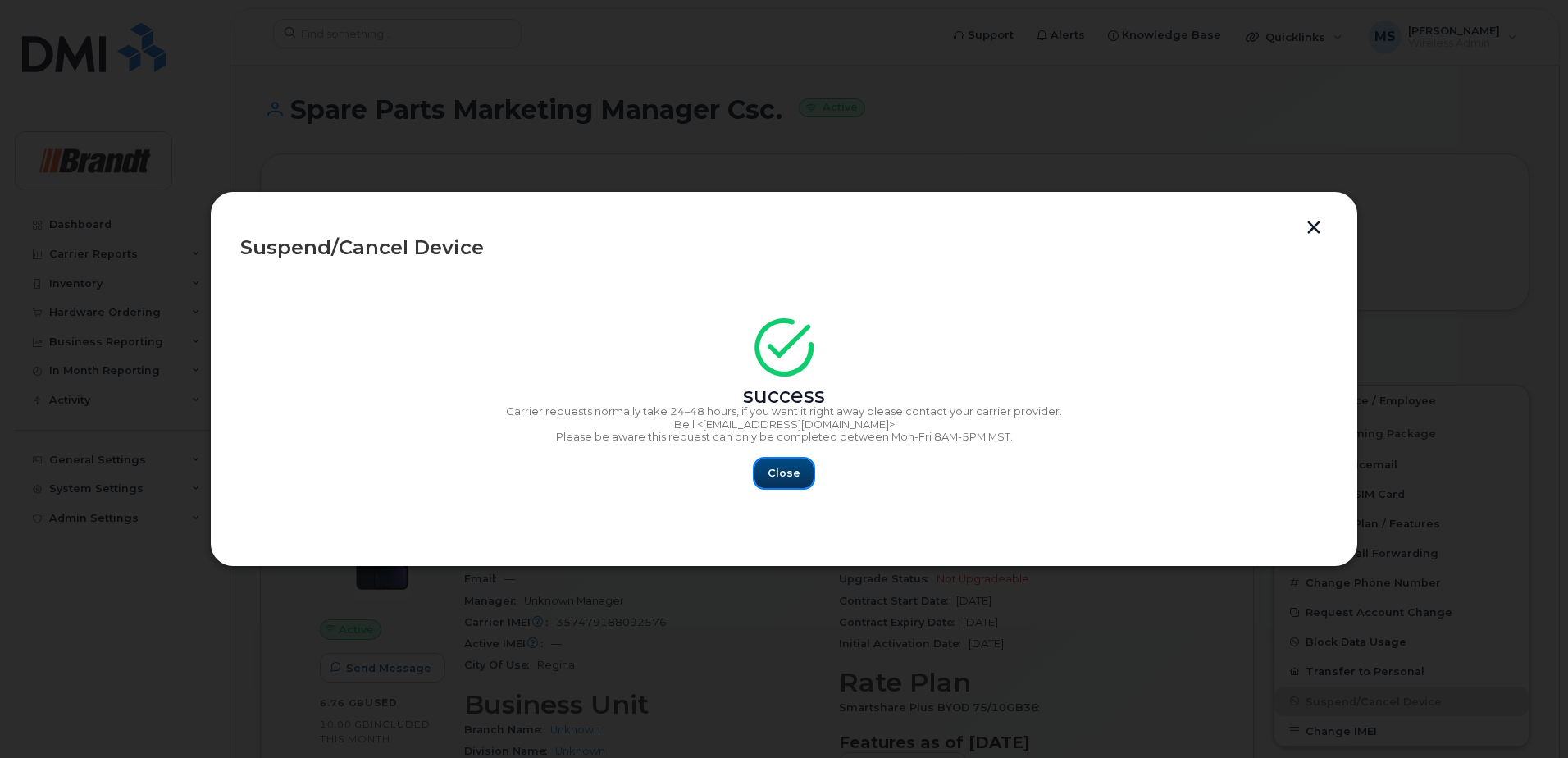
click at [795, 470] on span "Close" at bounding box center [784, 472] width 33 height 15
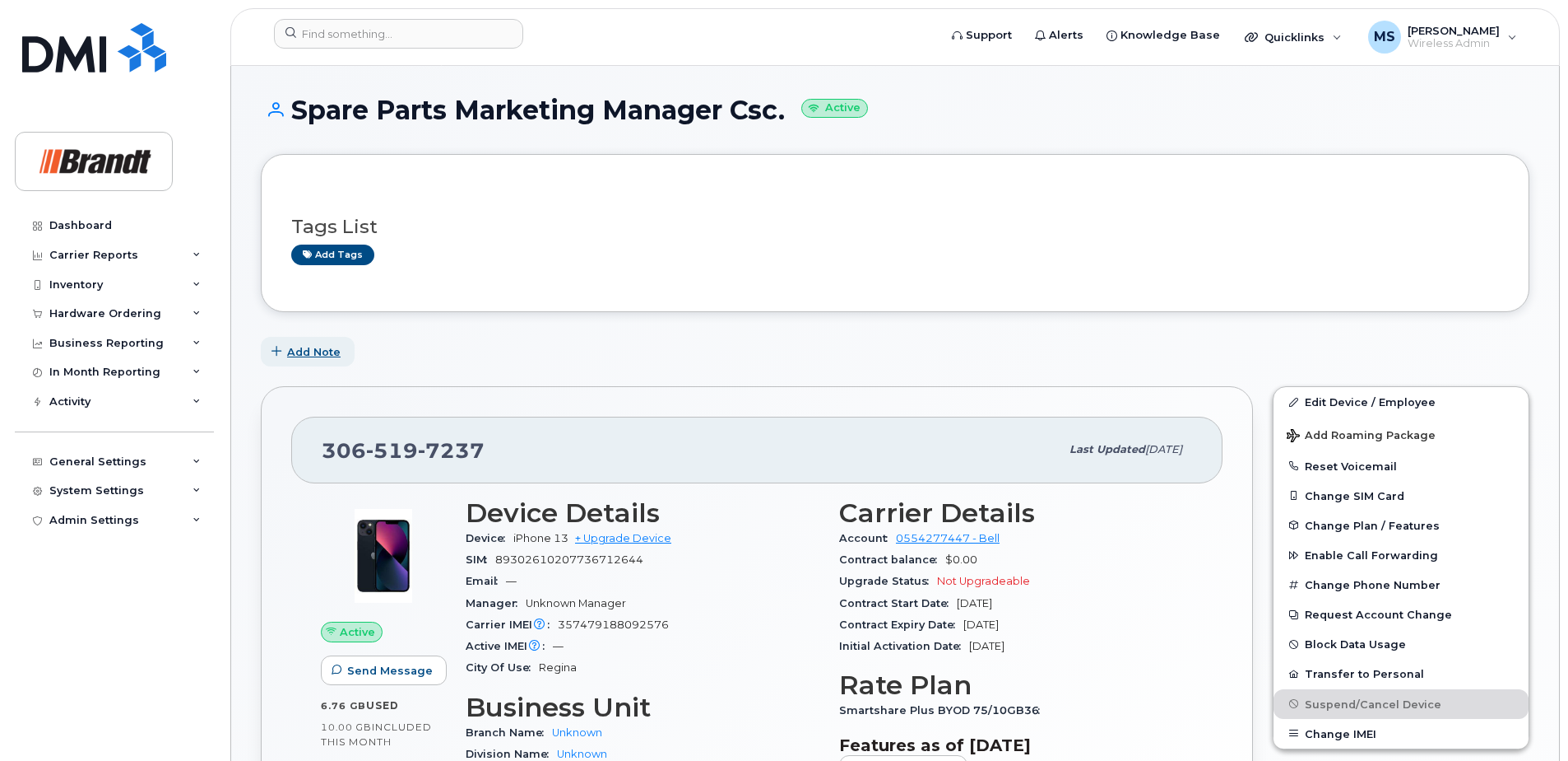
click at [303, 352] on span "Add Note" at bounding box center [314, 351] width 54 height 15
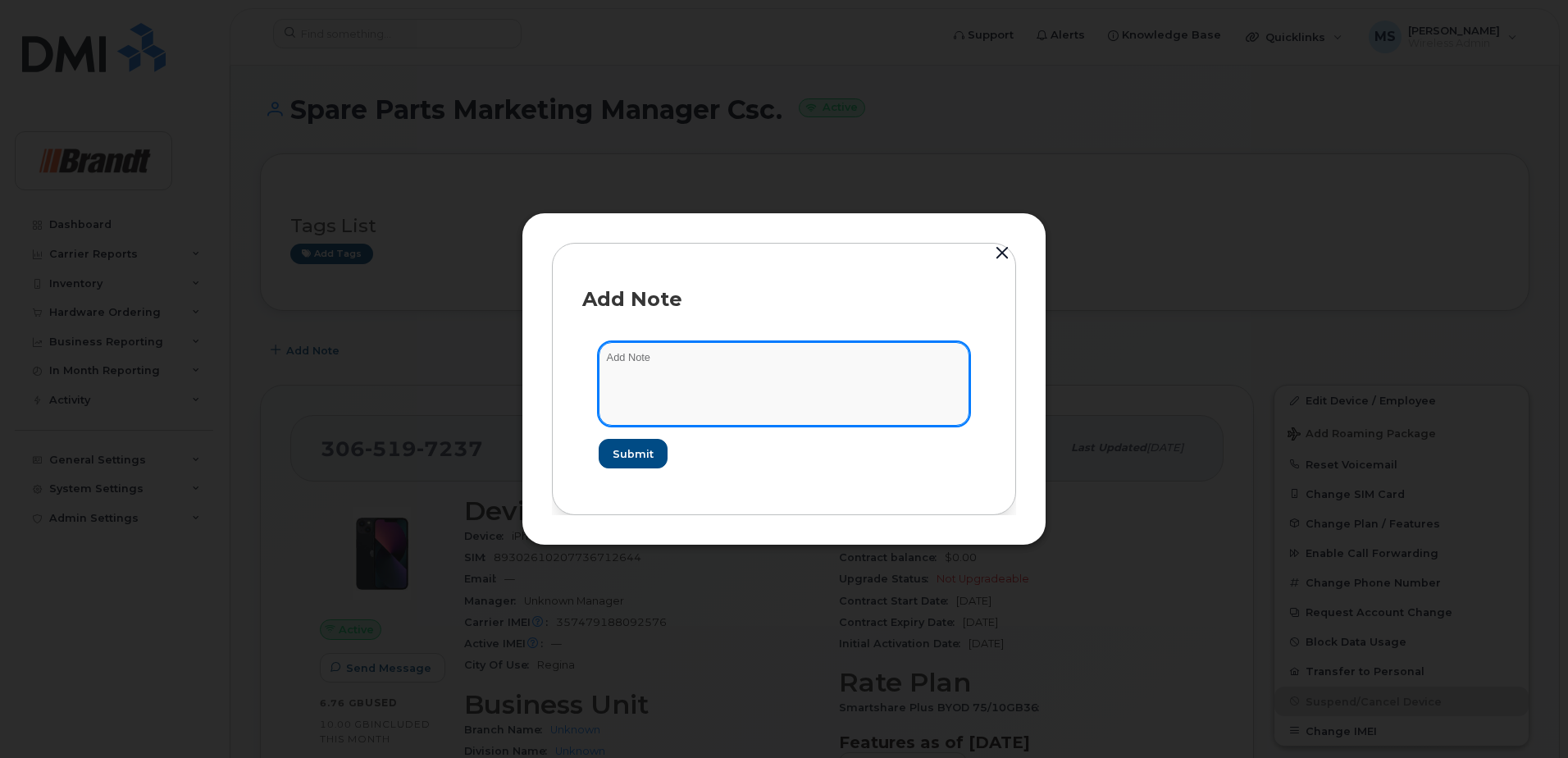
click at [653, 376] on textarea at bounding box center [784, 384] width 371 height 84
type textarea "Blacklisted as per [GEOGRAPHIC_DATA] 47836"
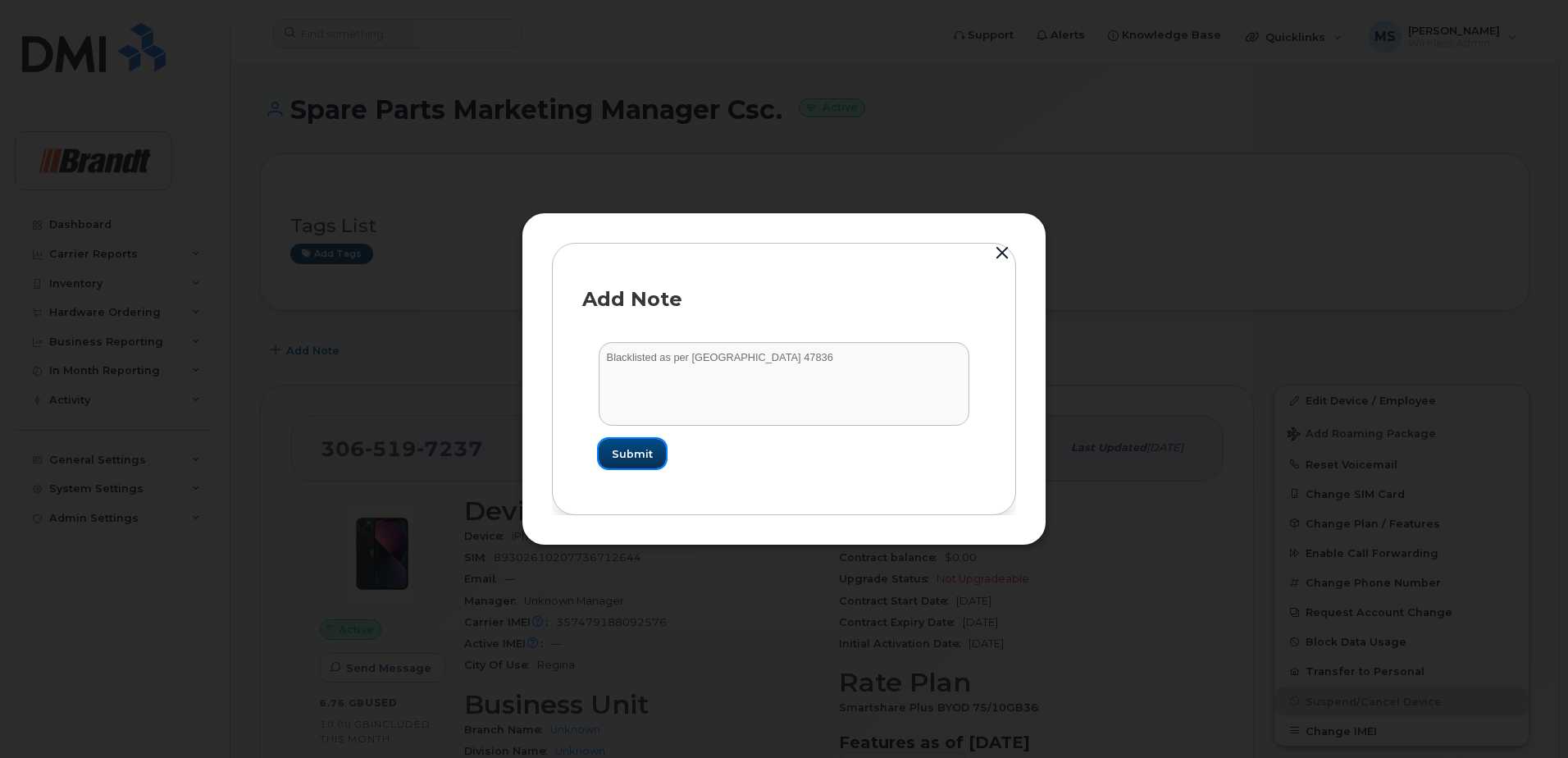
click at [634, 467] on button "Submit" at bounding box center [632, 453] width 67 height 29
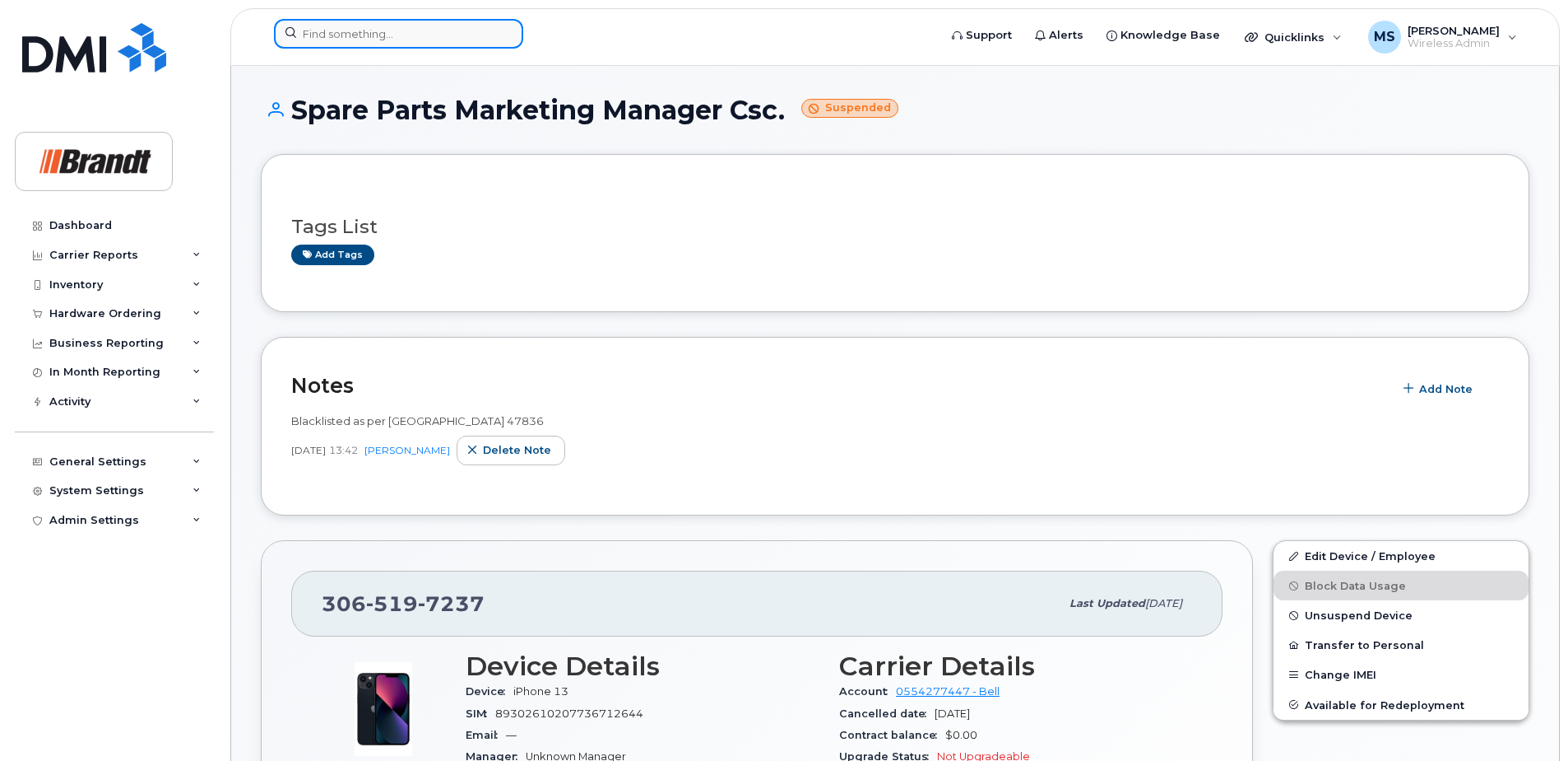
click at [439, 23] on input at bounding box center [398, 33] width 249 height 30
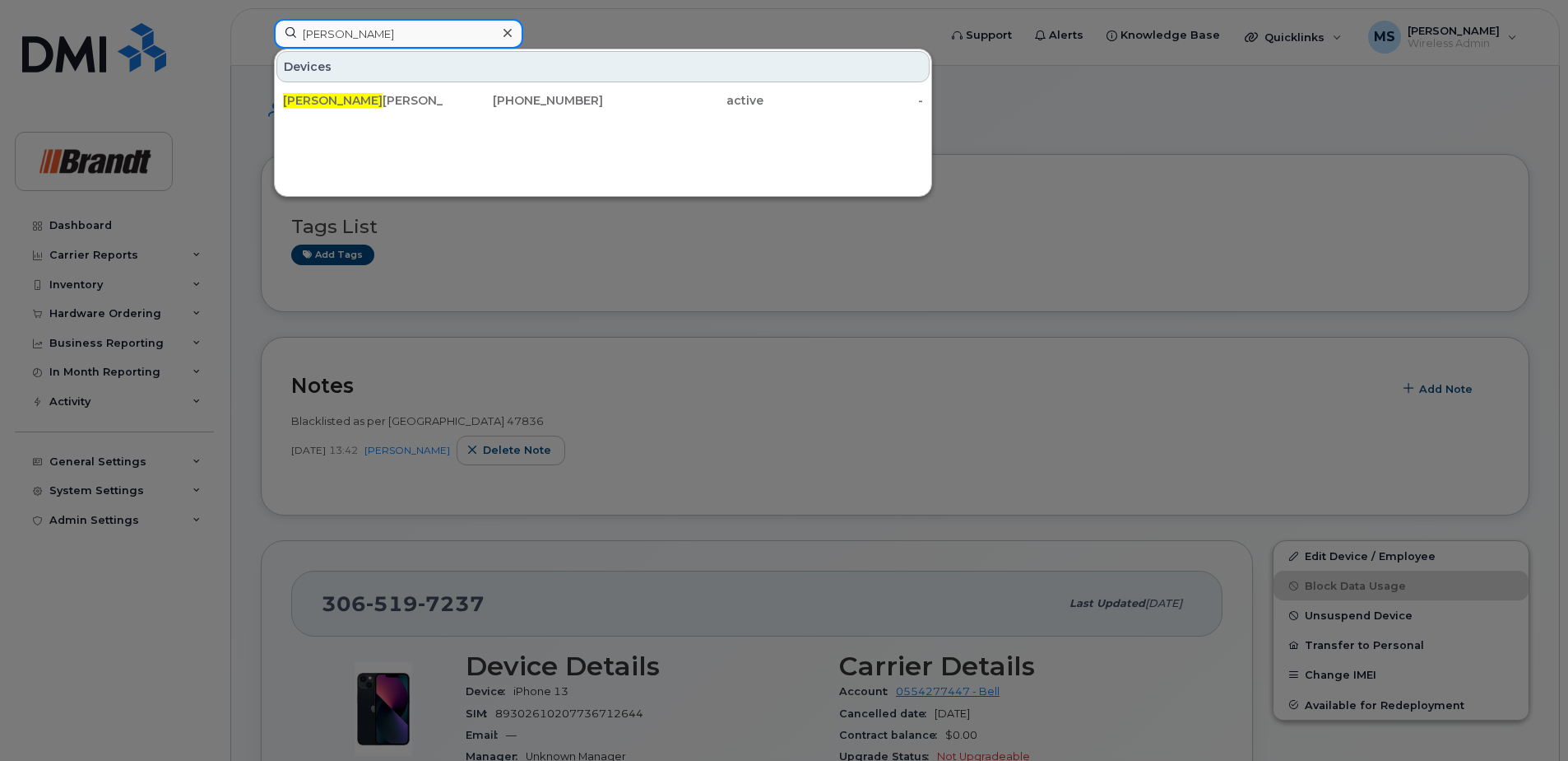
type input "noel"
drag, startPoint x: 508, startPoint y: 43, endPoint x: 510, endPoint y: 31, distance: 12.2
click at [508, 38] on div at bounding box center [507, 33] width 24 height 24
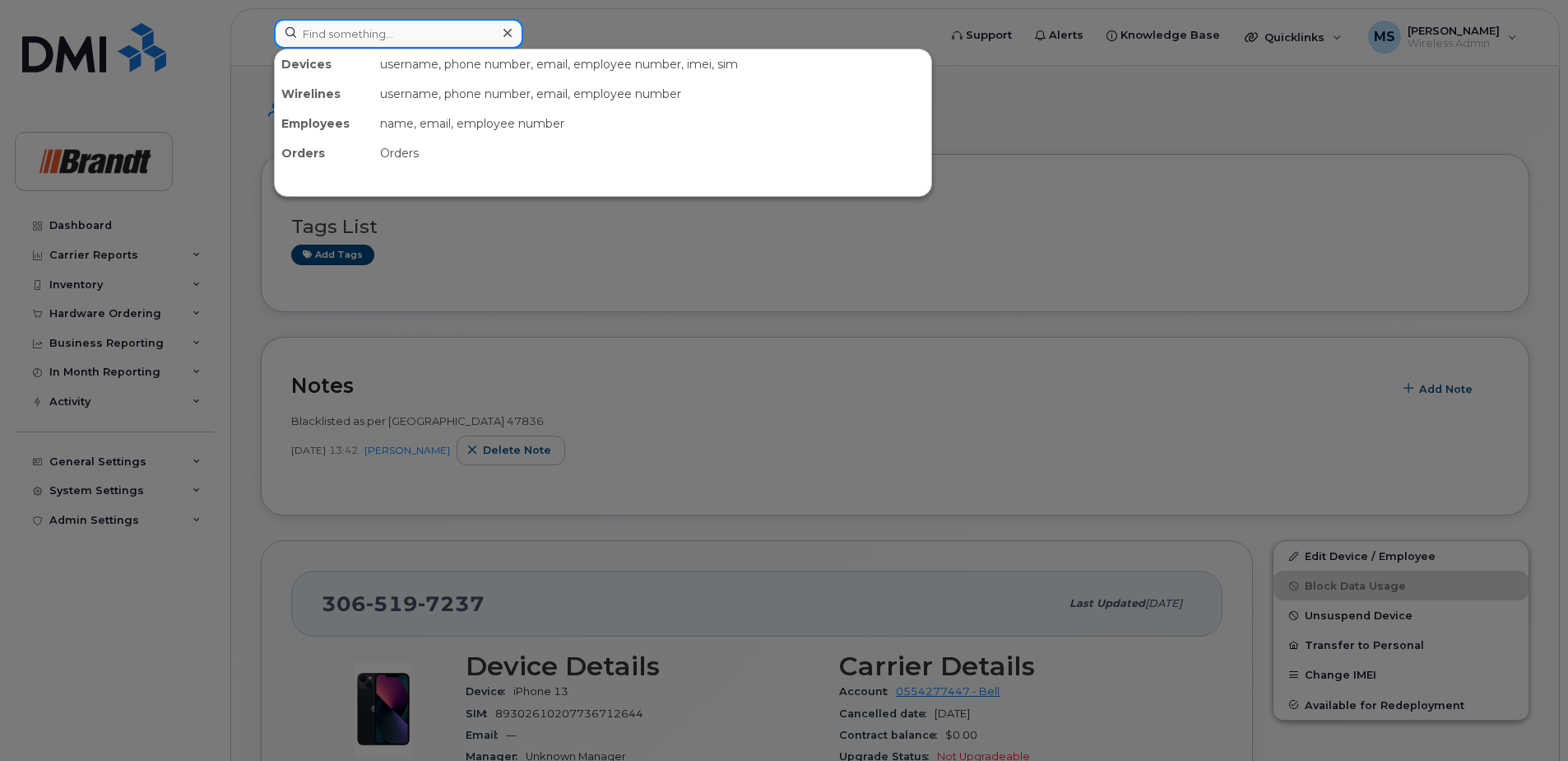
drag, startPoint x: 510, startPoint y: 31, endPoint x: 544, endPoint y: 0, distance: 46.0
click at [511, 30] on div at bounding box center [398, 33] width 249 height 30
click at [512, 31] on div at bounding box center [507, 33] width 24 height 24
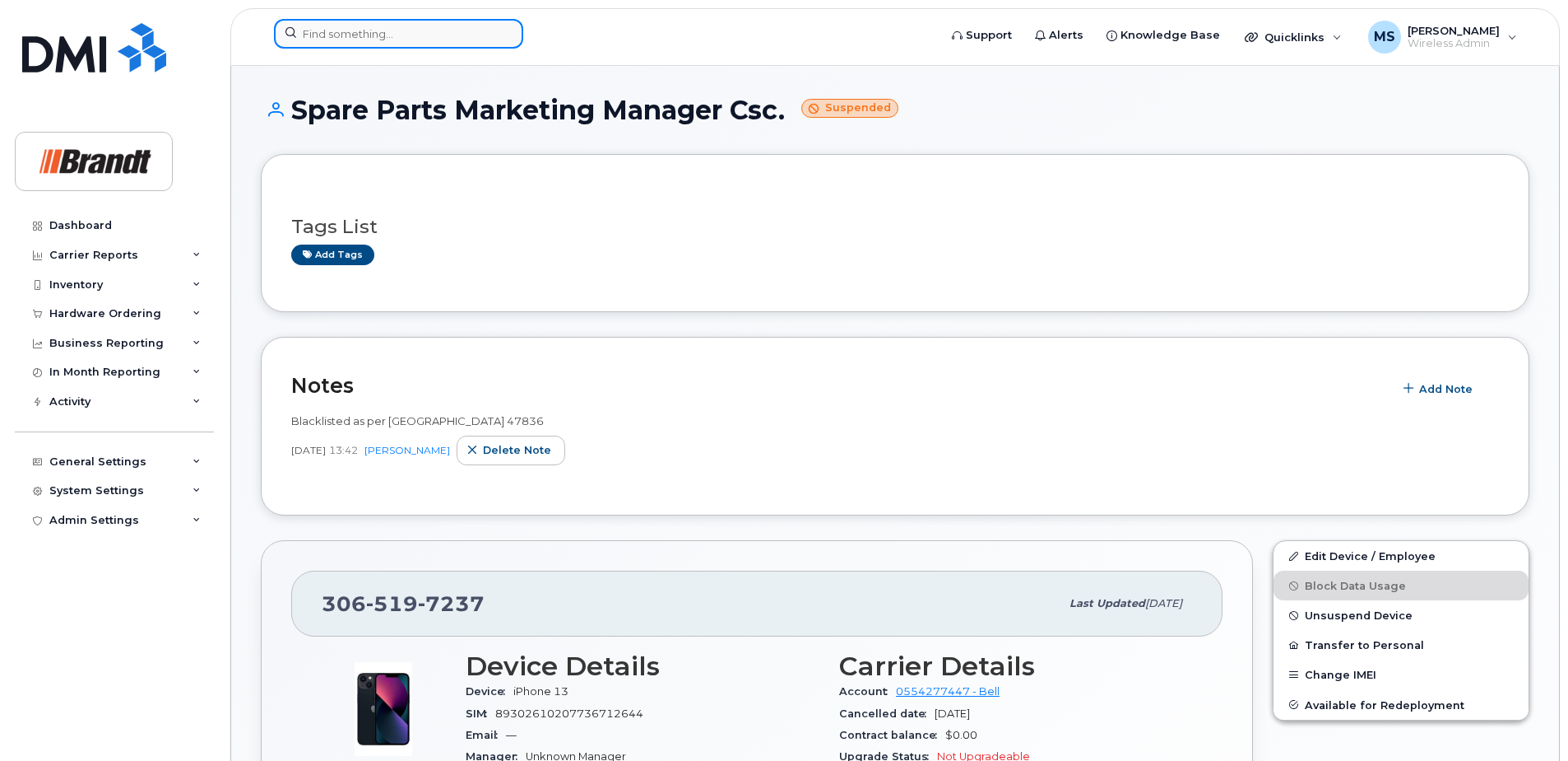
click at [462, 39] on input at bounding box center [398, 33] width 249 height 30
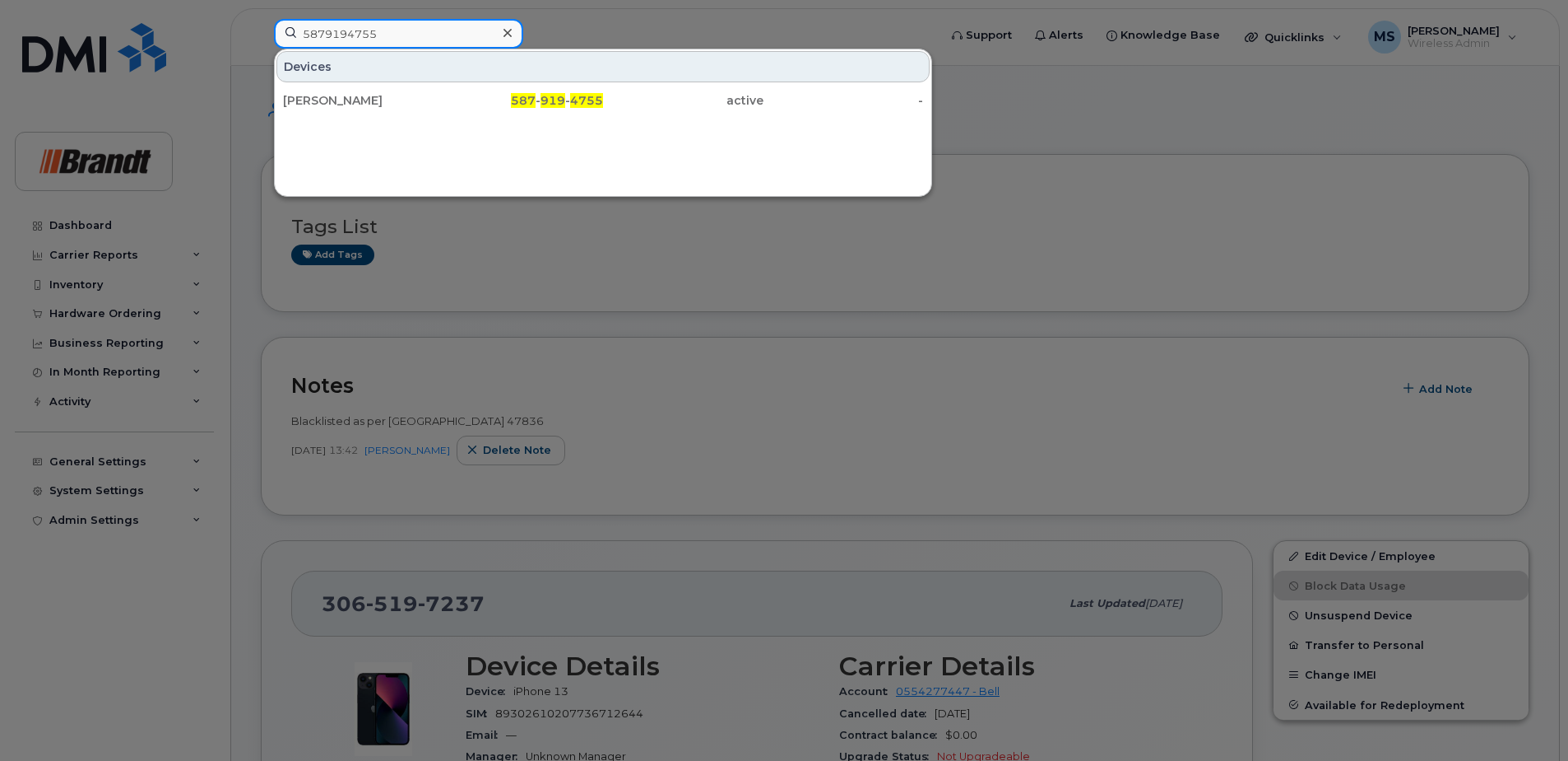
type input "5879194755"
click at [603, 93] on div "active" at bounding box center [683, 101] width 161 height 16
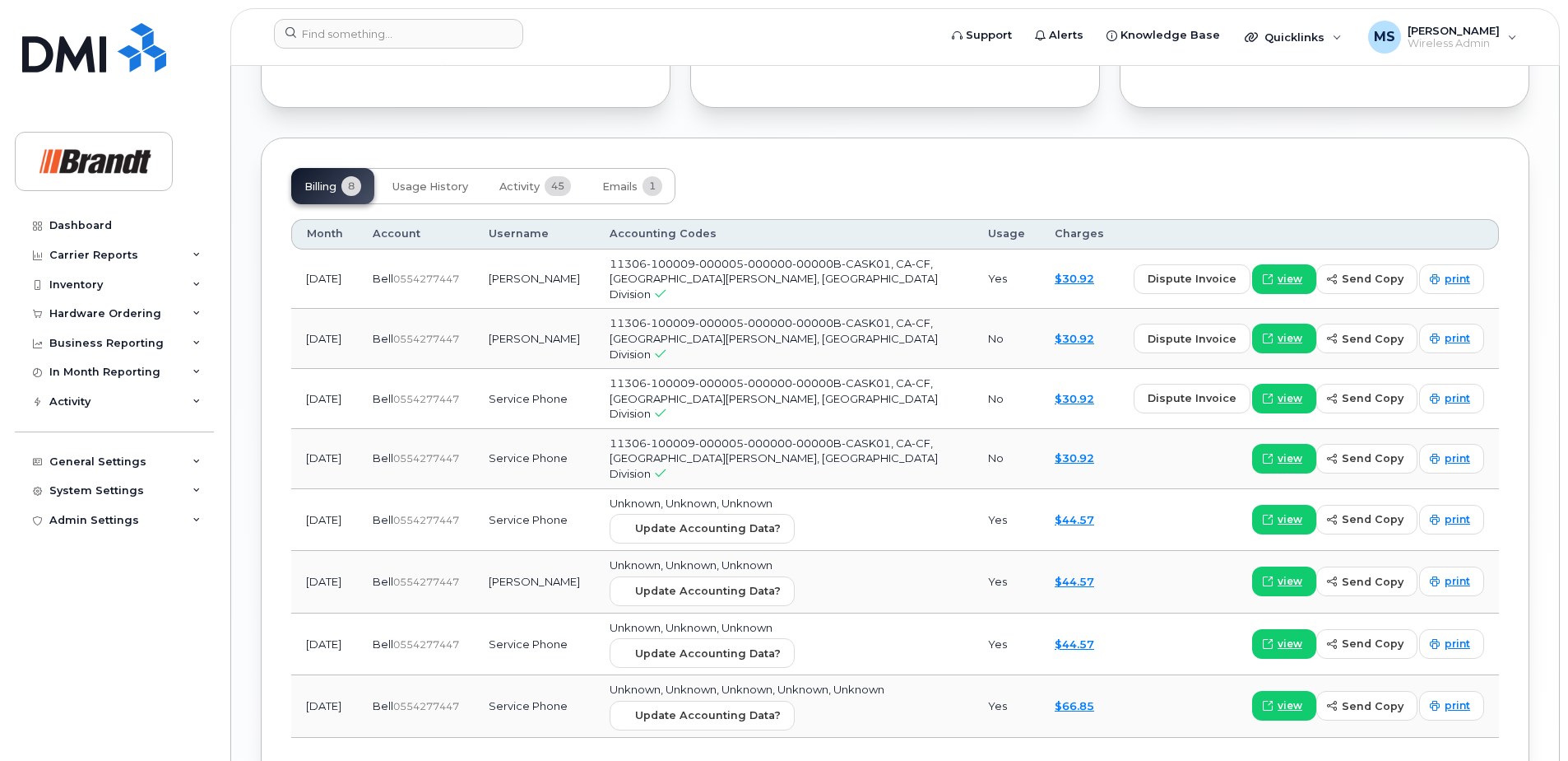
scroll to position [1152, 0]
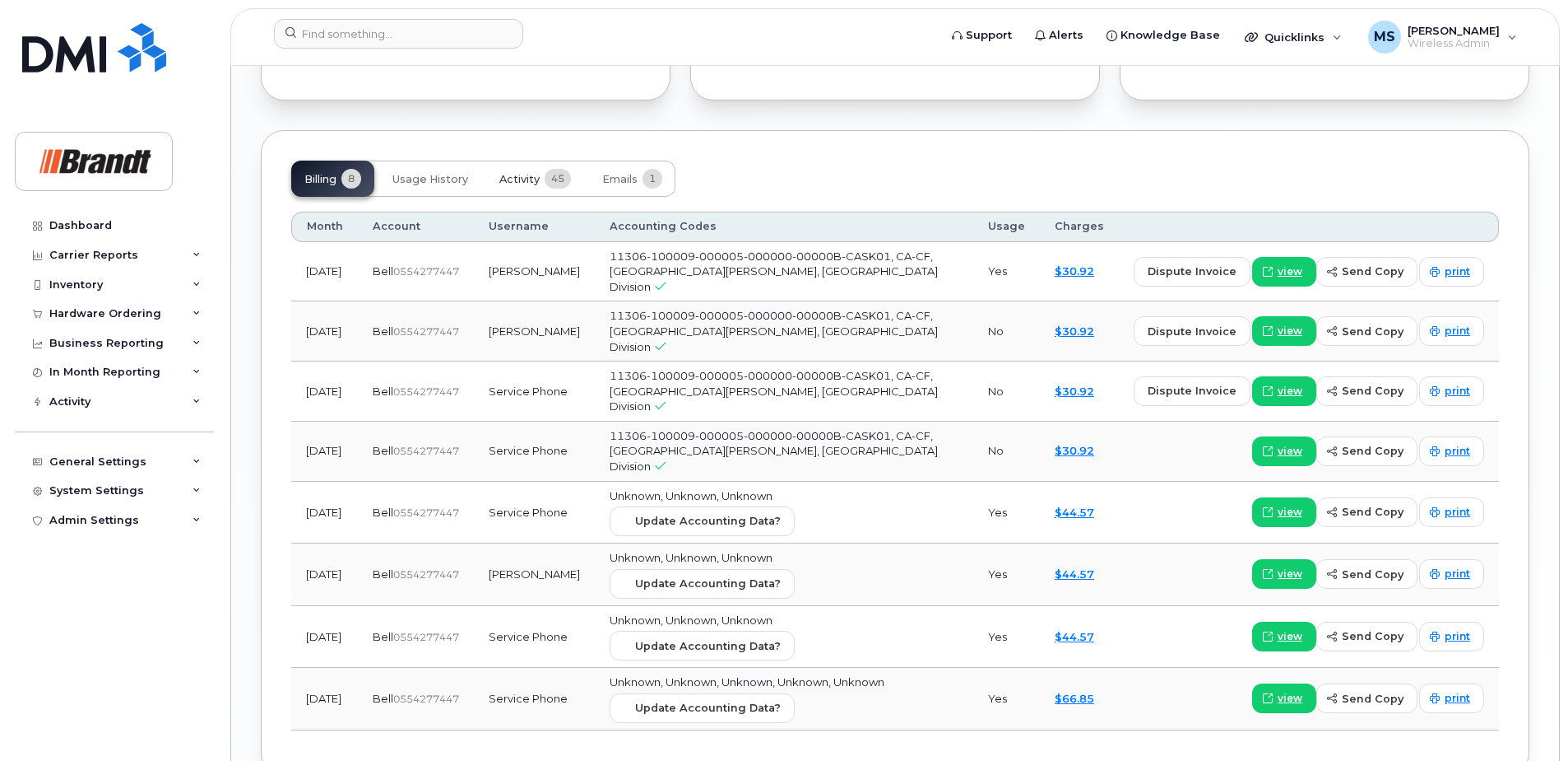
click at [534, 180] on span "Activity" at bounding box center [519, 179] width 40 height 13
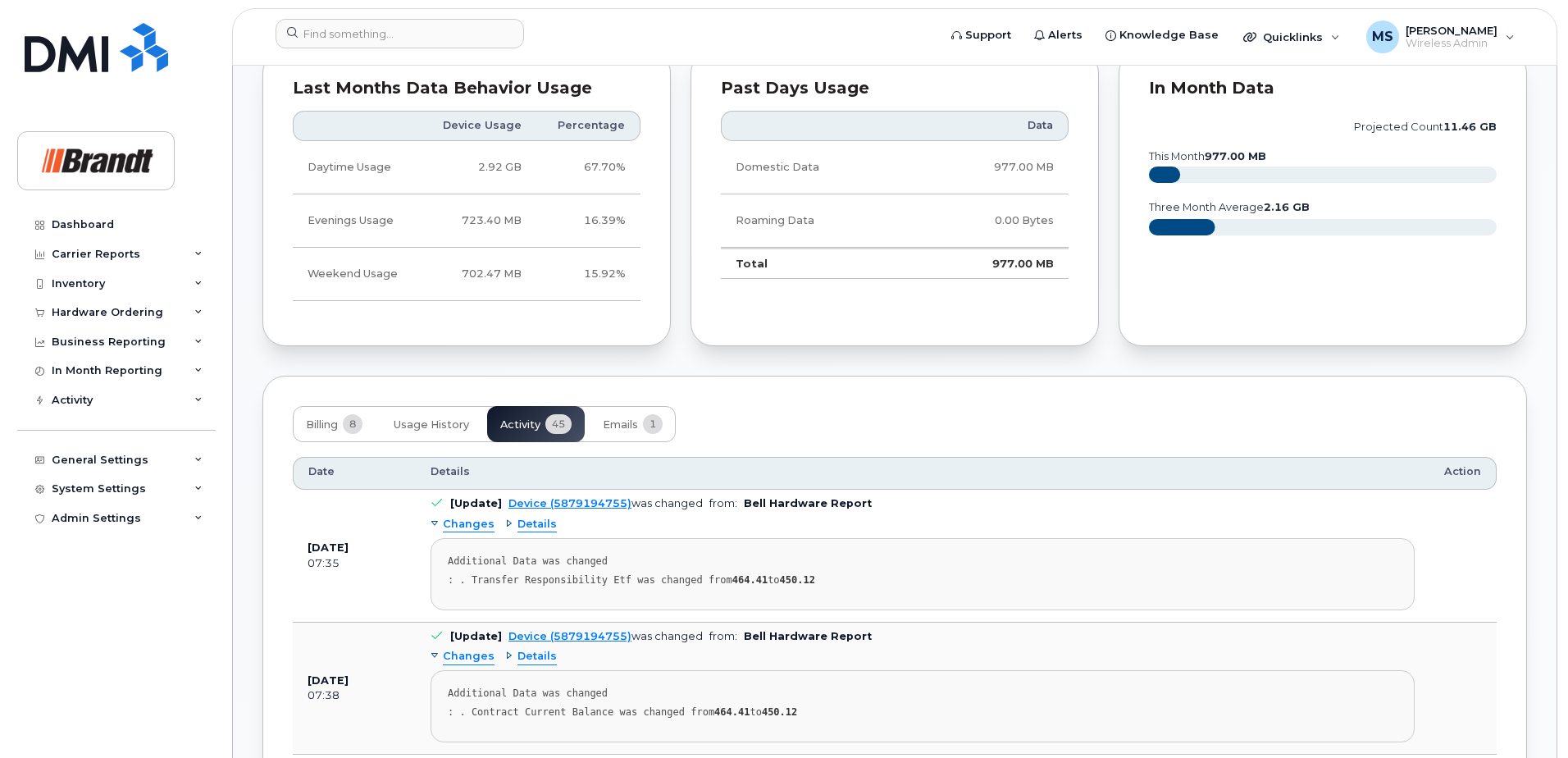
scroll to position [492, 0]
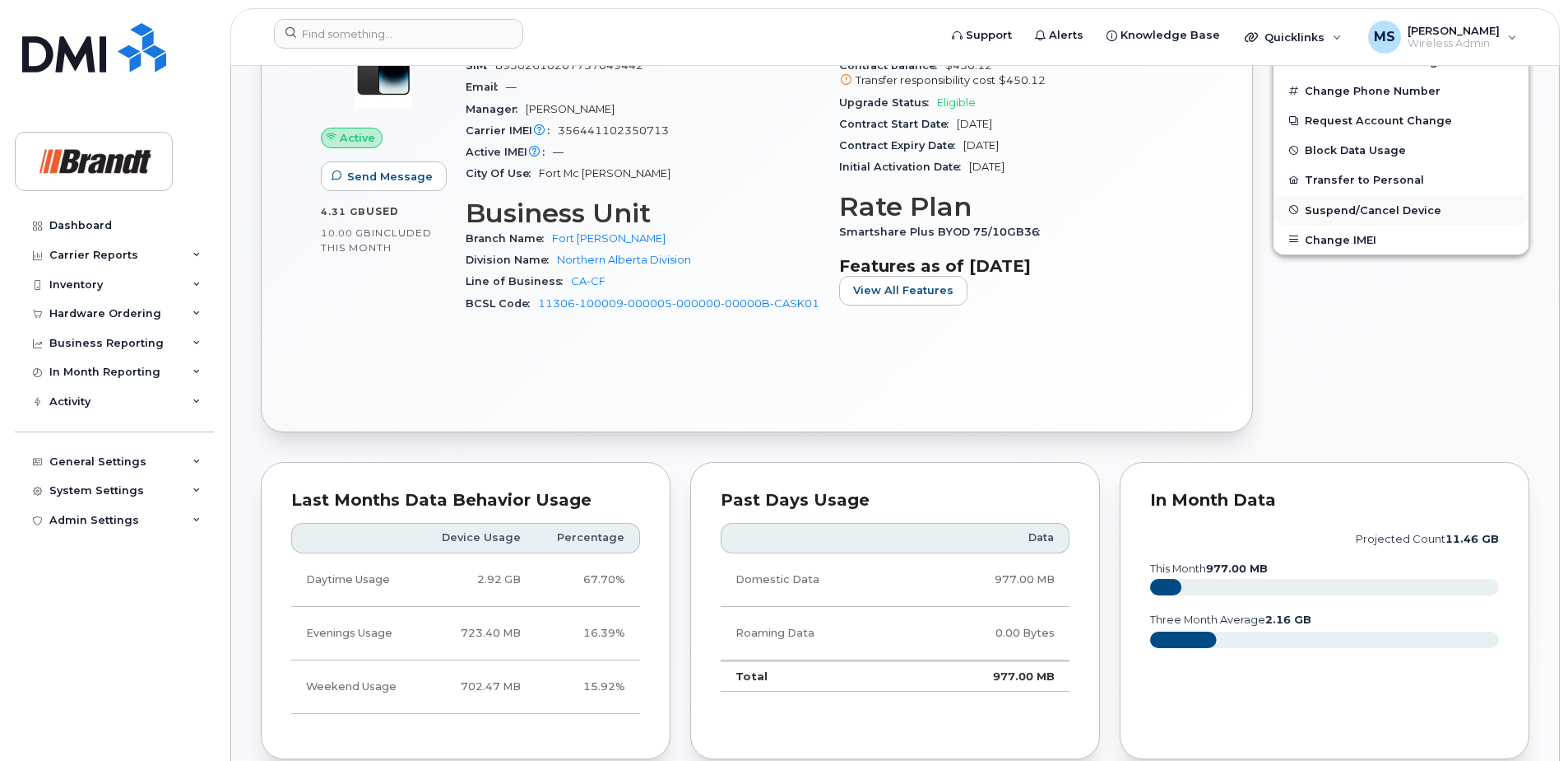
click at [1383, 206] on span "Suspend/Cancel Device" at bounding box center [1373, 210] width 136 height 13
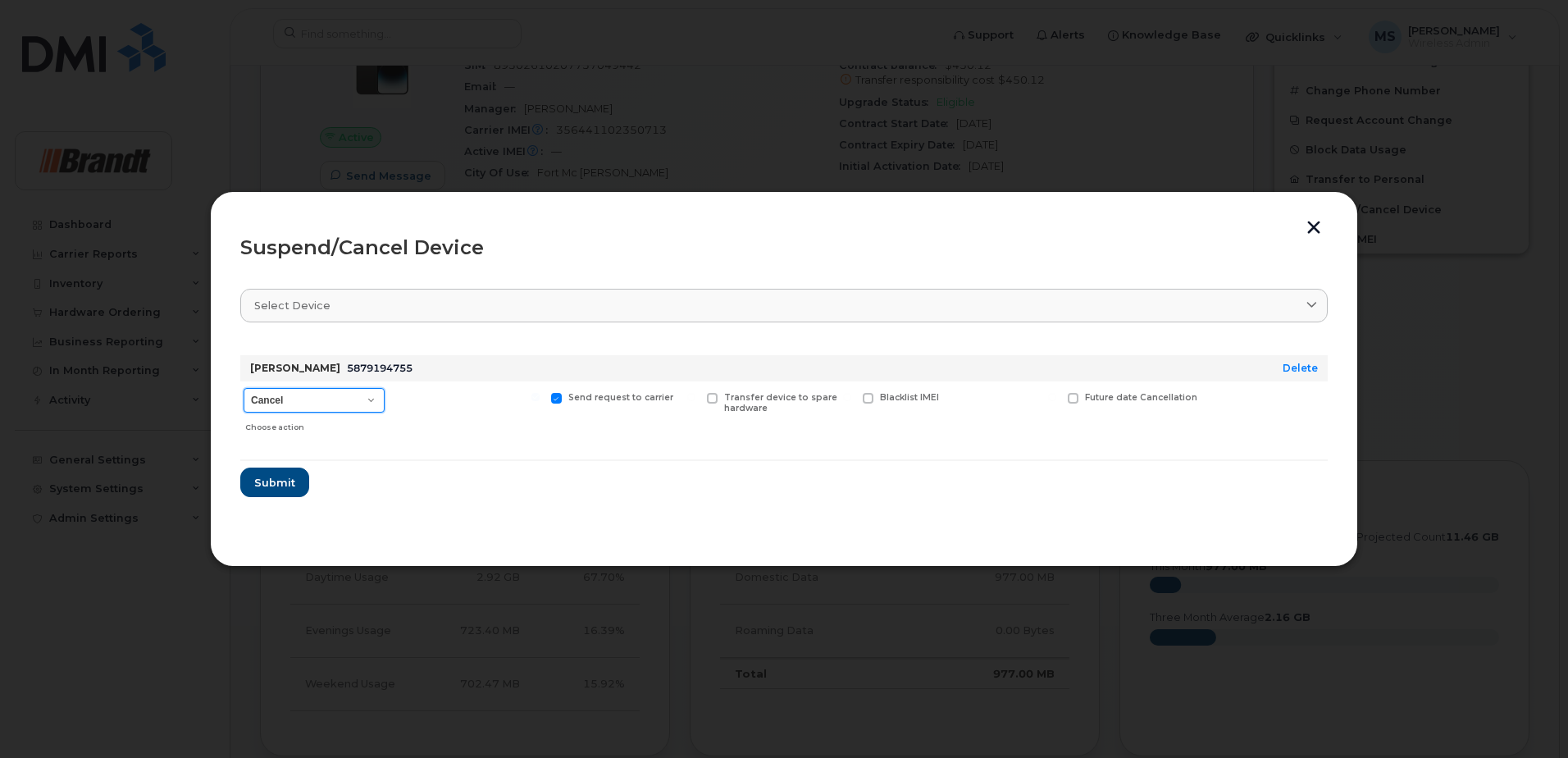
click at [331, 398] on select "Cancel Suspend - Extend Suspension Suspend - Reduced Rate Suspend - Full Rate S…" at bounding box center [314, 400] width 141 height 25
select select "[object Object]"
click at [243, 388] on select "Cancel Suspend - Extend Suspension Suspend - Reduced Rate Suspend - Full Rate S…" at bounding box center [314, 400] width 141 height 25
click at [458, 408] on span "Available for new activations/redeployments" at bounding box center [474, 402] width 123 height 21
click at [443, 393] on span "Available for new activations/redeployments" at bounding box center [474, 402] width 123 height 21
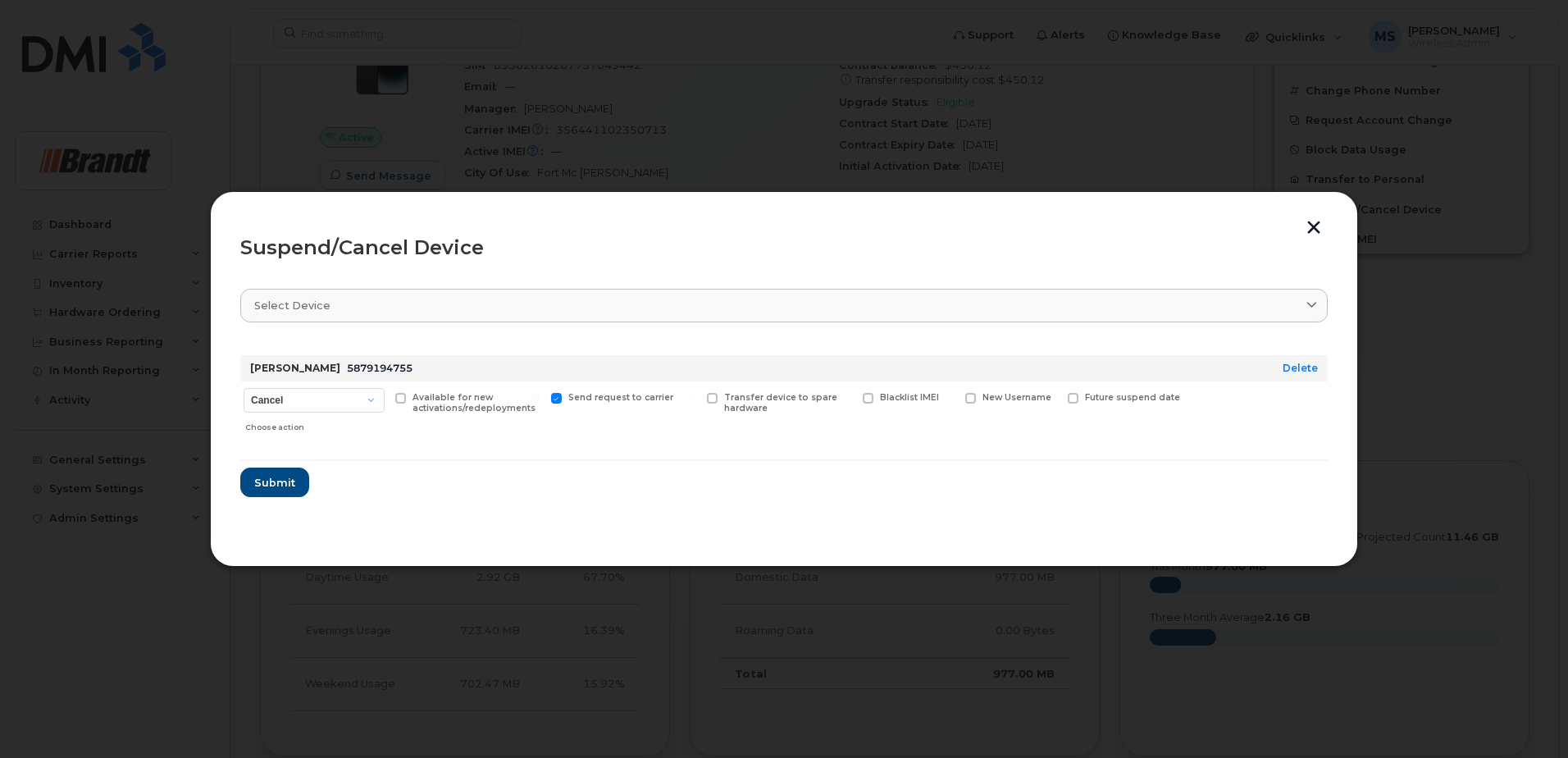
click at [384, 393] on input "Available for new activations/redeployments" at bounding box center [379, 396] width 8 height 8
checkbox input "true"
click at [1005, 398] on span "New Username" at bounding box center [1016, 397] width 69 height 11
click at [954, 398] on input "New Username" at bounding box center [949, 396] width 8 height 8
checkbox input "true"
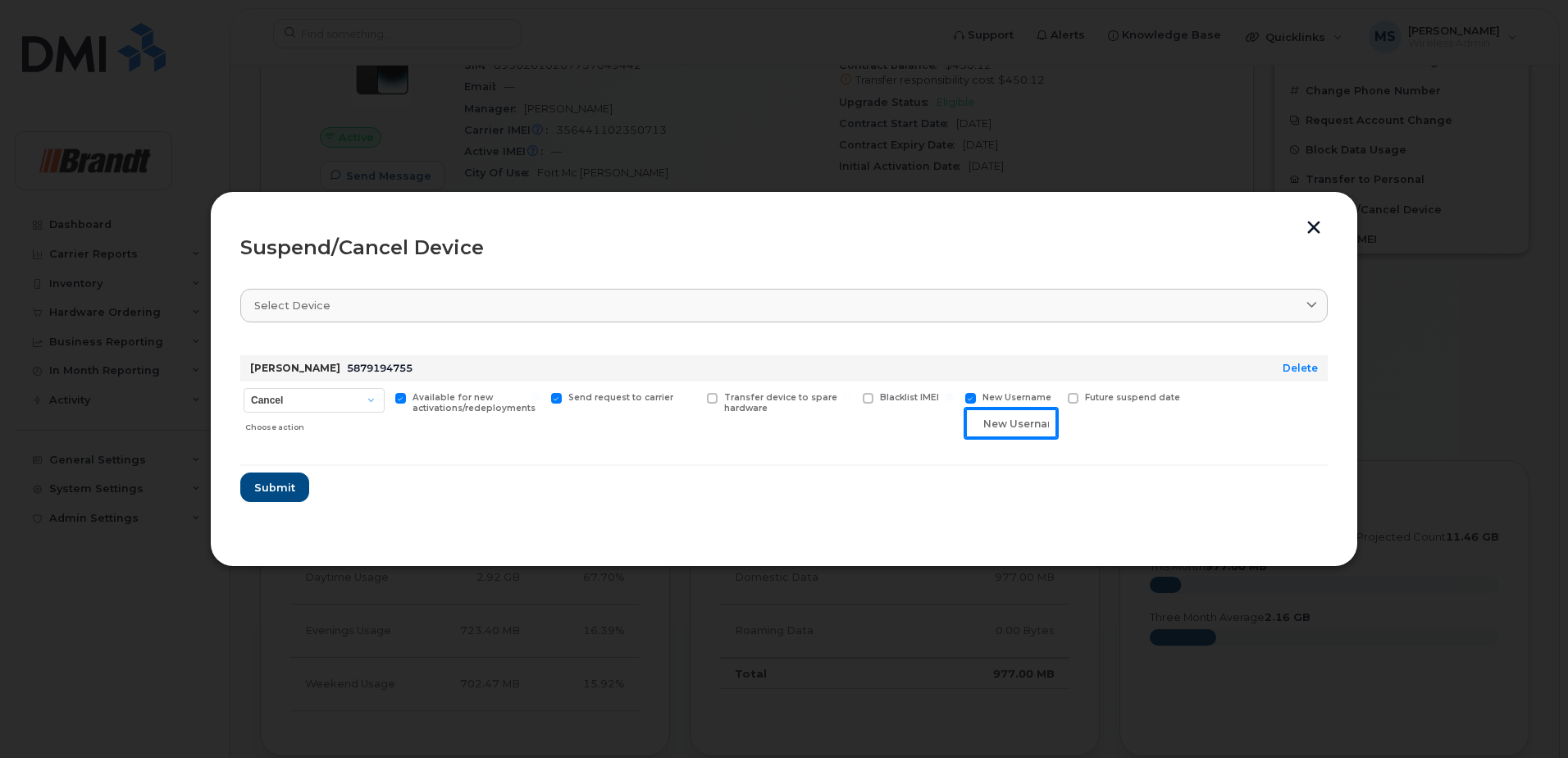
click at [981, 427] on input "text" at bounding box center [1011, 423] width 92 height 29
type input "Spare [PERSON_NAME] [GEOGRAPHIC_DATA][PERSON_NAME]"
click at [282, 494] on span "Submit" at bounding box center [274, 487] width 41 height 15
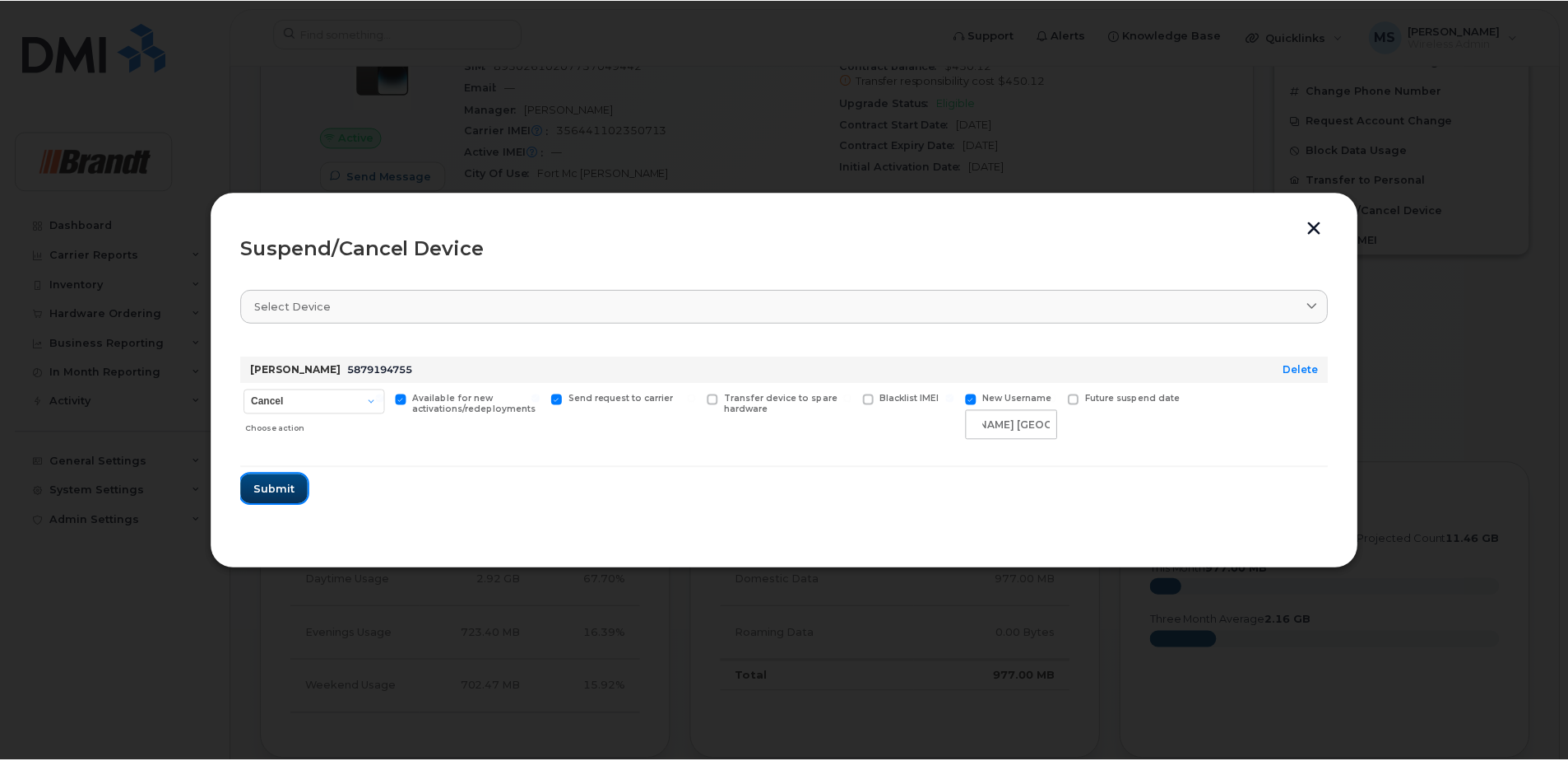
scroll to position [0, 0]
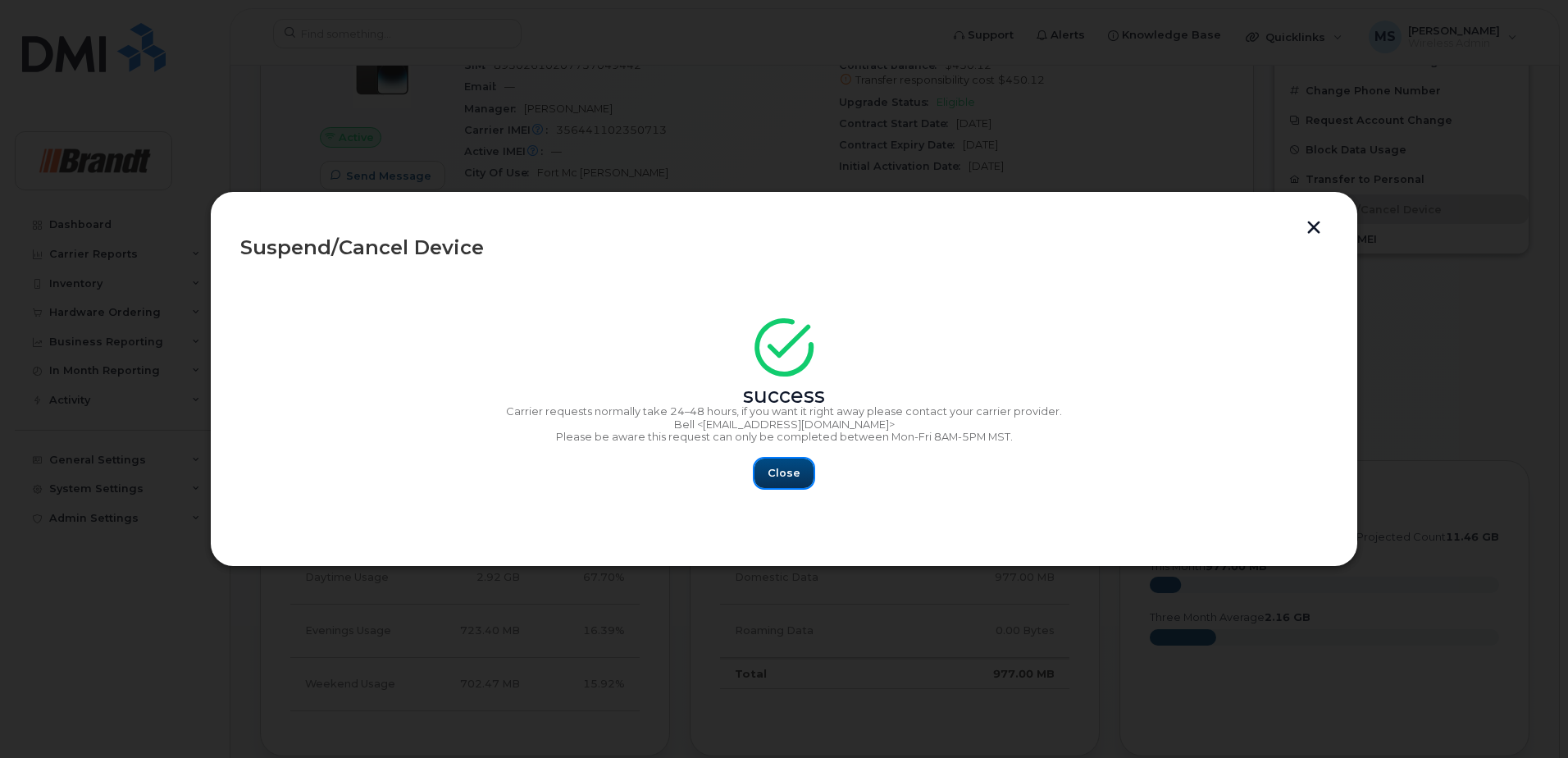
click at [780, 467] on span "Close" at bounding box center [784, 472] width 33 height 15
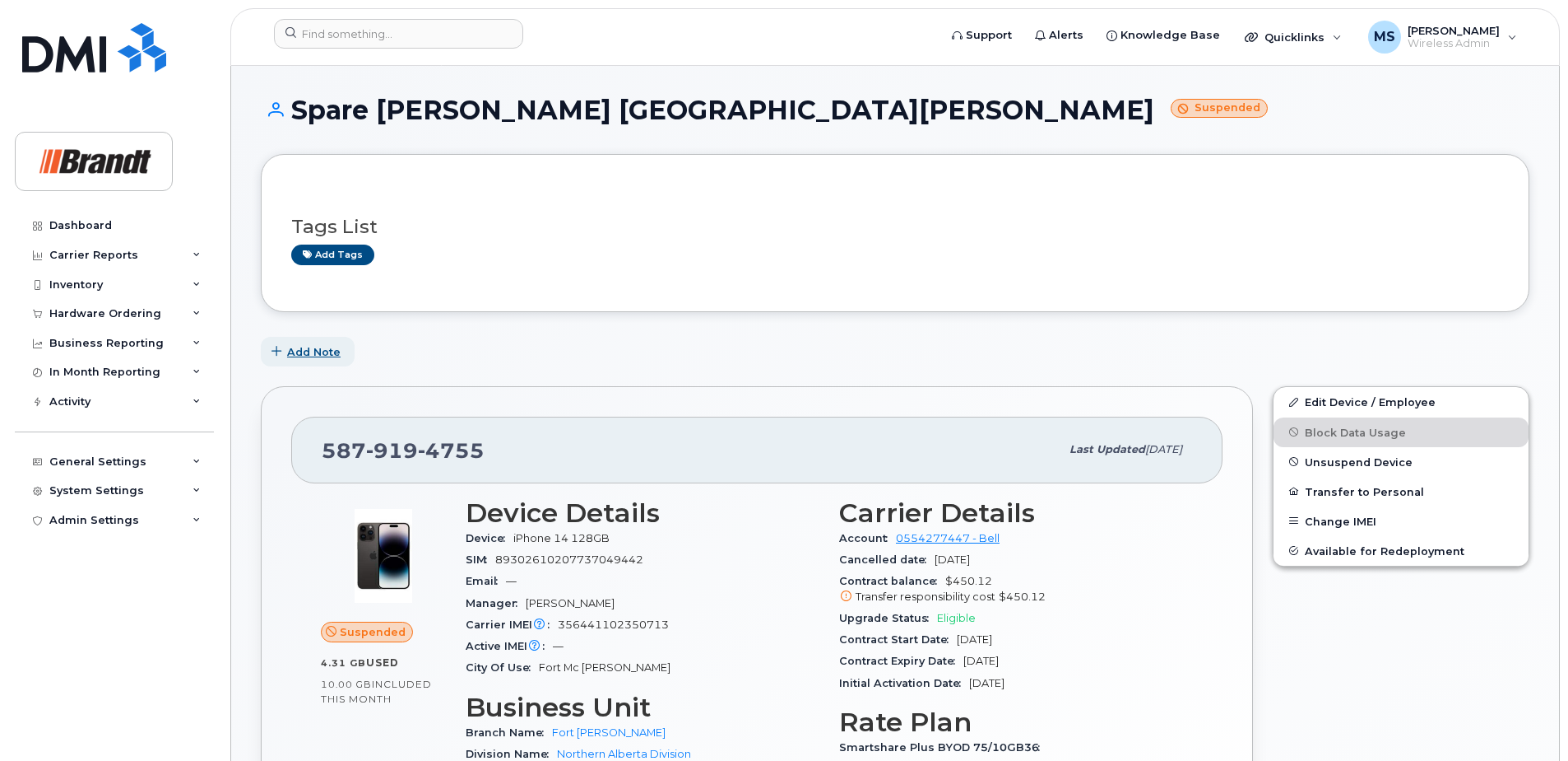
click at [324, 345] on span "Add Note" at bounding box center [314, 351] width 54 height 15
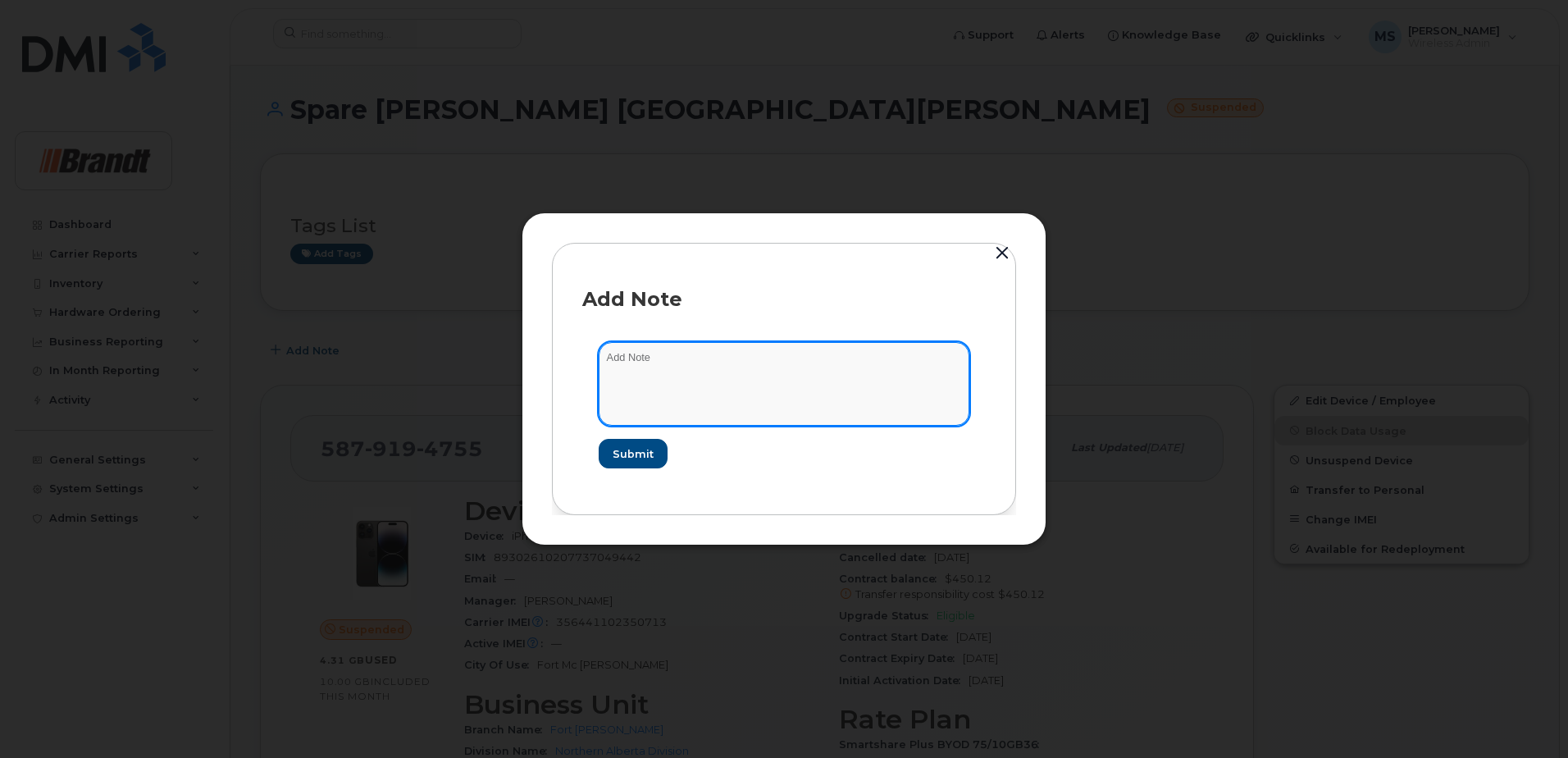
click at [737, 393] on textarea at bounding box center [784, 384] width 371 height 84
type textarea "Ticket 54170"
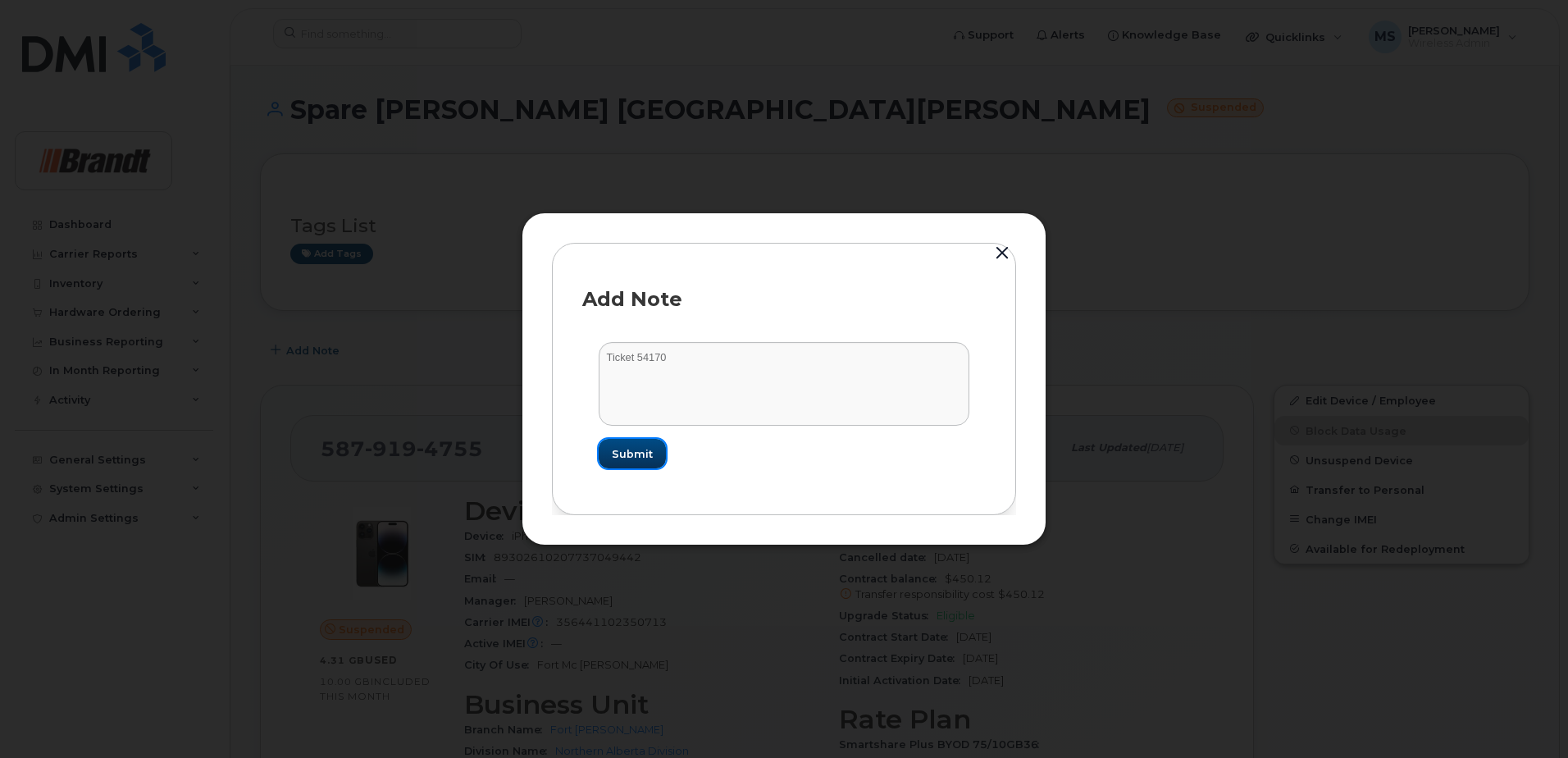
click at [626, 458] on span "Submit" at bounding box center [632, 453] width 41 height 15
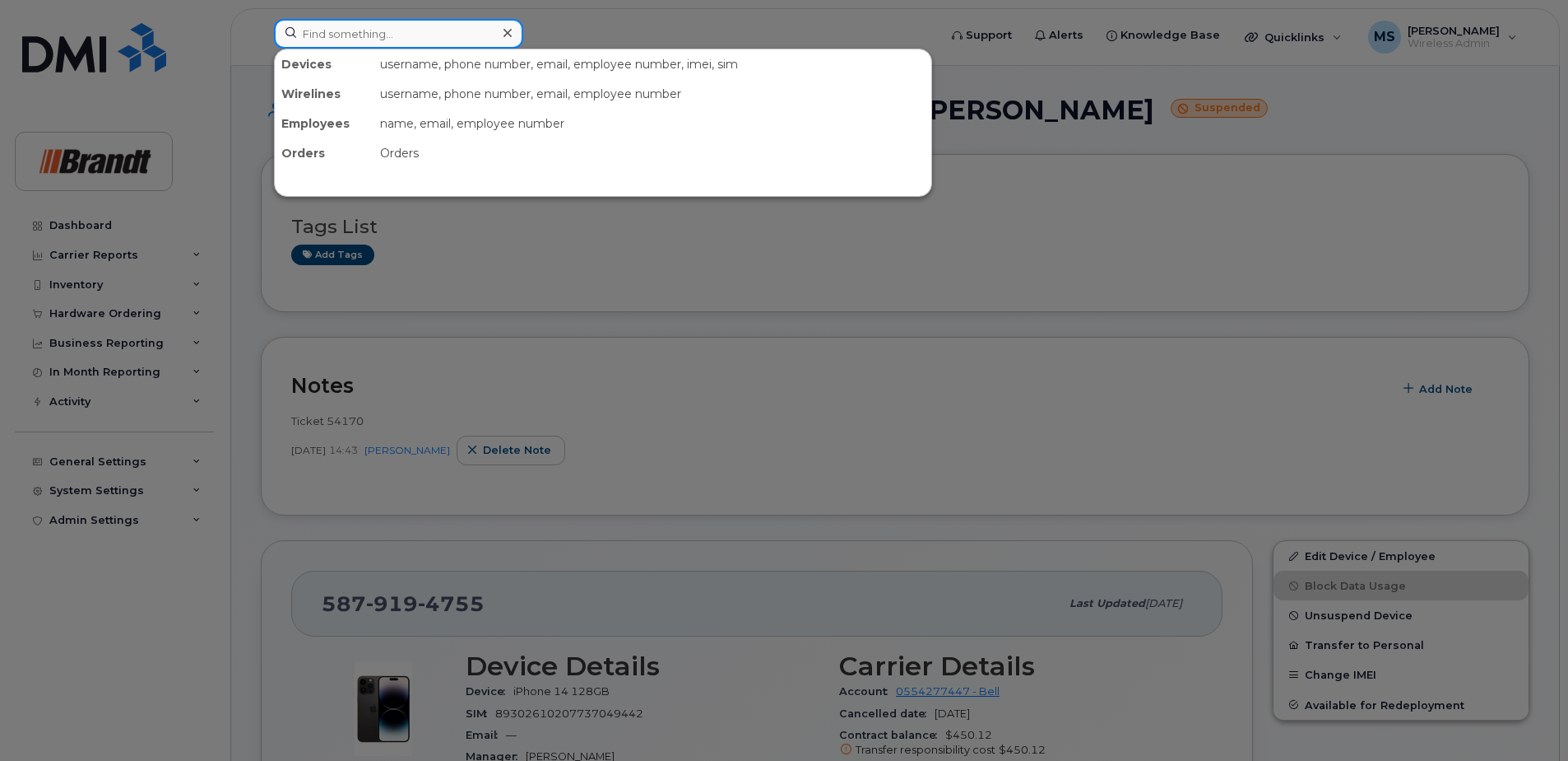
paste input "7057940863"
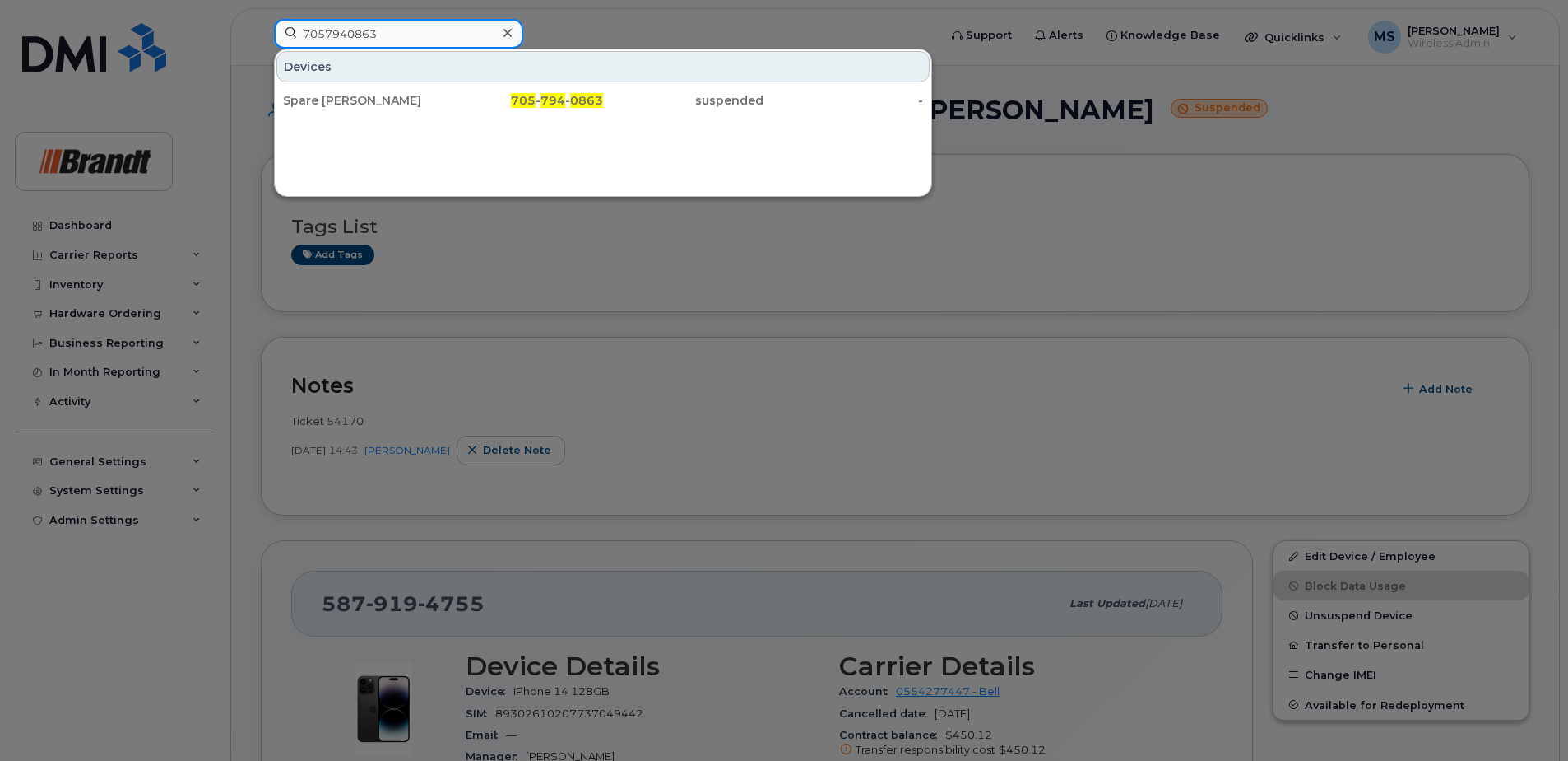
type input "7057940863"
click at [1070, 126] on div at bounding box center [784, 380] width 1568 height 761
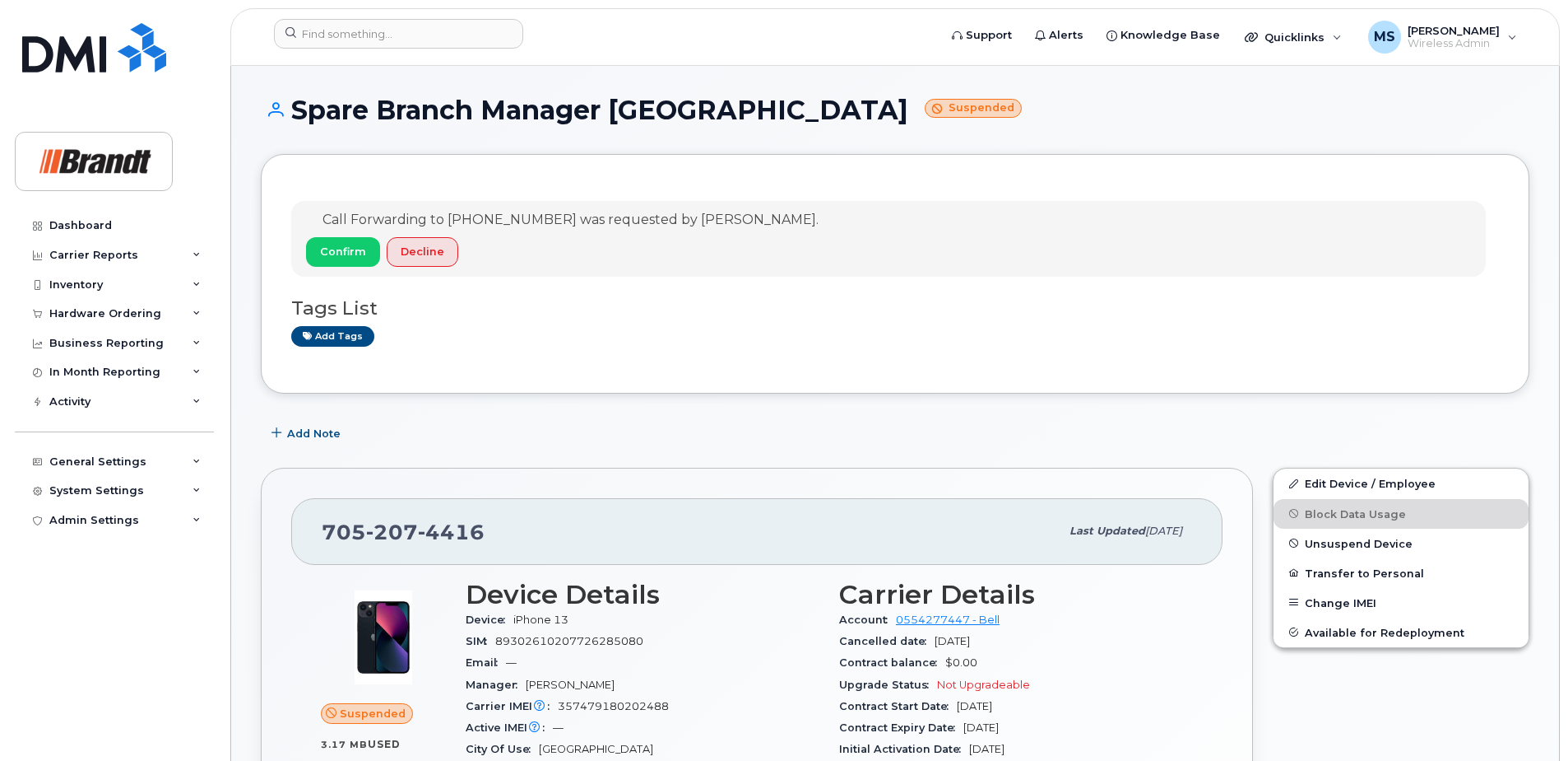
scroll to position [83, 0]
